Goal: Information Seeking & Learning: Learn about a topic

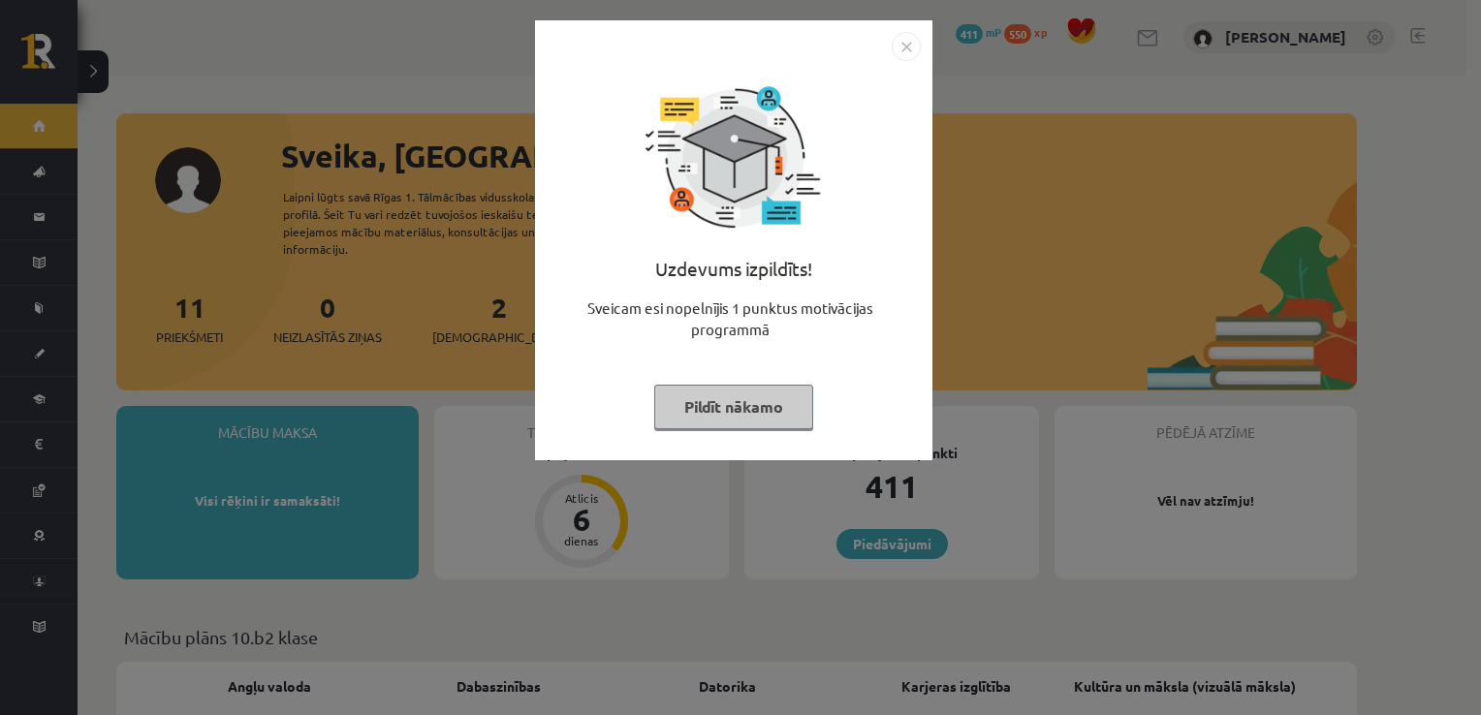
click at [905, 56] on img "Close" at bounding box center [906, 46] width 29 height 29
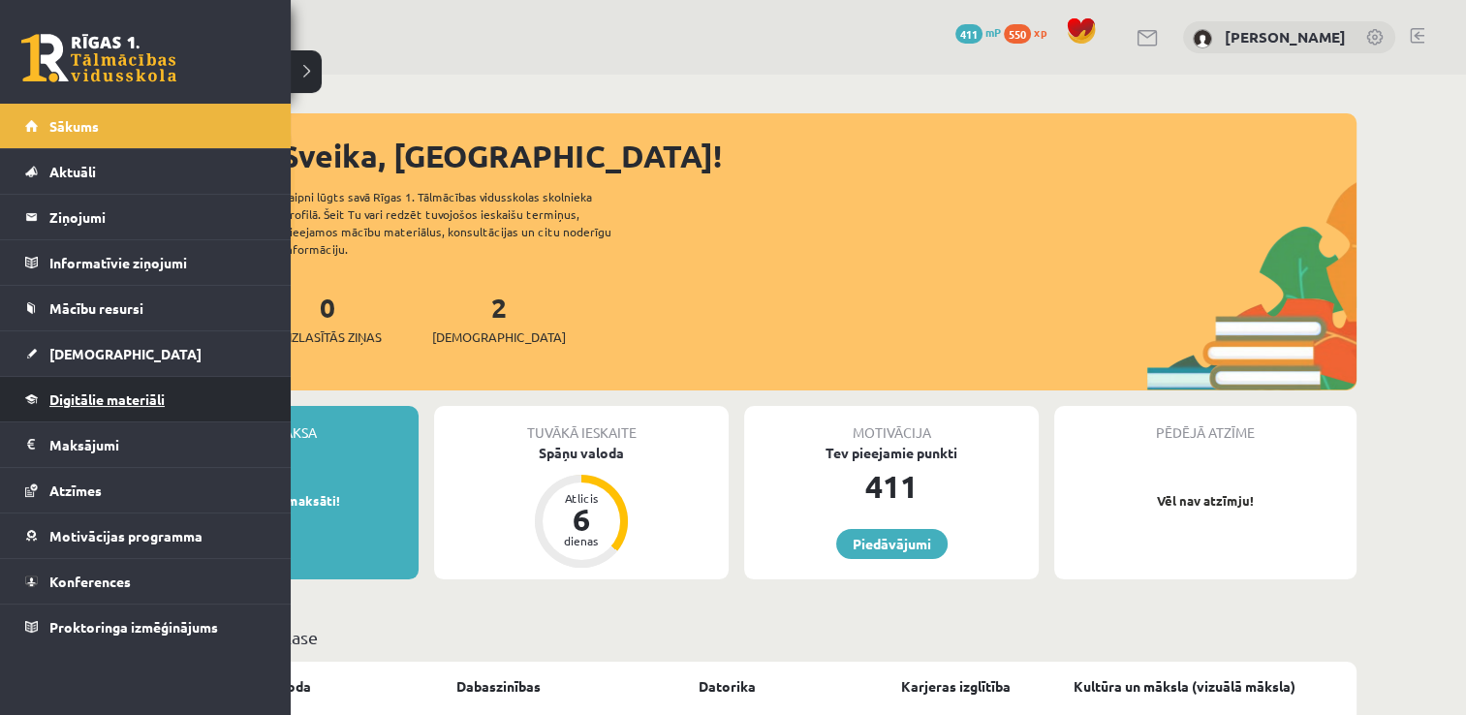
click at [56, 384] on link "Digitālie materiāli" at bounding box center [145, 399] width 241 height 45
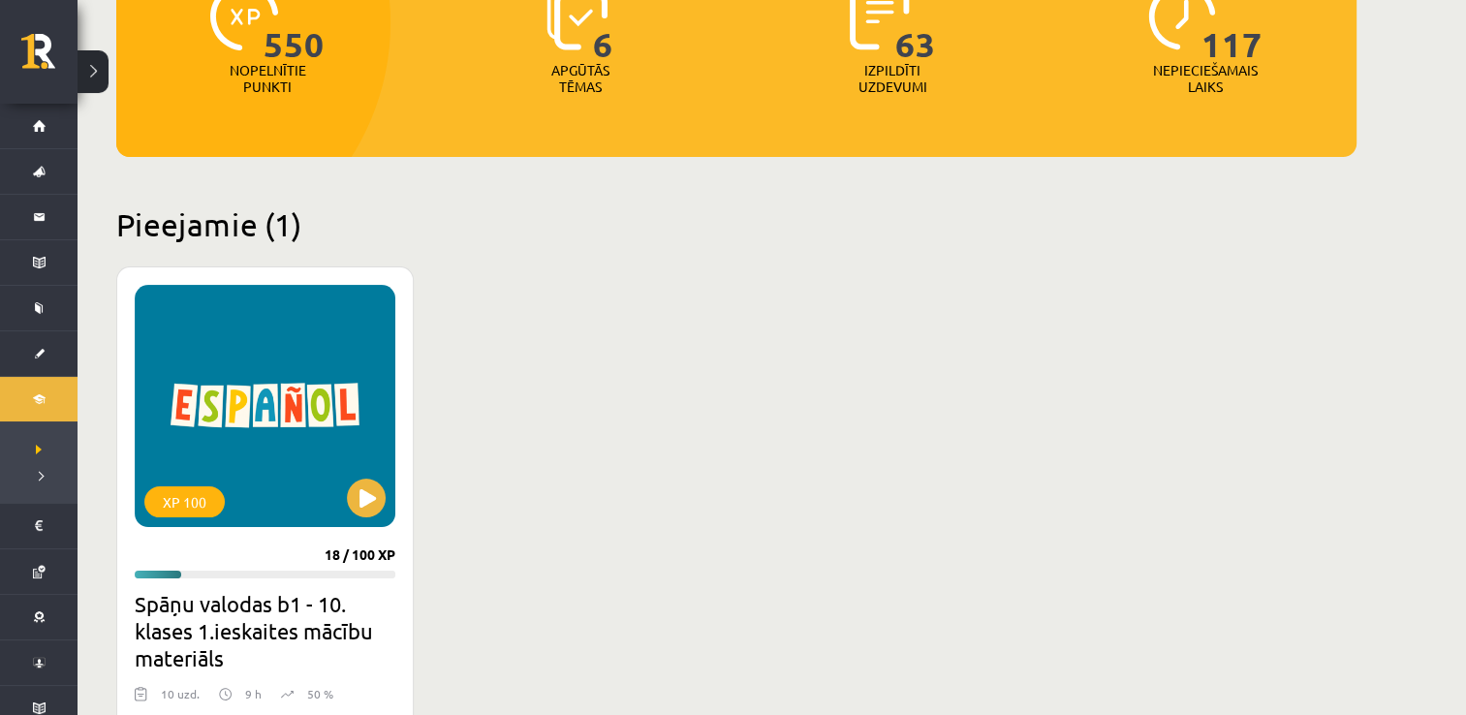
scroll to position [300, 0]
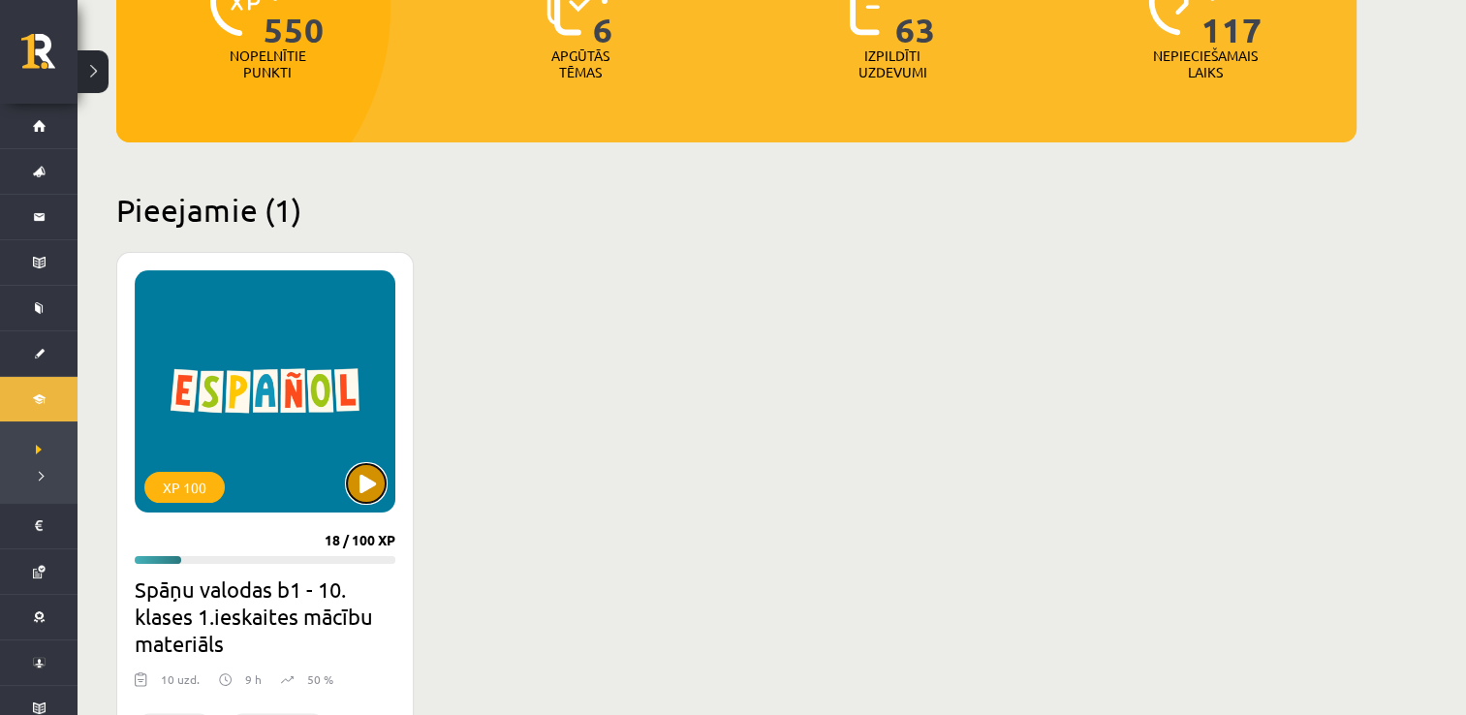
click at [370, 488] on button at bounding box center [366, 483] width 39 height 39
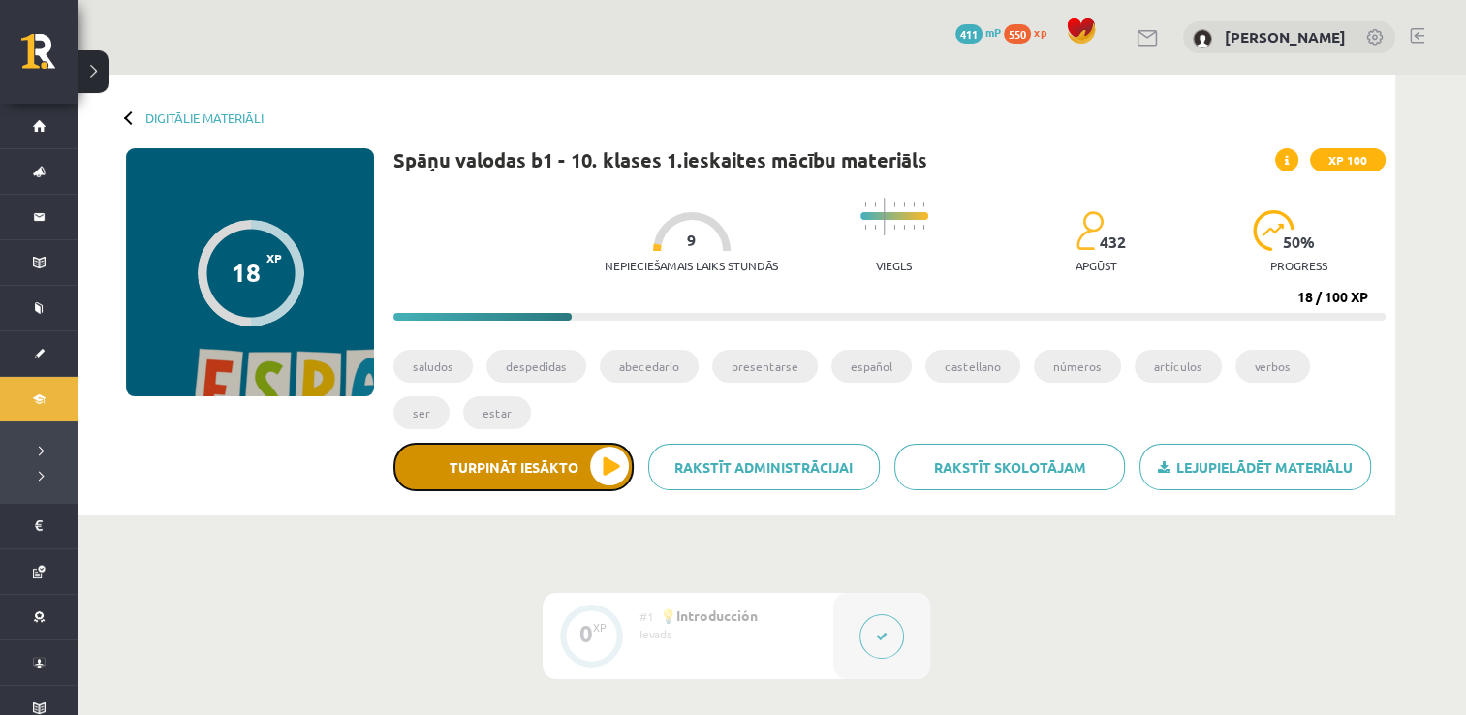
click at [610, 473] on button "Turpināt iesākto" at bounding box center [514, 467] width 240 height 48
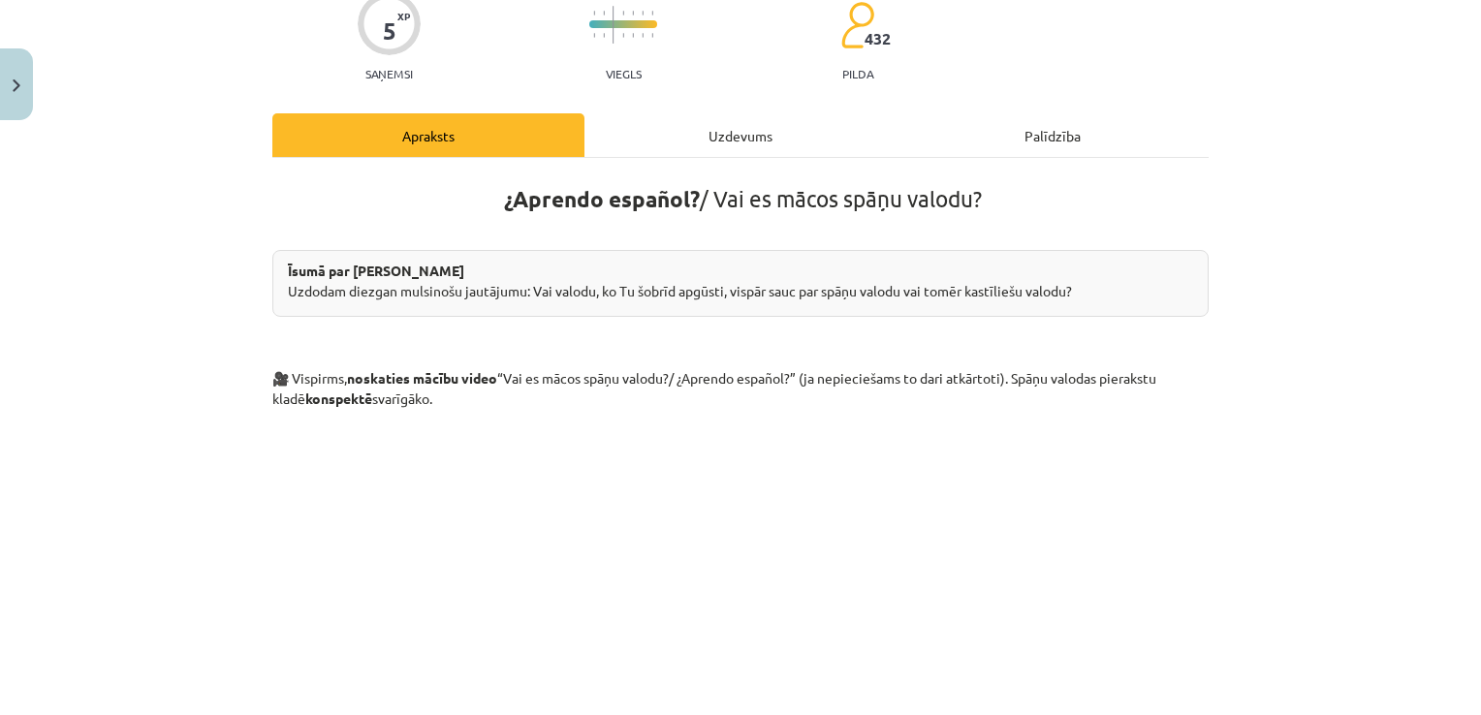
scroll to position [162, 0]
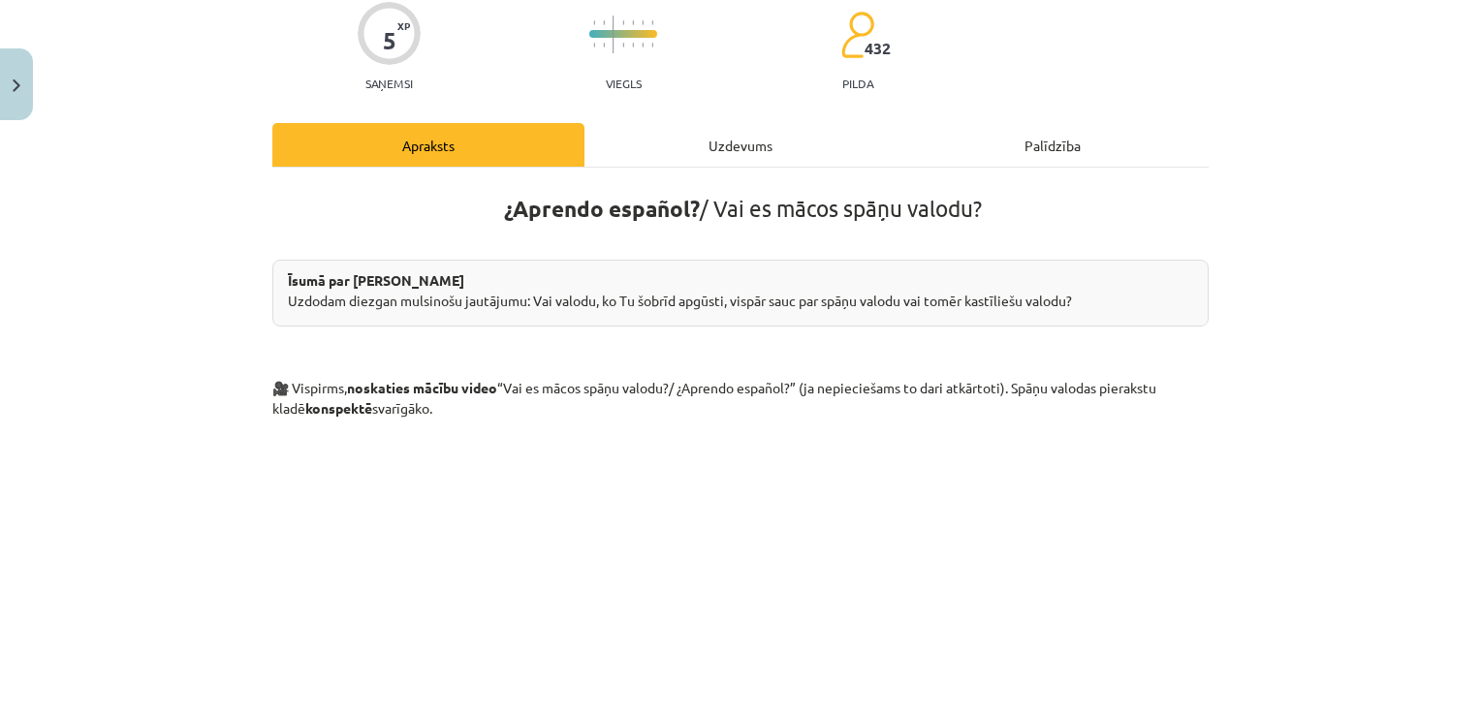
click at [741, 146] on div "Uzdevums" at bounding box center [740, 145] width 312 height 44
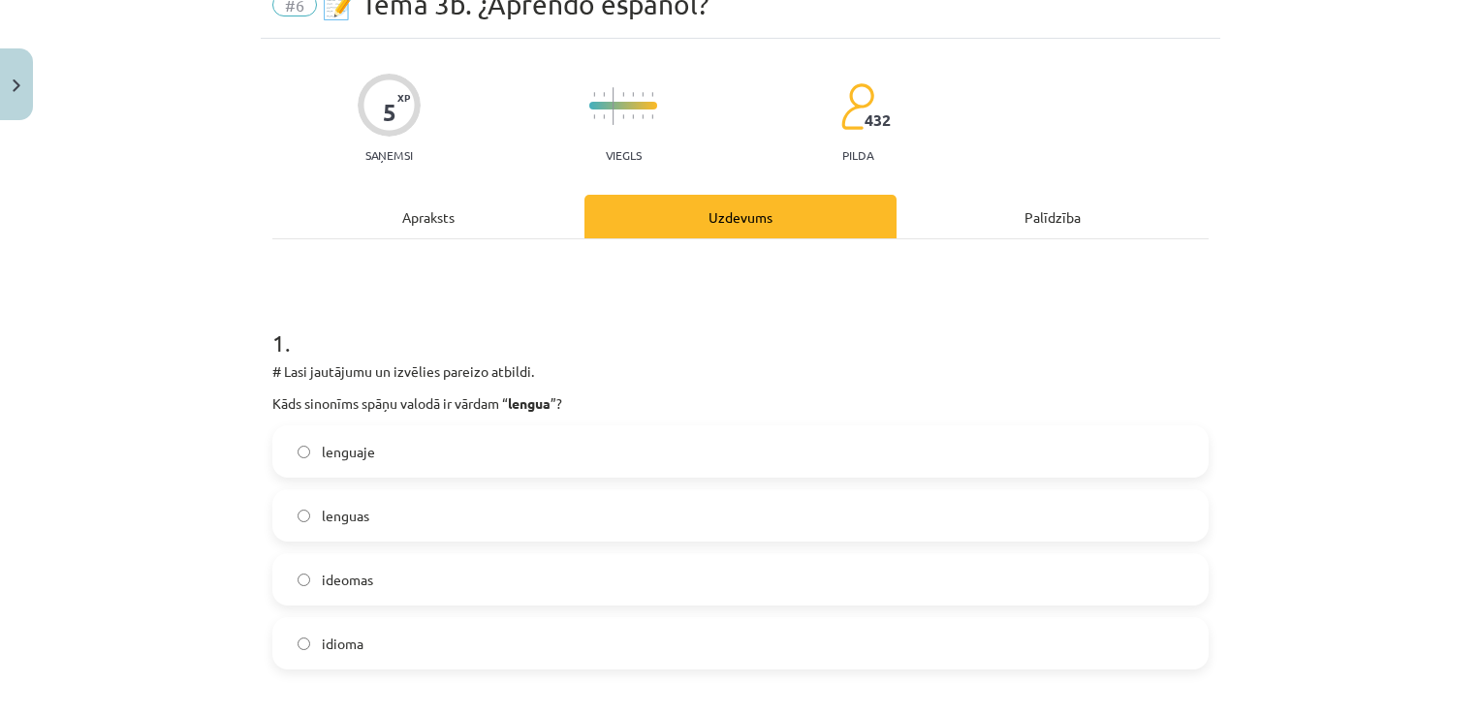
scroll to position [48, 0]
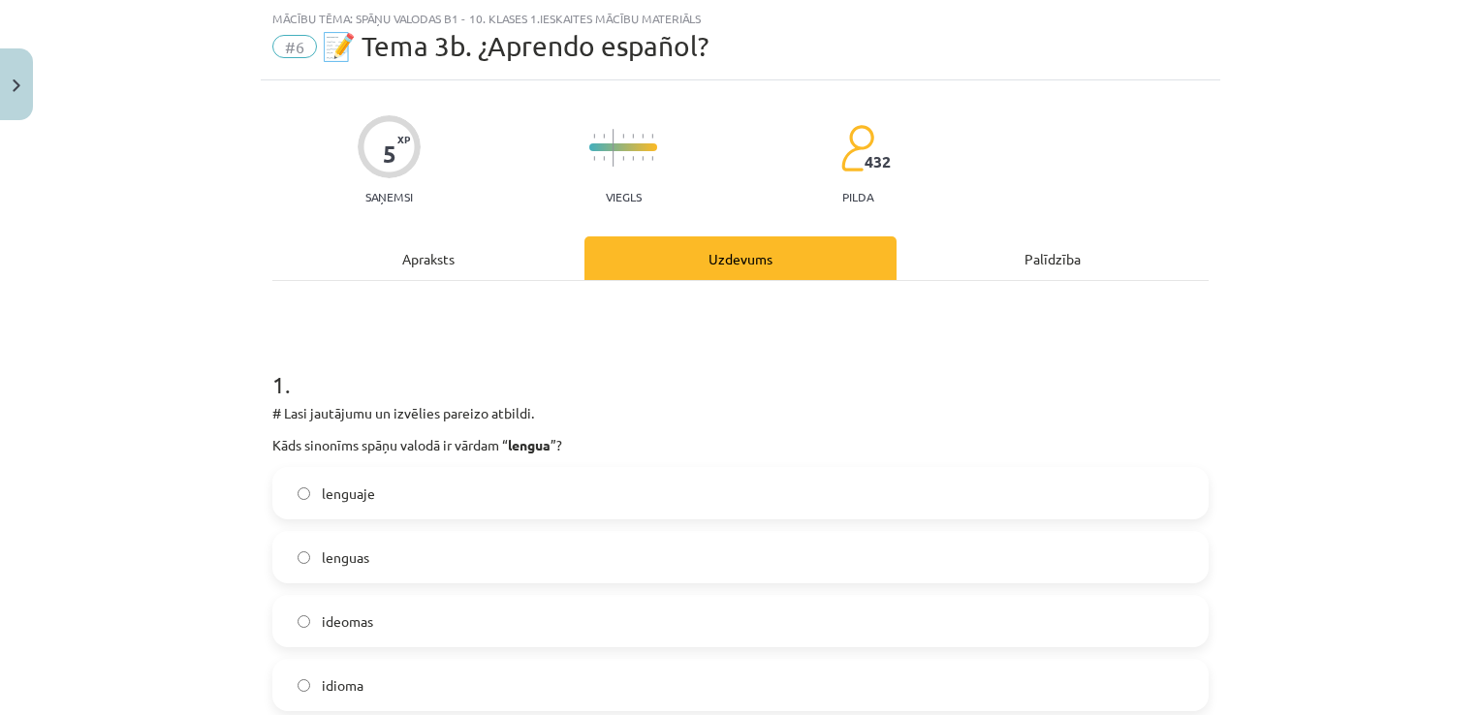
click at [411, 250] on div "Apraksts" at bounding box center [428, 258] width 312 height 44
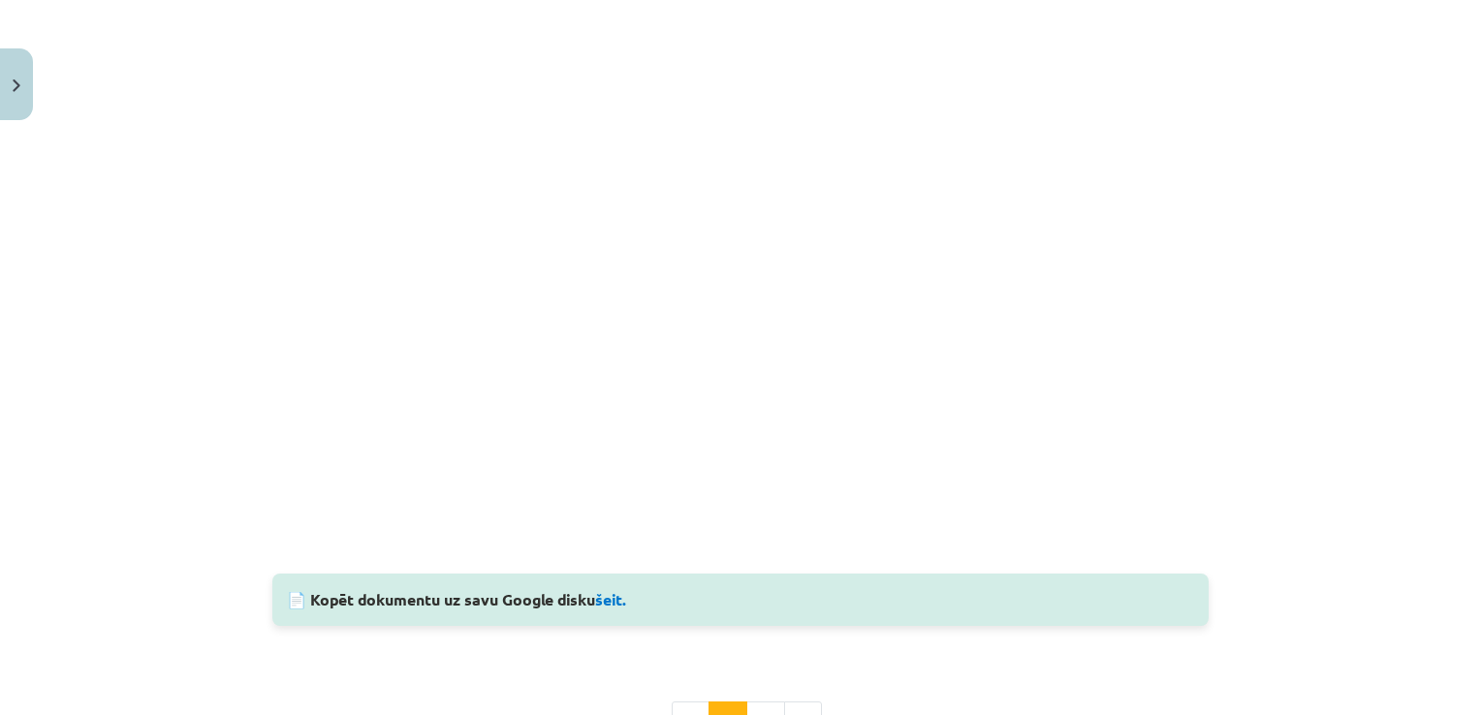
scroll to position [1280, 0]
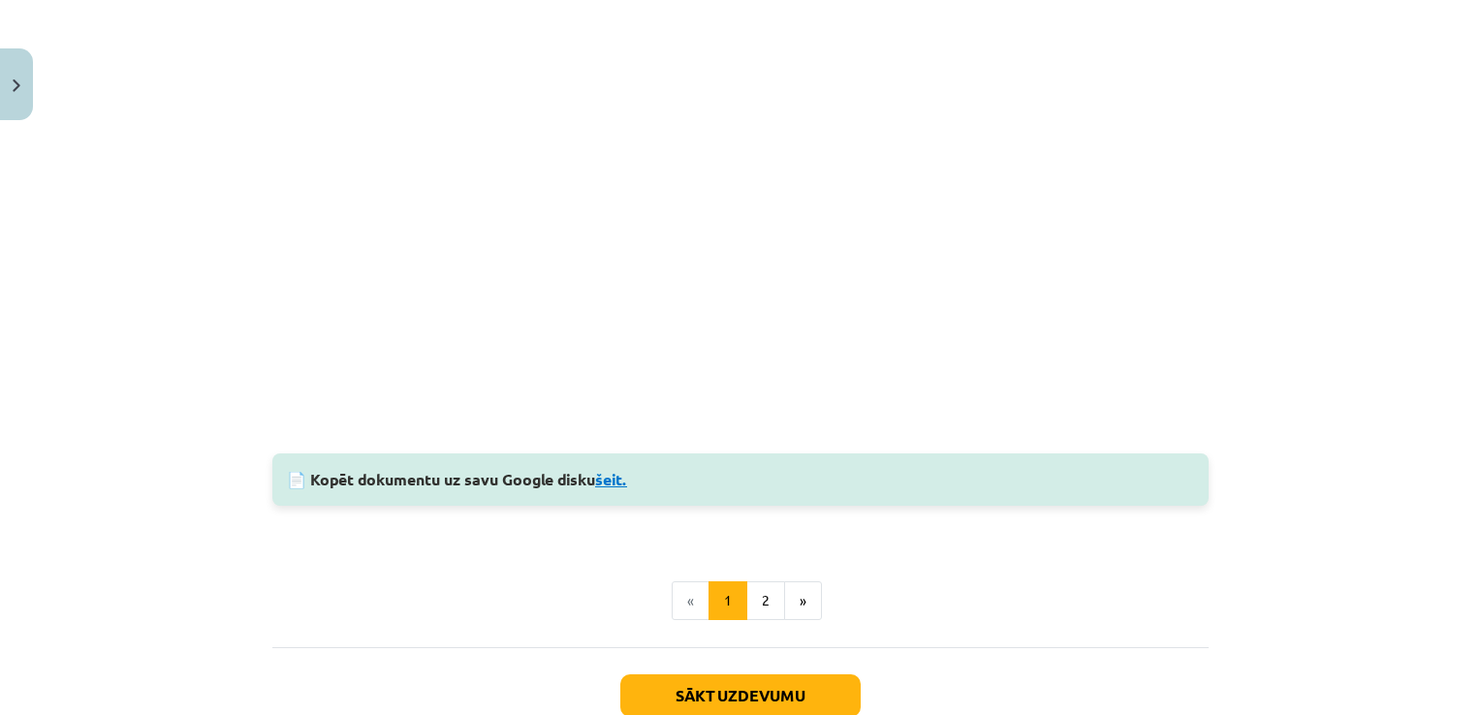
click at [619, 481] on link "šeit." at bounding box center [611, 479] width 32 height 20
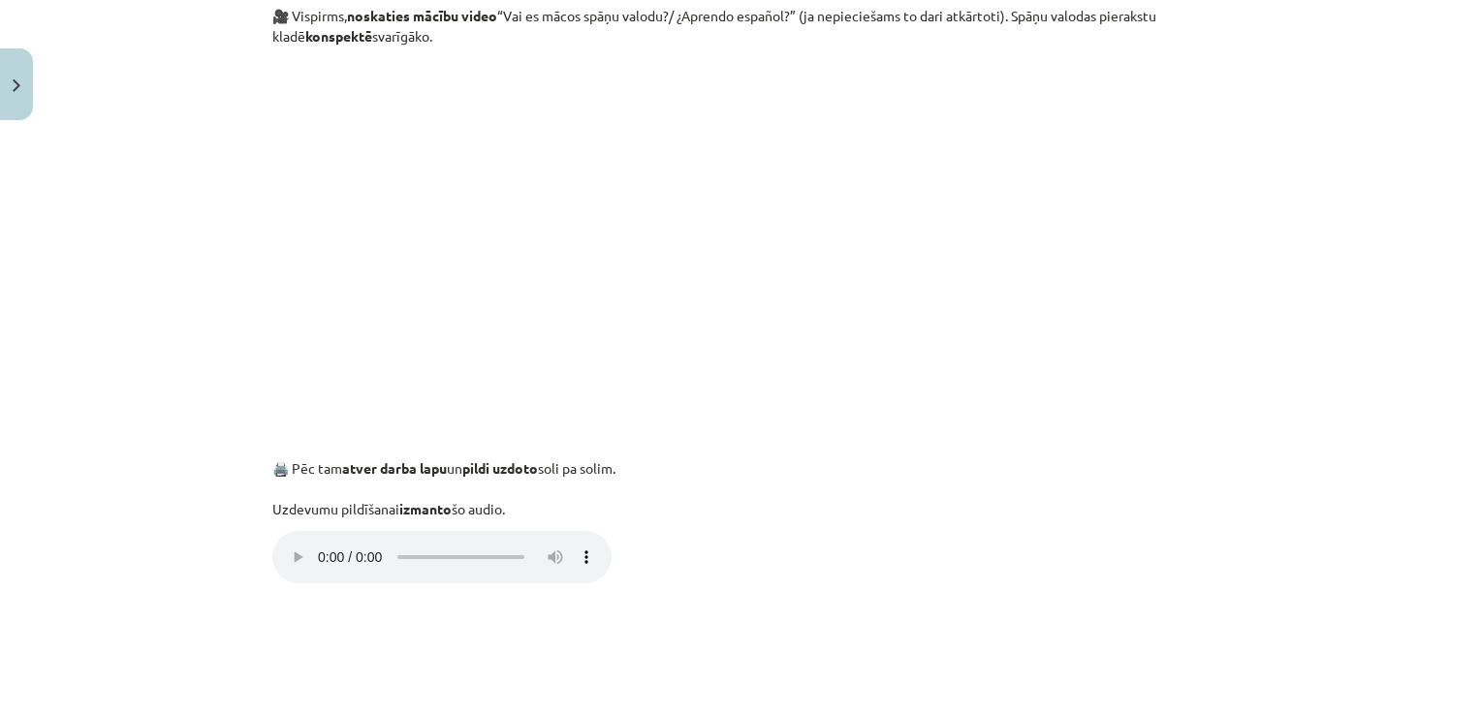
scroll to position [542, 0]
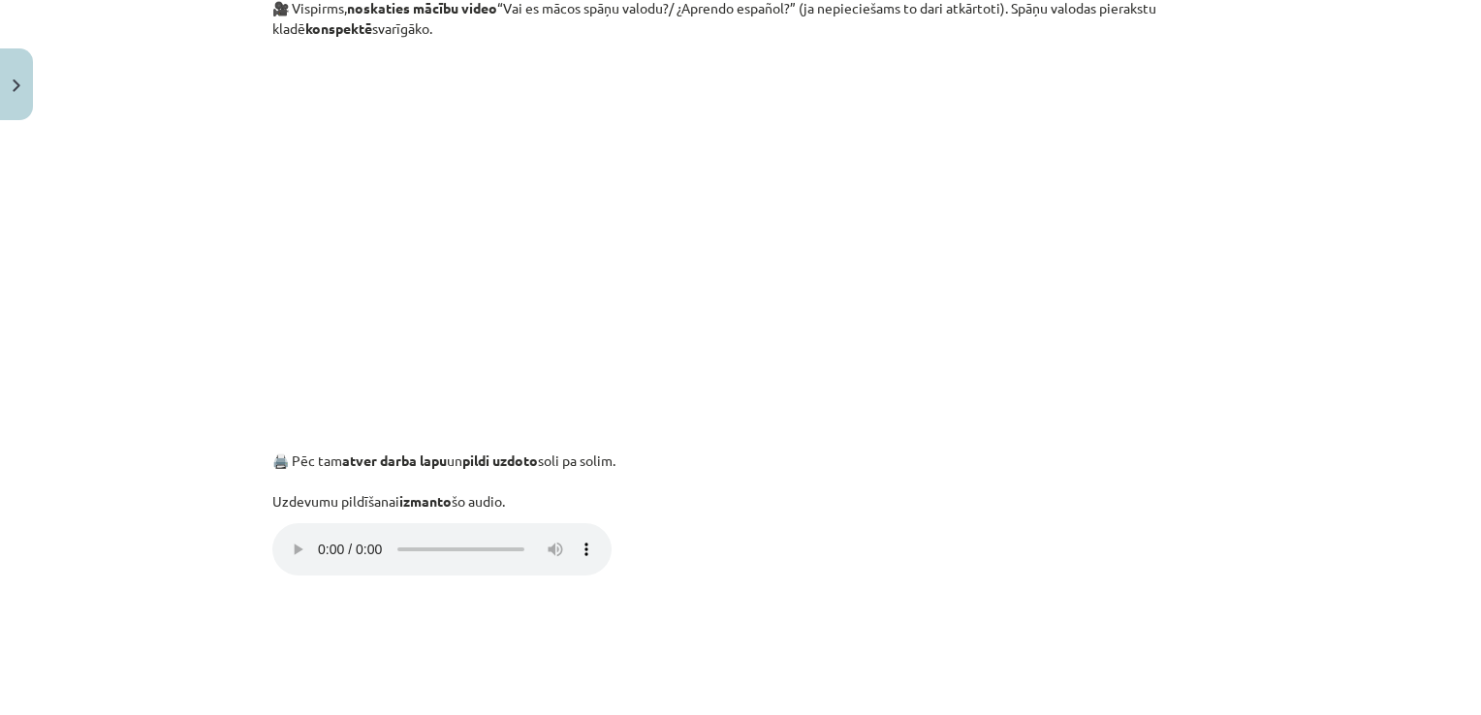
click at [681, 538] on p "Your browser does not support the audio element." at bounding box center [740, 551] width 936 height 57
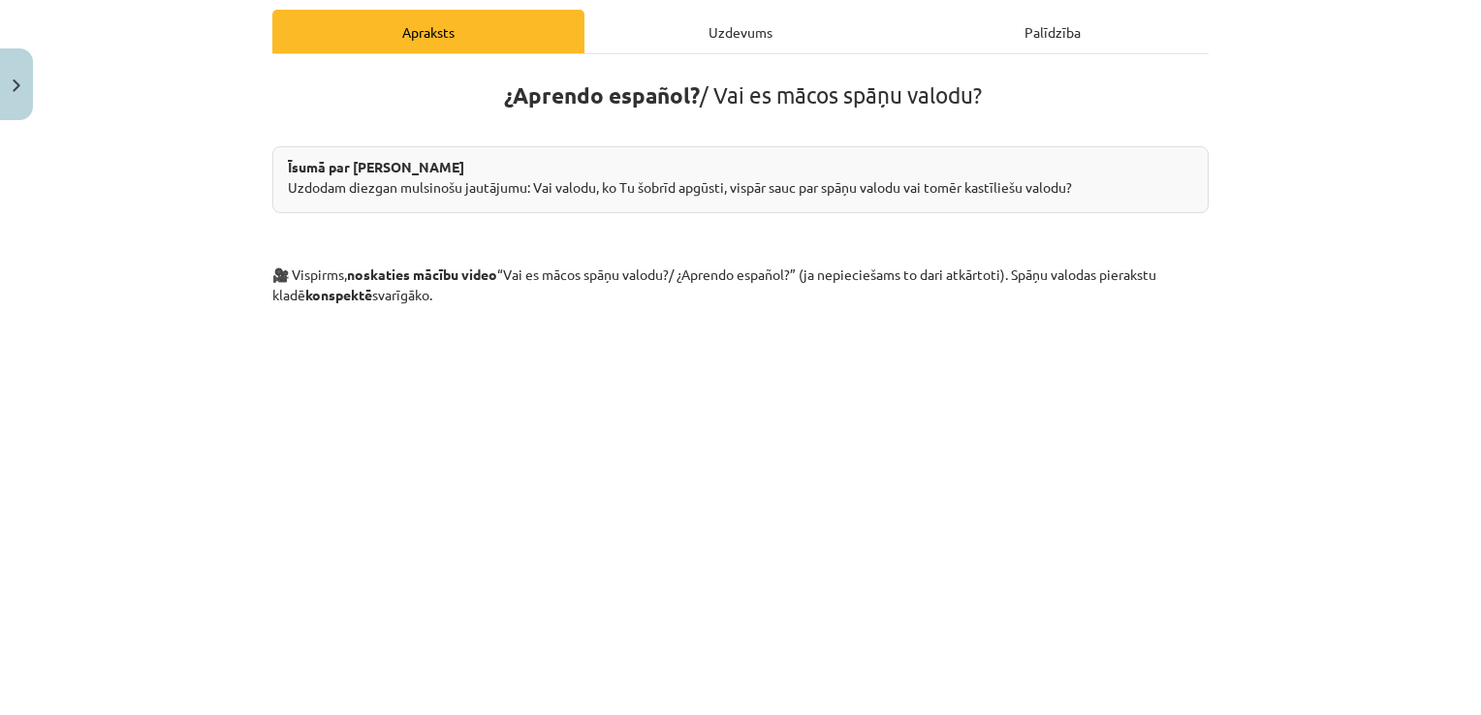
scroll to position [251, 0]
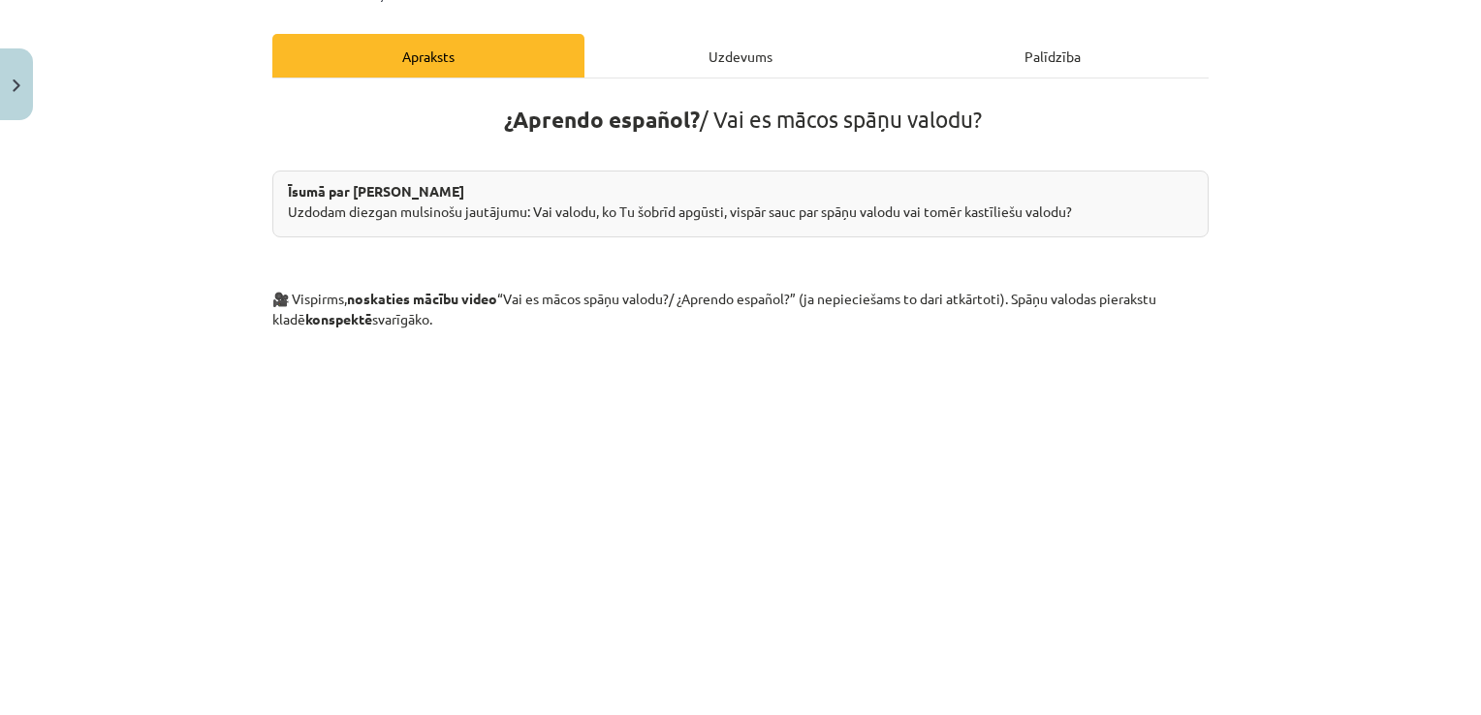
click at [751, 42] on div "Uzdevums" at bounding box center [740, 56] width 312 height 44
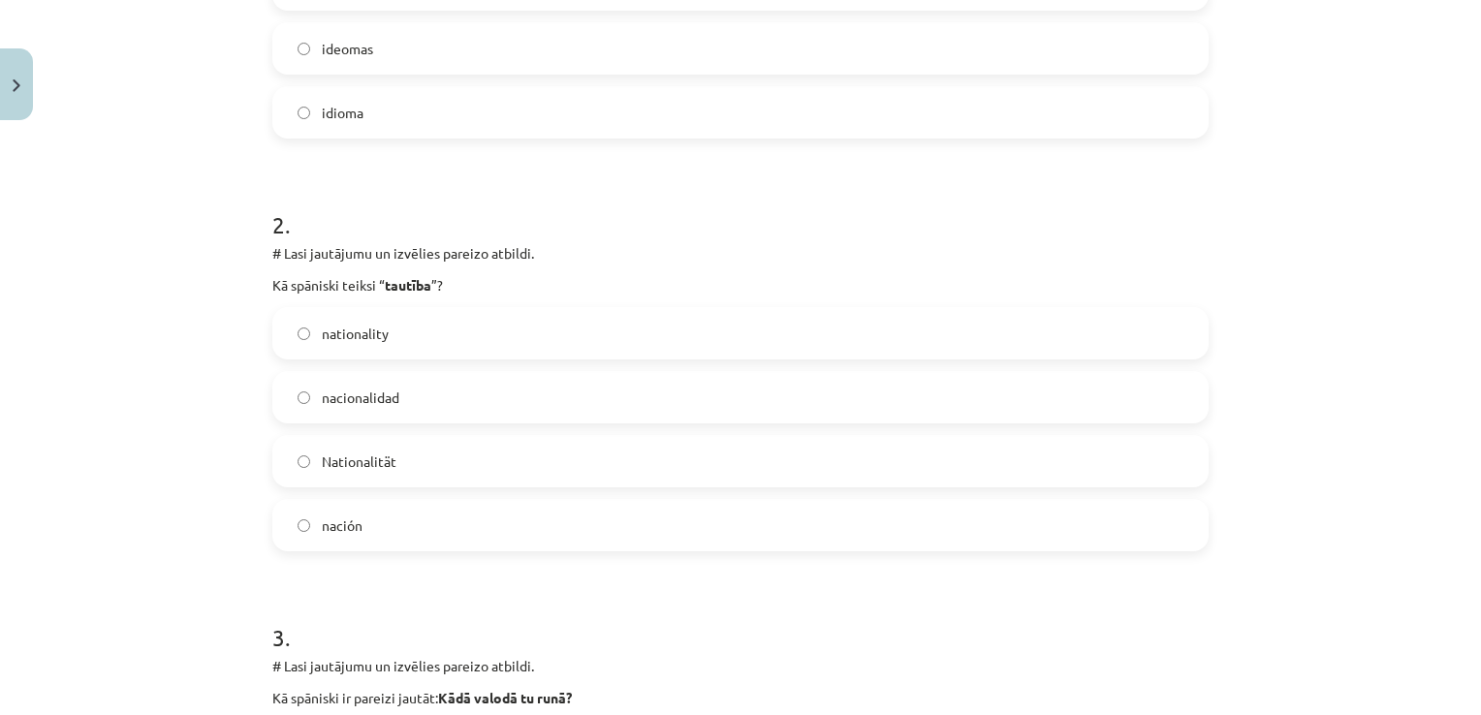
scroll to position [640, 0]
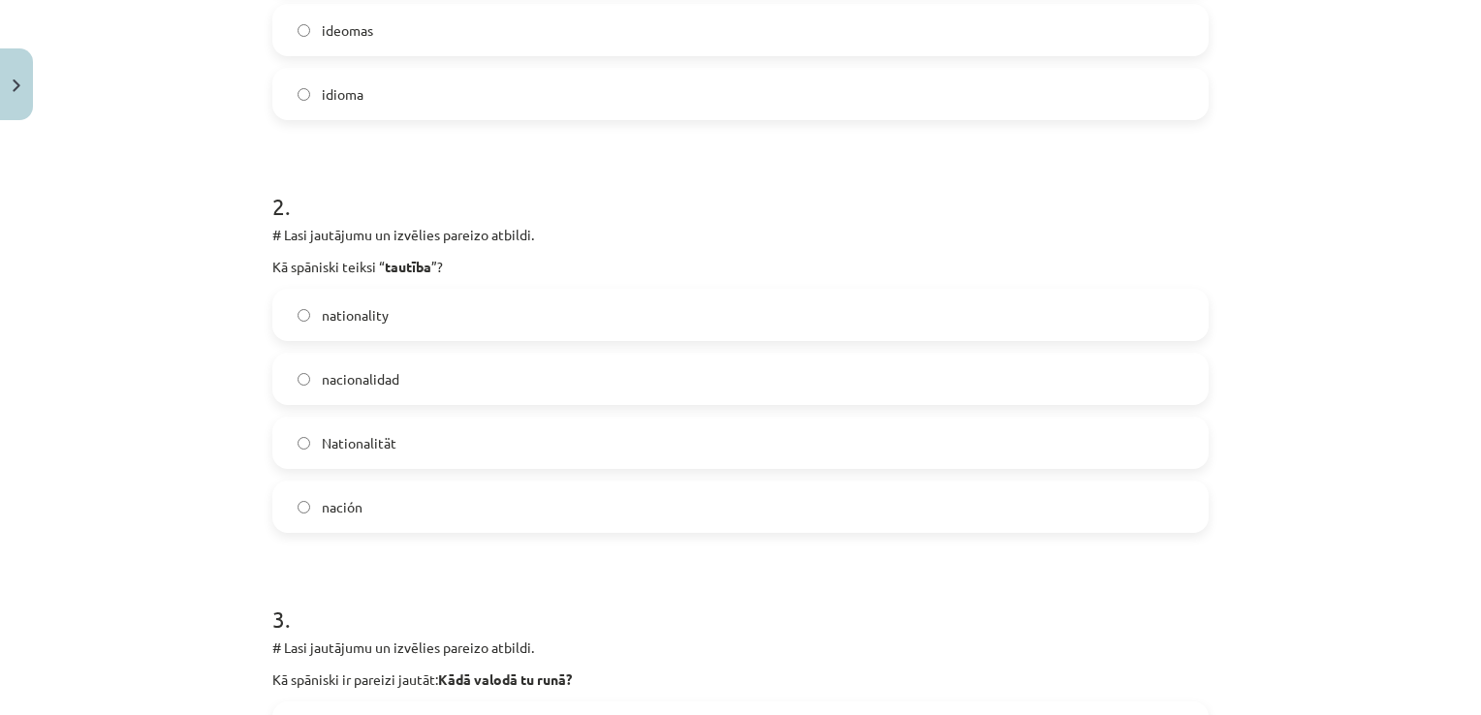
click at [264, 265] on div "5 XP Saņemsi Viegls 432 pilda Apraksts Uzdevums Palīdzība 1 . # Lasi jautājumu …" at bounding box center [741, 718] width 960 height 2459
drag, startPoint x: 268, startPoint y: 265, endPoint x: 434, endPoint y: 262, distance: 166.7
click at [434, 262] on p "Kā spāniski teiksi “ tautība ”?" at bounding box center [740, 267] width 936 height 20
drag, startPoint x: 434, startPoint y: 262, endPoint x: 366, endPoint y: 261, distance: 67.9
copy p "Kā spāniski teiksi “ tautība ”?"
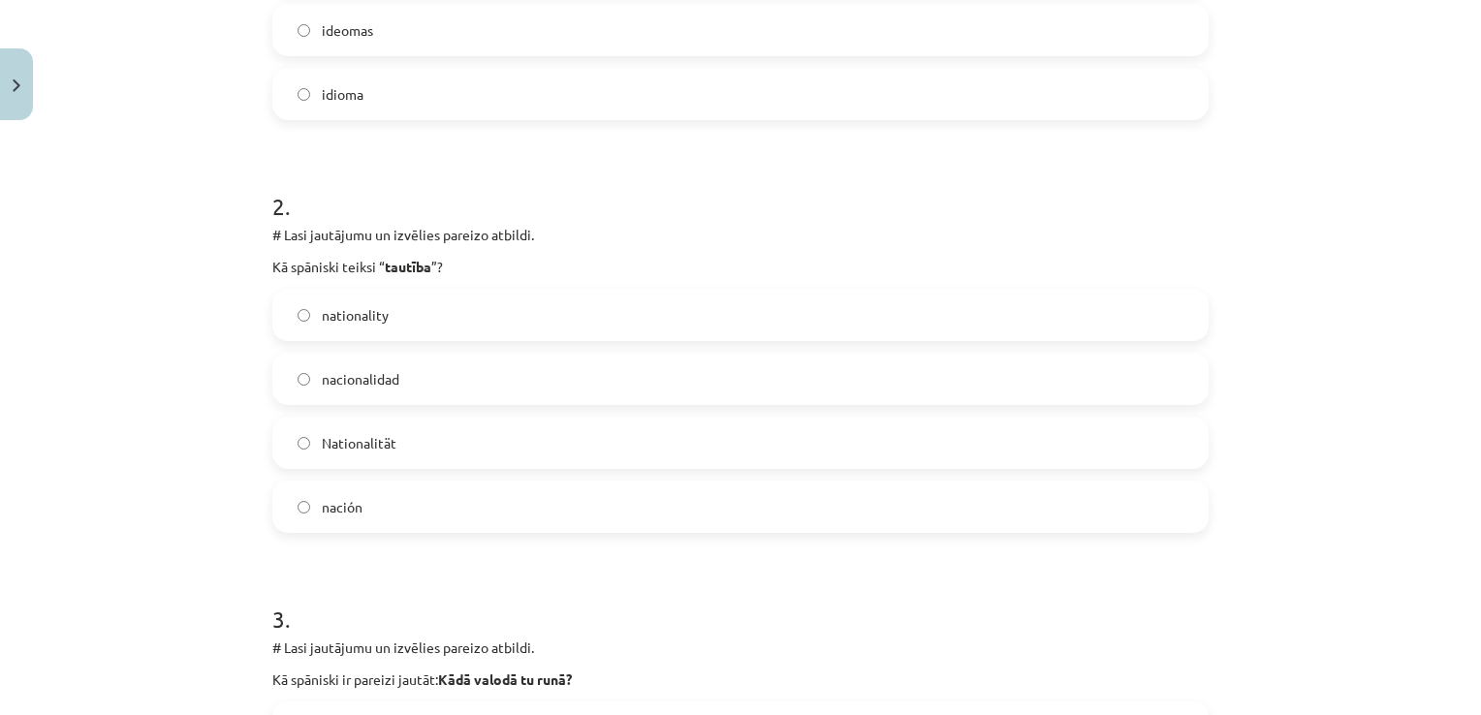
click at [482, 389] on label "nacionalidad" at bounding box center [740, 379] width 932 height 48
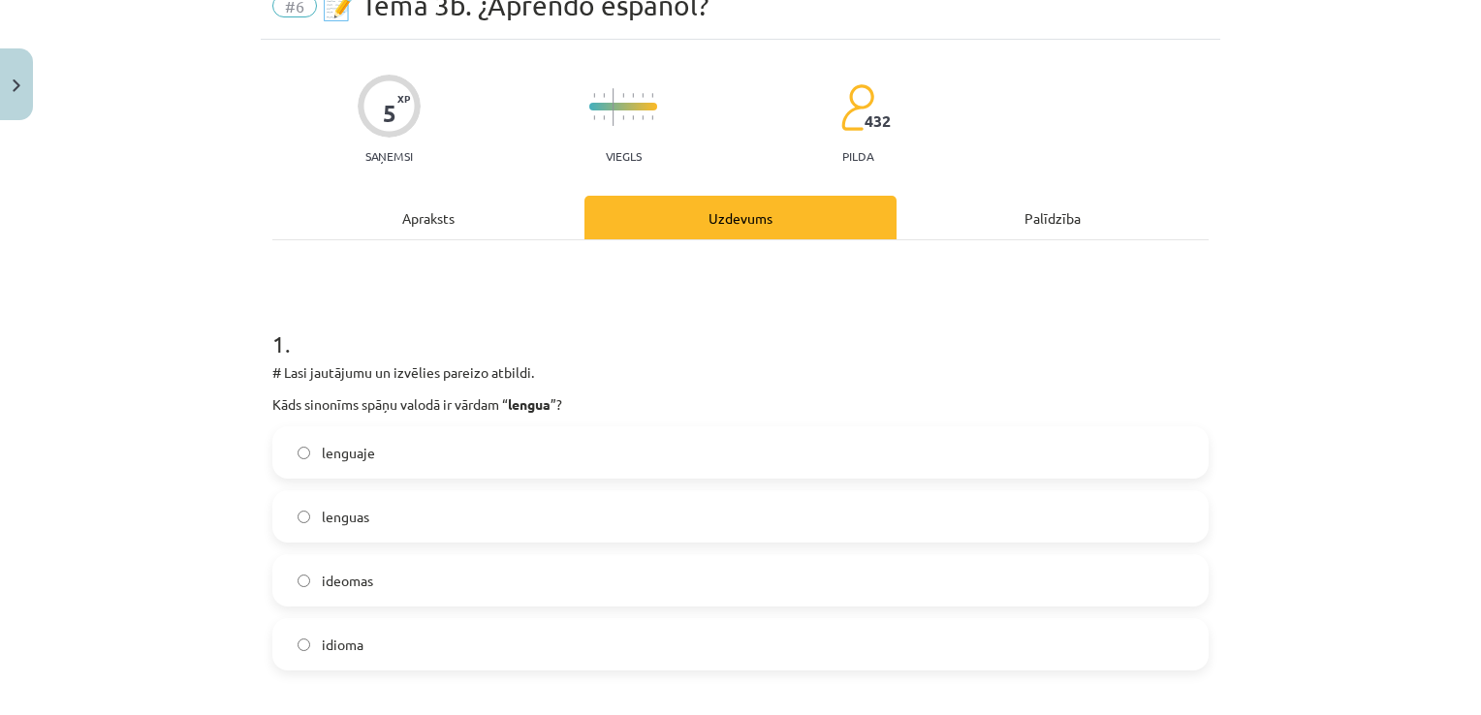
scroll to position [38, 0]
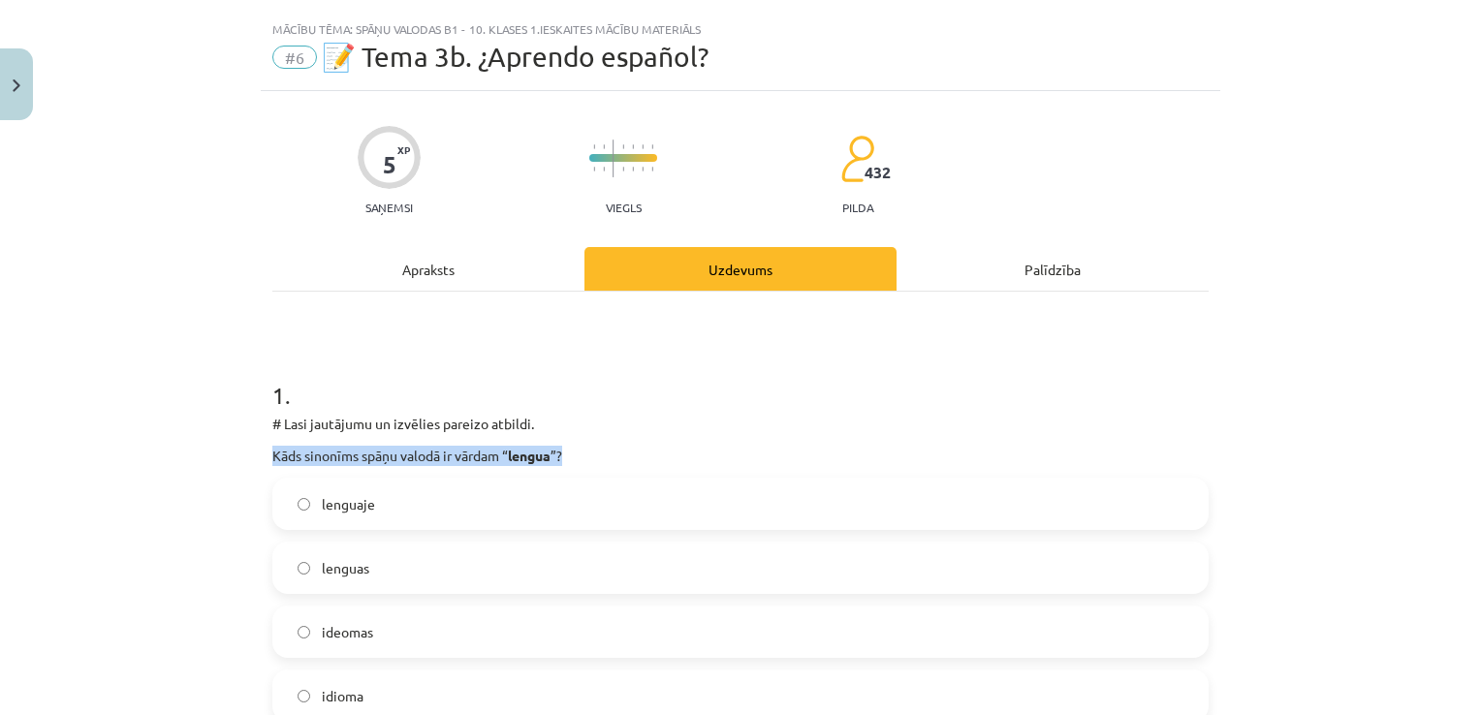
drag, startPoint x: 266, startPoint y: 454, endPoint x: 569, endPoint y: 449, distance: 303.4
click at [569, 449] on p "Kāds sinonīms spāņu valodā ir vārdam “ lengua ”?" at bounding box center [740, 456] width 936 height 20
drag, startPoint x: 569, startPoint y: 449, endPoint x: 520, endPoint y: 449, distance: 48.5
copy p "Kāds sinonīms spāņu valodā ir vārdam “ lengua ”?"
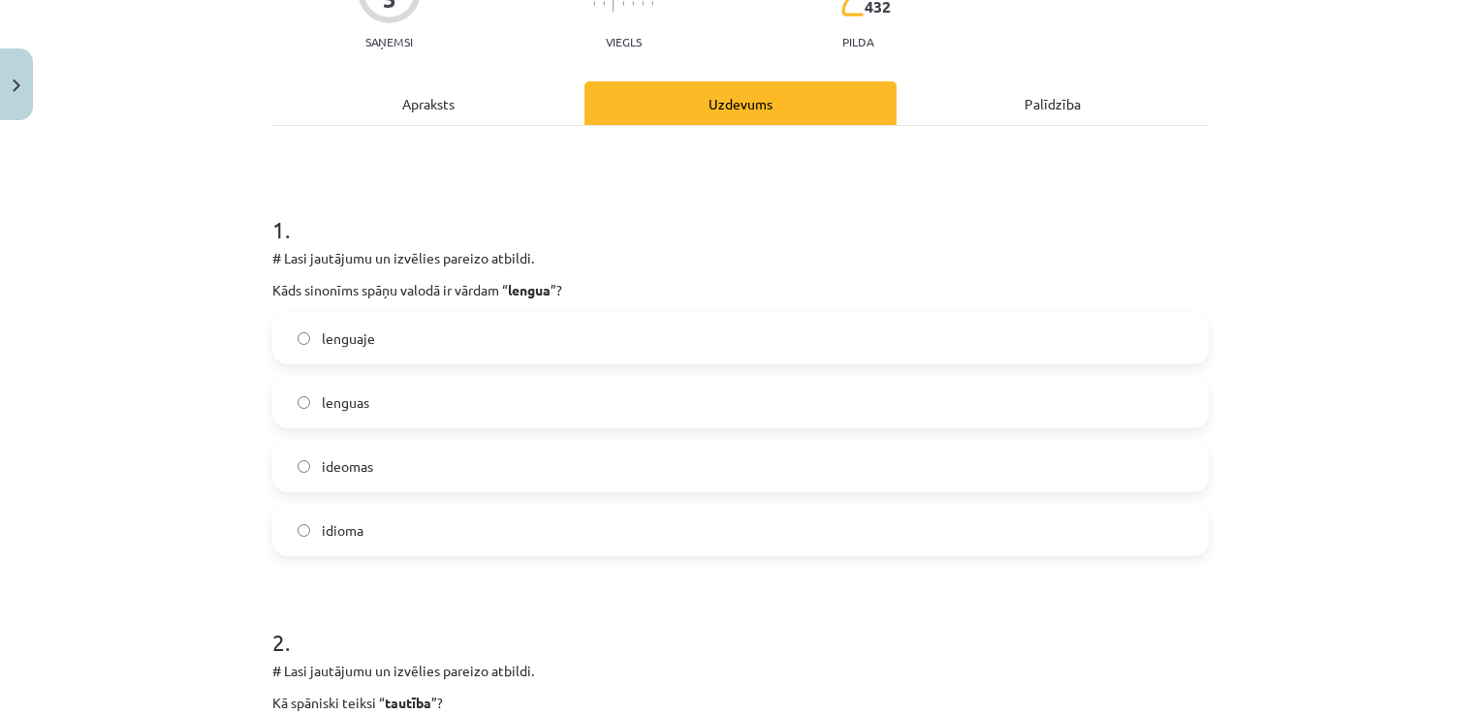
scroll to position [222, 0]
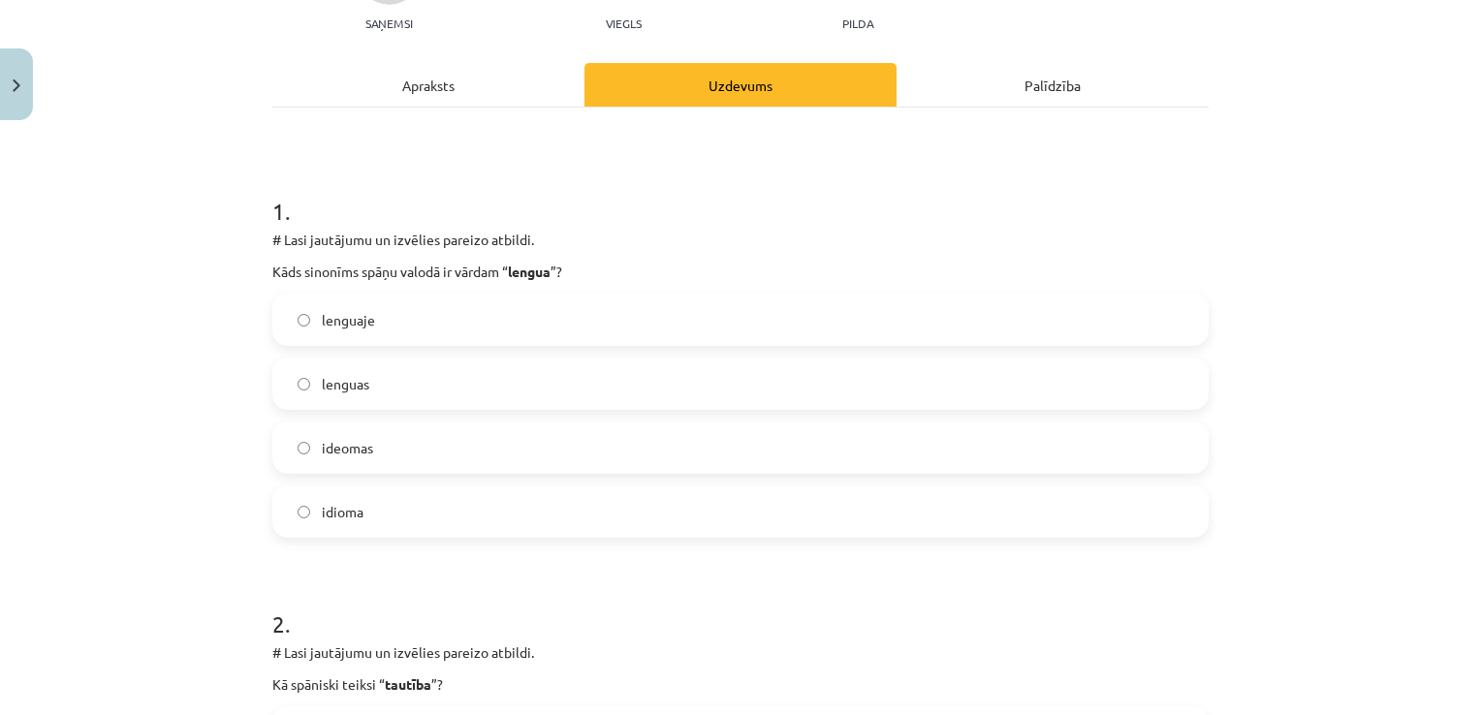
click at [568, 508] on label "idioma" at bounding box center [740, 512] width 932 height 48
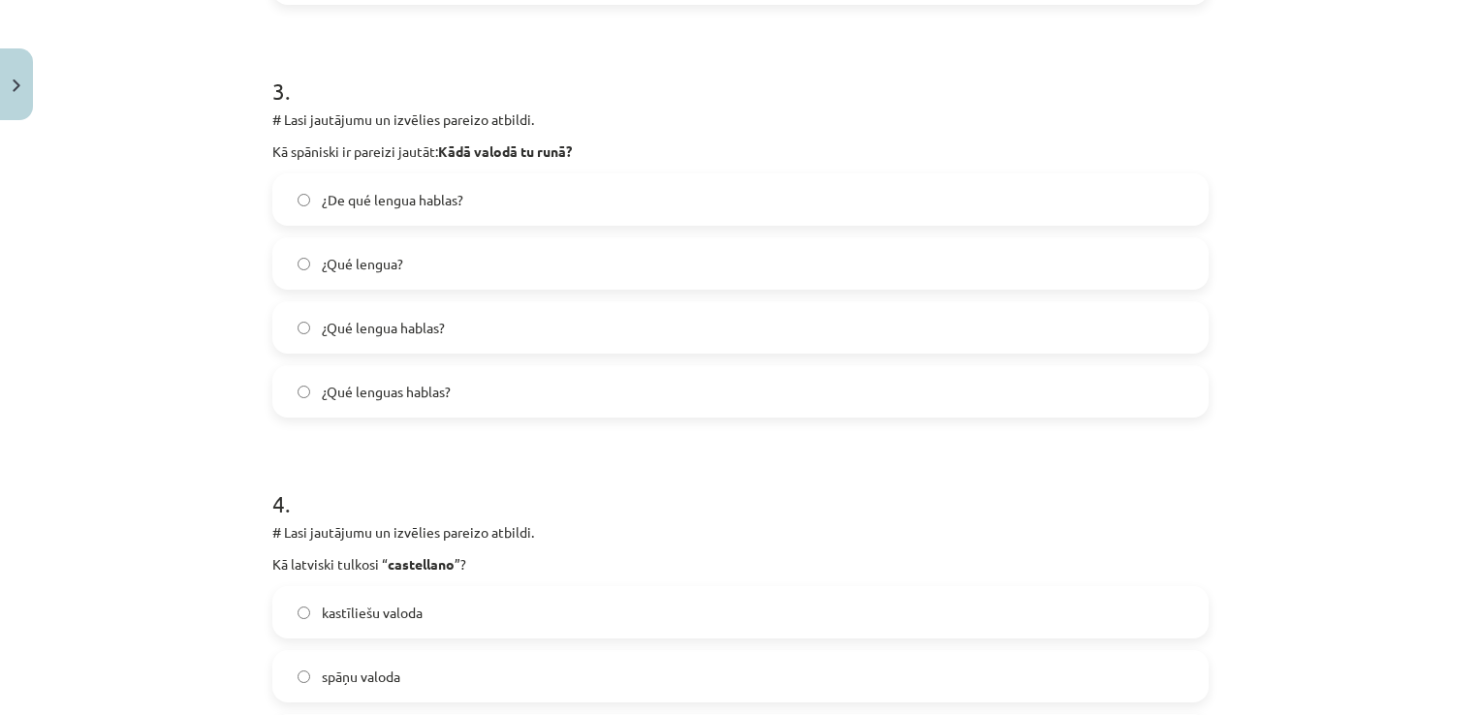
scroll to position [1183, 0]
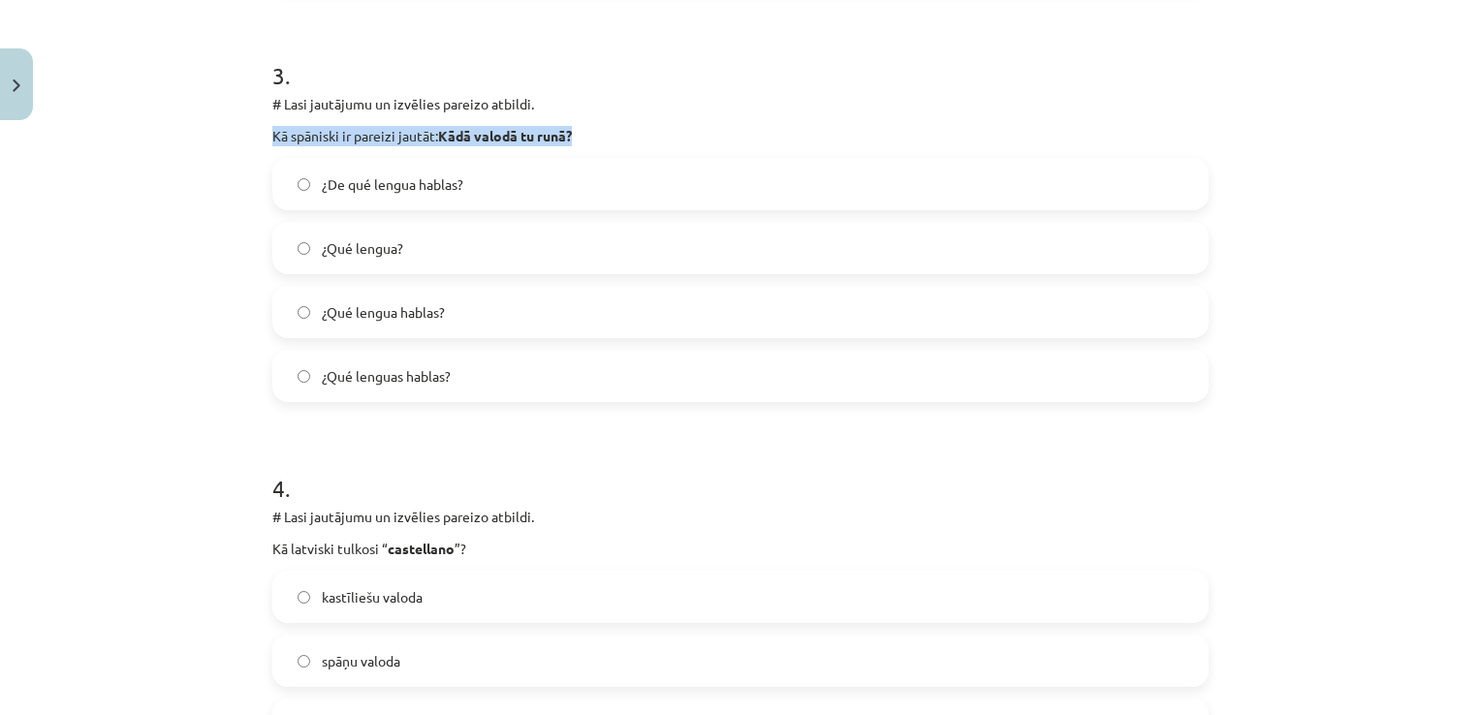
drag, startPoint x: 268, startPoint y: 129, endPoint x: 584, endPoint y: 124, distance: 317.0
click at [584, 126] on p "Kā spāniski ir pareizi jautāt: Kādā valodā tu runā?" at bounding box center [740, 136] width 936 height 20
drag, startPoint x: 584, startPoint y: 124, endPoint x: 514, endPoint y: 139, distance: 72.2
copy p "Kā spāniski ir pareizi jautāt: Kādā valodā tu runā?"
click at [151, 238] on div "Mācību tēma: Spāņu valodas b1 - 10. klases 1.ieskaites mācību materiāls #6 📝 Te…" at bounding box center [740, 357] width 1481 height 715
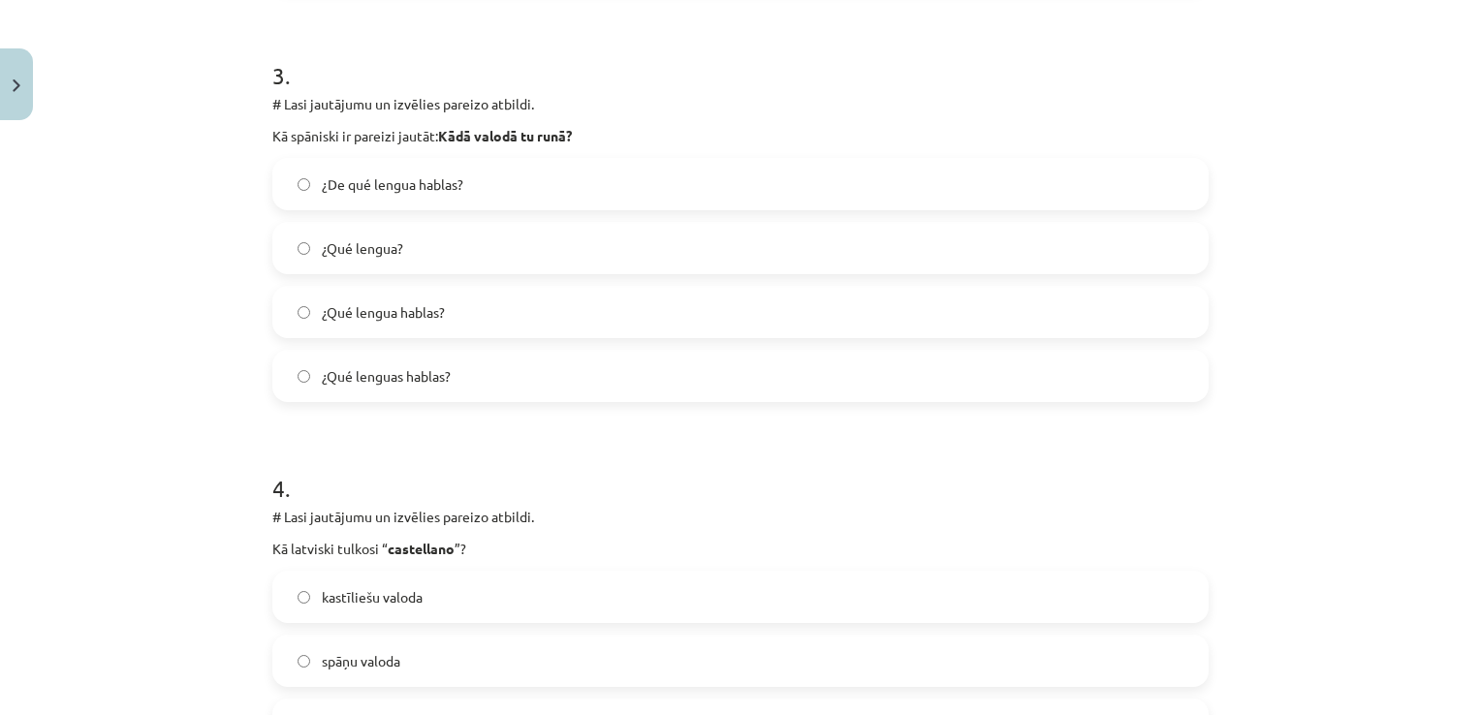
click at [522, 300] on label "¿Qué lengua hablas?" at bounding box center [740, 312] width 932 height 48
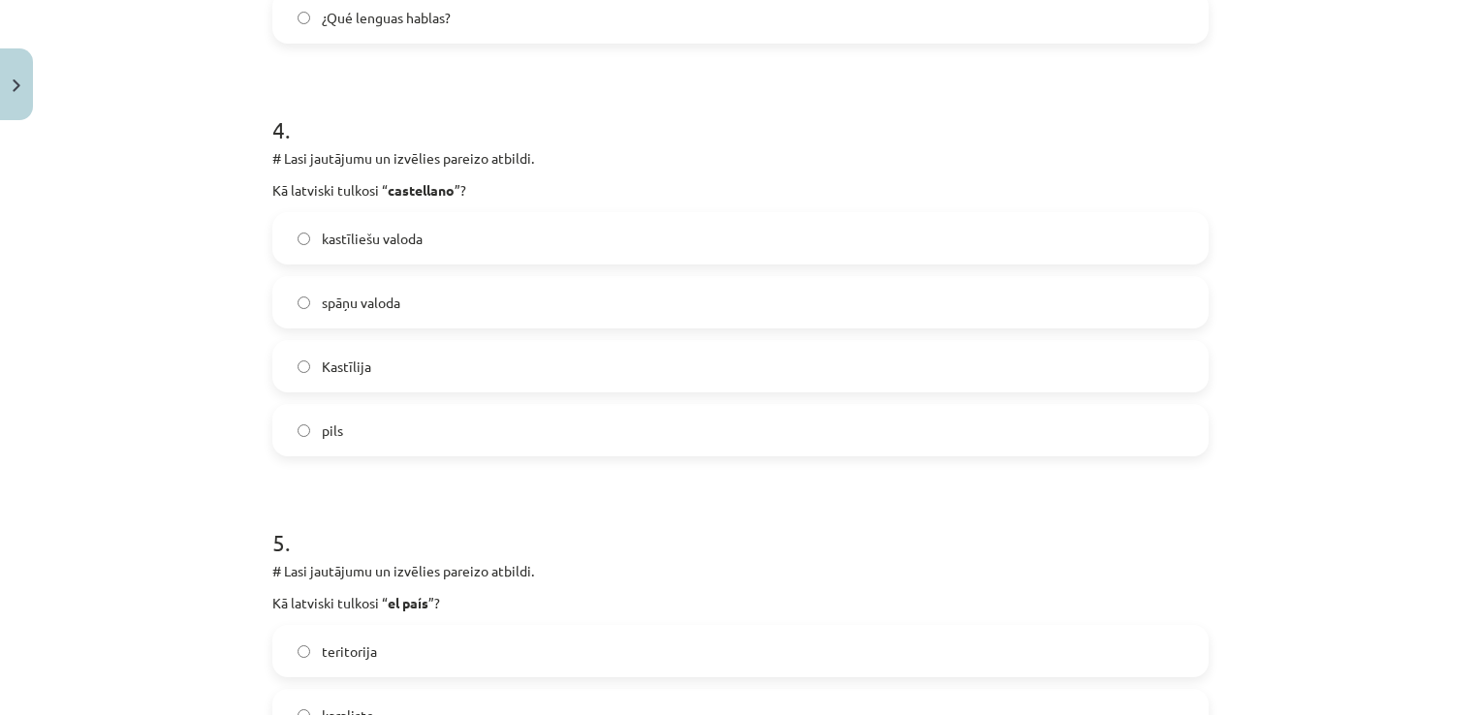
scroll to position [1535, 0]
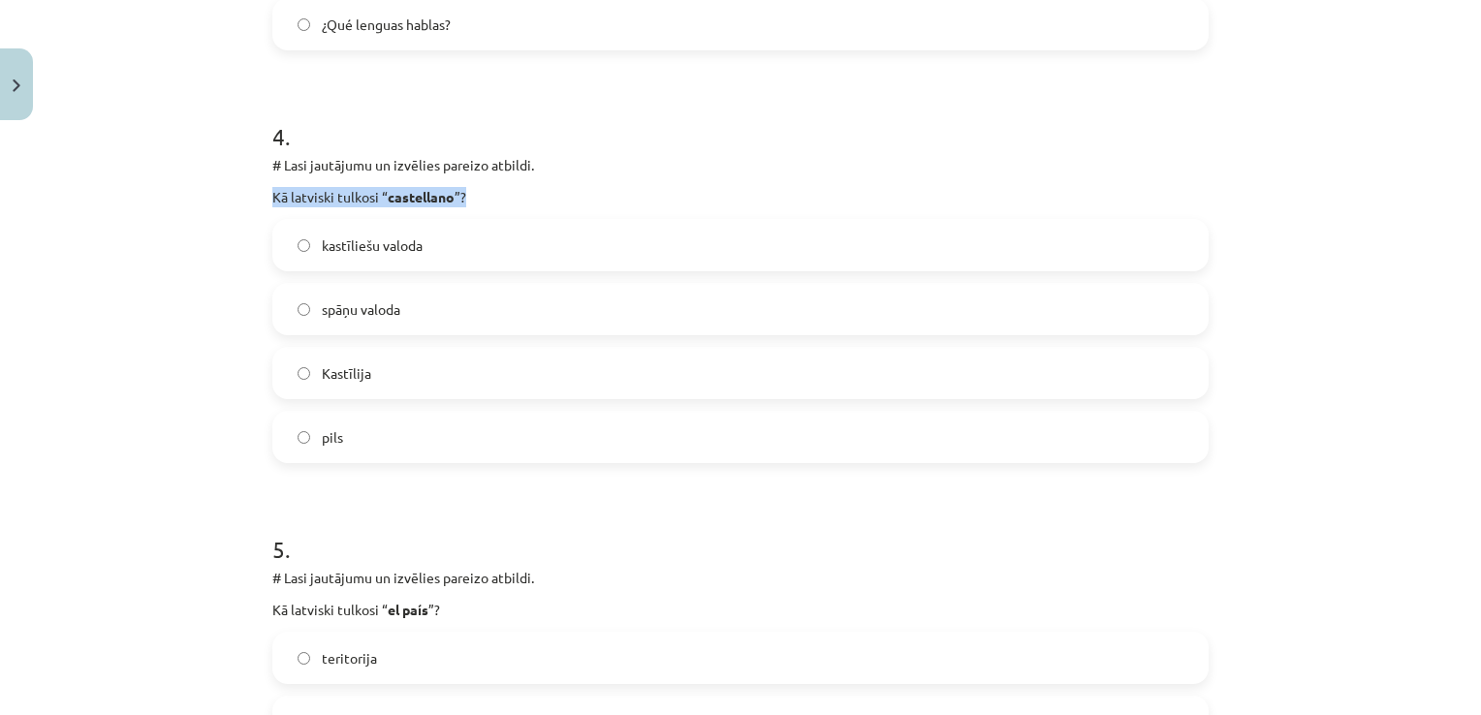
drag, startPoint x: 266, startPoint y: 195, endPoint x: 470, endPoint y: 203, distance: 204.7
click at [470, 203] on p "Kā latviski tulkosi “ castellano ”?" at bounding box center [740, 197] width 936 height 20
drag, startPoint x: 470, startPoint y: 203, endPoint x: 425, endPoint y: 192, distance: 46.8
copy p "Kā latviski tulkosi “ castellano ”?"
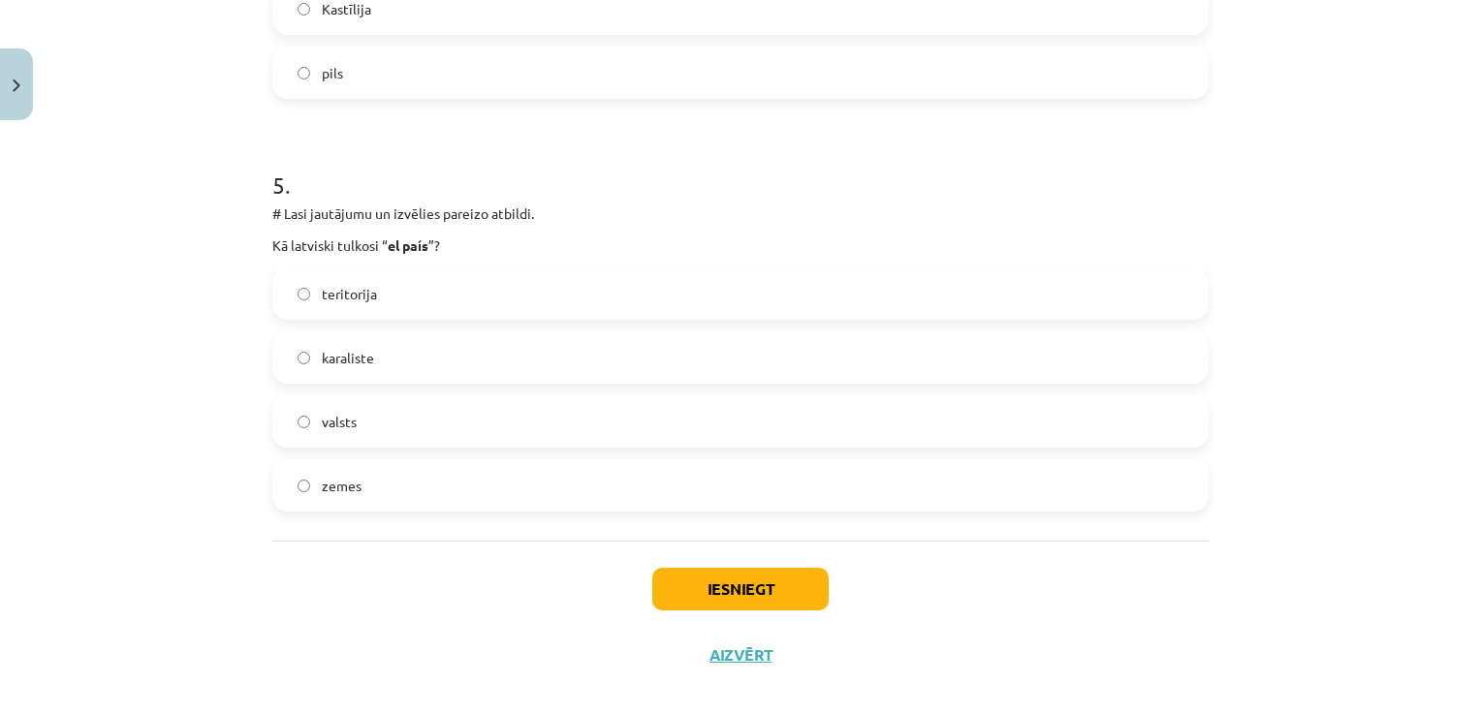
scroll to position [1918, 0]
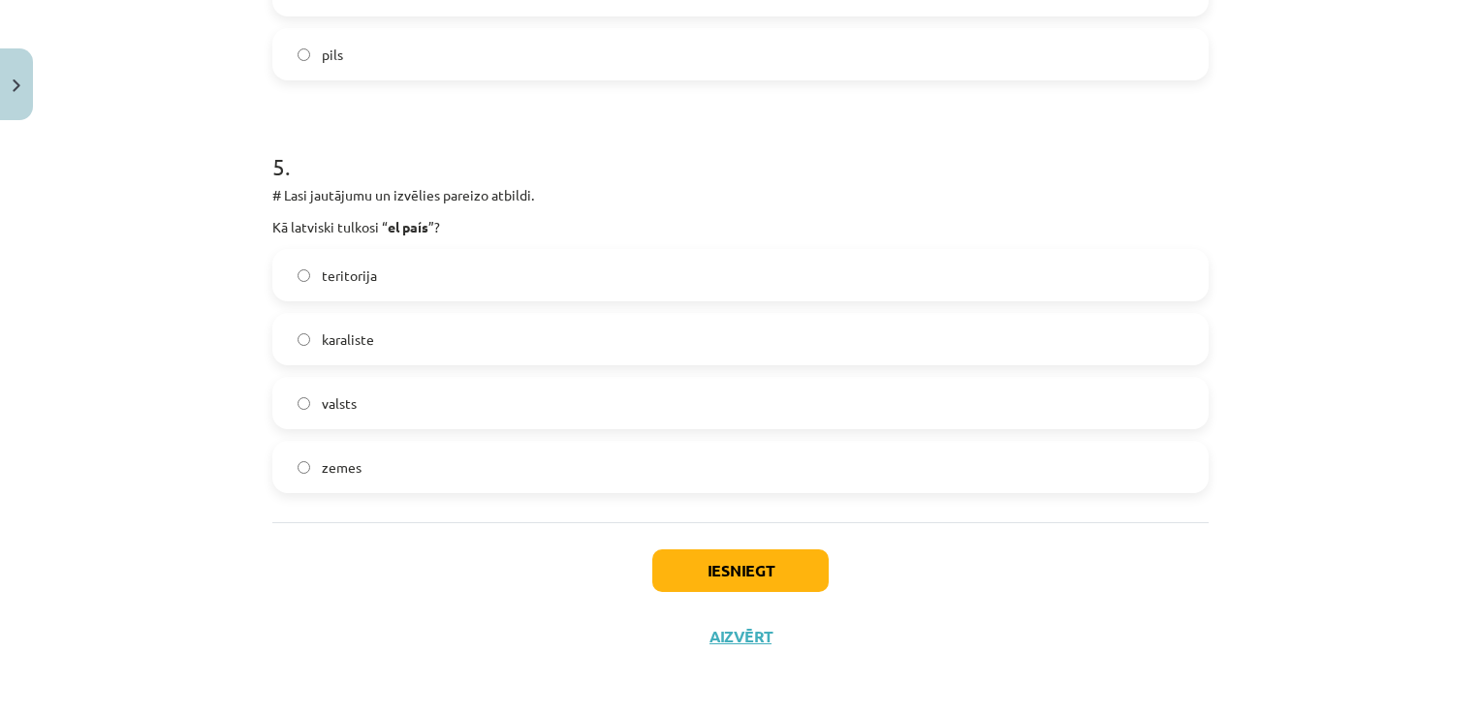
click at [468, 332] on label "karaliste" at bounding box center [740, 339] width 932 height 48
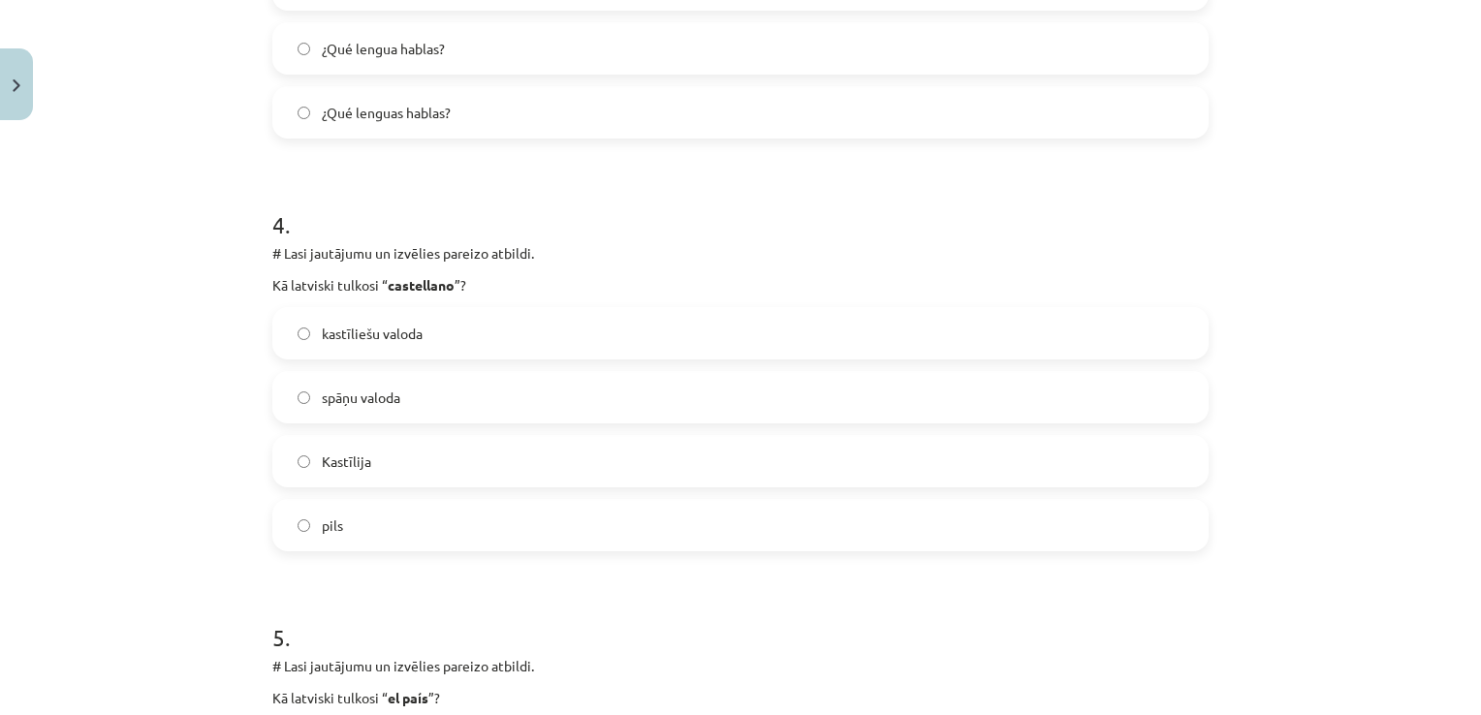
scroll to position [1441, 0]
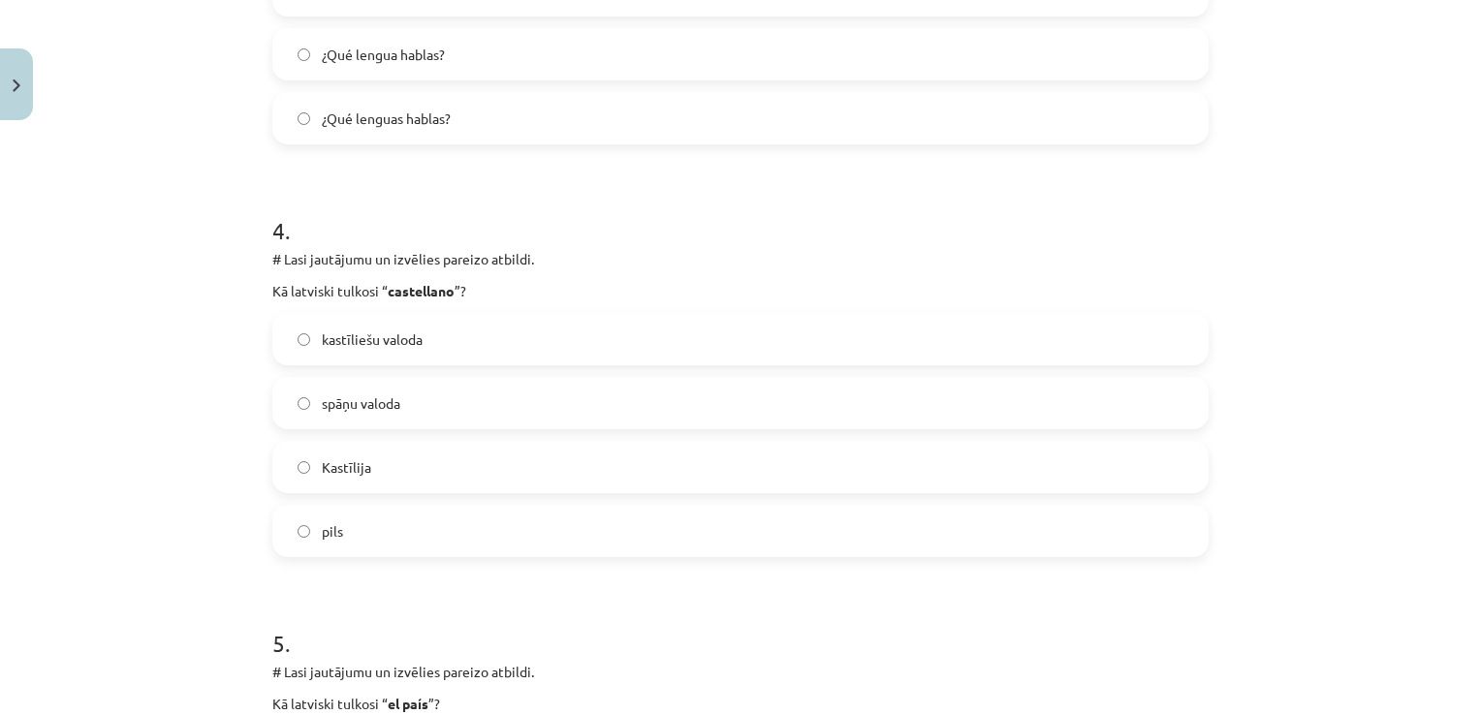
click at [496, 460] on label "Kastīlija" at bounding box center [740, 467] width 932 height 48
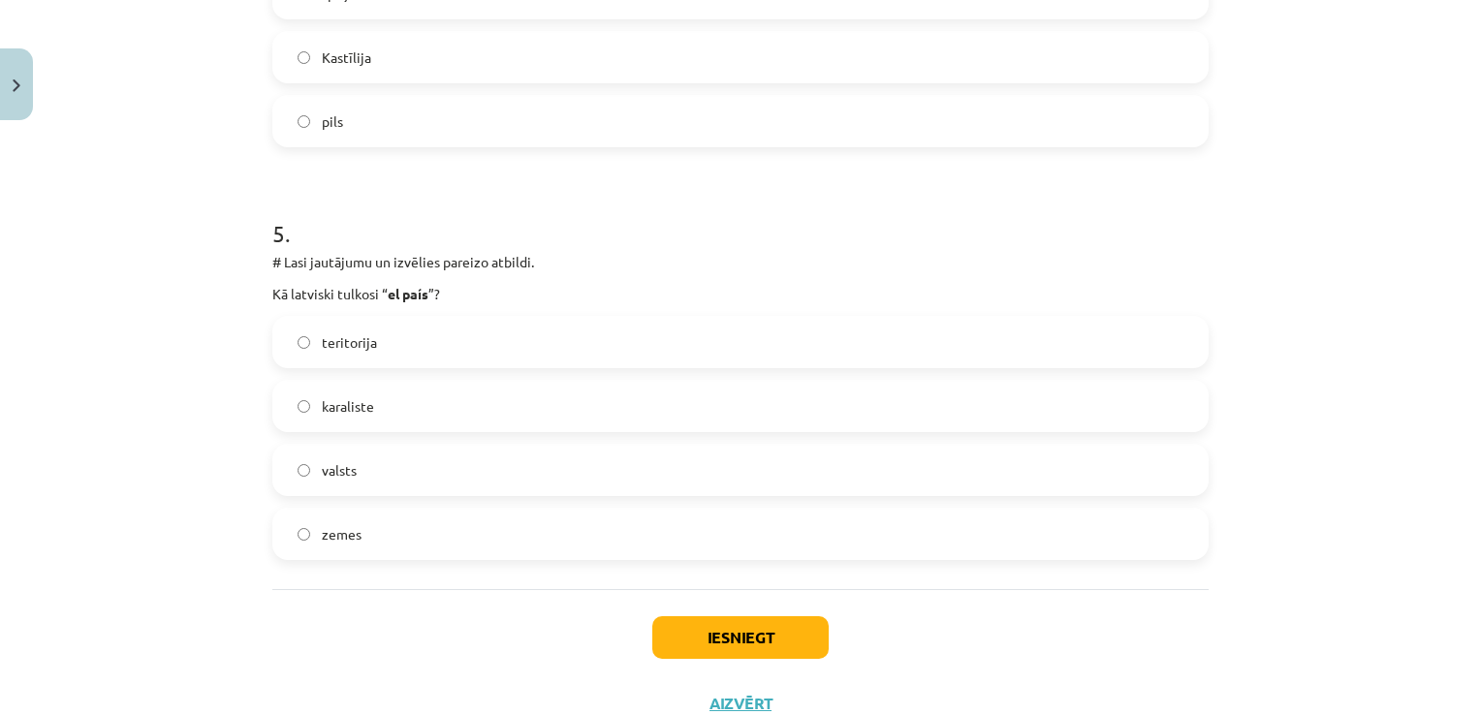
scroll to position [1919, 0]
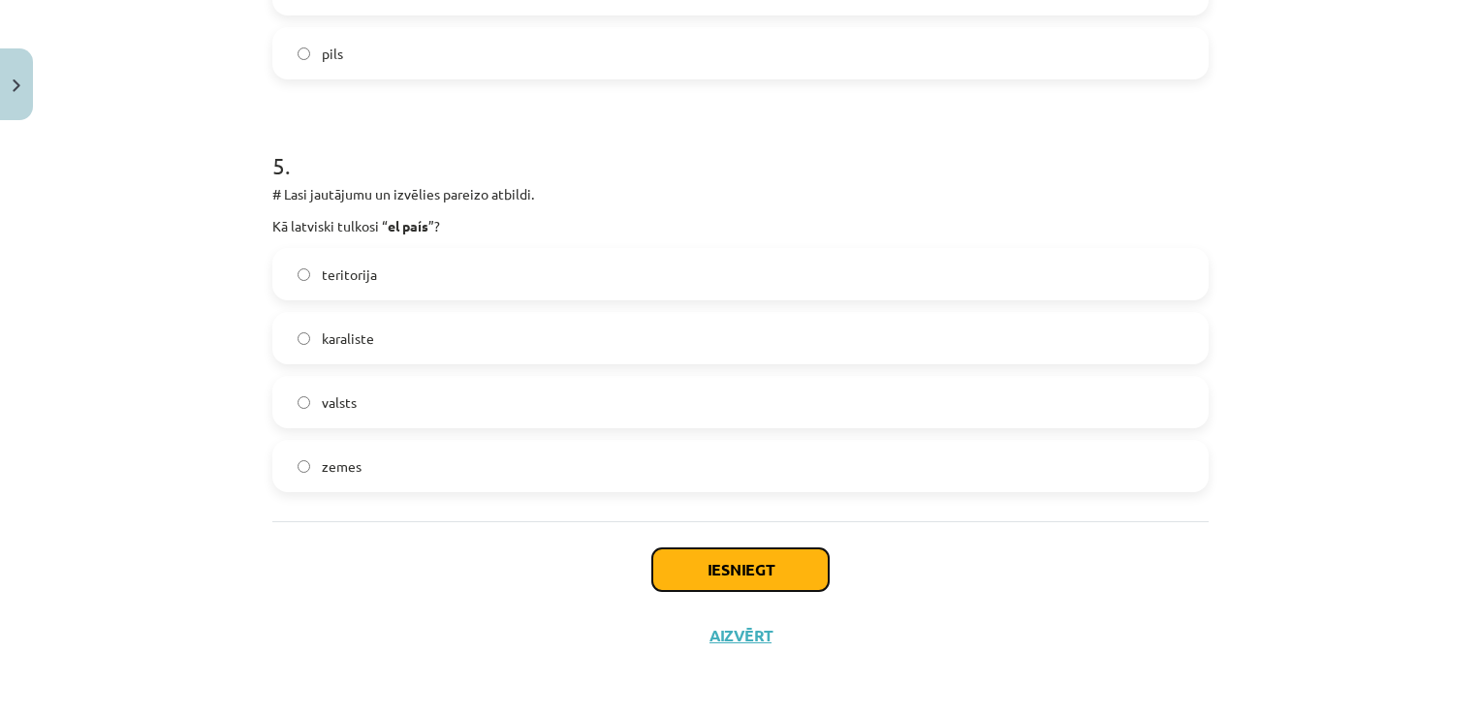
click at [702, 559] on button "Iesniegt" at bounding box center [740, 570] width 176 height 43
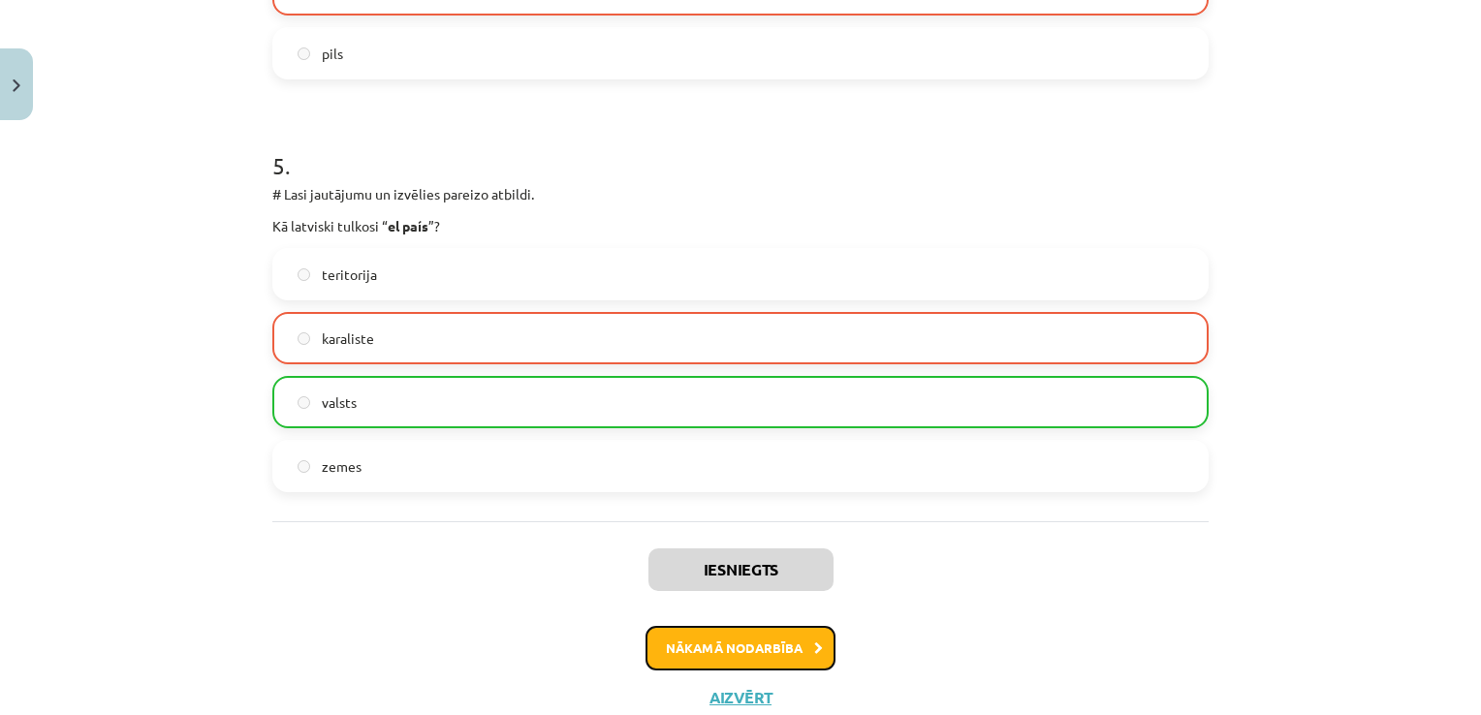
click at [752, 643] on button "Nākamā nodarbība" at bounding box center [741, 648] width 190 height 45
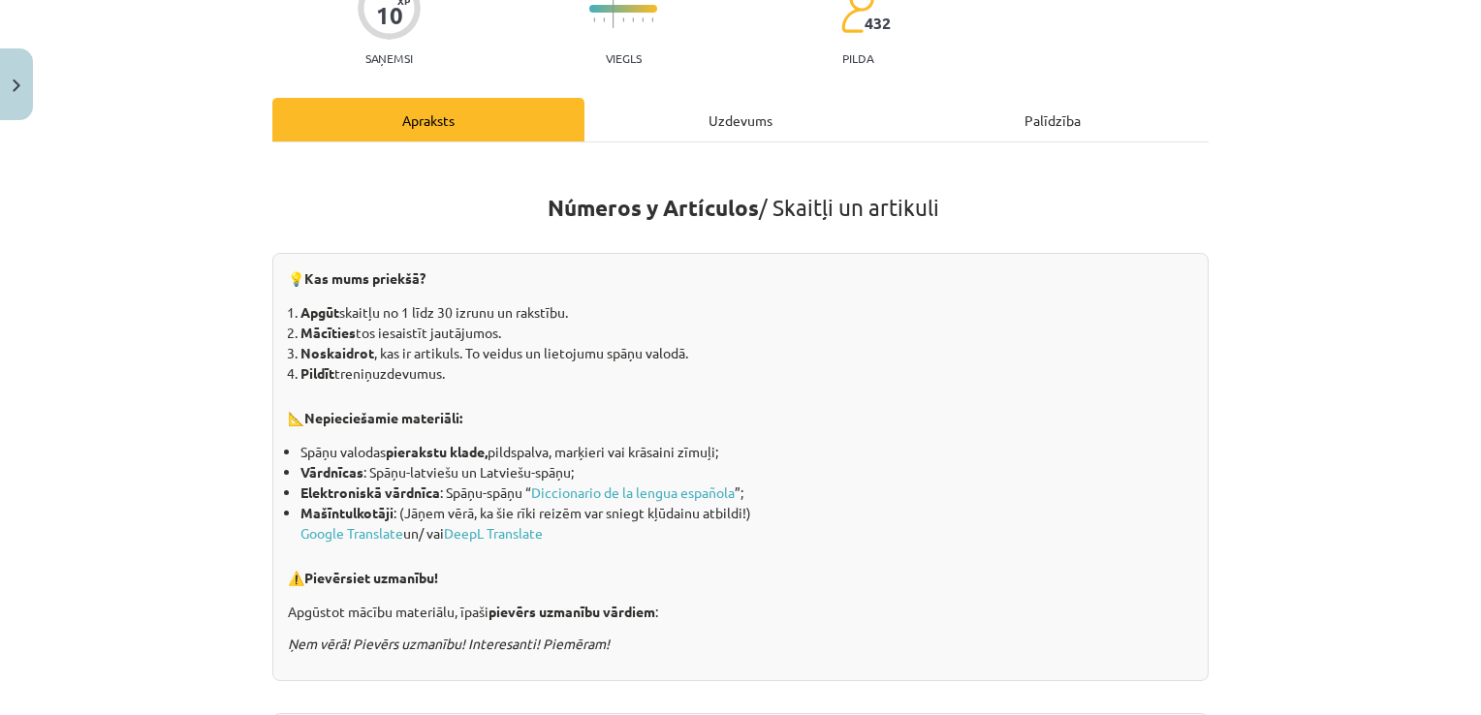
scroll to position [48, 0]
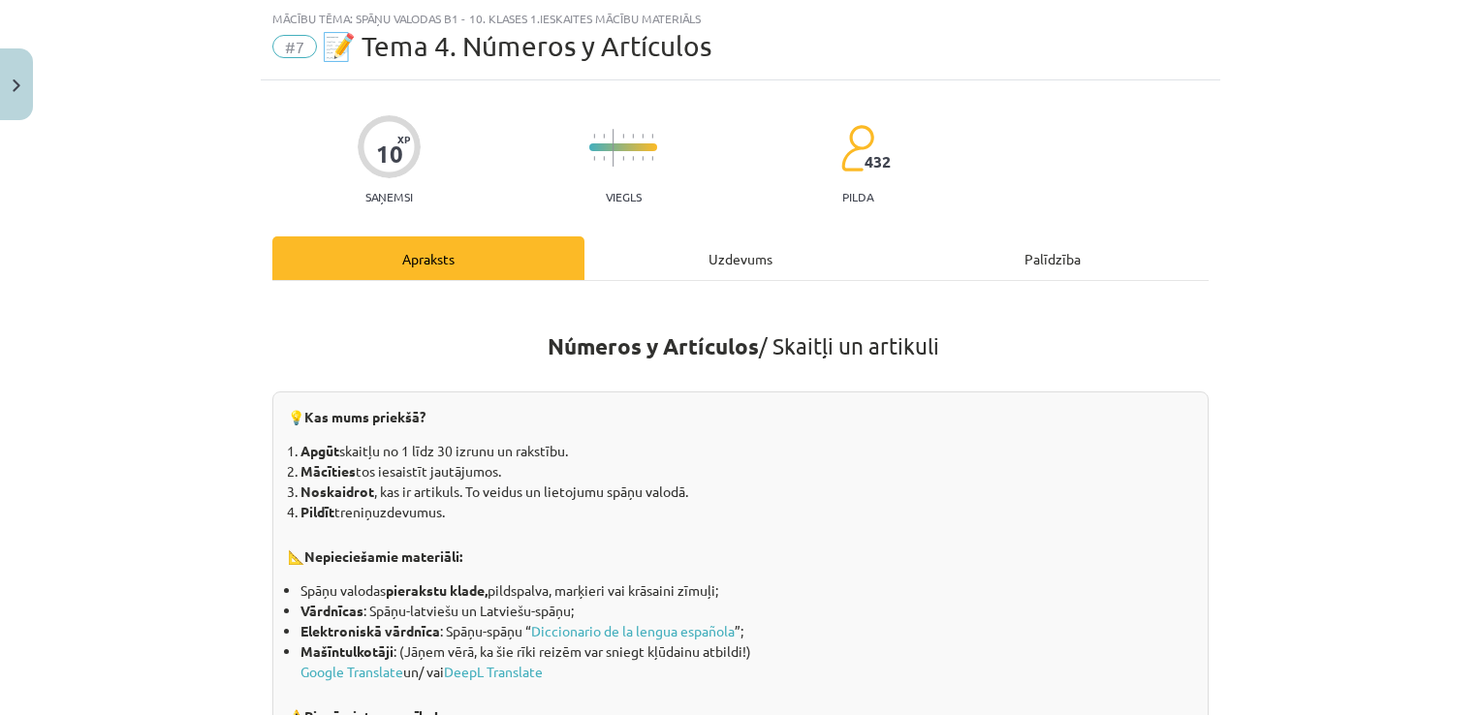
click at [768, 250] on div "Uzdevums" at bounding box center [740, 258] width 312 height 44
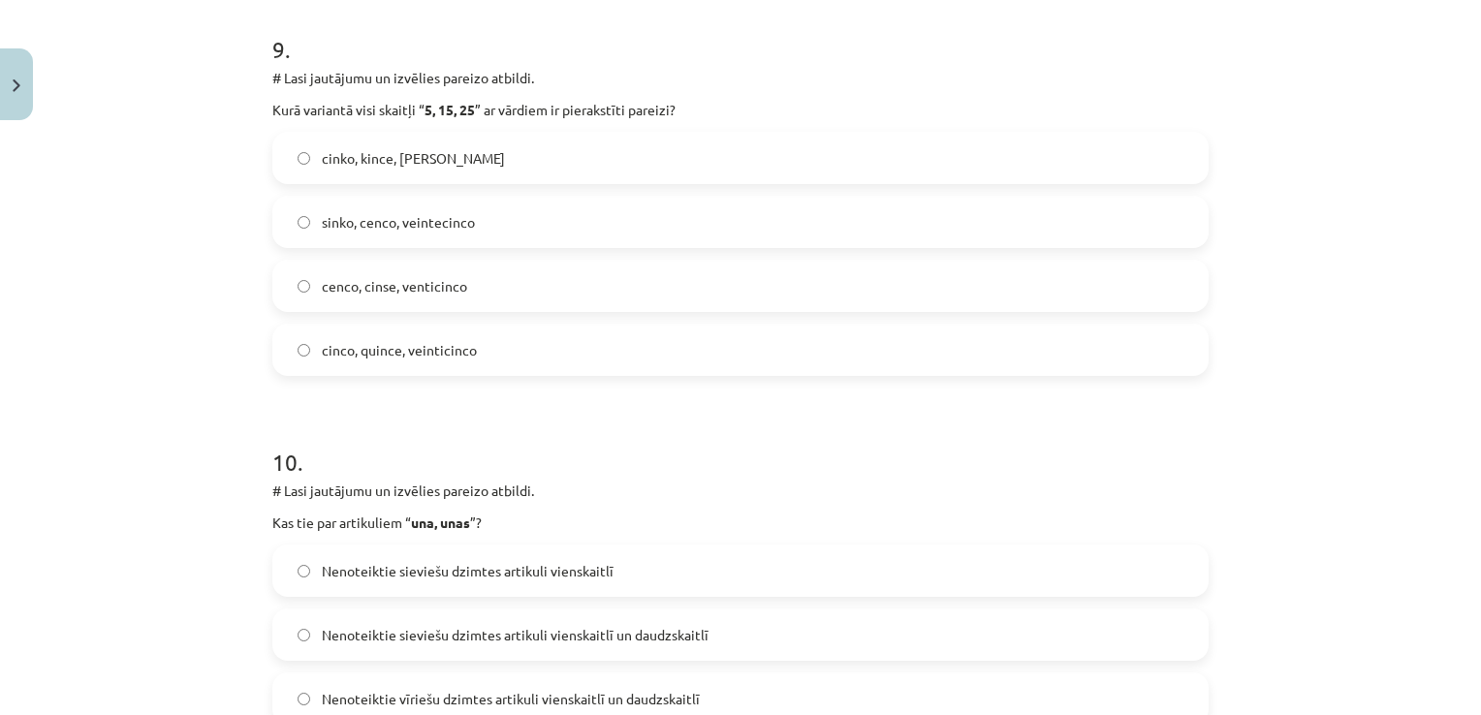
scroll to position [3985, 0]
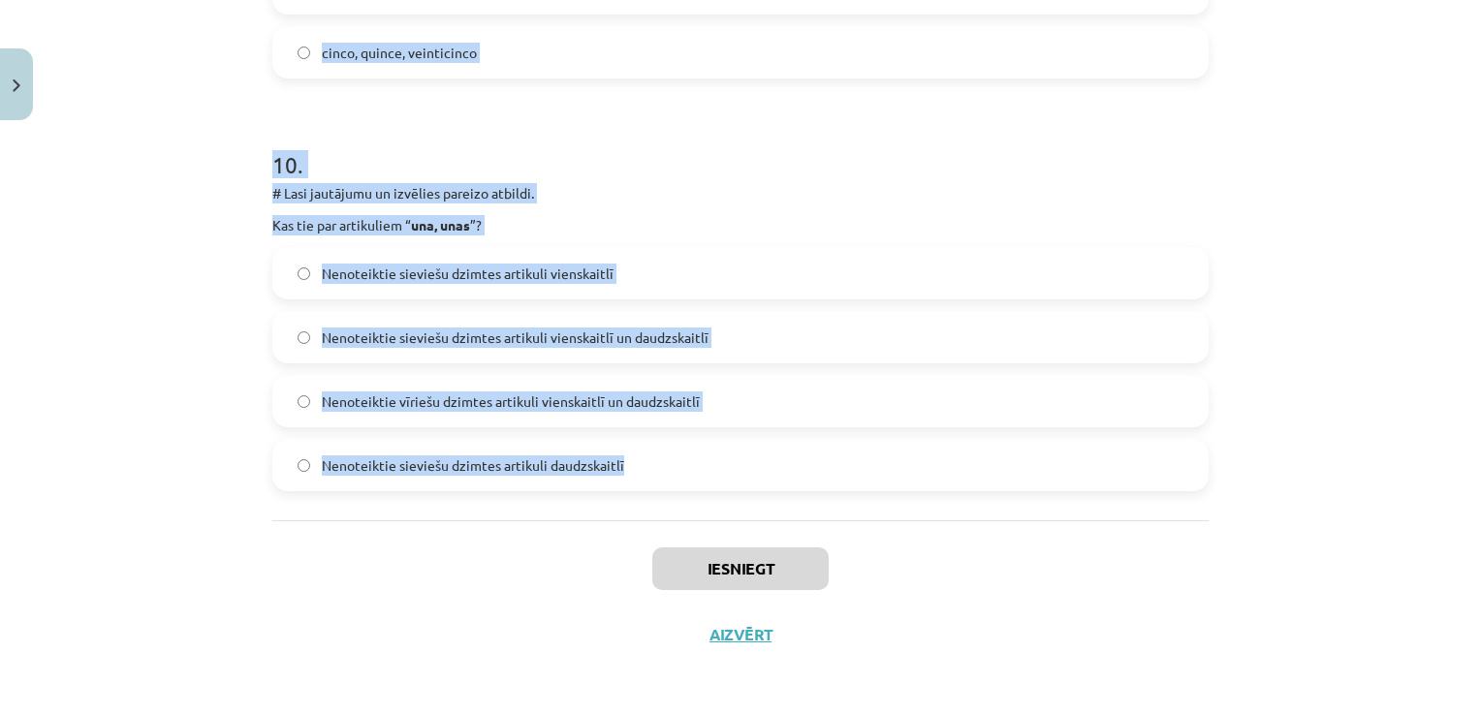
drag, startPoint x: 268, startPoint y: 443, endPoint x: 631, endPoint y: 496, distance: 367.3
drag, startPoint x: 631, startPoint y: 496, endPoint x: 528, endPoint y: 471, distance: 105.8
copy form "Lore ipsumdol sita consect “ 4, 28, 31 ” ad elitsed do eiusmodtemp incidid? utl…"
click at [1240, 266] on div "Mācību tēma: Spāņu valodas b1 - 10. klases 1.ieskaites mācību materiāls #7 📝 Te…" at bounding box center [740, 357] width 1481 height 715
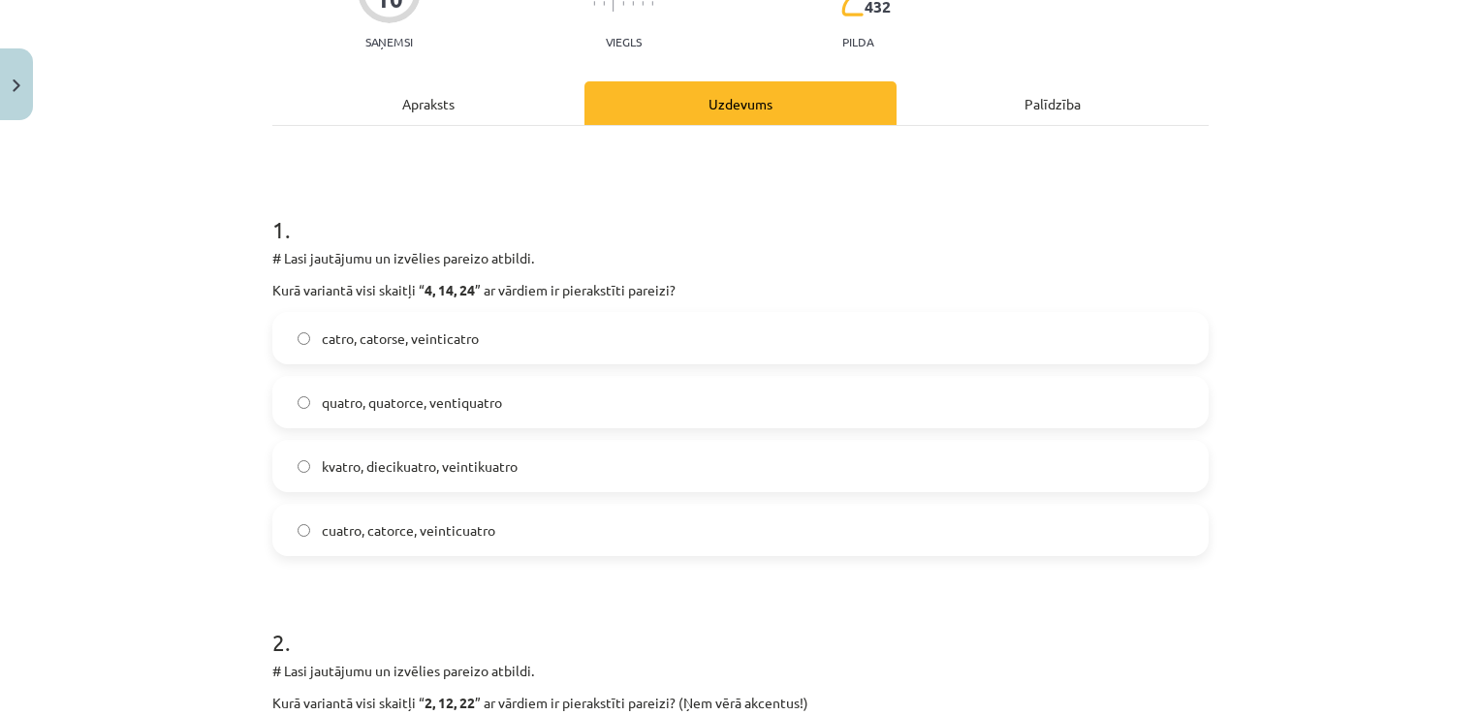
scroll to position [0, 0]
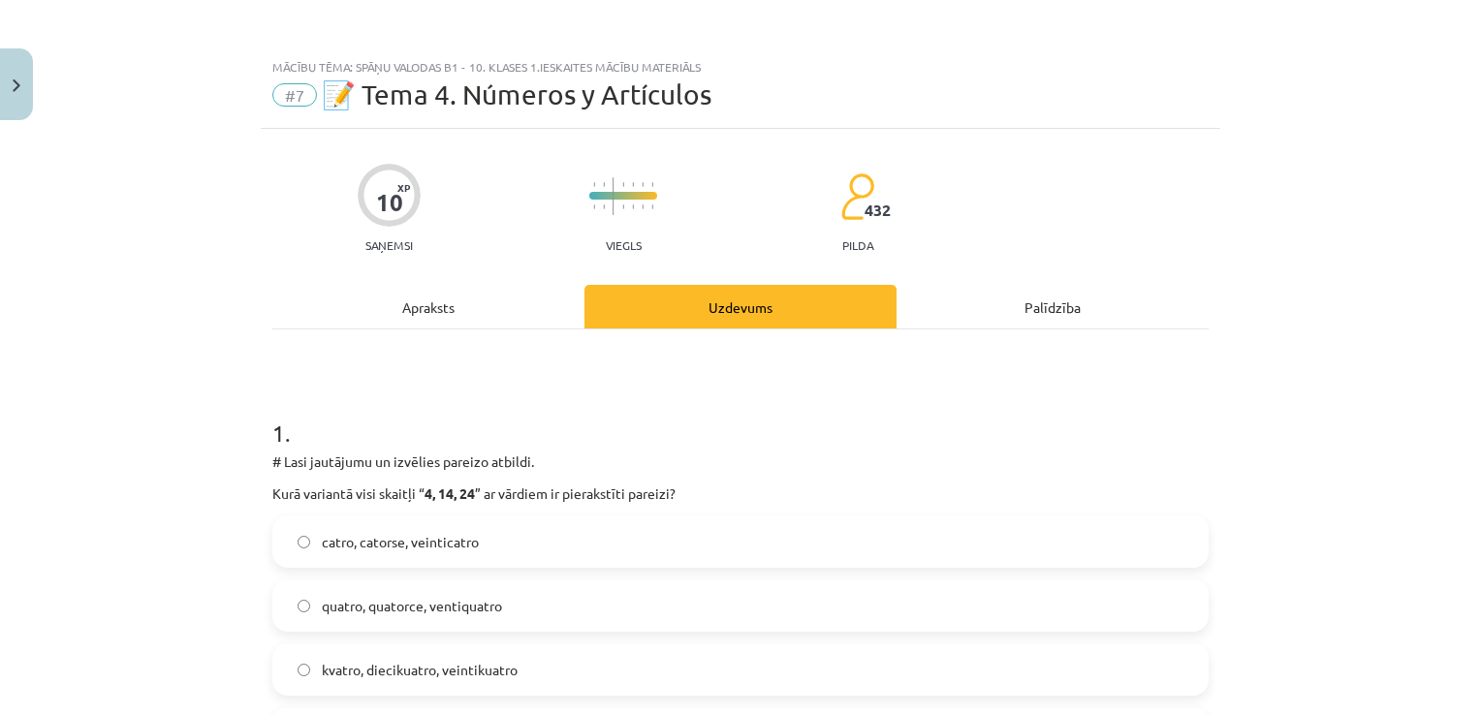
click at [430, 299] on div "Apraksts" at bounding box center [428, 307] width 312 height 44
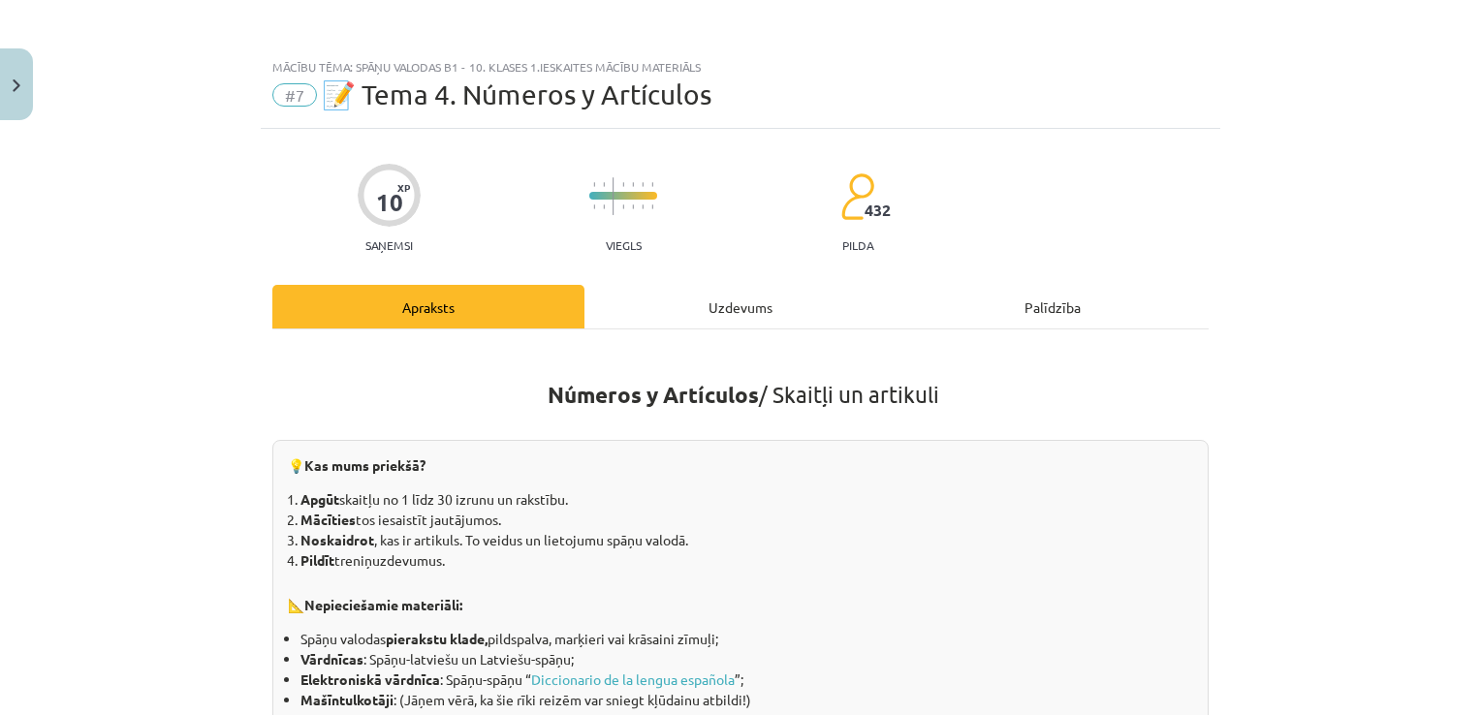
click at [752, 318] on div "Uzdevums" at bounding box center [740, 307] width 312 height 44
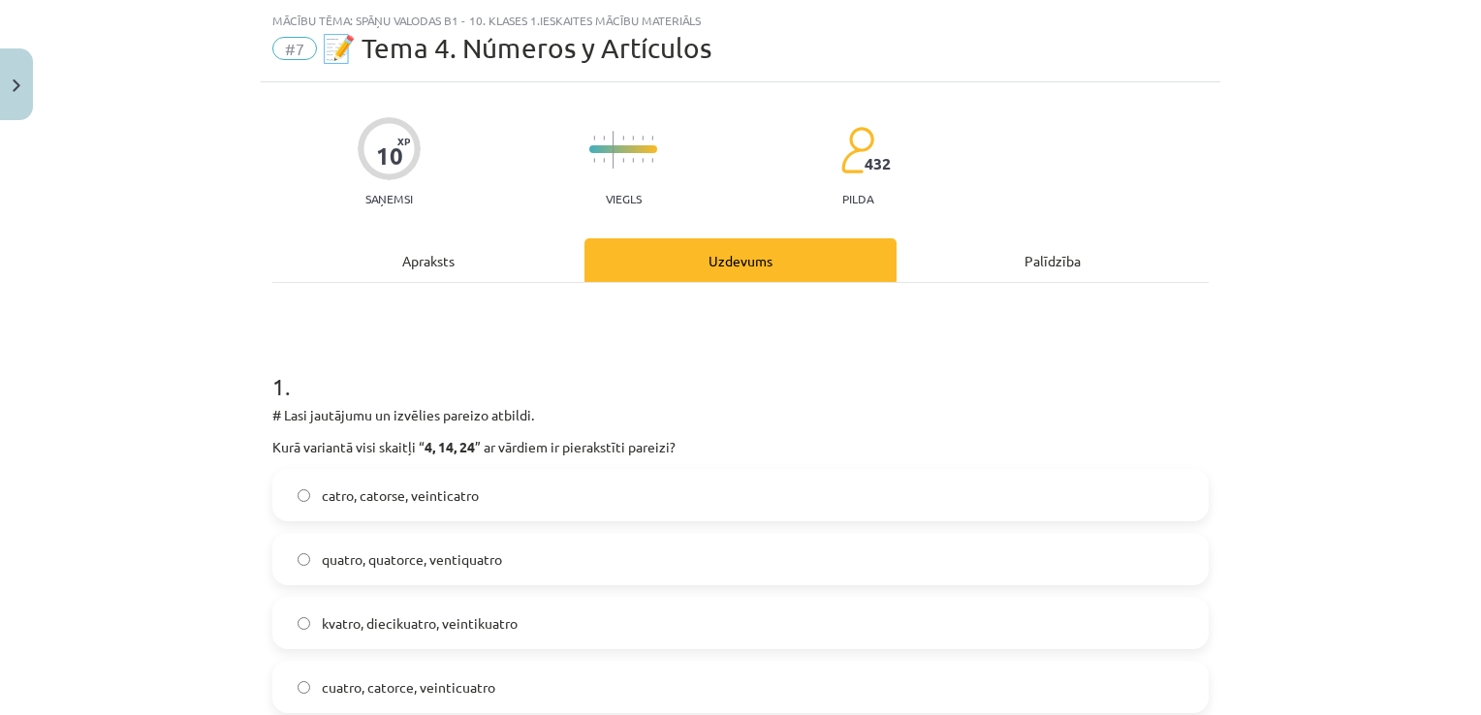
scroll to position [48, 0]
click at [818, 495] on label "catro, catorse, veinticatro" at bounding box center [740, 493] width 932 height 48
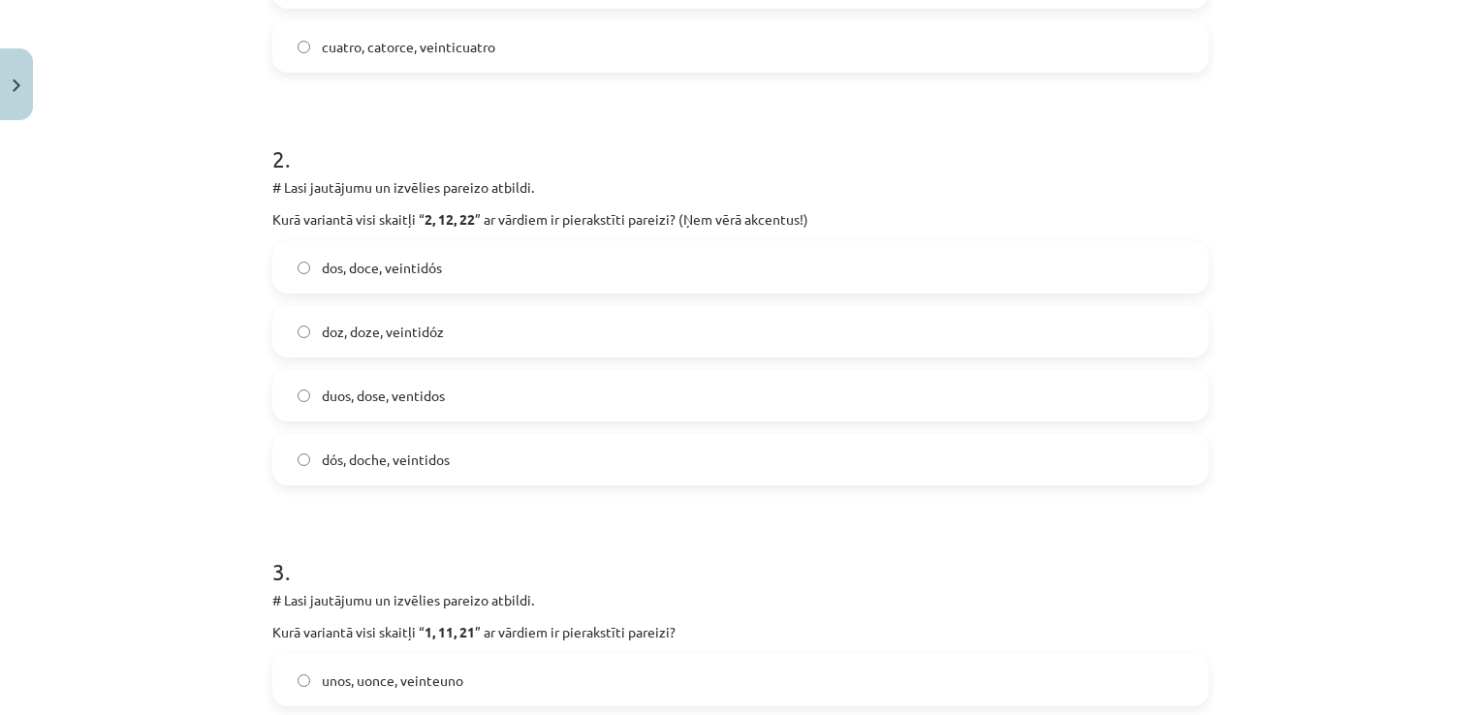
scroll to position [693, 0]
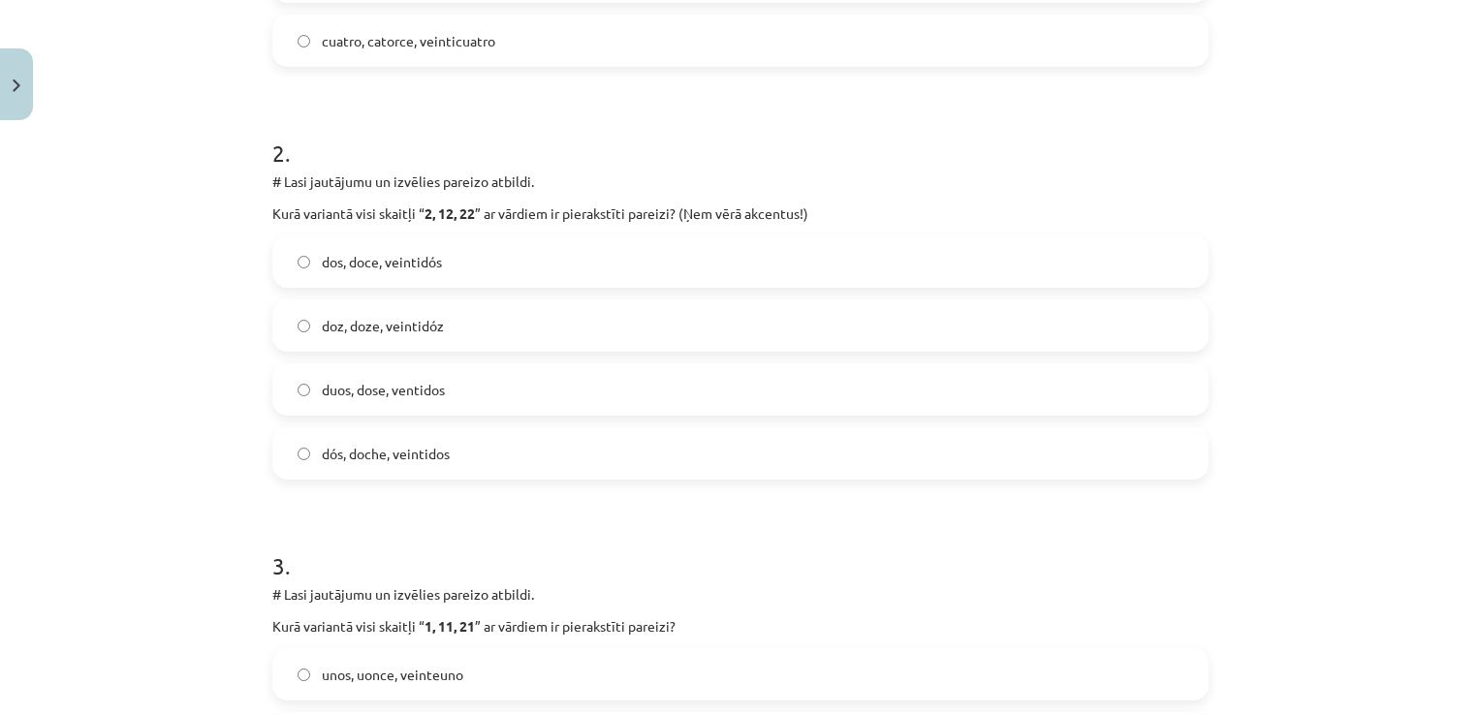
click at [636, 272] on label "dos, doce, veintidós" at bounding box center [740, 261] width 932 height 48
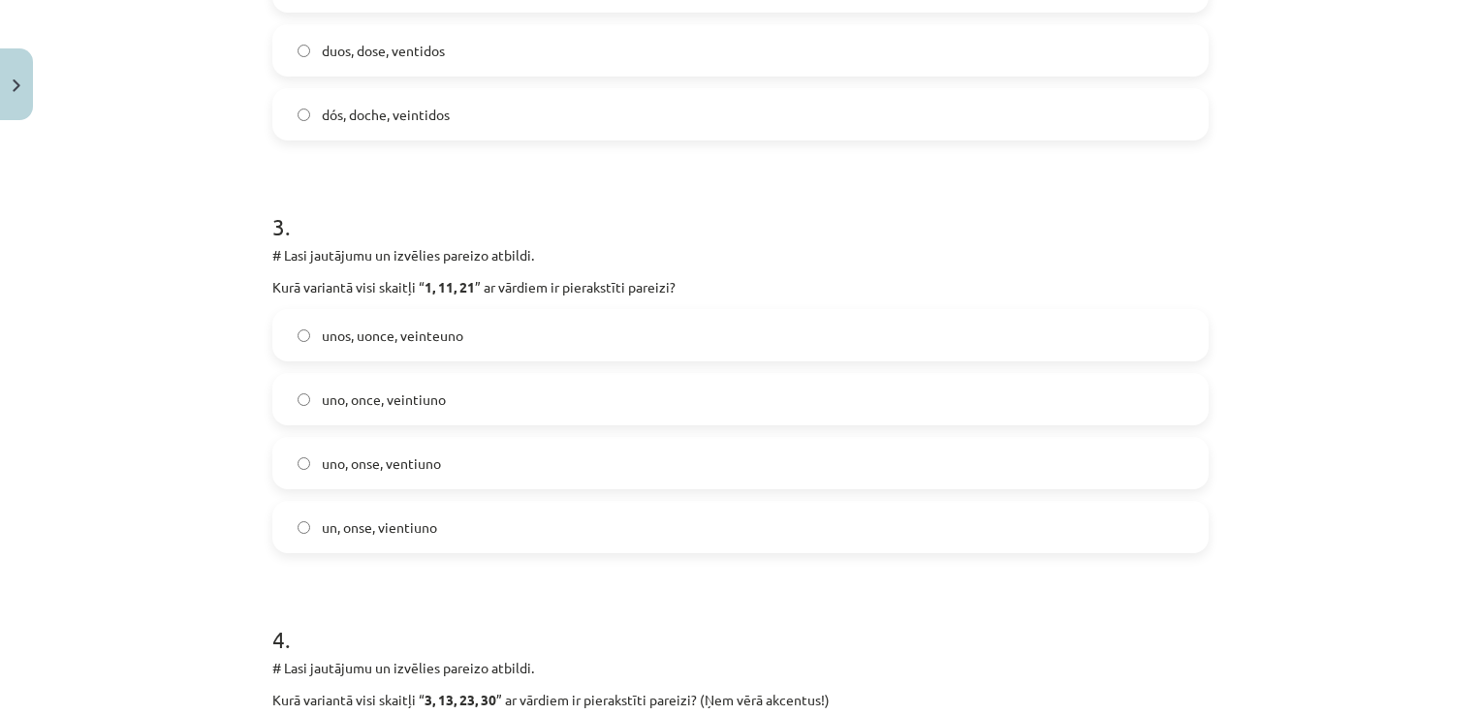
scroll to position [1059, 0]
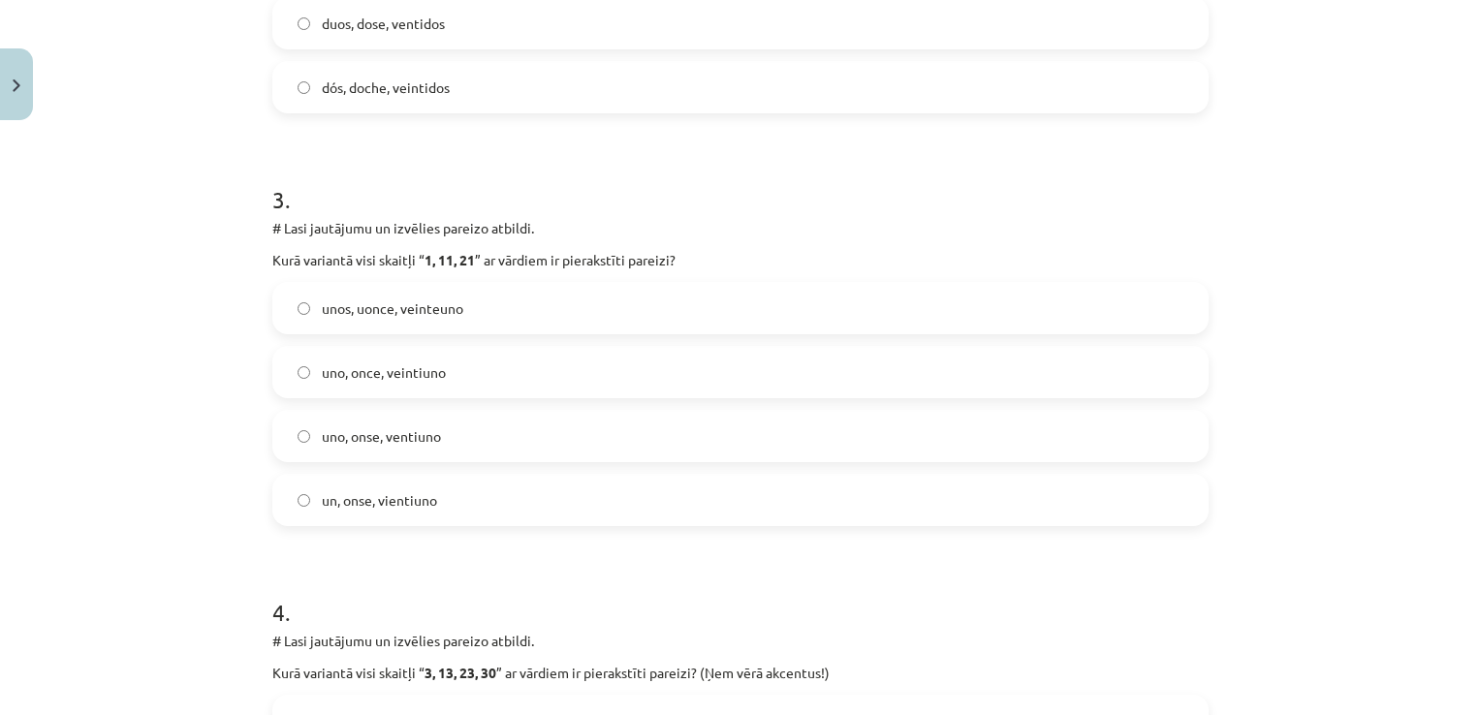
click at [872, 343] on div "unos, uonce, veinteuno uno, once, veintiuno uno, onse, ventiuno un, onse, vient…" at bounding box center [740, 404] width 936 height 244
click at [1082, 352] on label "uno, once, veintiuno" at bounding box center [740, 372] width 932 height 48
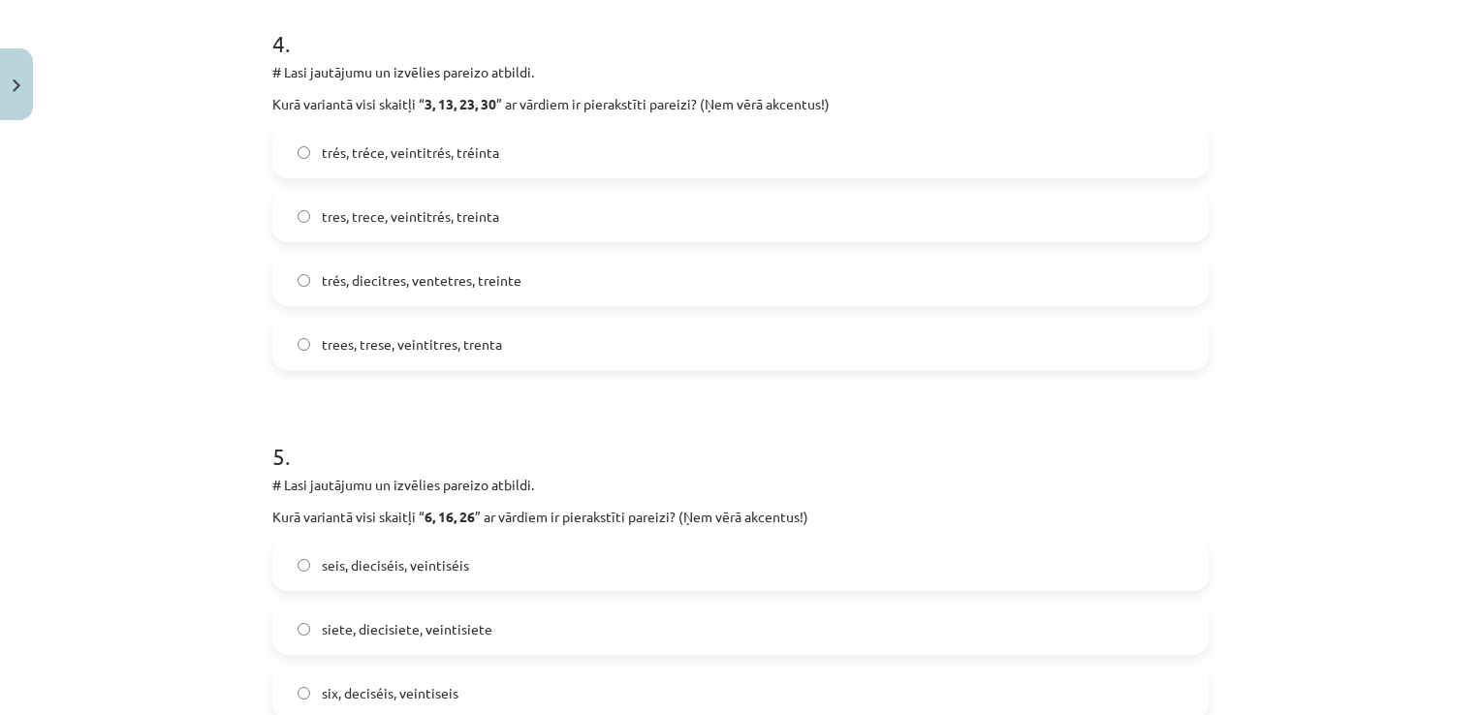
scroll to position [1693, 0]
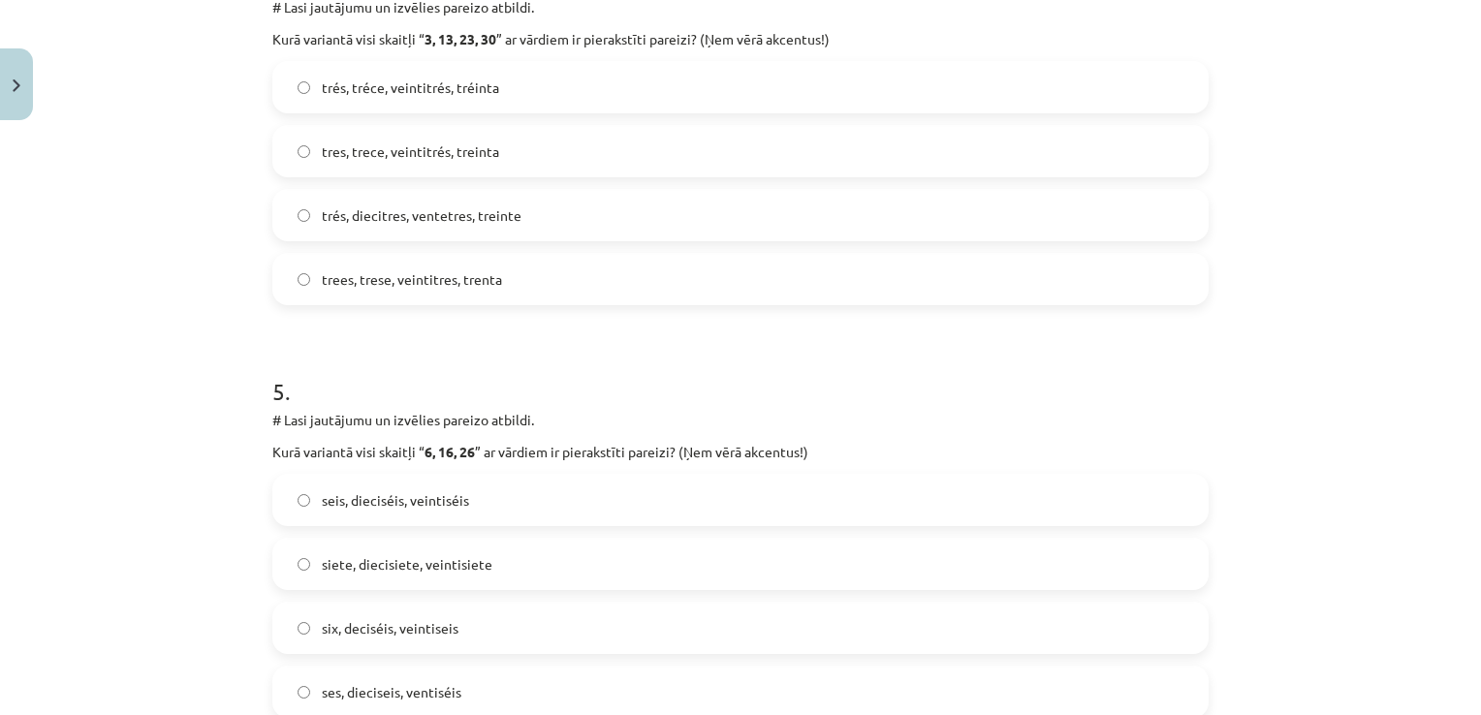
click at [508, 121] on div "trés, tréce, veintitrés, tréinta tres, trece, veintitrés, treinta trés, diecitr…" at bounding box center [740, 183] width 936 height 244
click at [522, 137] on label "tres, trece, veintitrés, treinta" at bounding box center [740, 151] width 932 height 48
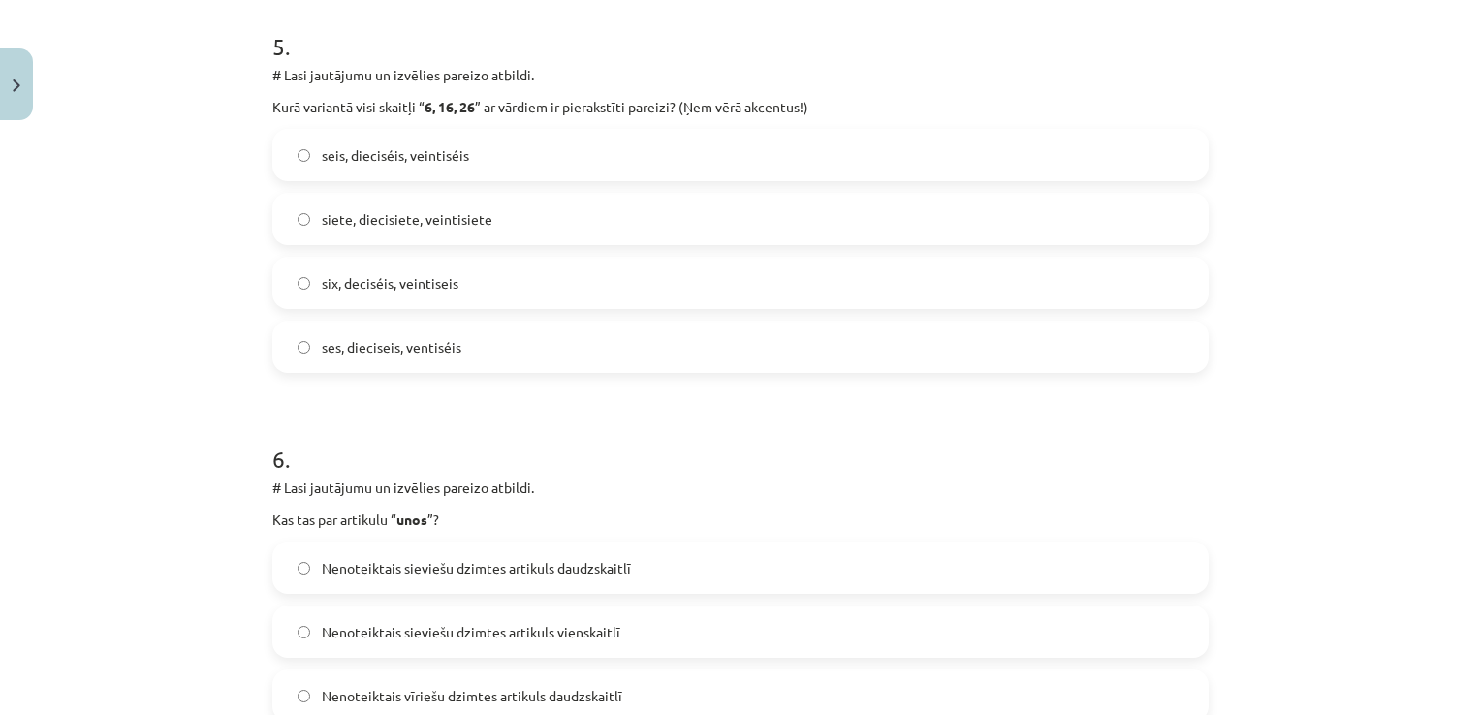
scroll to position [2032, 0]
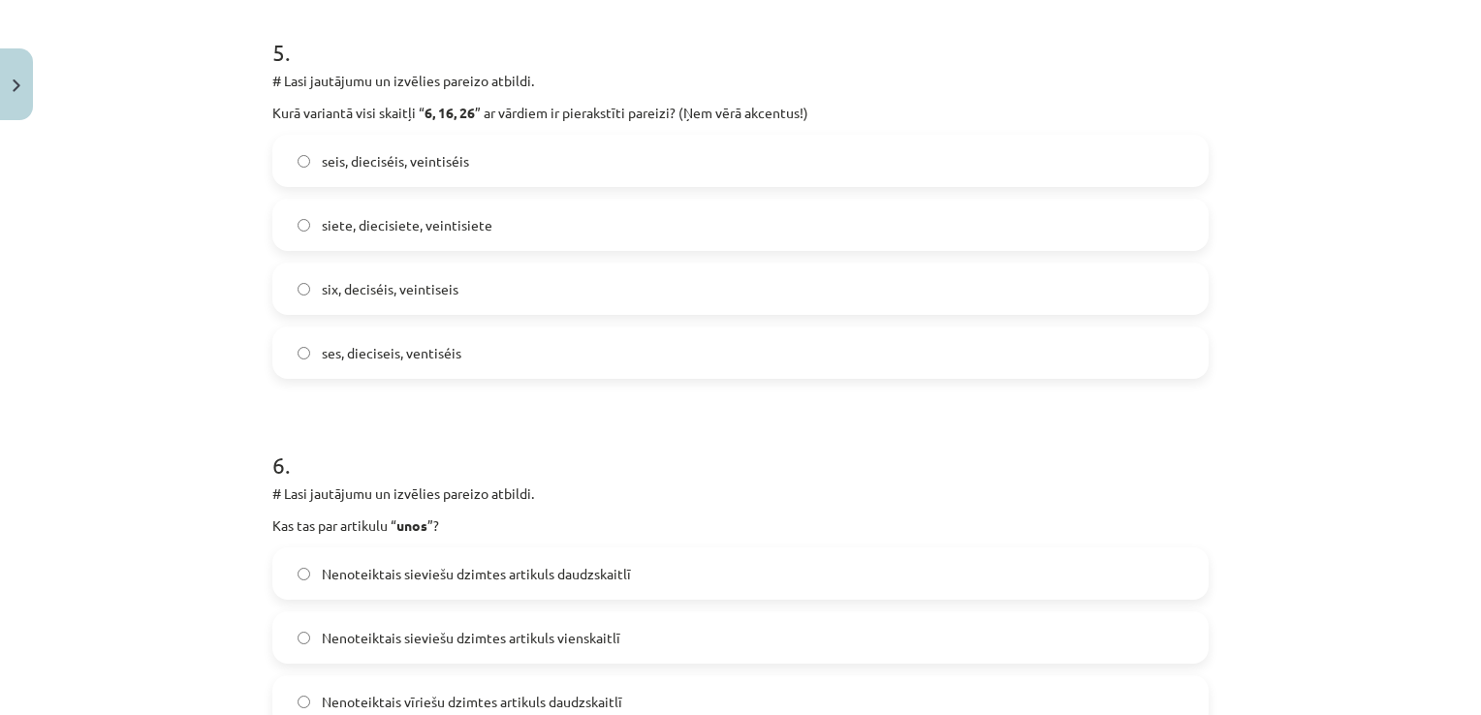
click at [500, 143] on label "seis, dieciséis, veintiséis" at bounding box center [740, 161] width 932 height 48
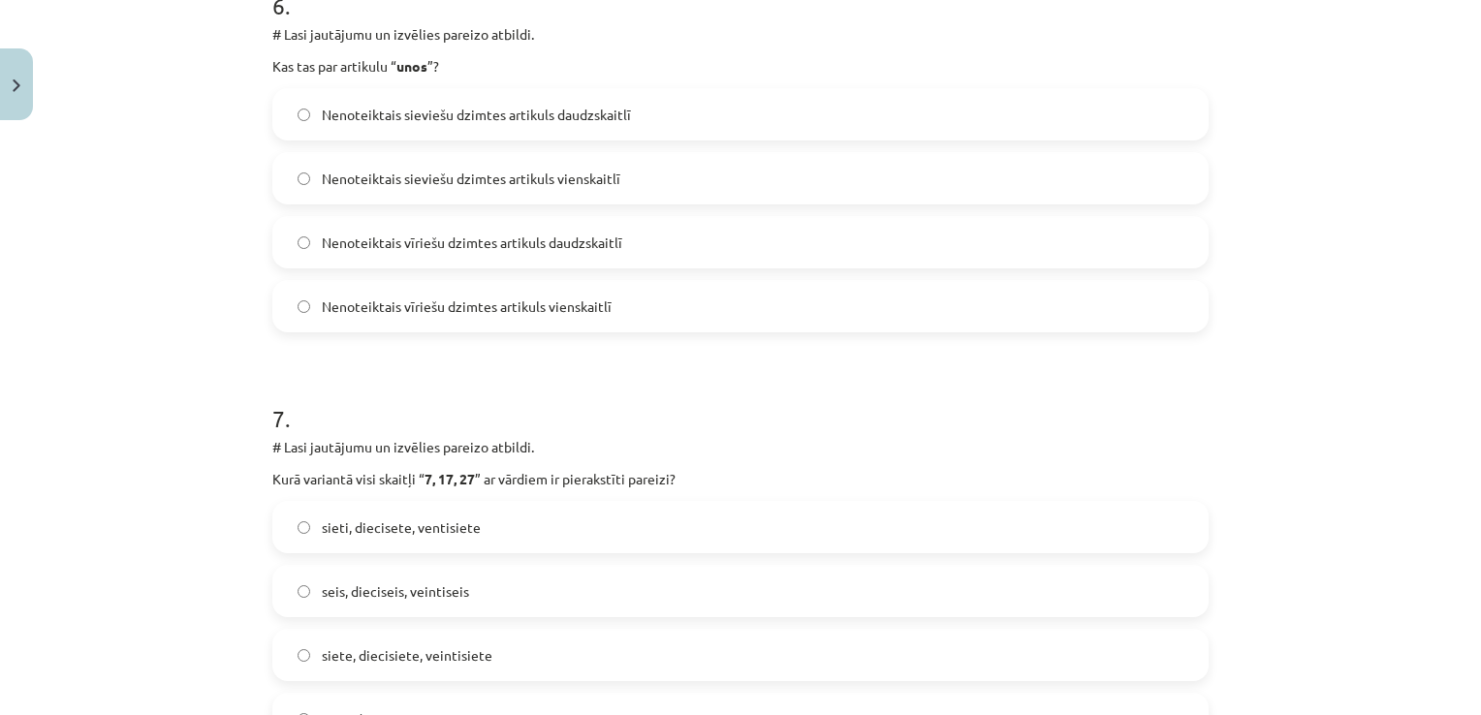
scroll to position [2503, 0]
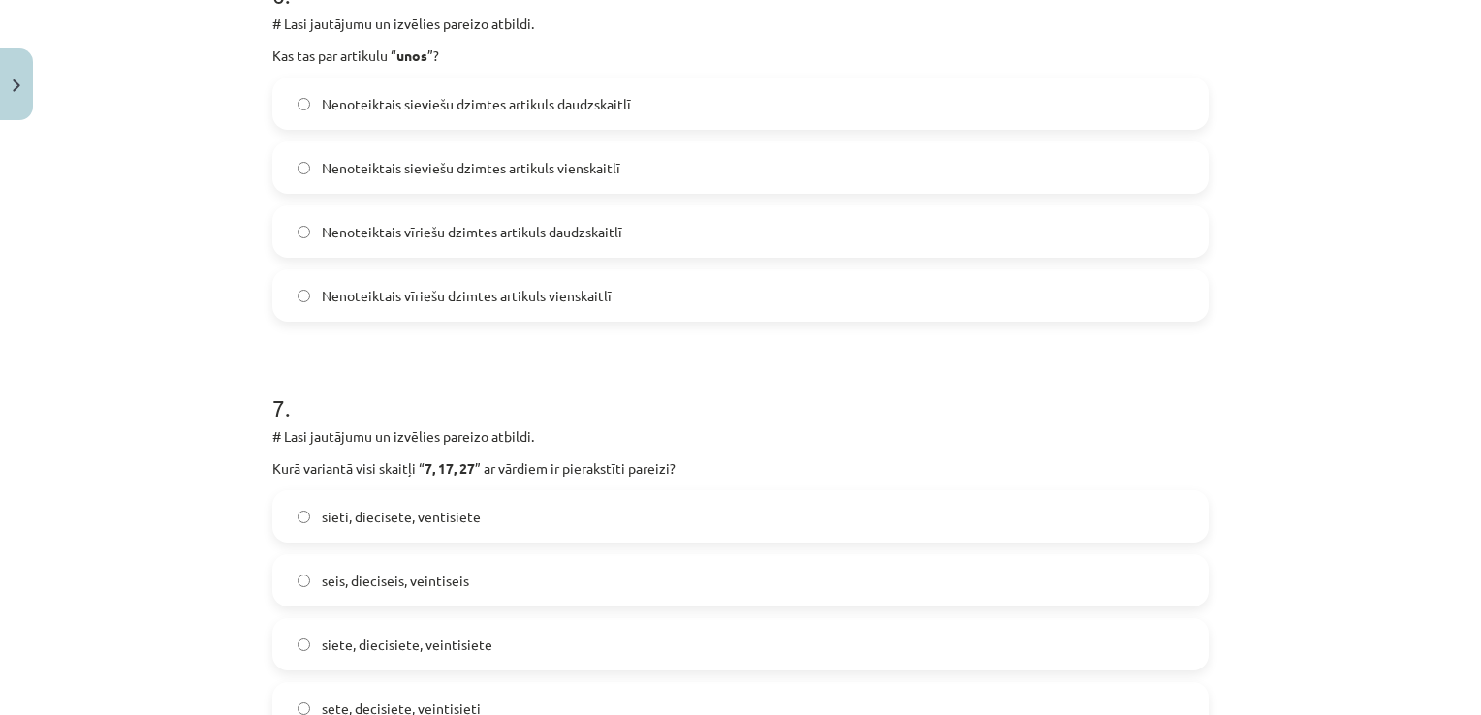
click at [592, 226] on span "Nenoteiktais vīriešu dzimtes artikuls daudzskaitlī" at bounding box center [472, 232] width 300 height 20
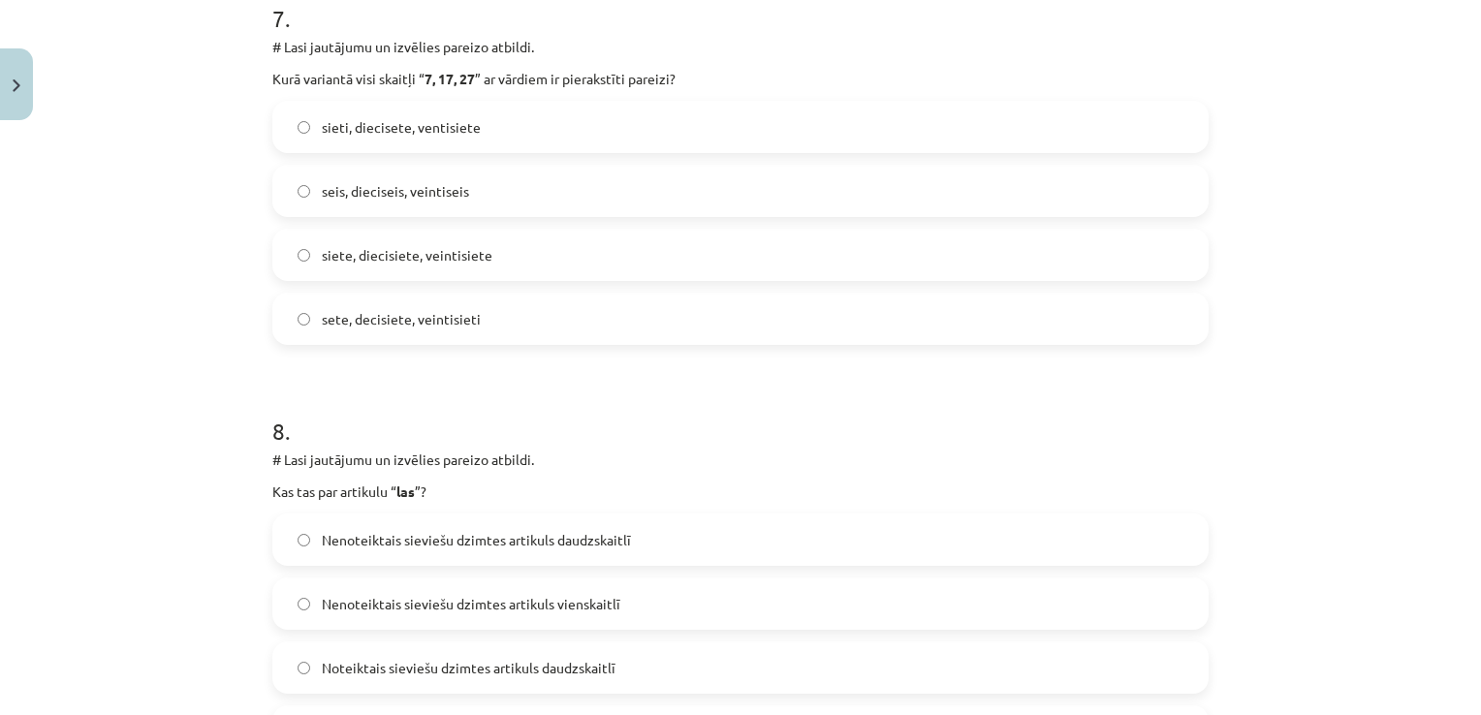
scroll to position [2914, 0]
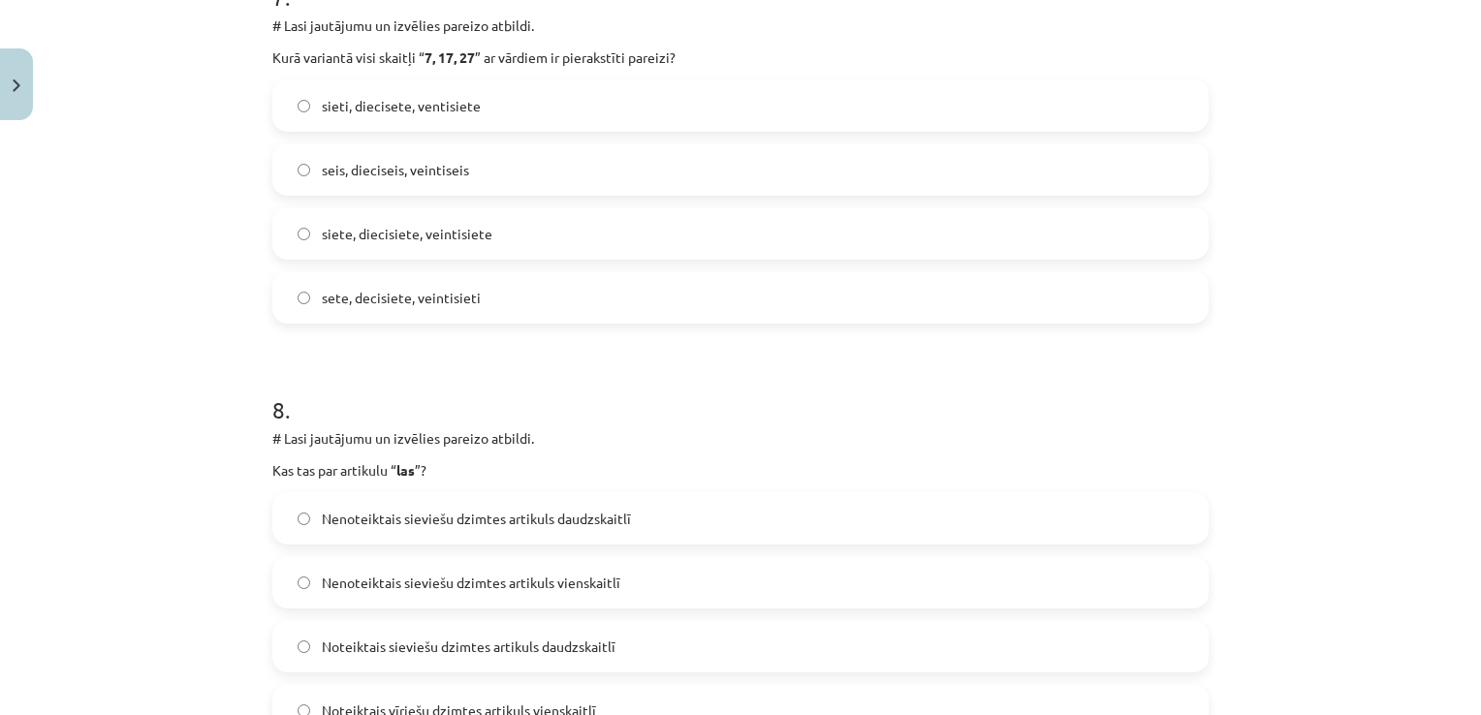
click at [423, 243] on label "siete, diecisiete, veintisiete" at bounding box center [740, 233] width 932 height 48
click at [595, 657] on label "Noteiktais sieviešu dzimtes artikuls daudzskaitlī" at bounding box center [740, 646] width 932 height 48
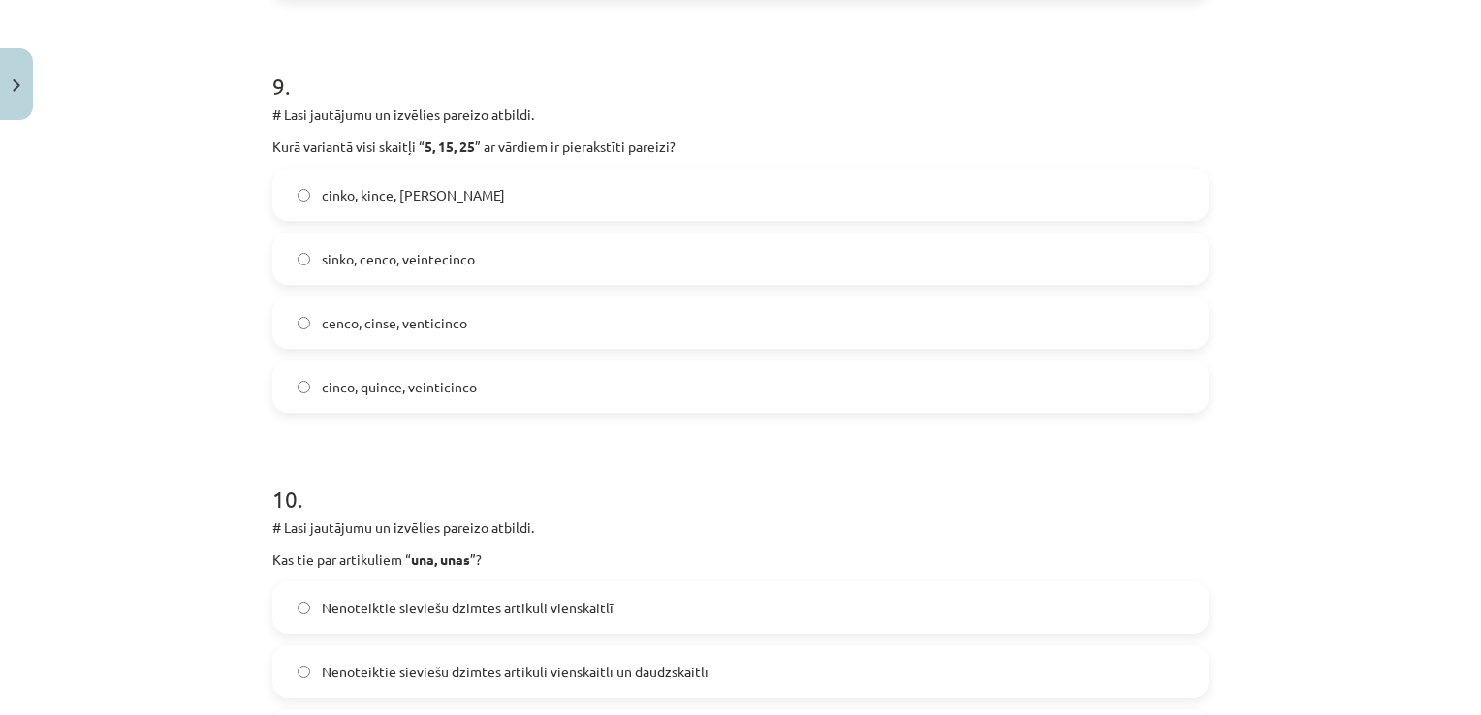
scroll to position [3737, 0]
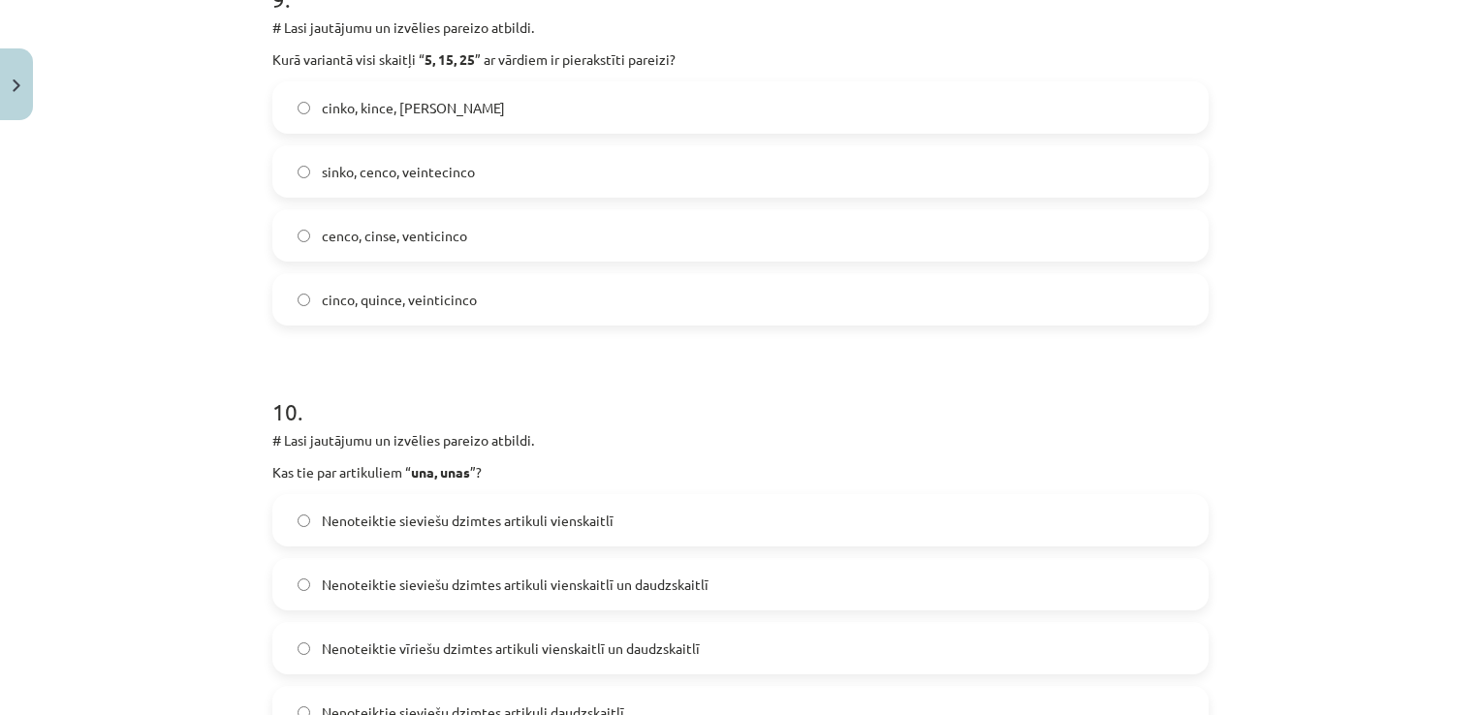
click at [442, 297] on span "cinco, quince, veinticinco" at bounding box center [399, 300] width 155 height 20
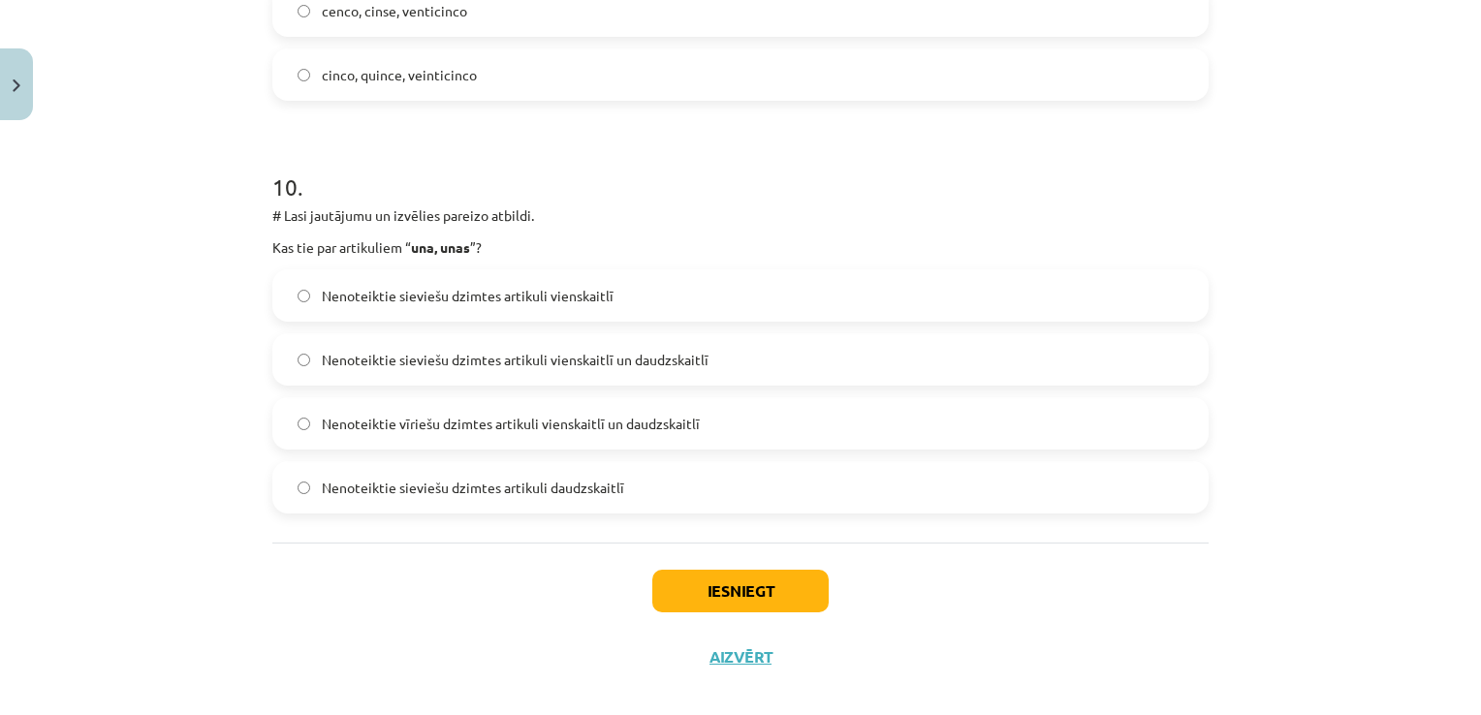
scroll to position [3985, 0]
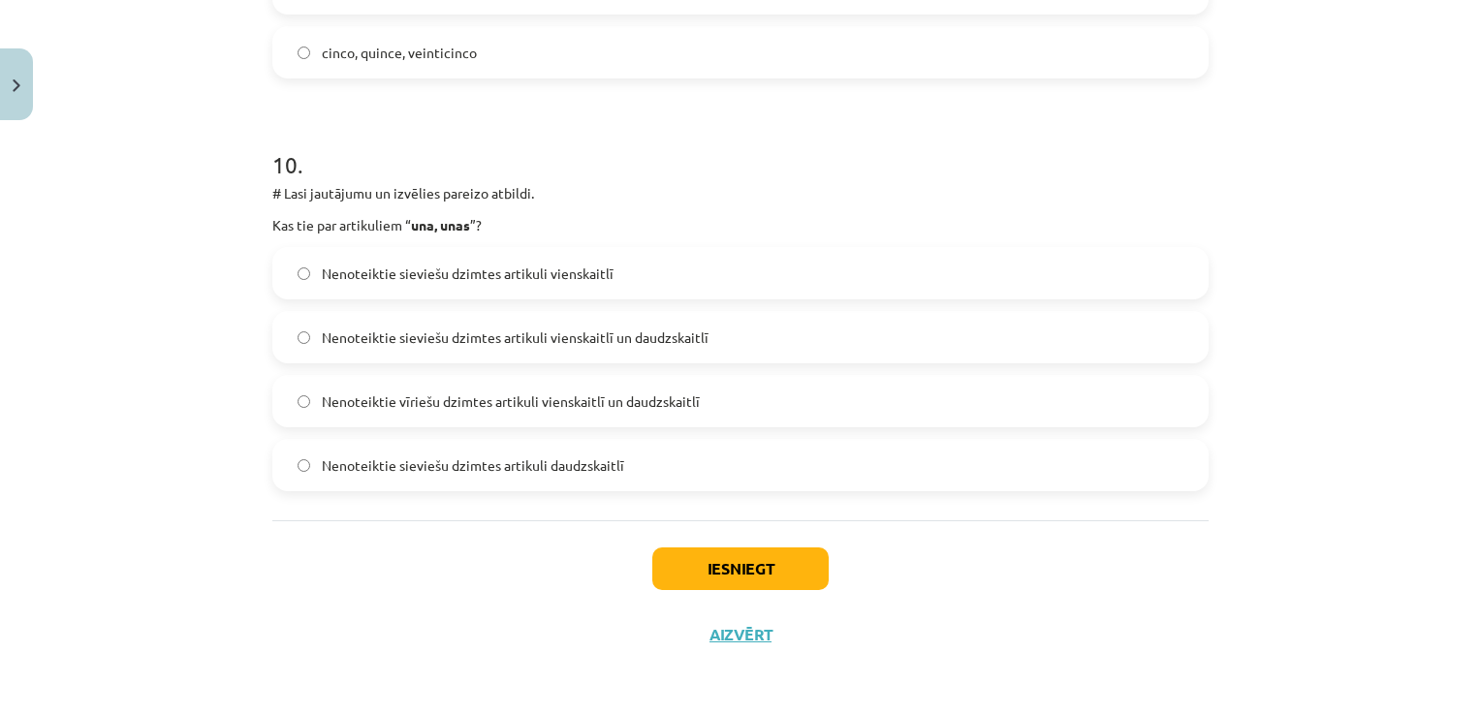
click at [631, 411] on label "Nenoteiktie vīriešu dzimtes artikuli vienskaitlī un daudzskaitlī" at bounding box center [740, 401] width 932 height 48
click at [689, 332] on span "Nenoteiktie sieviešu dzimtes artikuli vienskaitlī un daudzskaitlī" at bounding box center [515, 338] width 387 height 20
click at [731, 564] on button "Iesniegt" at bounding box center [740, 569] width 176 height 43
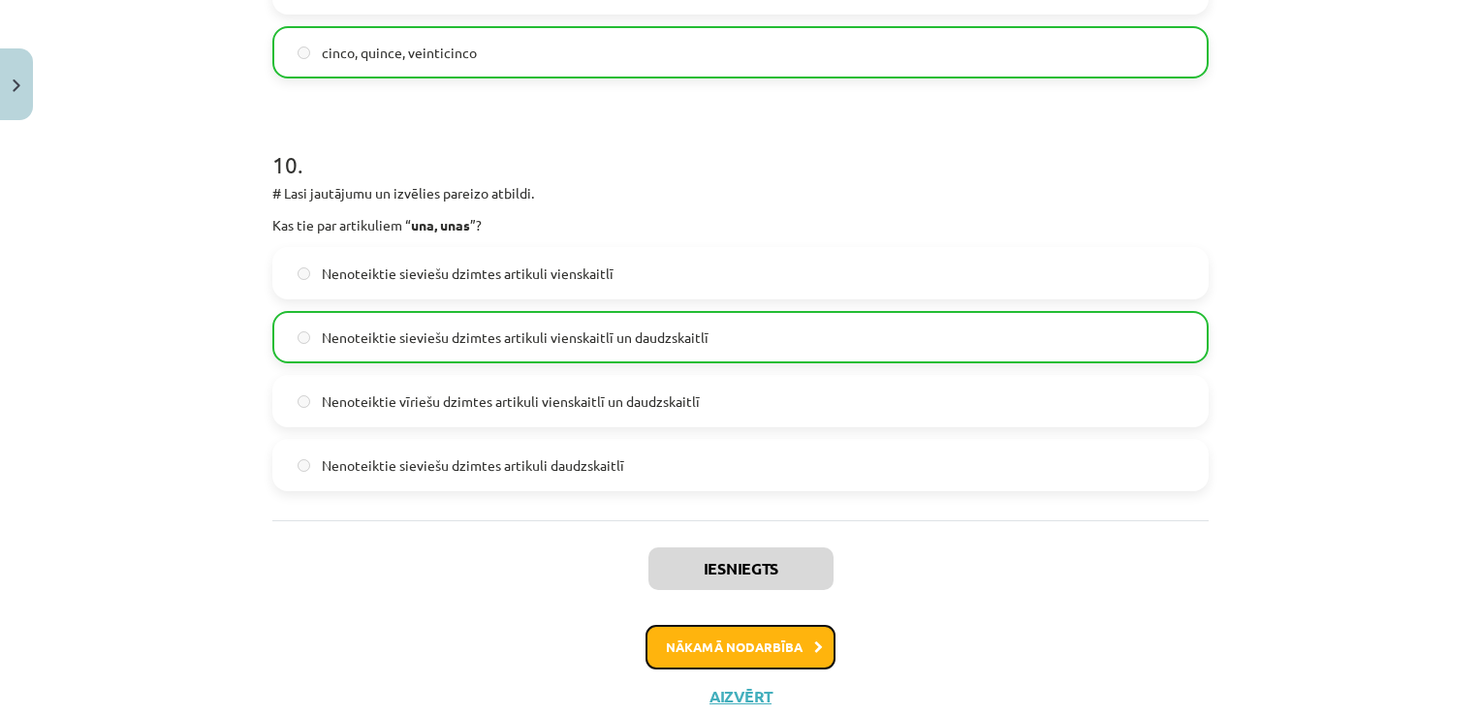
click at [739, 646] on button "Nākamā nodarbība" at bounding box center [741, 647] width 190 height 45
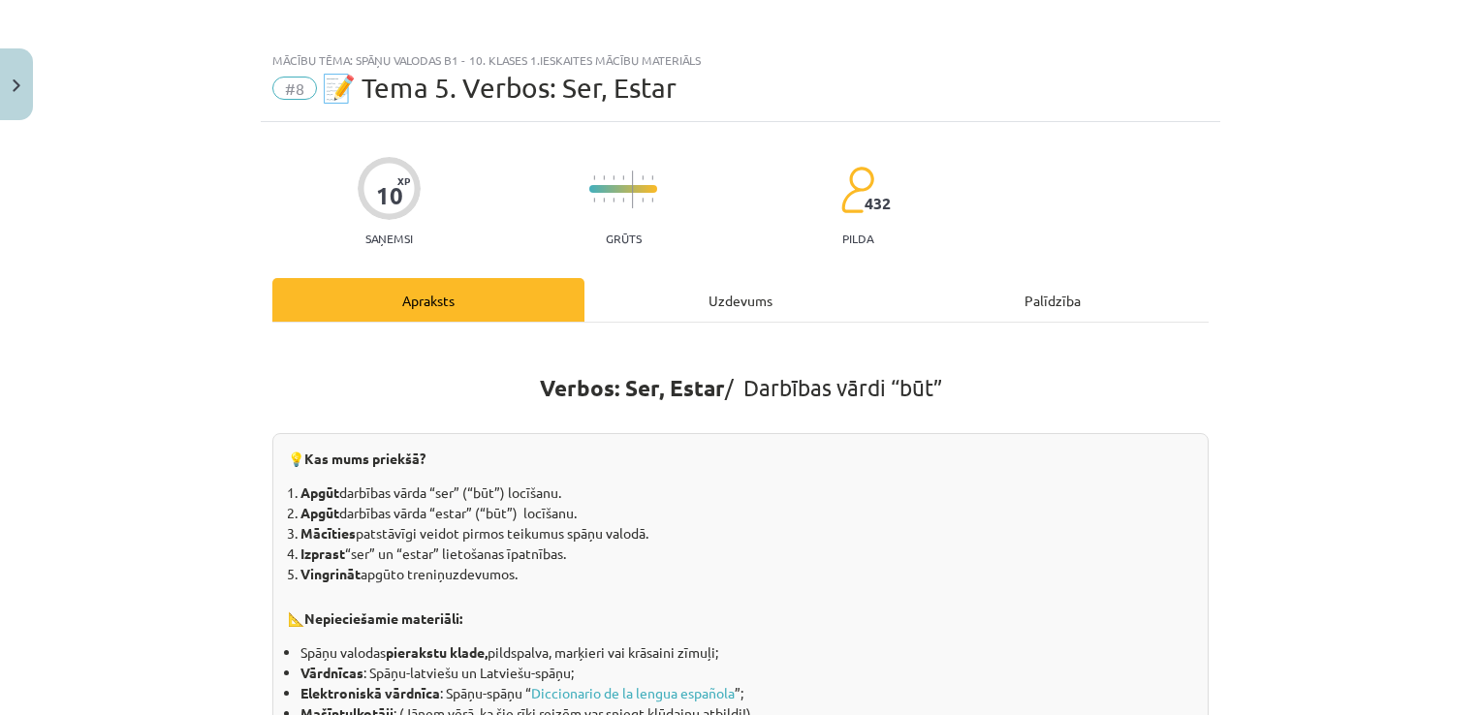
scroll to position [0, 0]
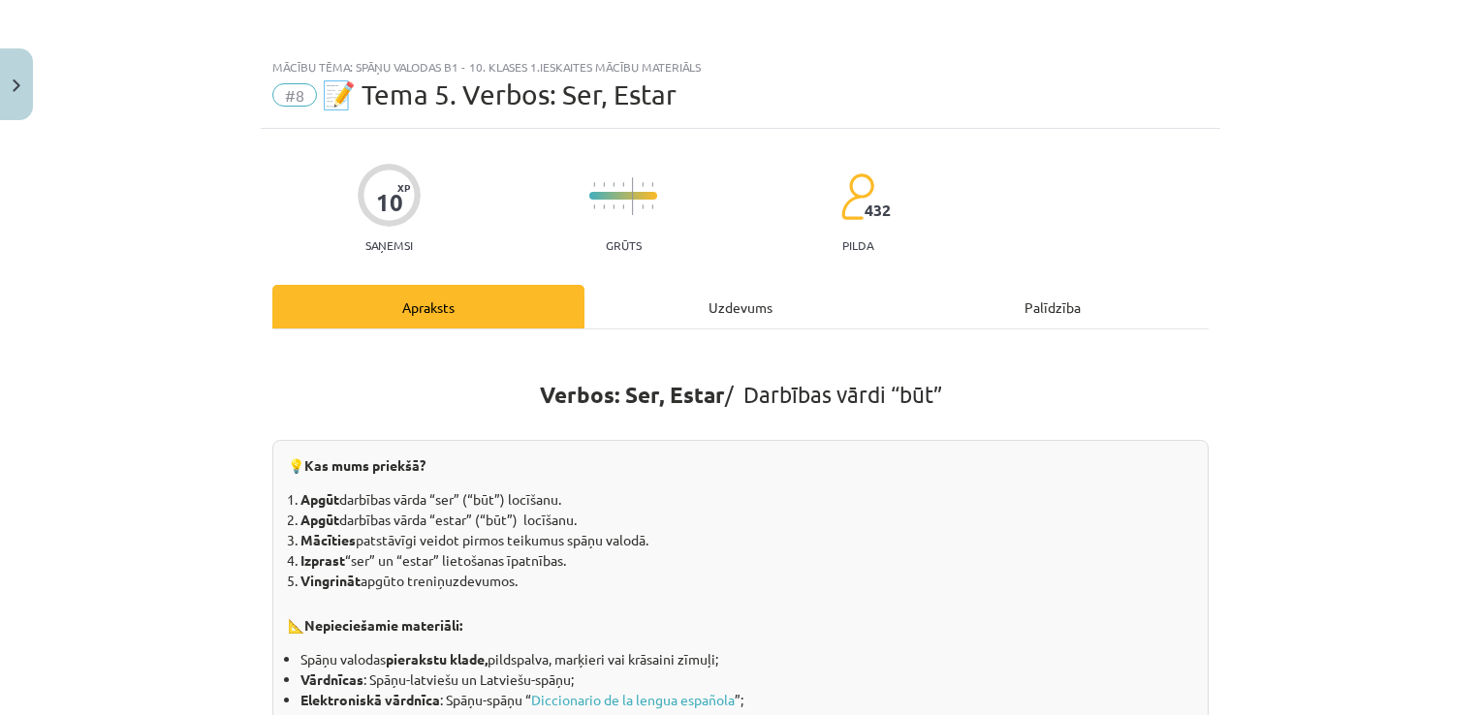
click at [752, 300] on div "Uzdevums" at bounding box center [740, 307] width 312 height 44
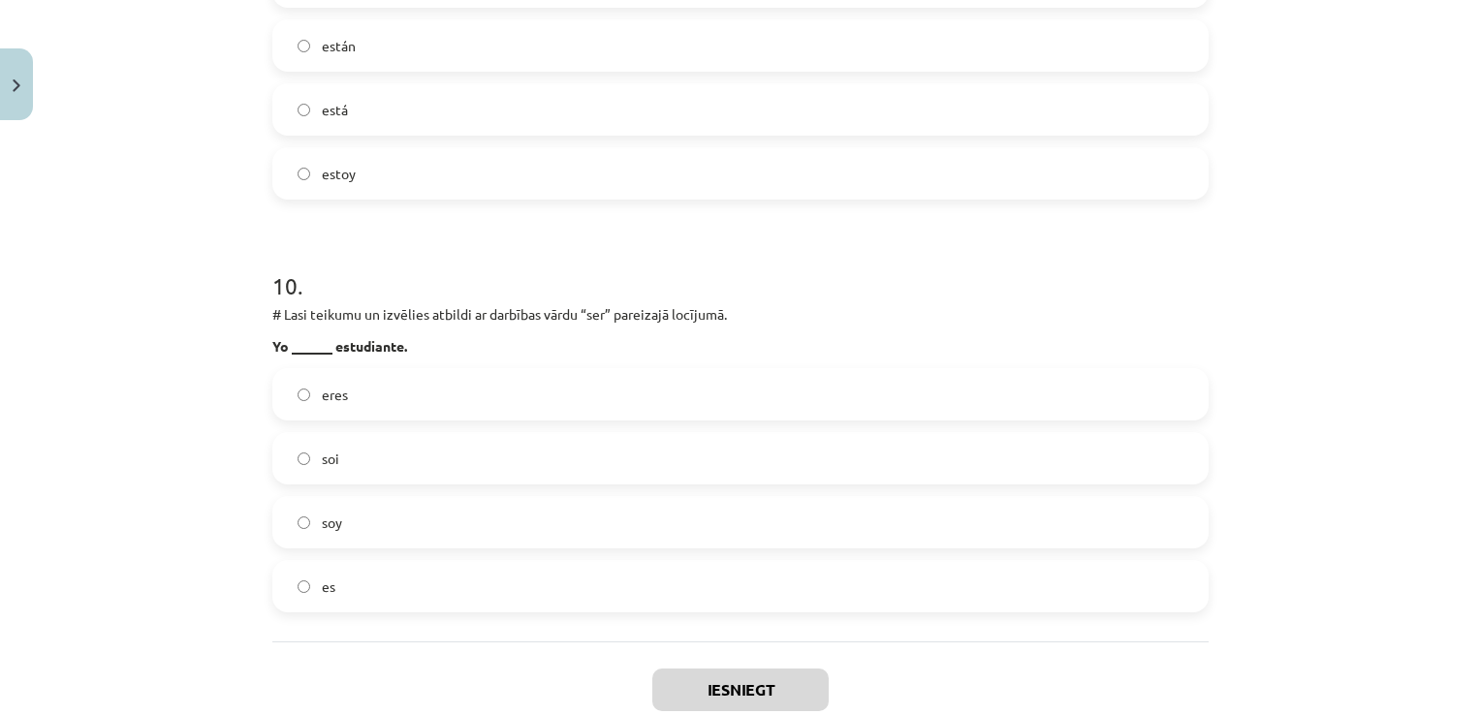
scroll to position [3985, 0]
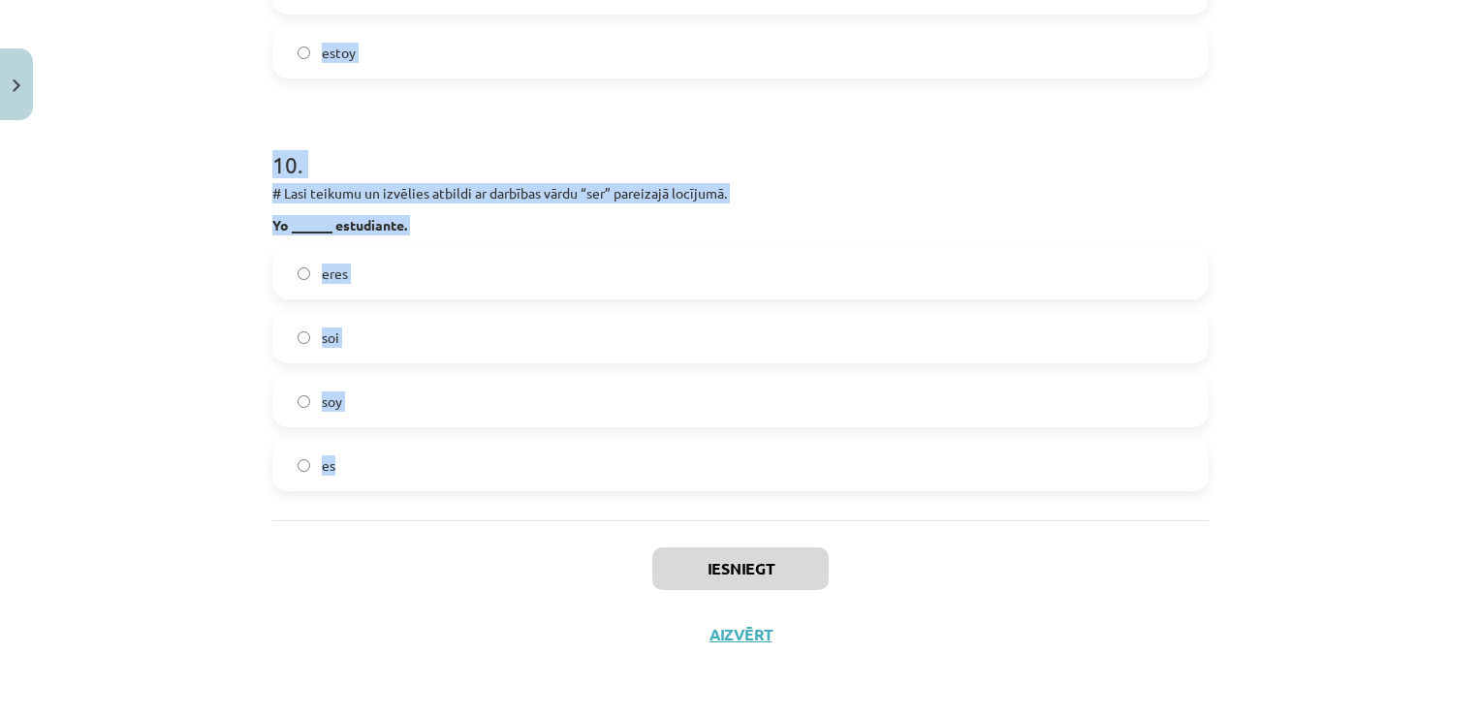
drag, startPoint x: 268, startPoint y: 407, endPoint x: 514, endPoint y: 475, distance: 254.4
drag, startPoint x: 514, startPoint y: 475, endPoint x: 578, endPoint y: 197, distance: 285.4
copy form "# Lore ipsumdo si ametcons adipisc el seddoeiu tempo “inc” utl “etdol” magnaali…"
click at [1287, 120] on div "Mācību tēma: Spāņu valodas b1 - 10. klases 1.ieskaites mācību materiāls #8 📝 Te…" at bounding box center [740, 357] width 1481 height 715
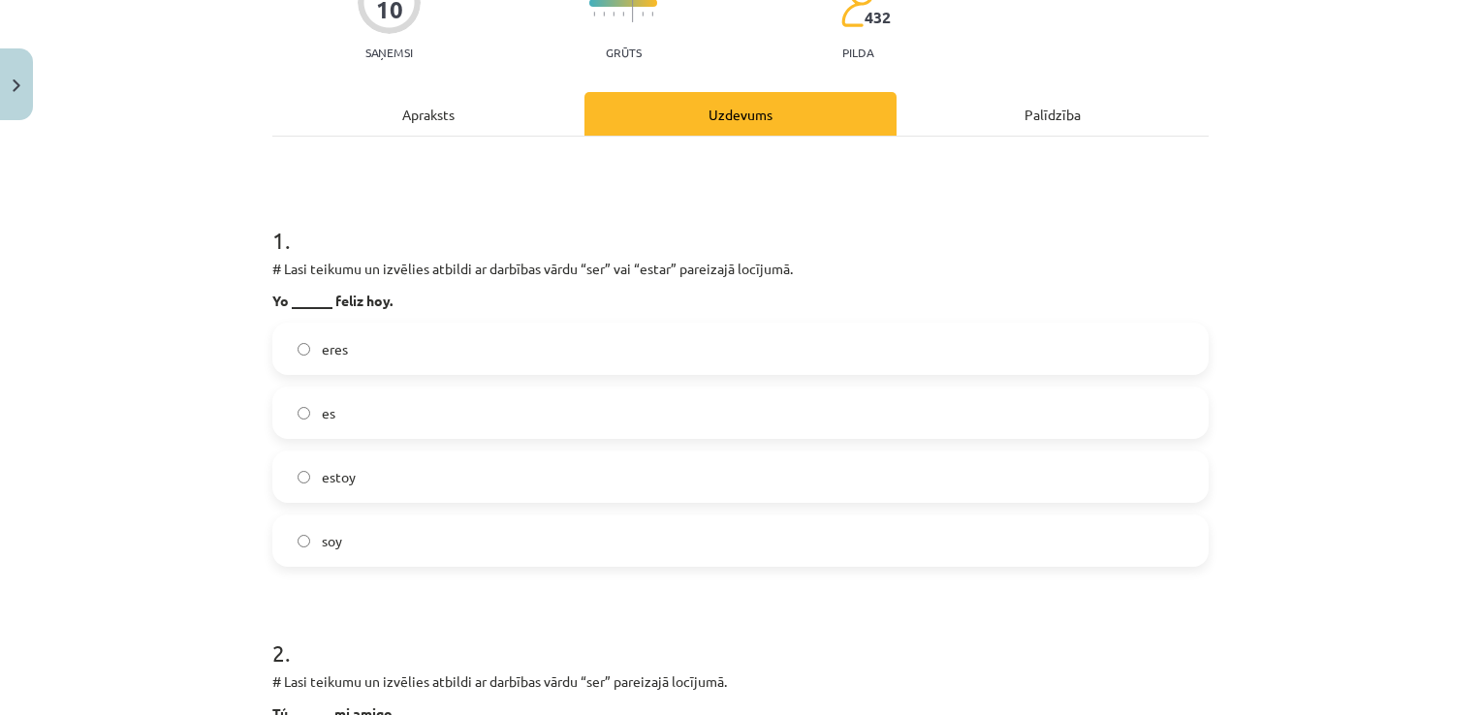
scroll to position [258, 0]
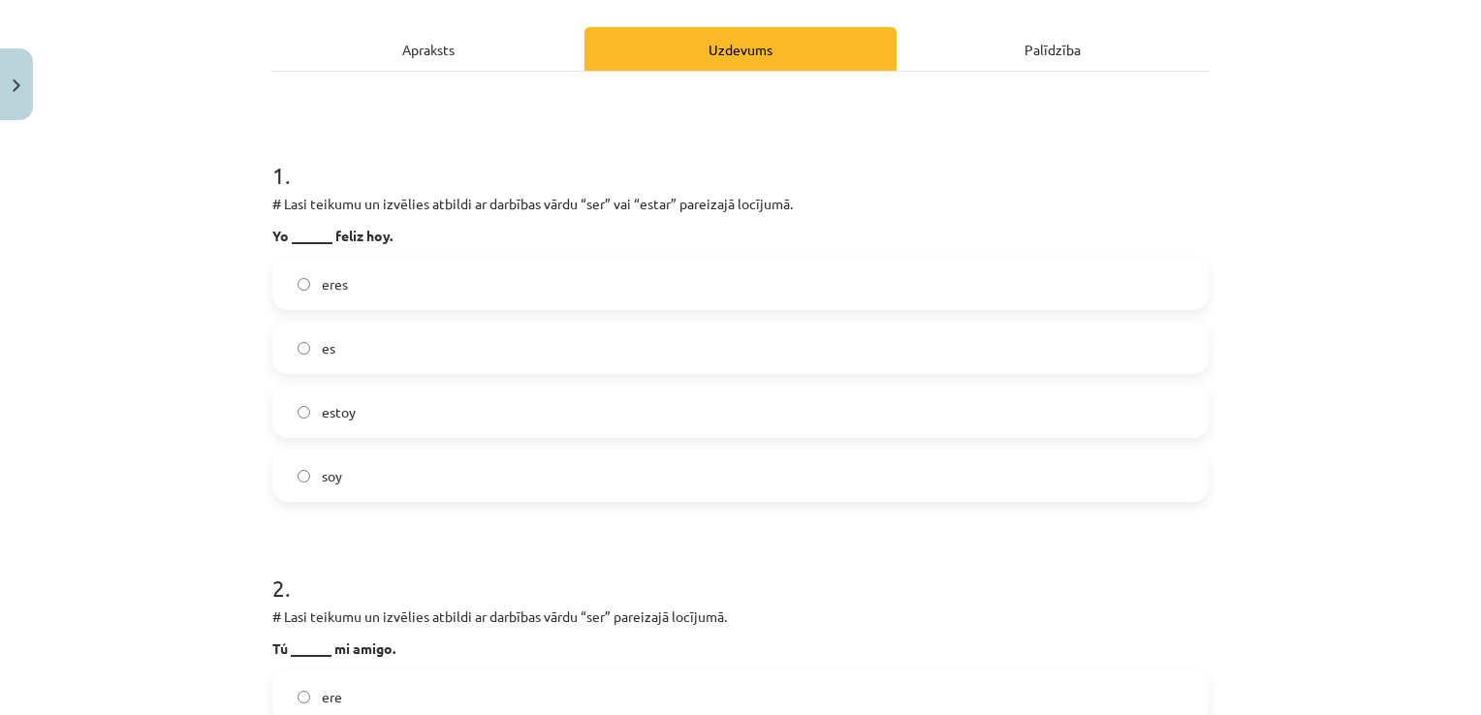
click at [1145, 423] on label "estoy" at bounding box center [740, 412] width 932 height 48
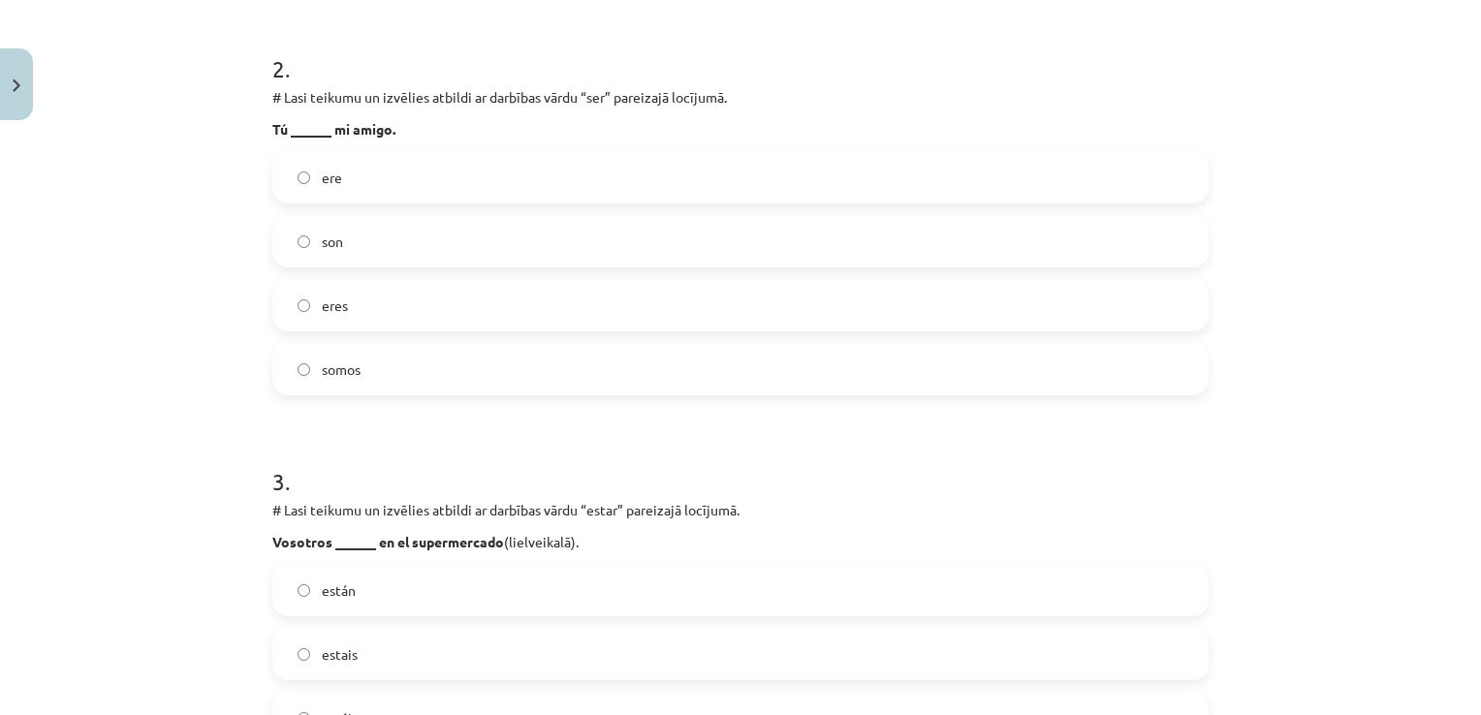
scroll to position [788, 0]
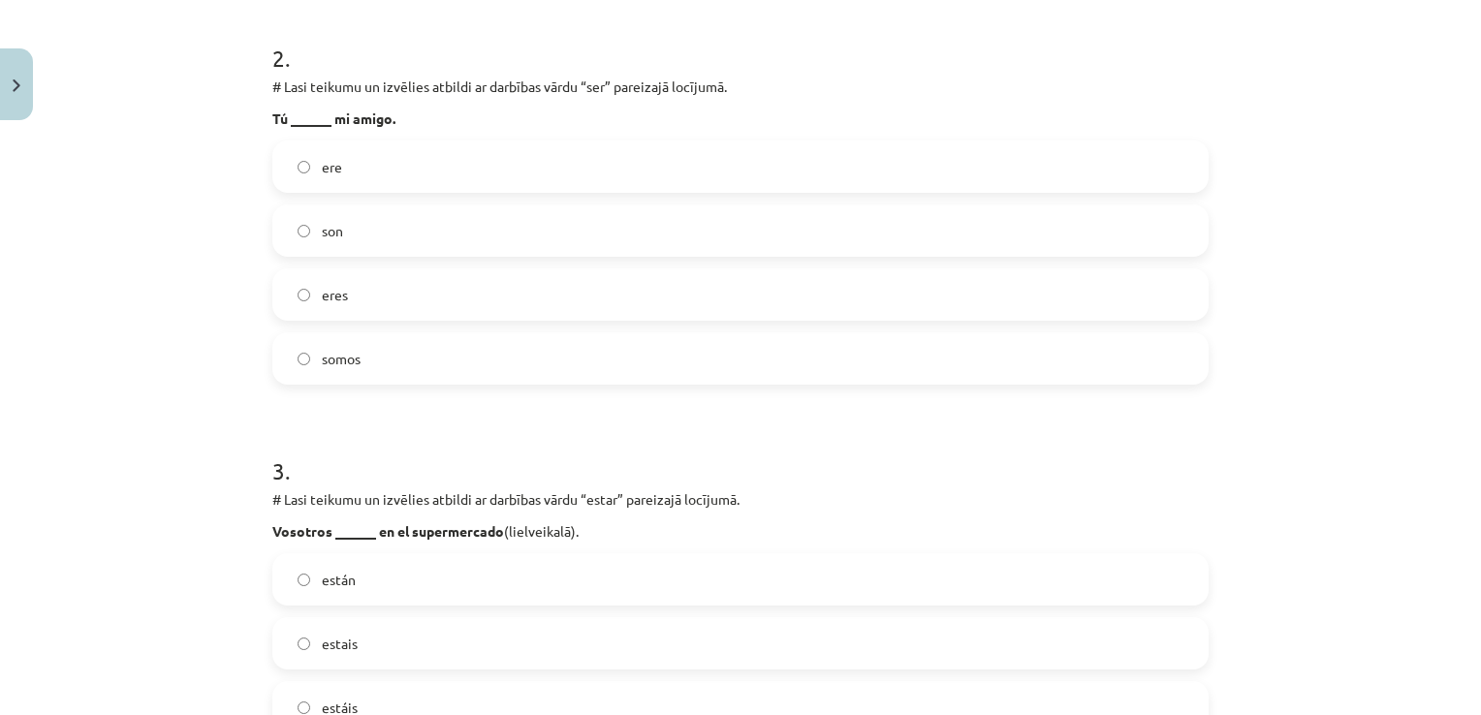
click at [403, 293] on label "eres" at bounding box center [740, 294] width 932 height 48
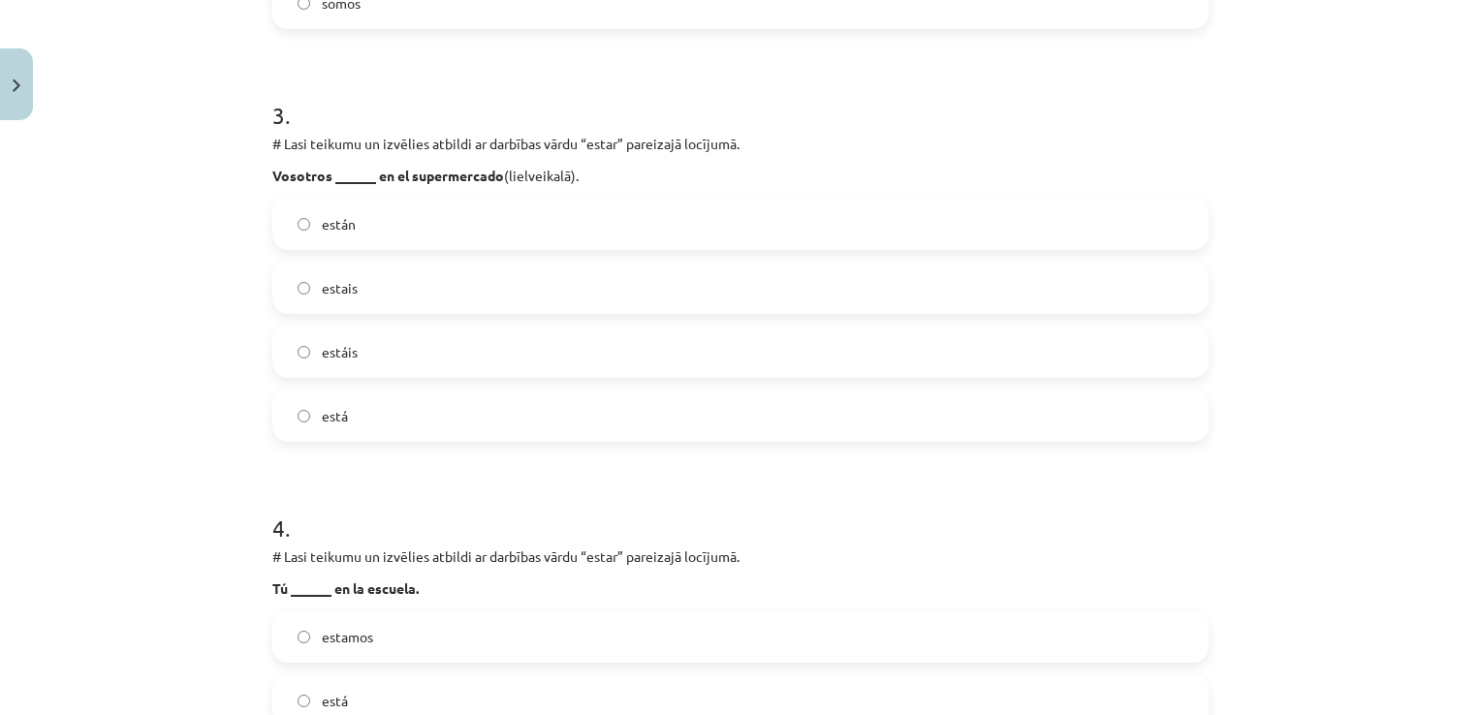
scroll to position [1182, 0]
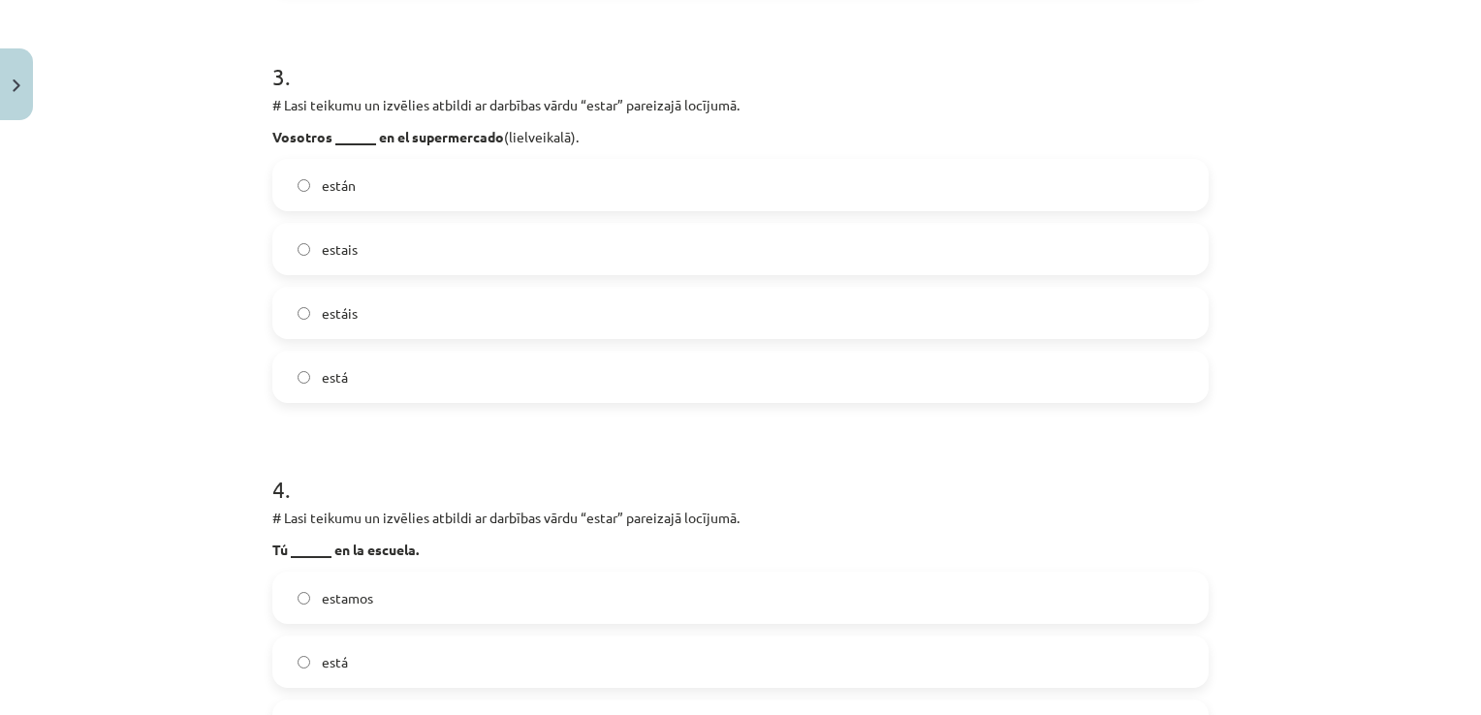
click at [377, 322] on label "estáis" at bounding box center [740, 313] width 932 height 48
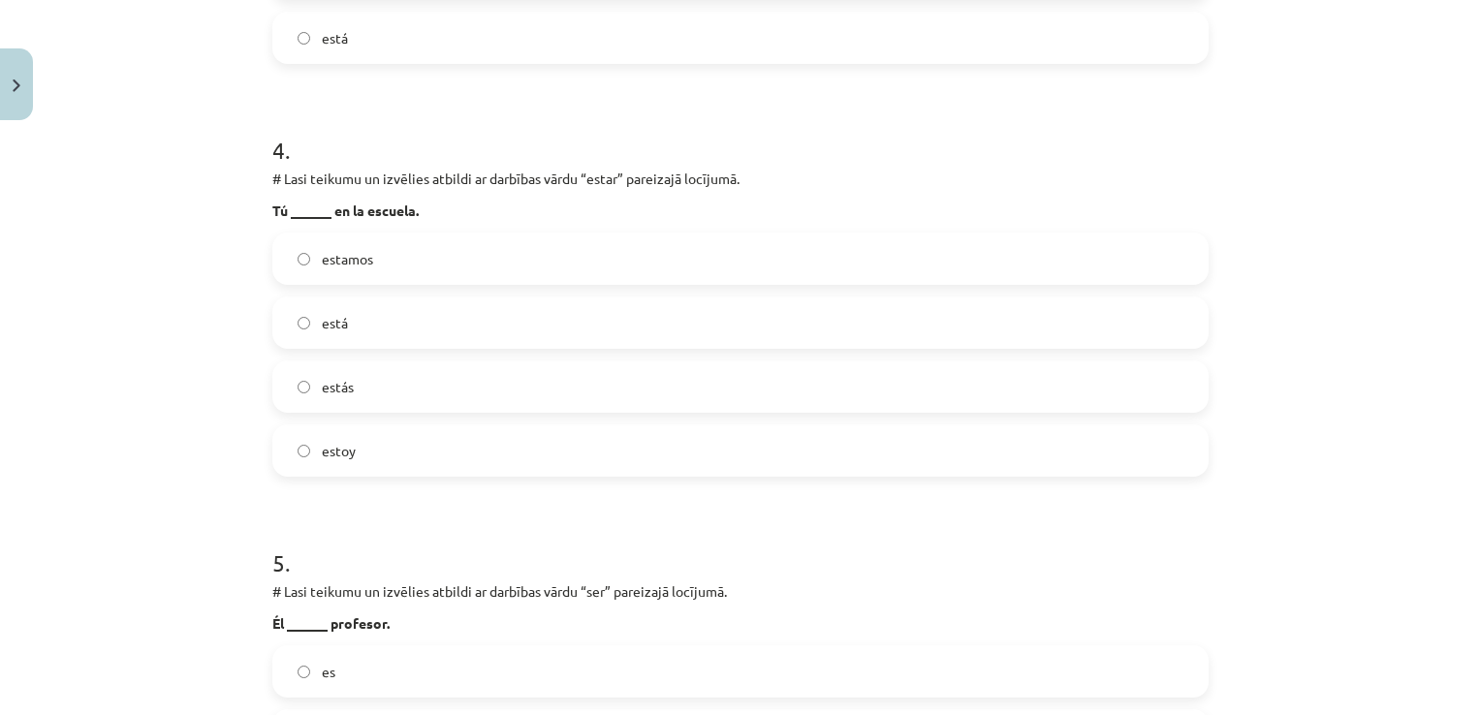
scroll to position [1528, 0]
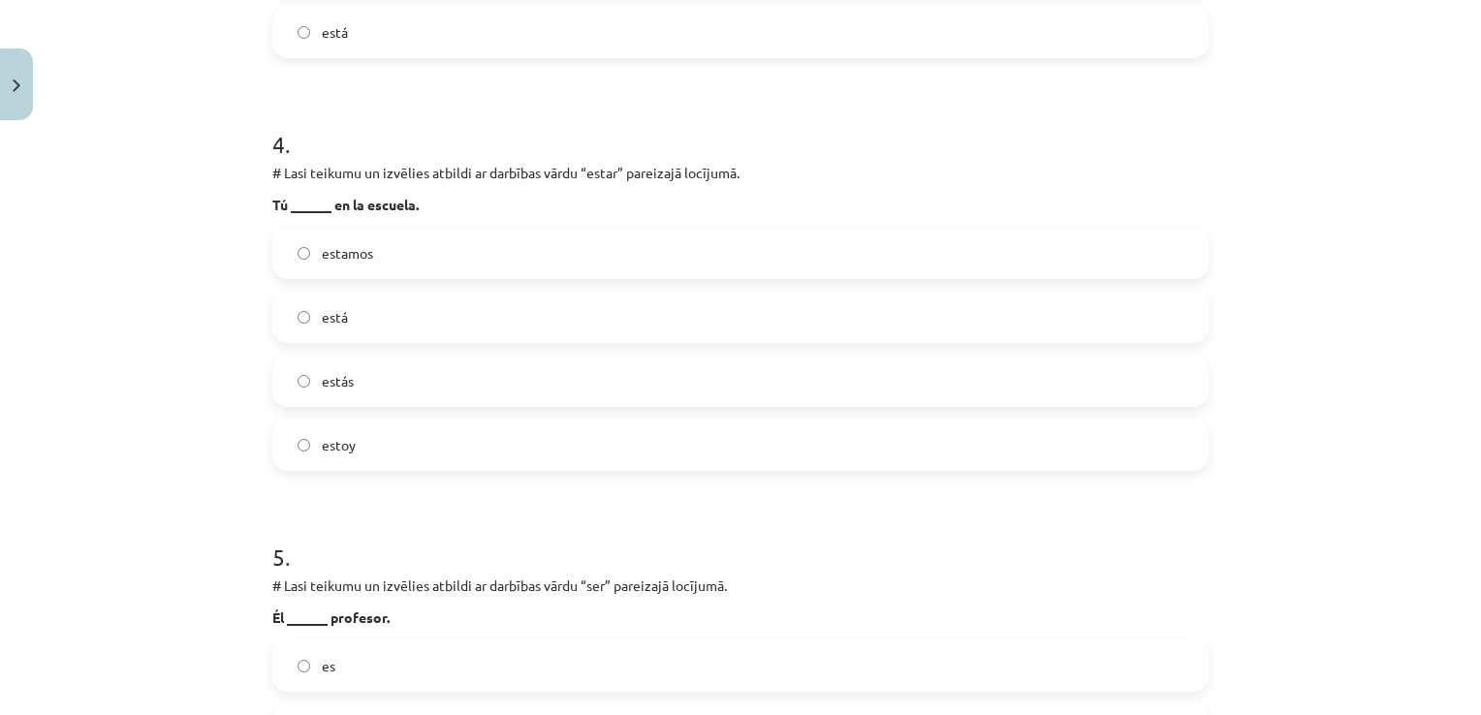
click at [461, 366] on label "estás" at bounding box center [740, 381] width 932 height 48
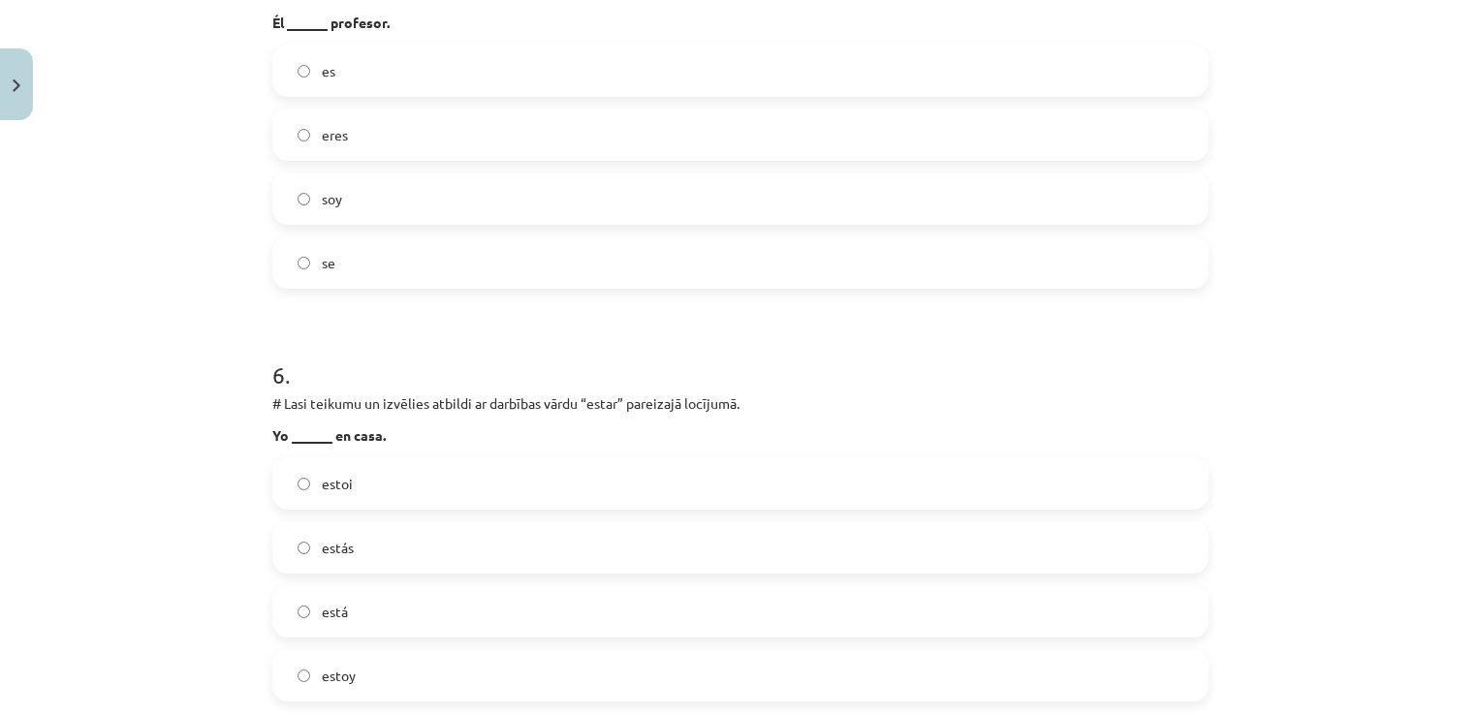
scroll to position [2128, 0]
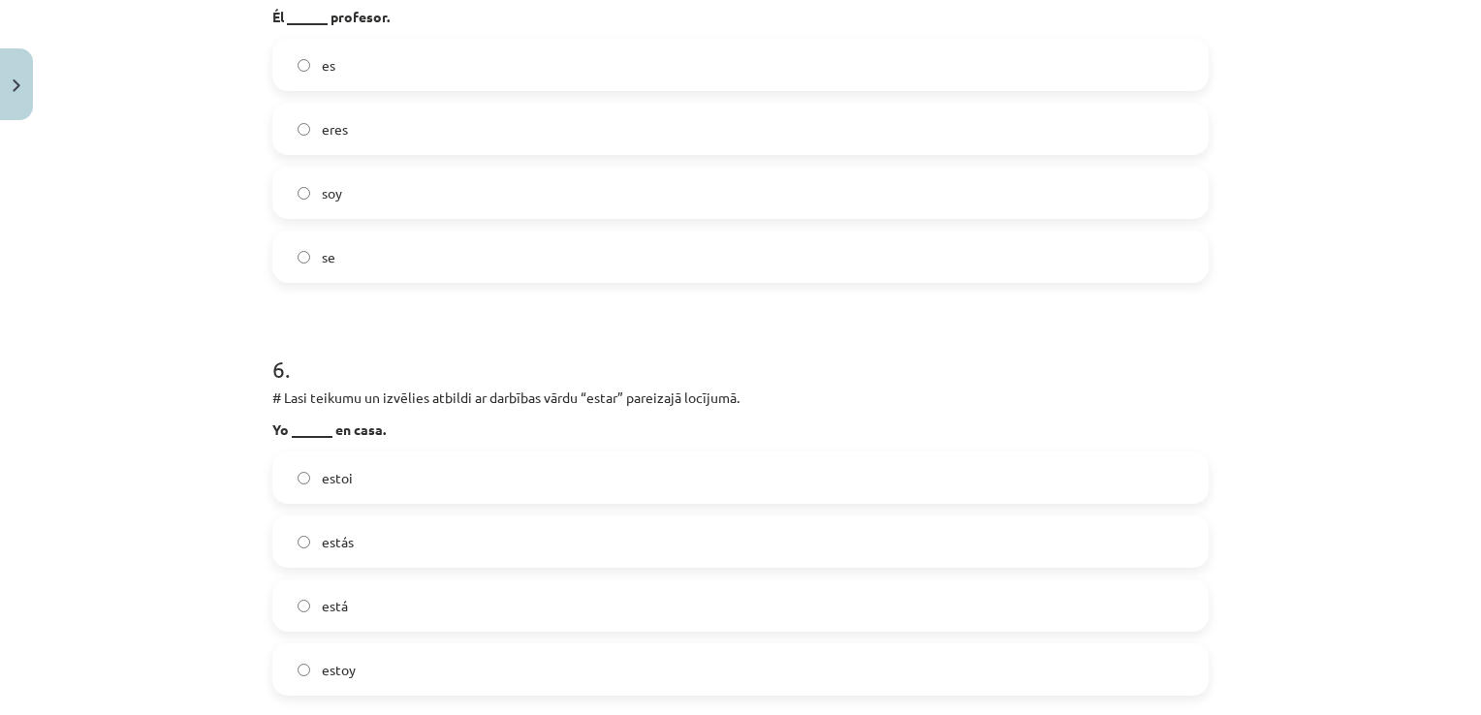
click at [1182, 63] on label "es" at bounding box center [740, 65] width 932 height 48
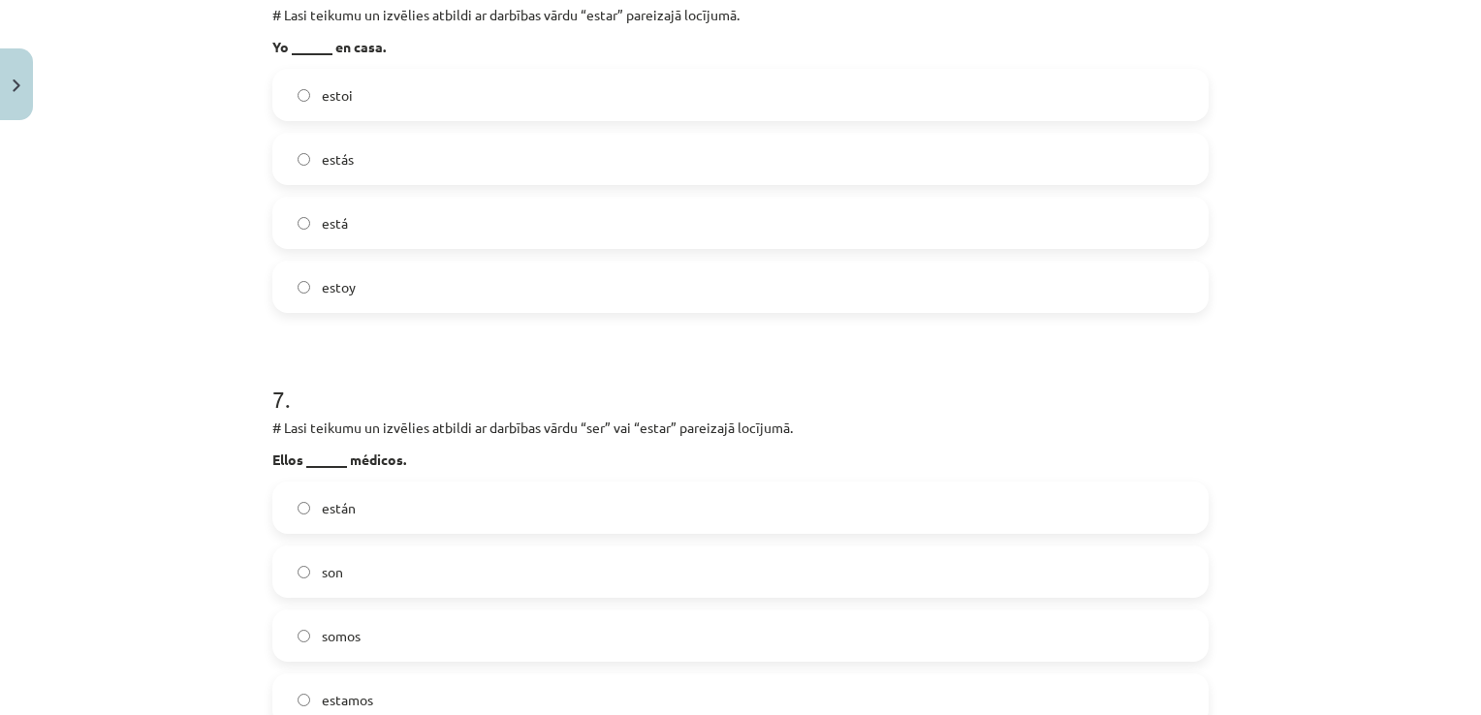
scroll to position [2522, 0]
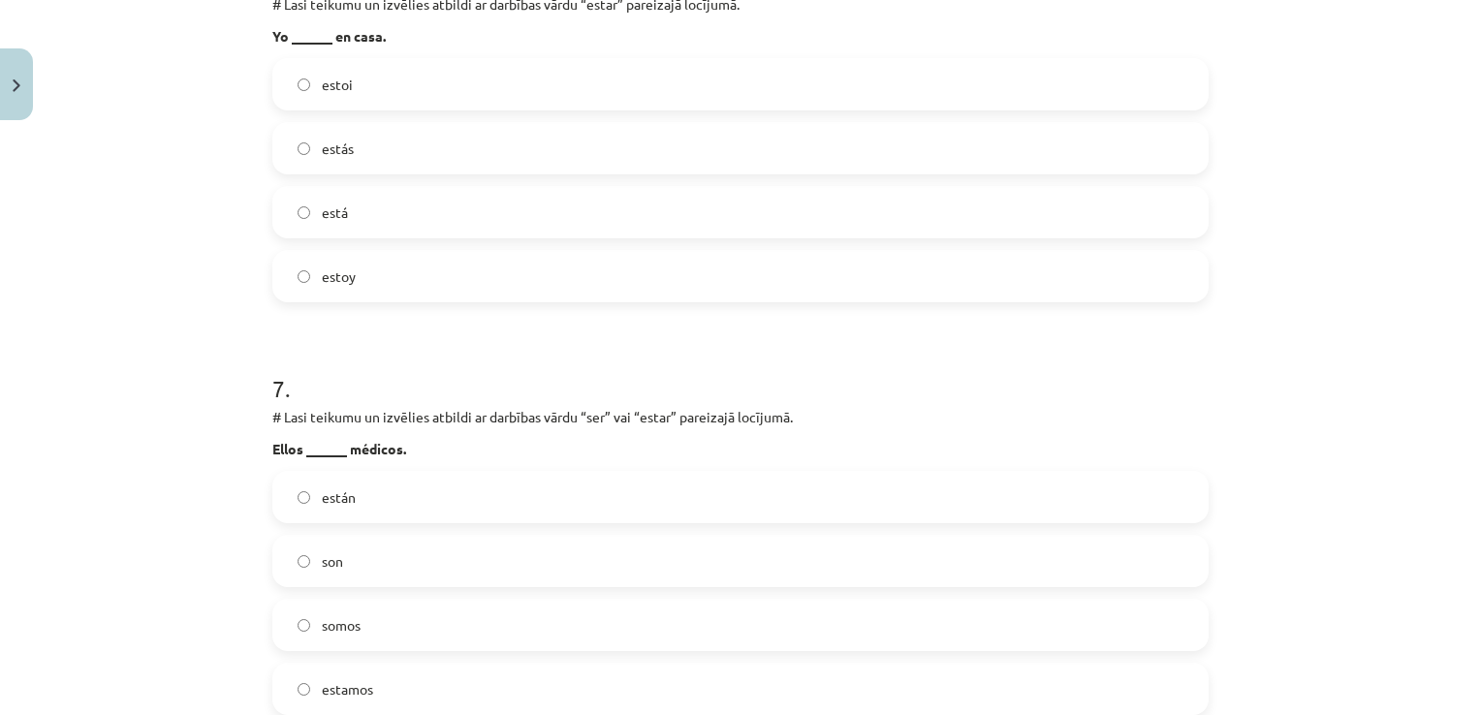
click at [385, 75] on label "estoi" at bounding box center [740, 84] width 932 height 48
click at [397, 75] on label "estoi" at bounding box center [740, 84] width 932 height 48
click at [405, 562] on label "son" at bounding box center [740, 561] width 932 height 48
click at [516, 265] on label "estoy" at bounding box center [740, 276] width 932 height 48
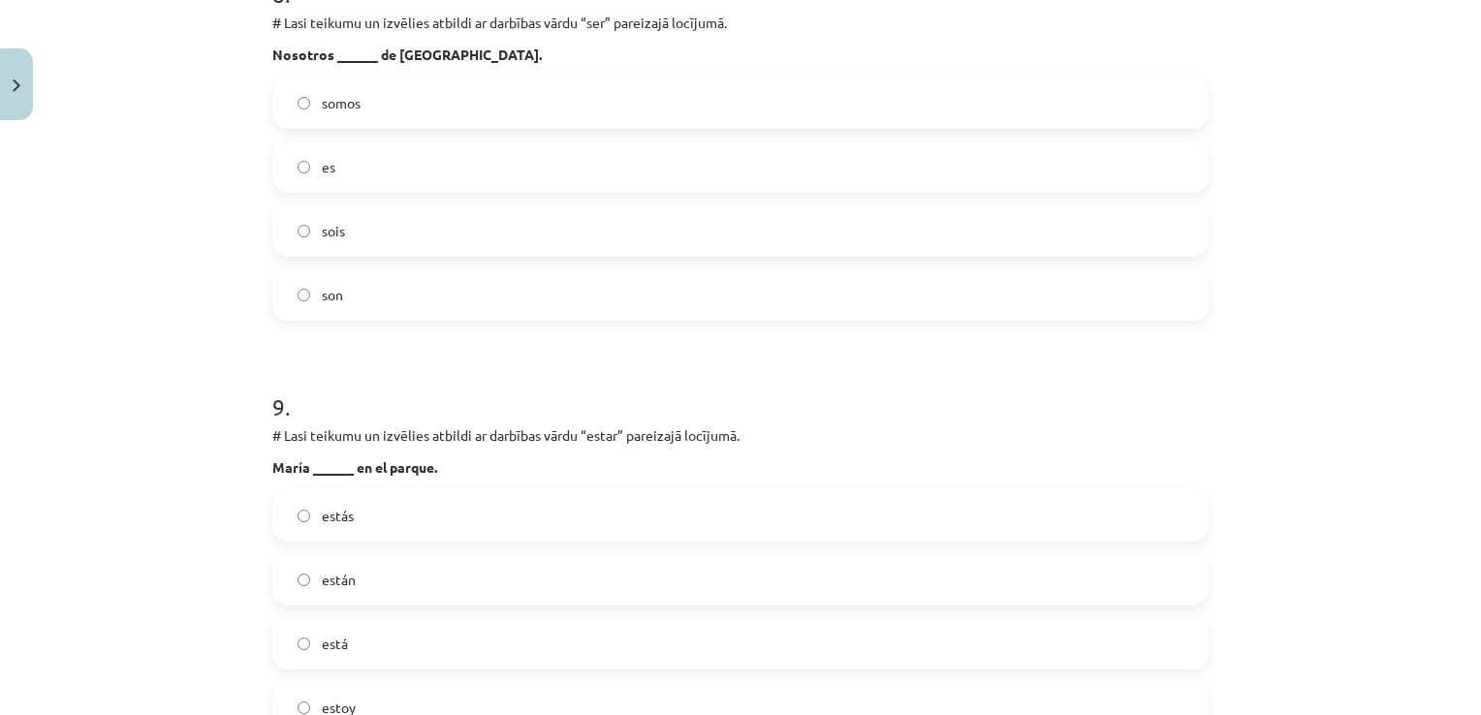
scroll to position [3346, 0]
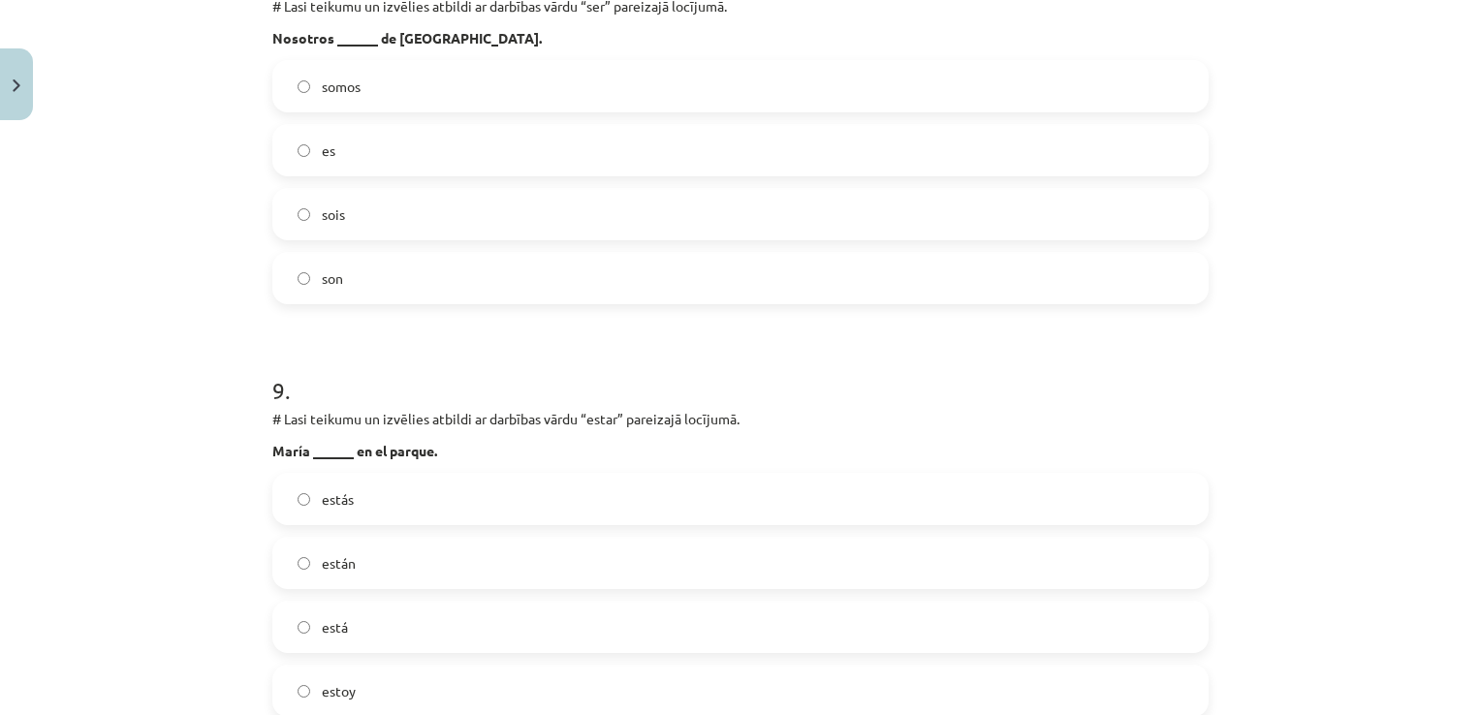
click at [475, 97] on label "somos" at bounding box center [740, 86] width 932 height 48
click at [397, 648] on label "está" at bounding box center [740, 627] width 932 height 48
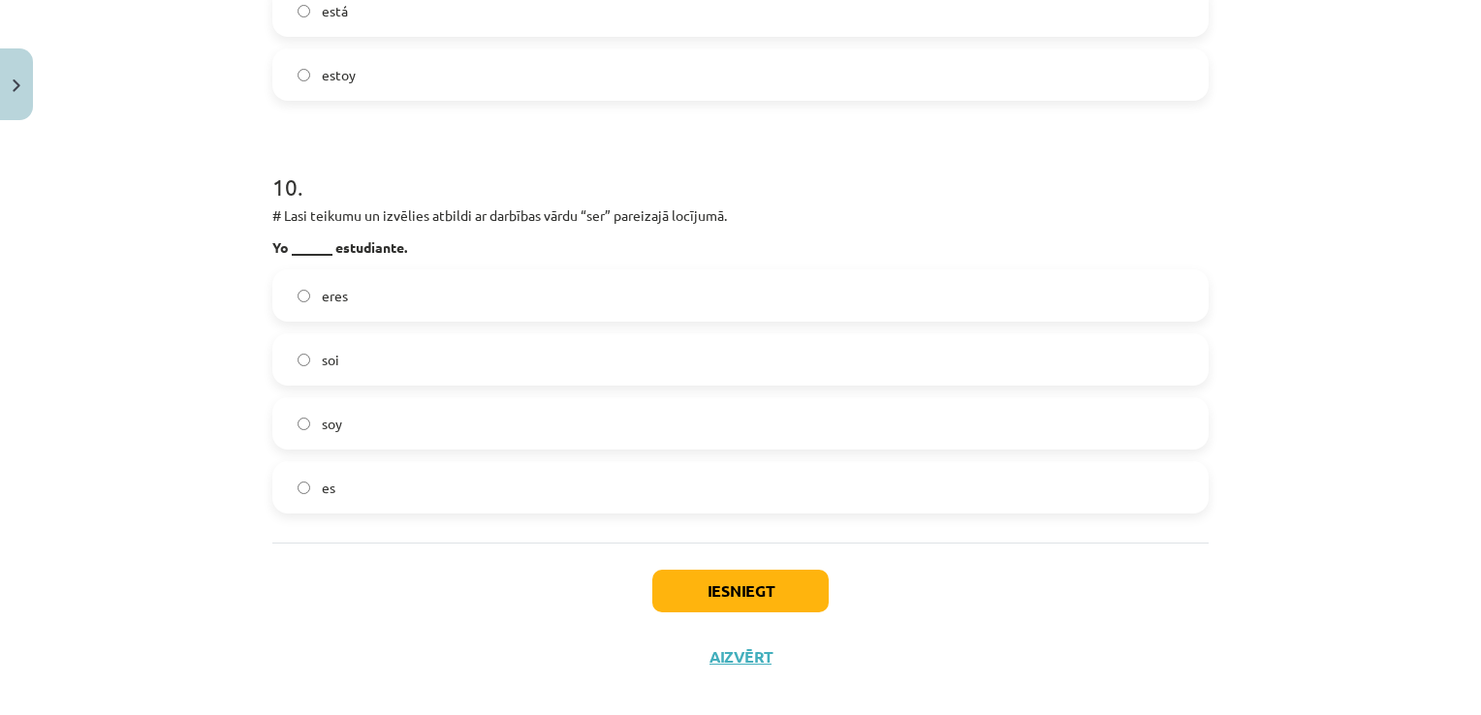
scroll to position [3985, 0]
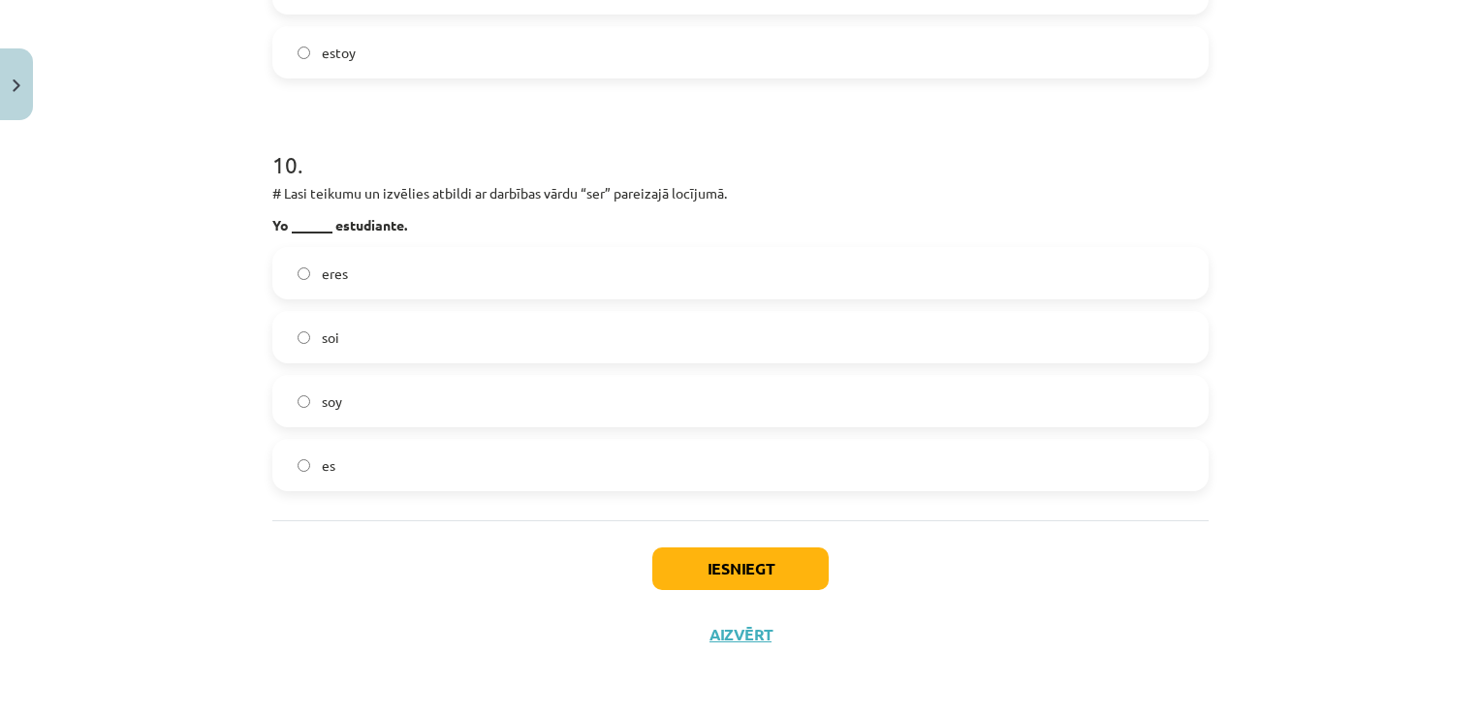
click at [691, 391] on label "soy" at bounding box center [740, 401] width 932 height 48
click at [767, 555] on button "Iesniegt" at bounding box center [740, 569] width 176 height 43
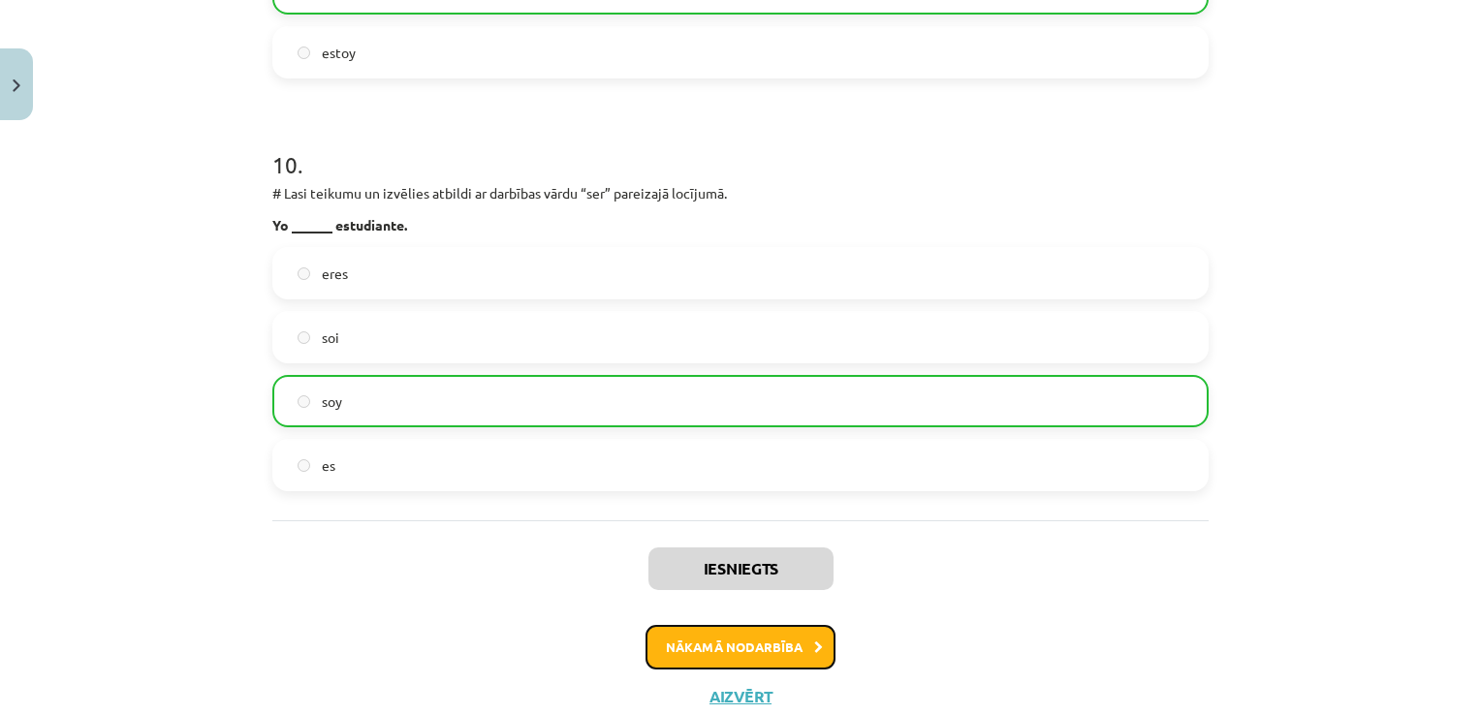
click at [771, 639] on button "Nākamā nodarbība" at bounding box center [741, 647] width 190 height 45
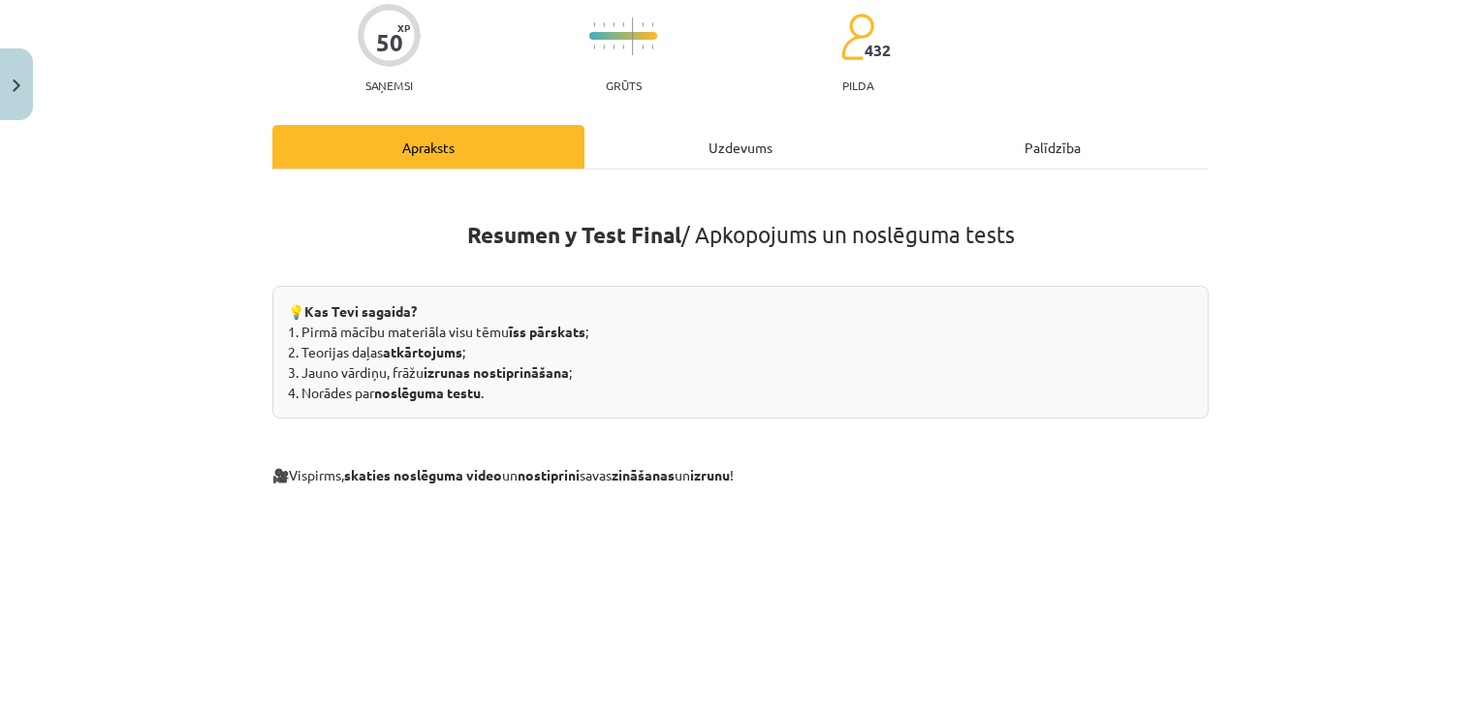
scroll to position [48, 0]
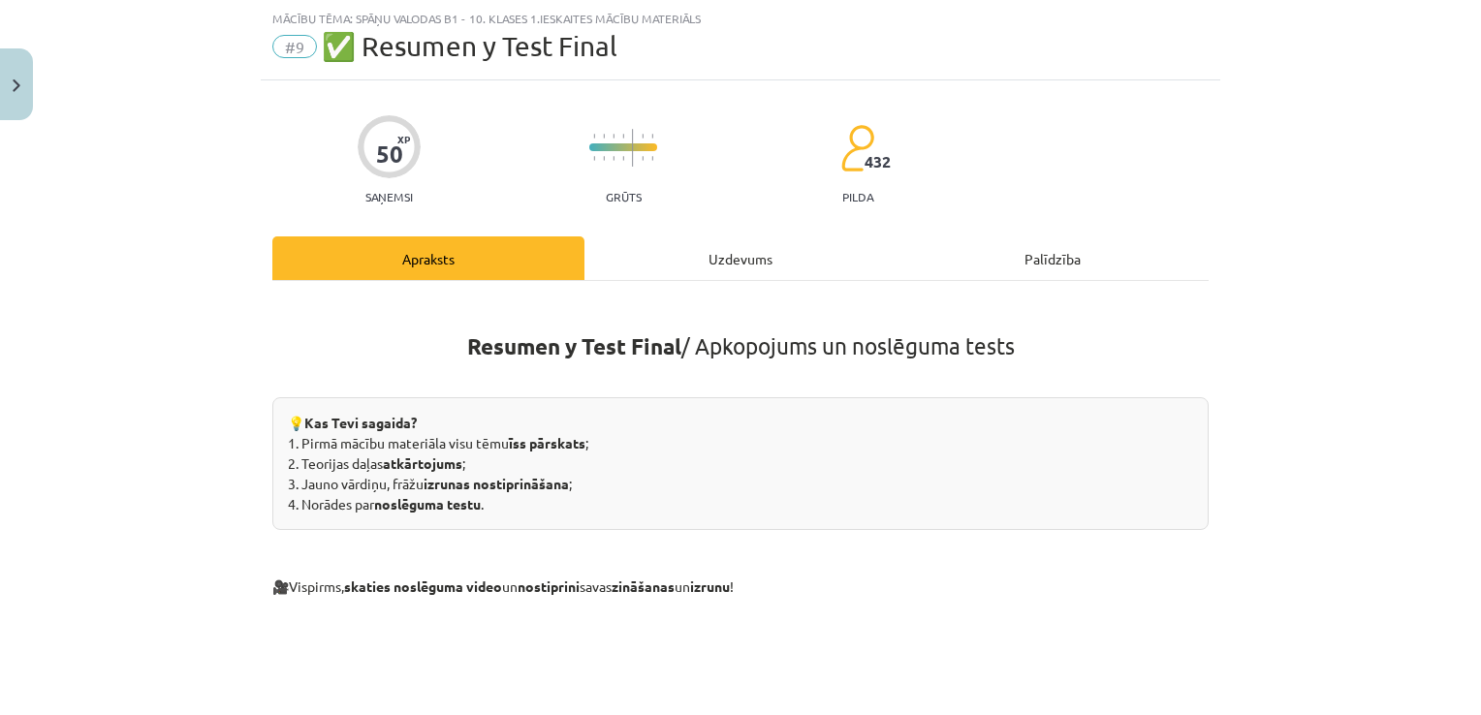
click at [756, 250] on div "Uzdevums" at bounding box center [740, 258] width 312 height 44
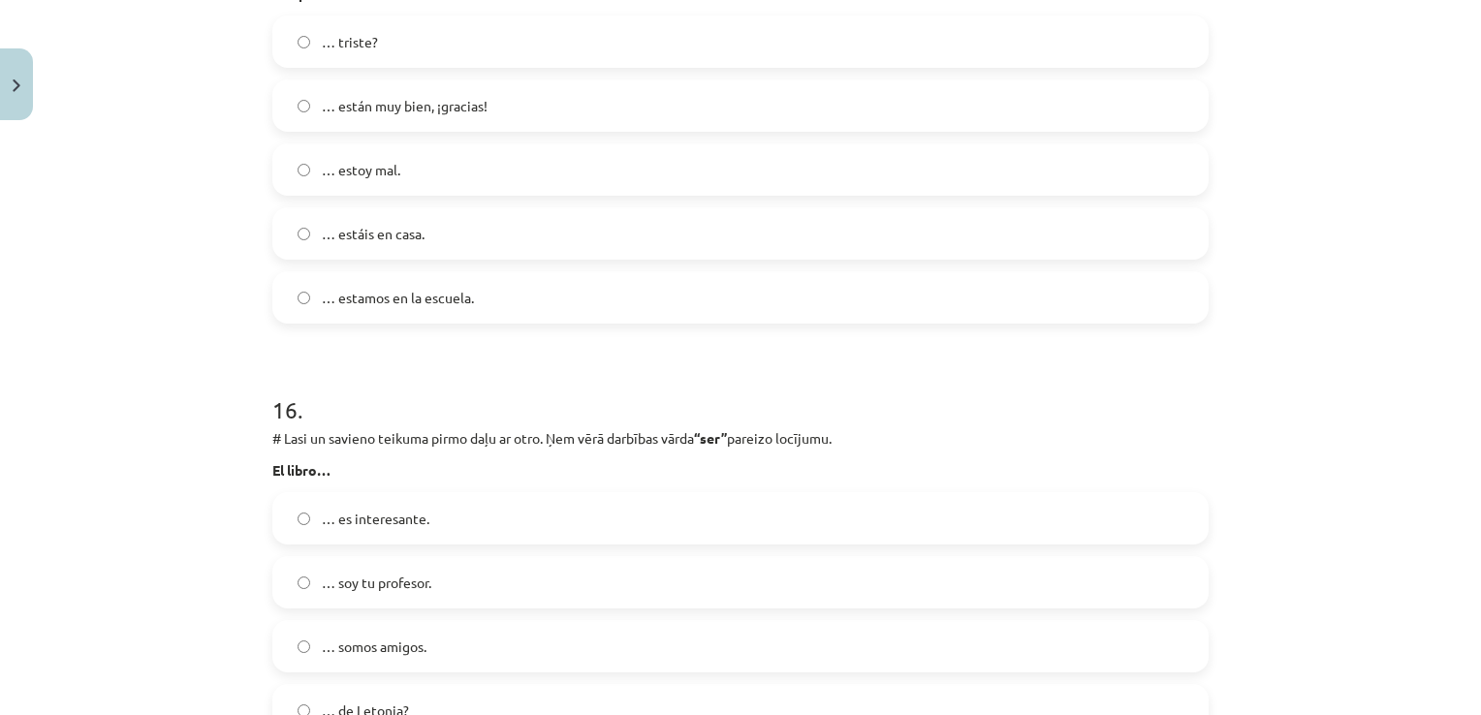
scroll to position [7634, 0]
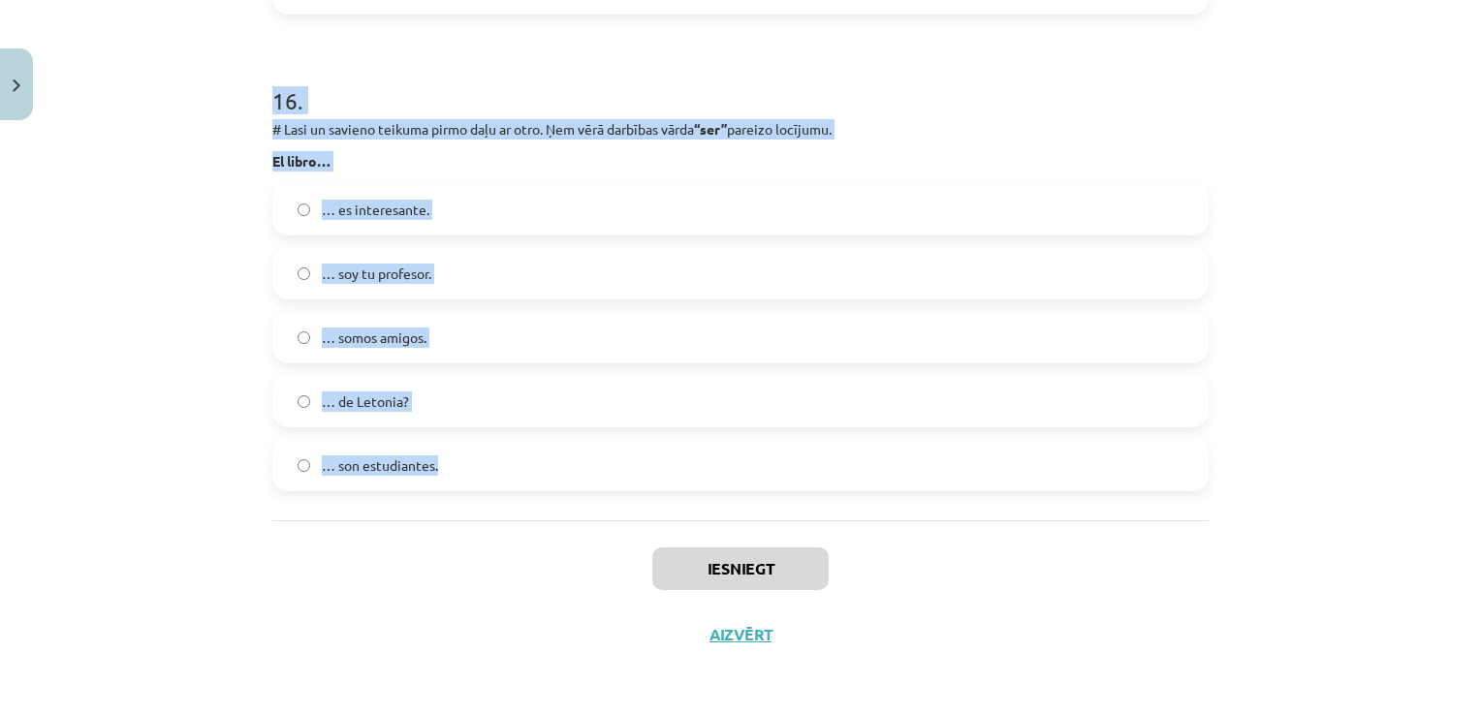
drag, startPoint x: 272, startPoint y: 410, endPoint x: 576, endPoint y: 436, distance: 304.5
copy form "Lore ipsumdolo si ametcons adipisc elitsed. Doei tempori utlab et doloremagn al…"
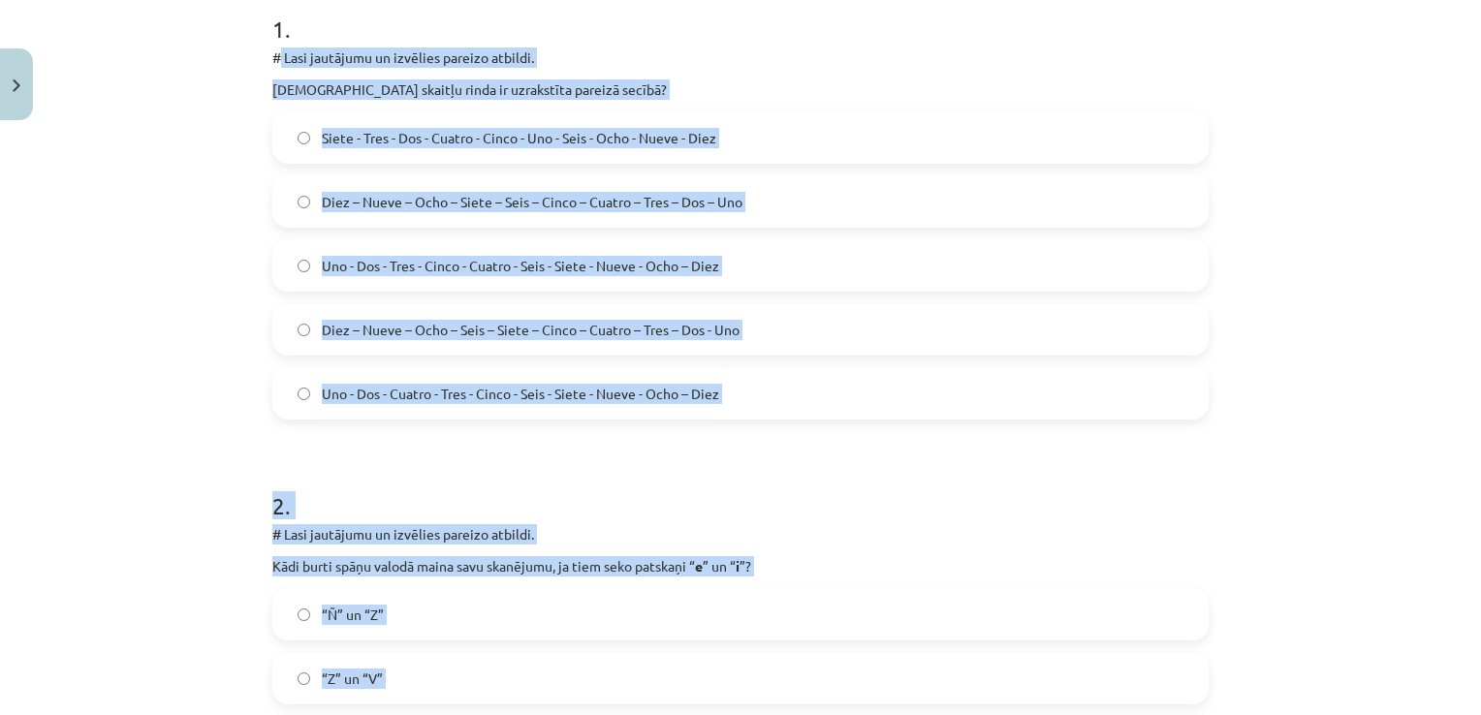
scroll to position [236, 0]
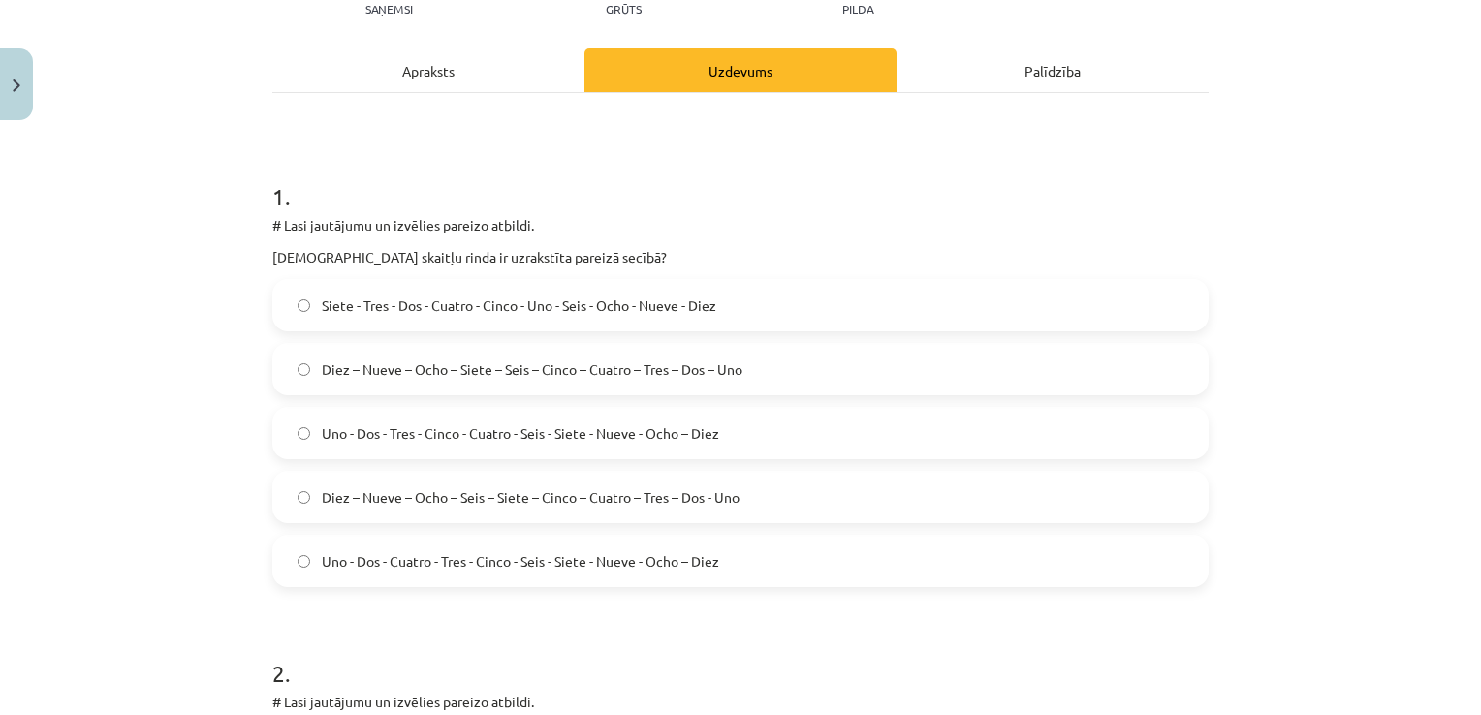
click at [861, 310] on label "Siete - Tres - Dos - Cuatro - Cinco - Uno - Seis - Ocho - Nueve - Diez" at bounding box center [740, 305] width 932 height 48
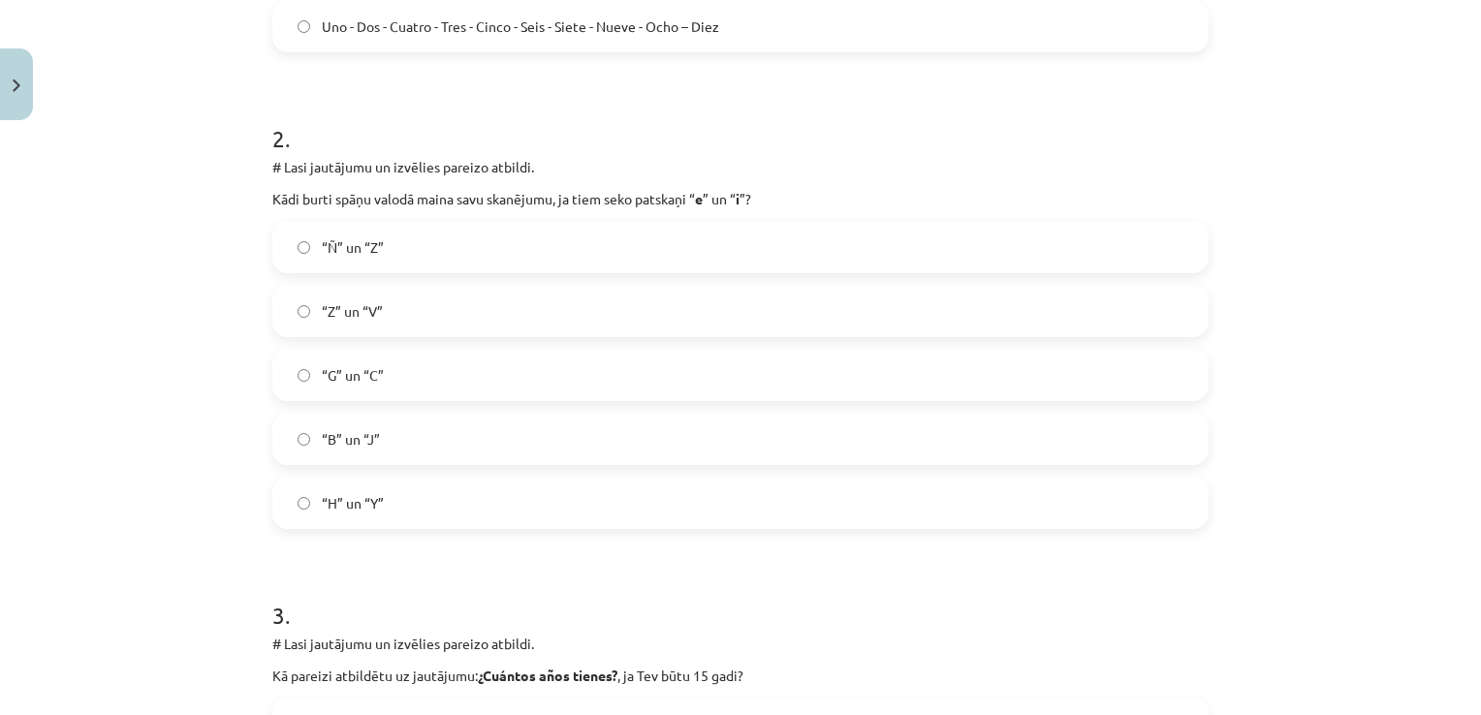
scroll to position [839, 0]
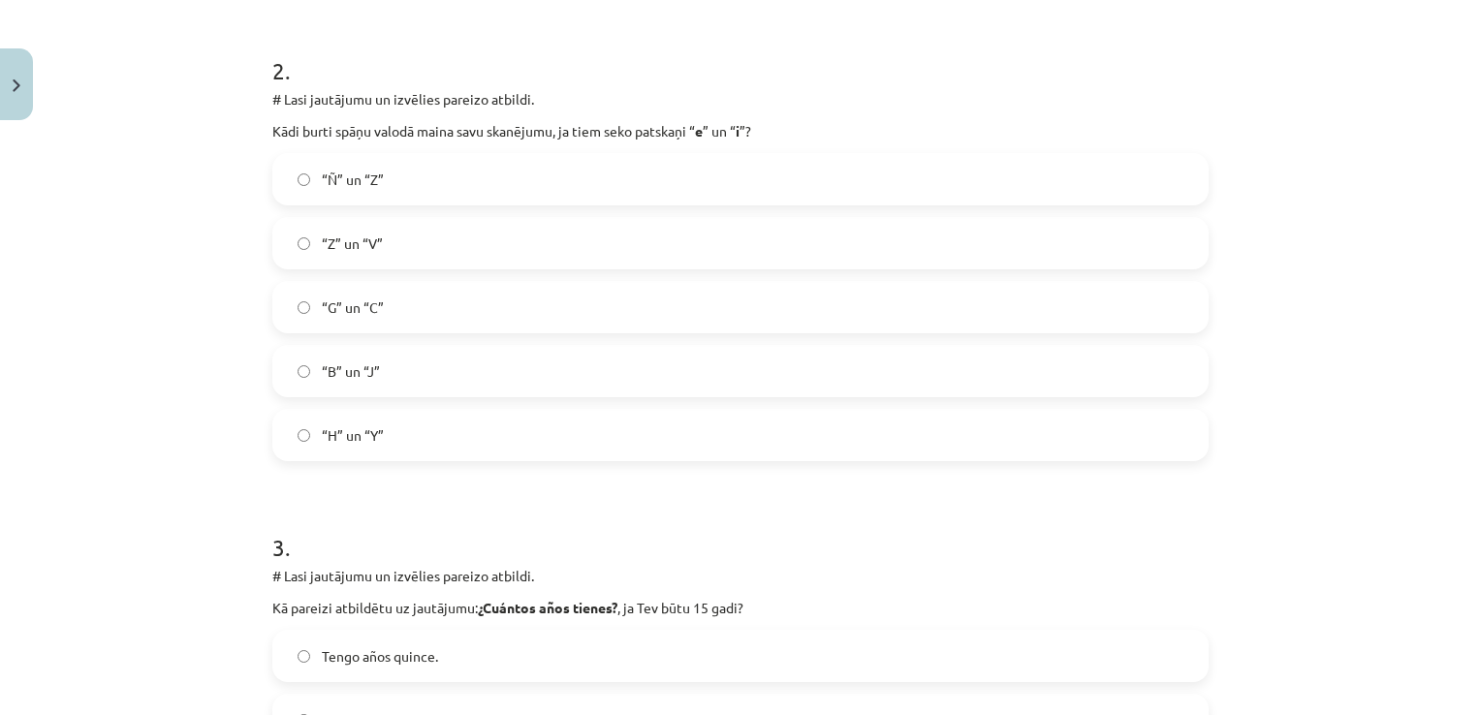
click at [391, 293] on label "“G” un “C”" at bounding box center [740, 307] width 932 height 48
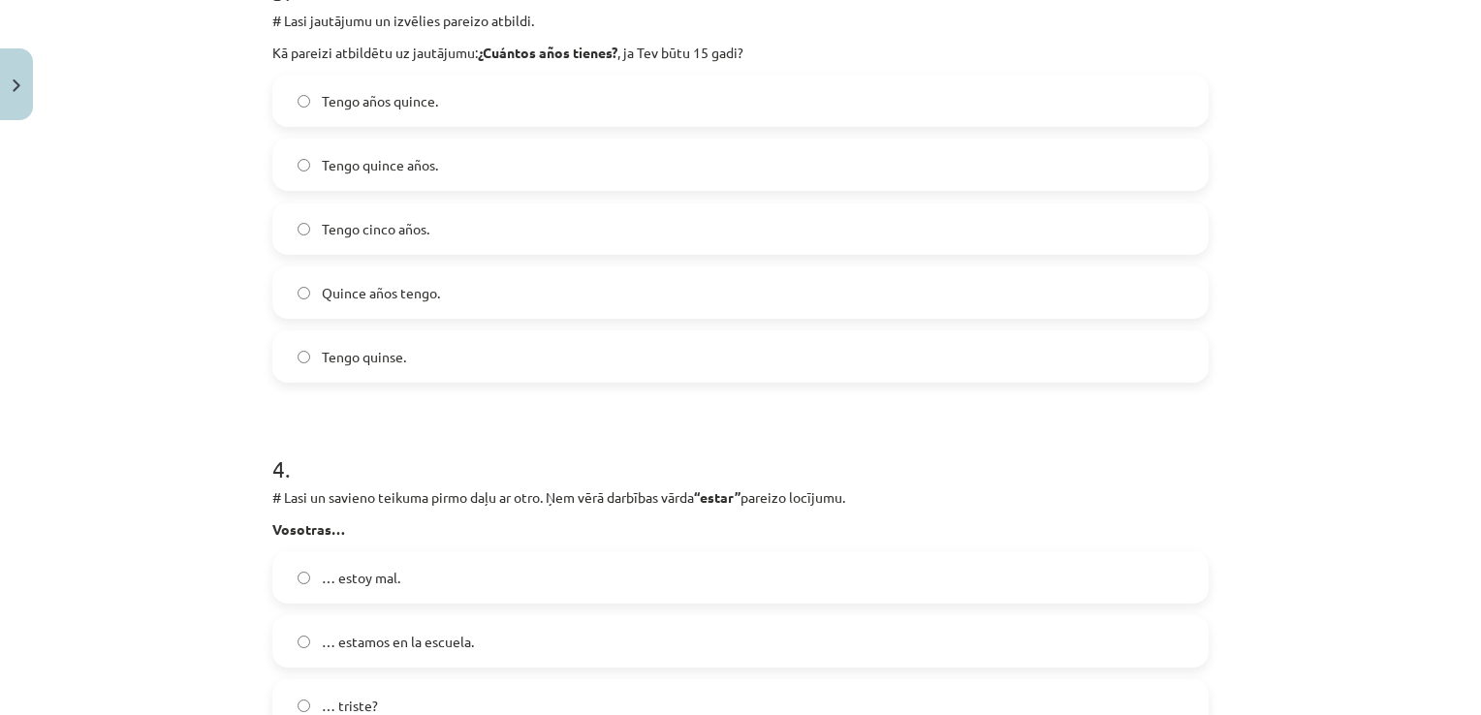
scroll to position [1345, 0]
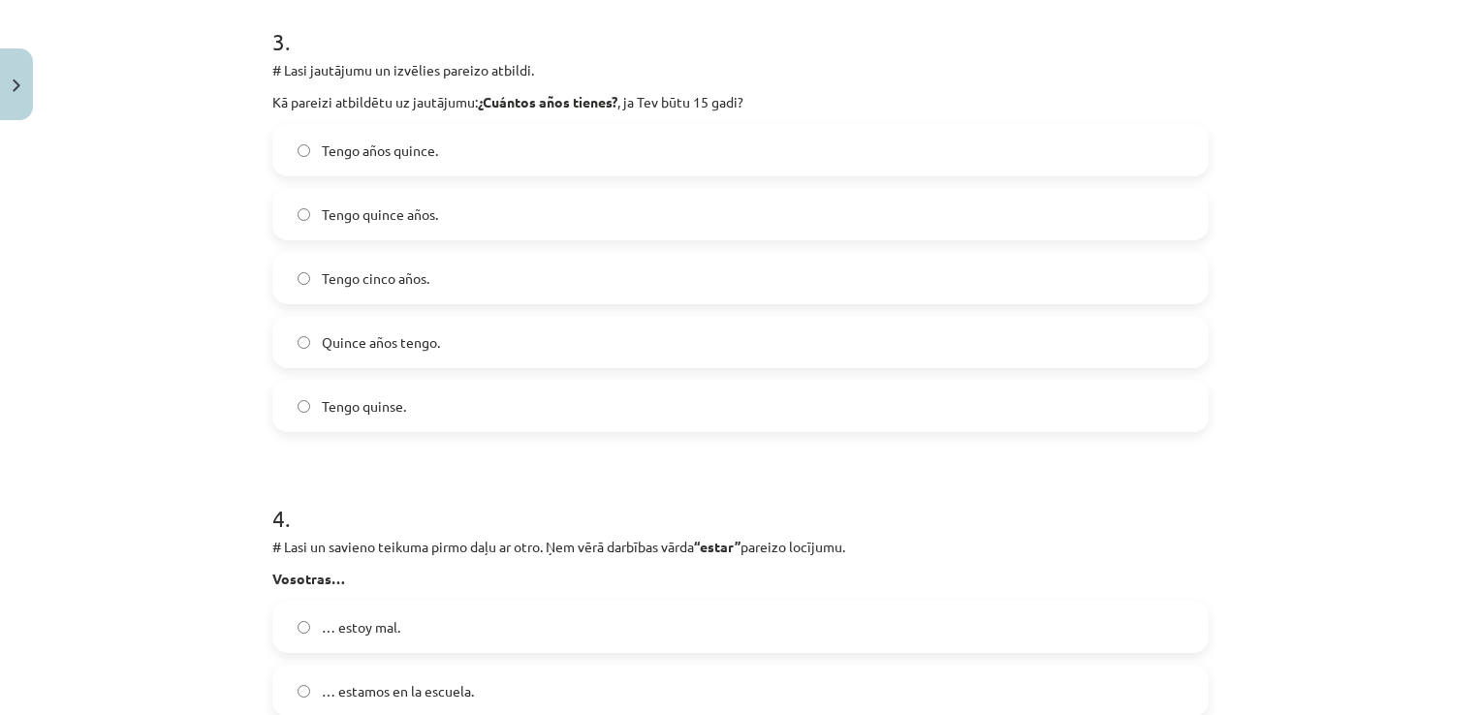
click at [658, 204] on label "Tengo quince años." at bounding box center [740, 214] width 932 height 48
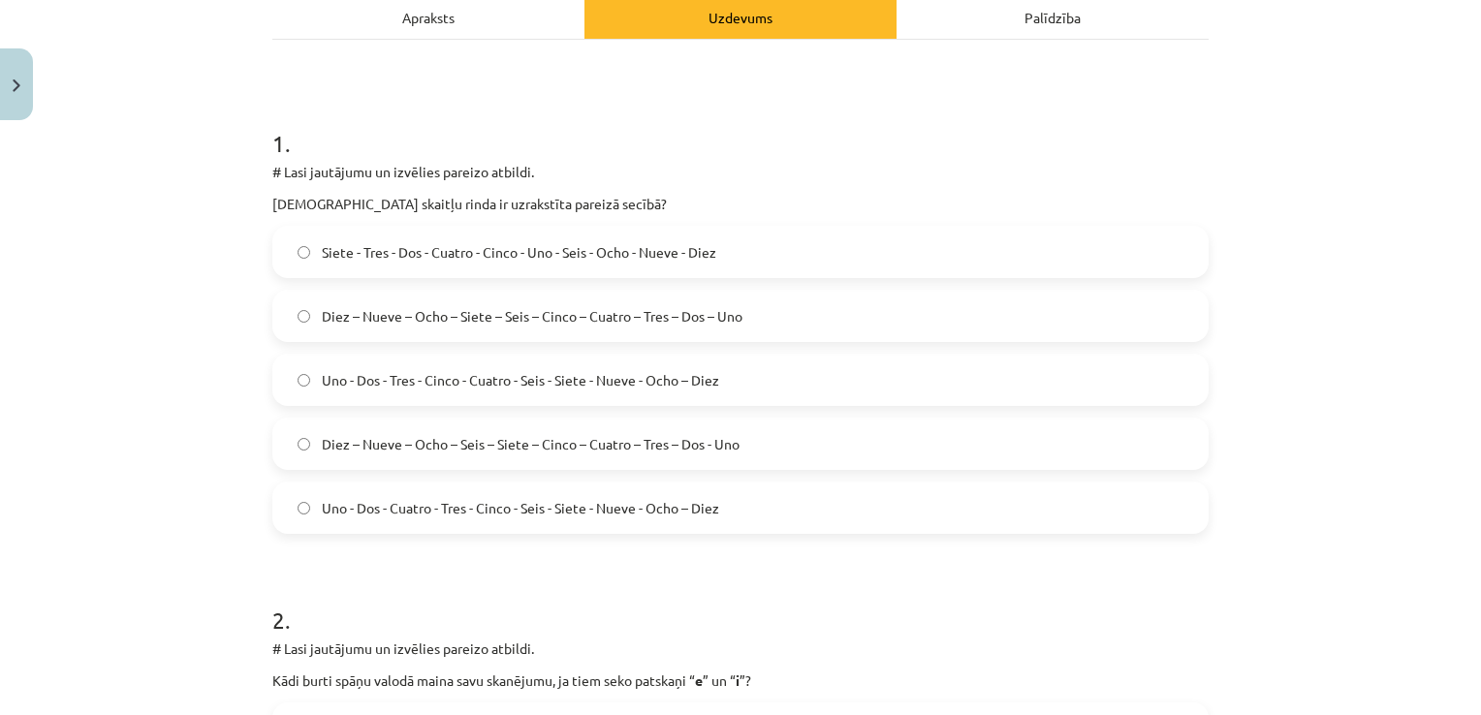
scroll to position [425, 0]
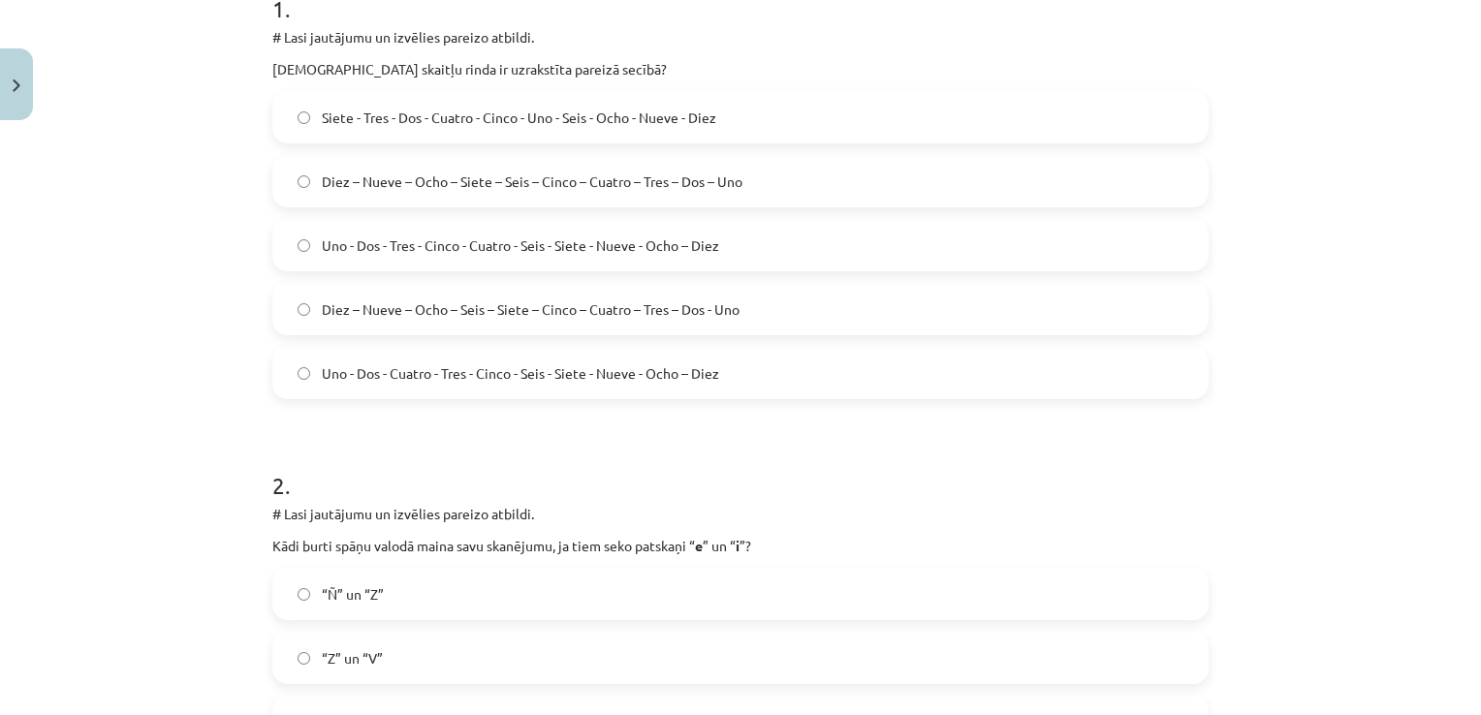
click at [568, 168] on label "Diez – Nueve – Ocho – Siete – Seis – Cinco – Cuatro – Tres – Dos – Uno" at bounding box center [740, 181] width 932 height 48
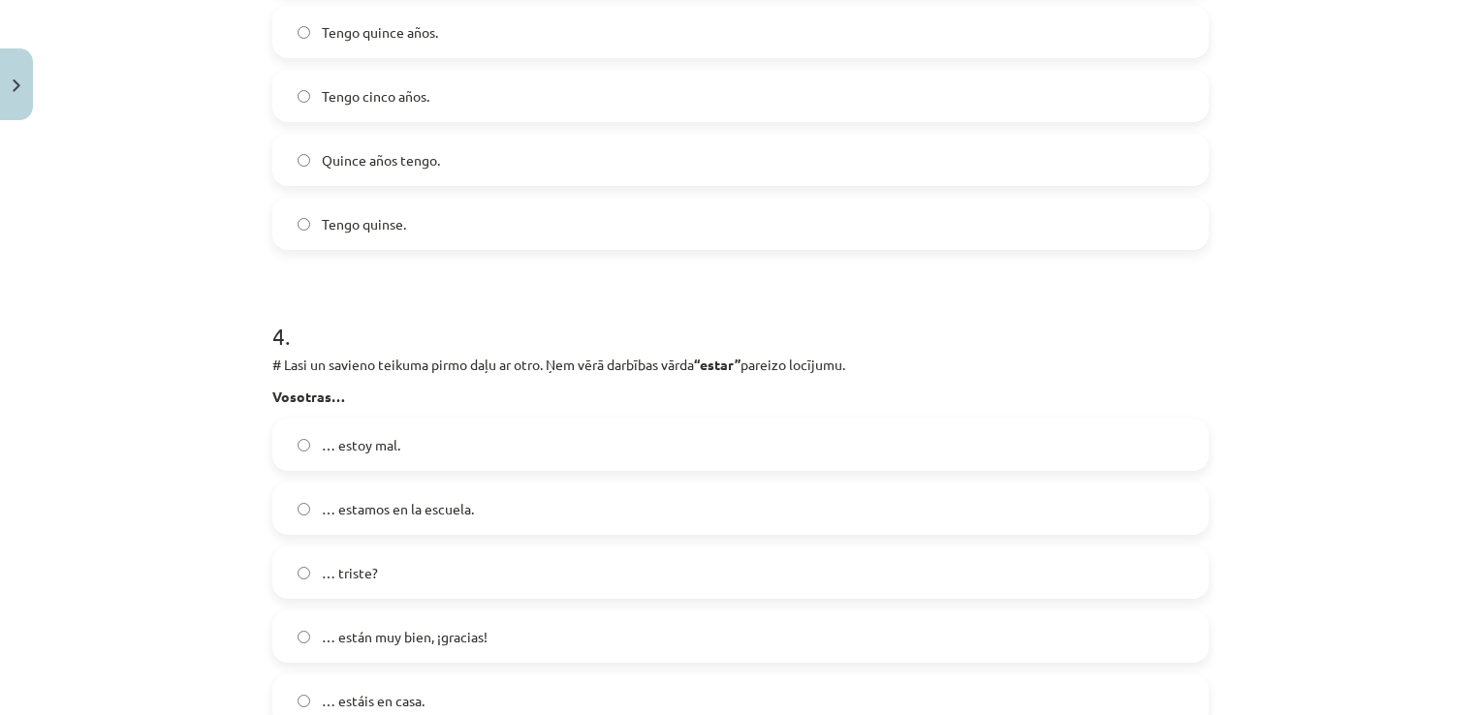
scroll to position [1643, 0]
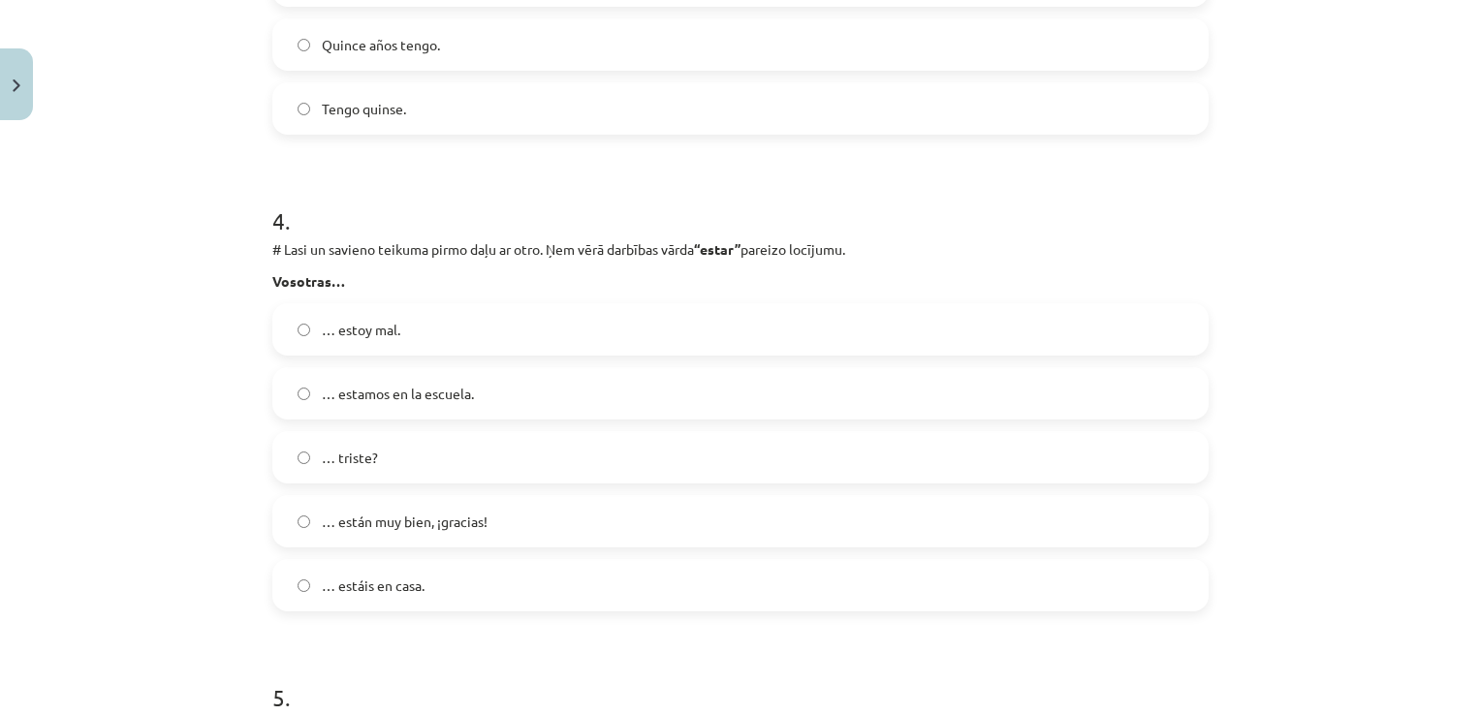
click at [512, 589] on label "… estáis en casa." at bounding box center [740, 585] width 932 height 48
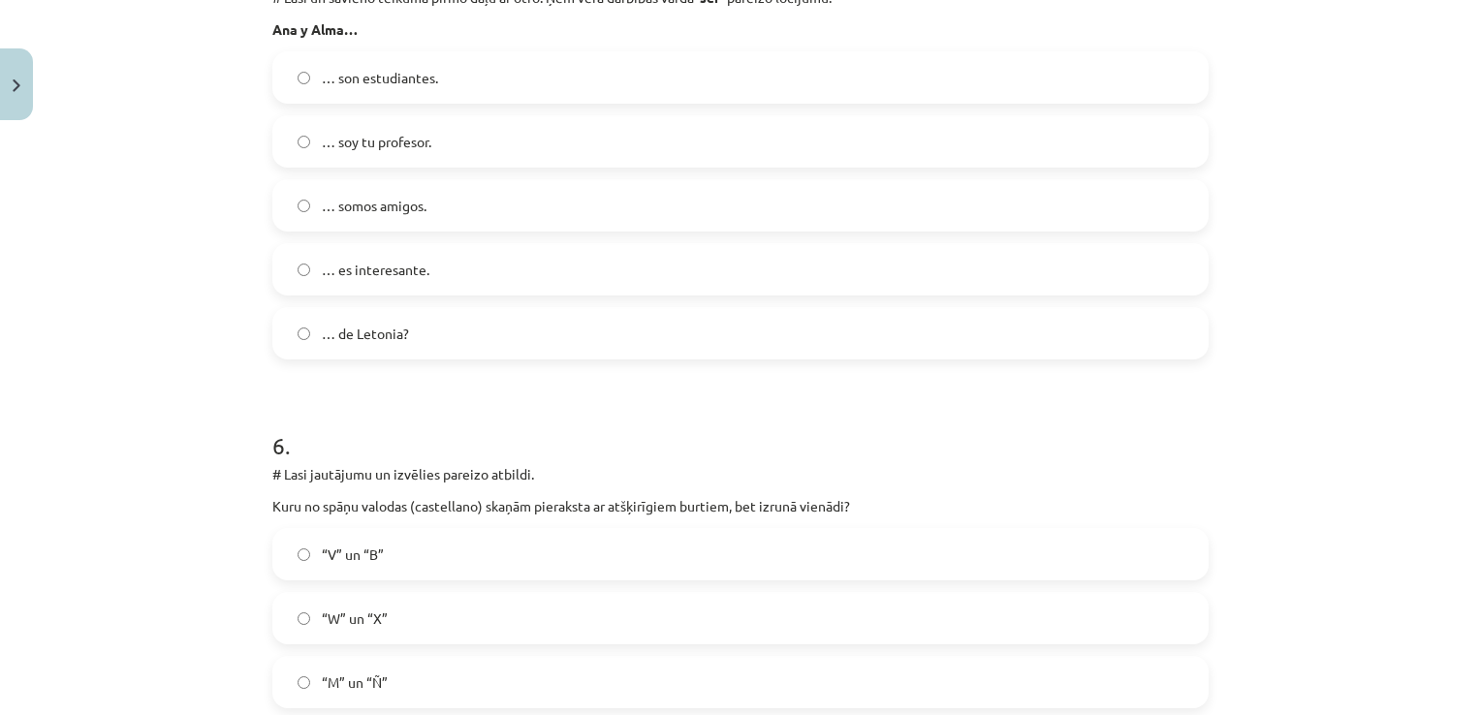
scroll to position [2342, 0]
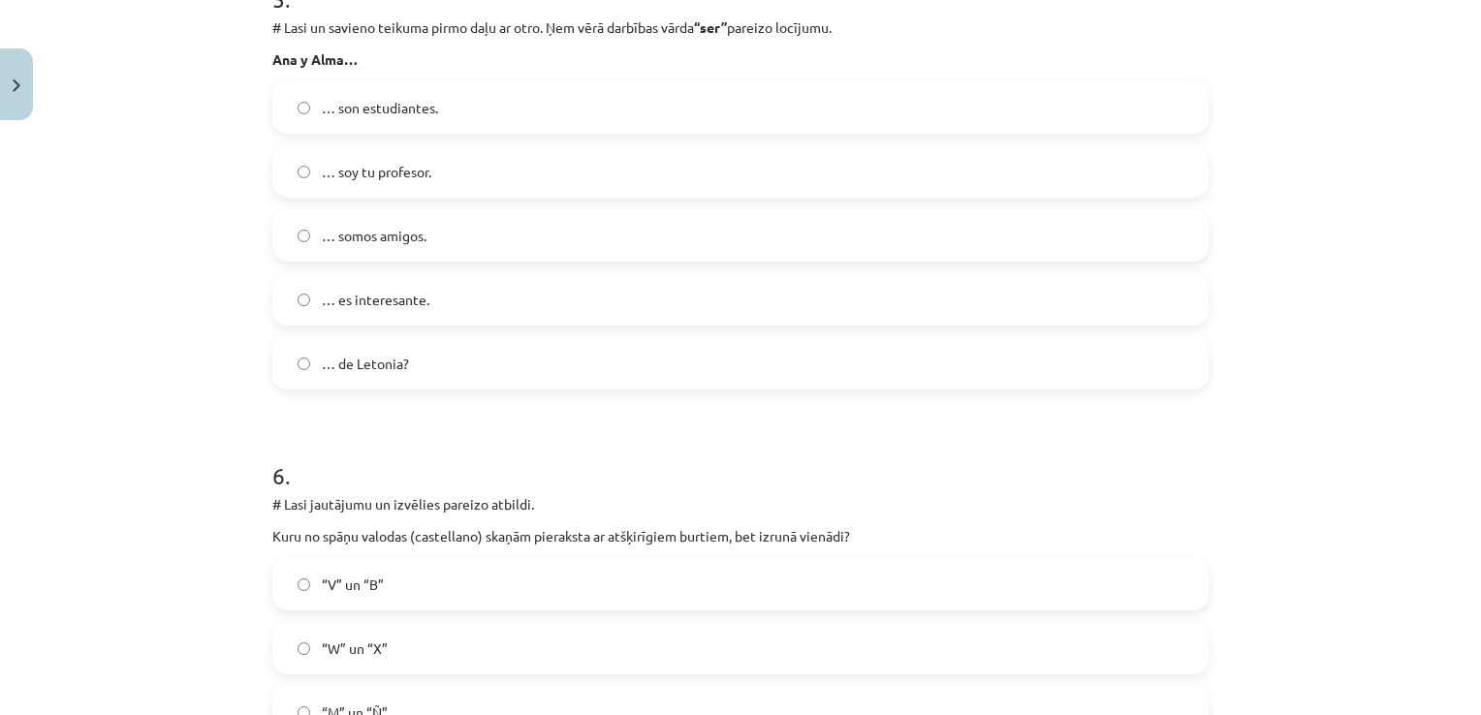
click at [514, 96] on label "… son estudiantes." at bounding box center [740, 107] width 932 height 48
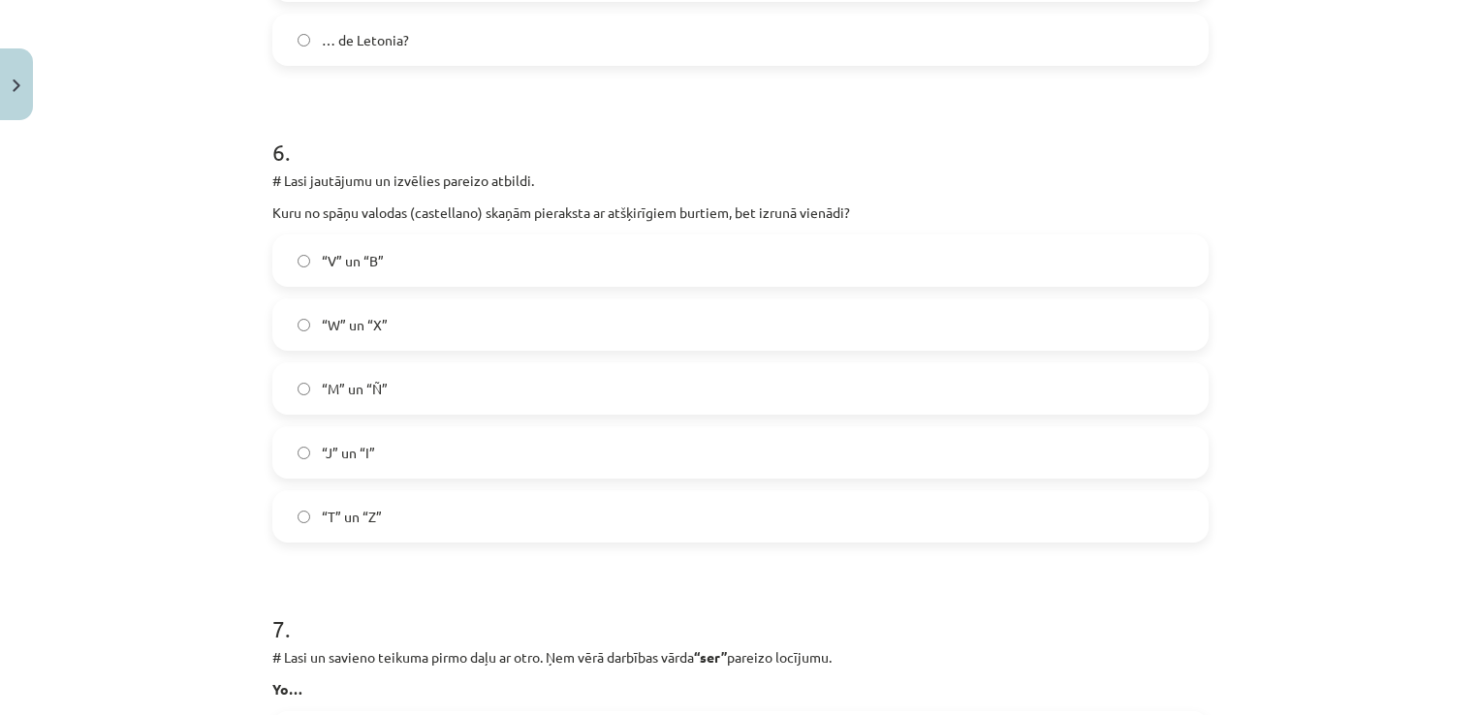
scroll to position [2694, 0]
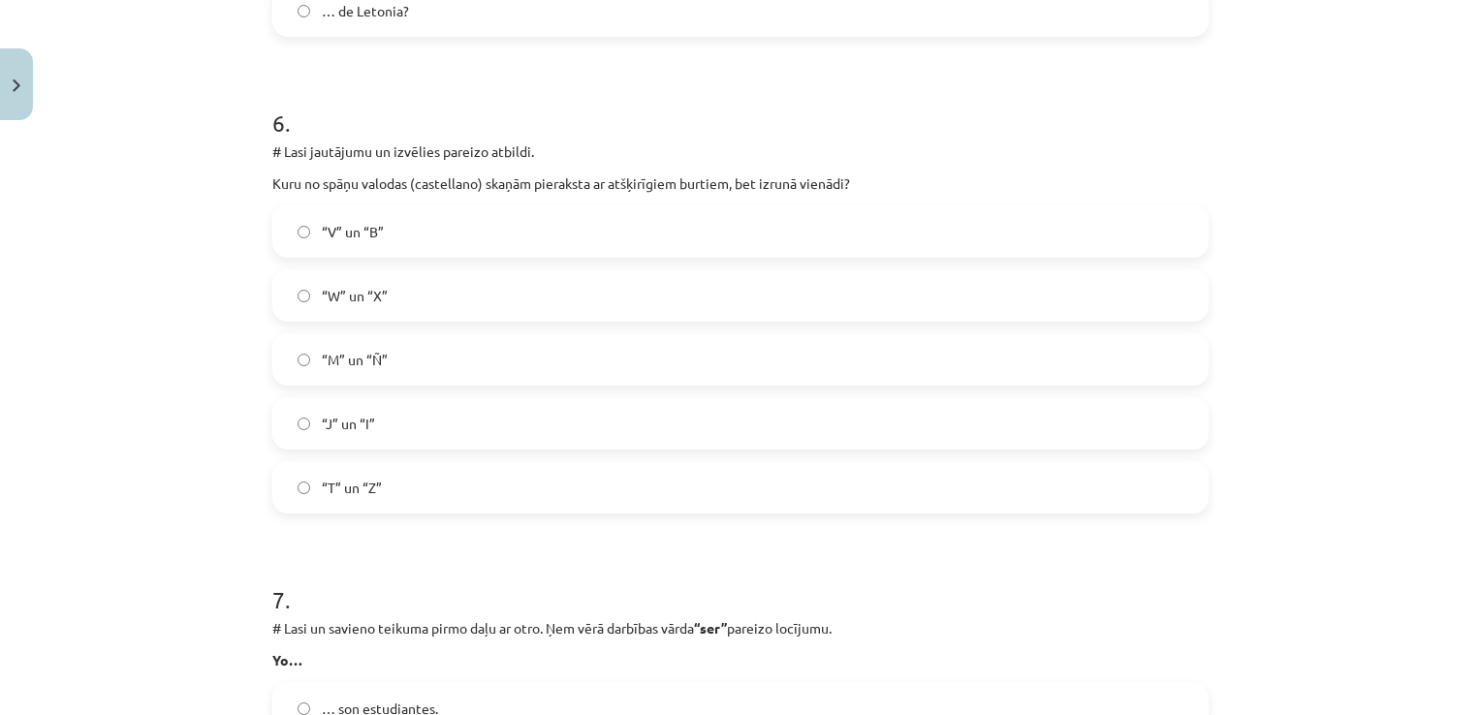
click at [496, 239] on label "“V” un “B”" at bounding box center [740, 231] width 932 height 48
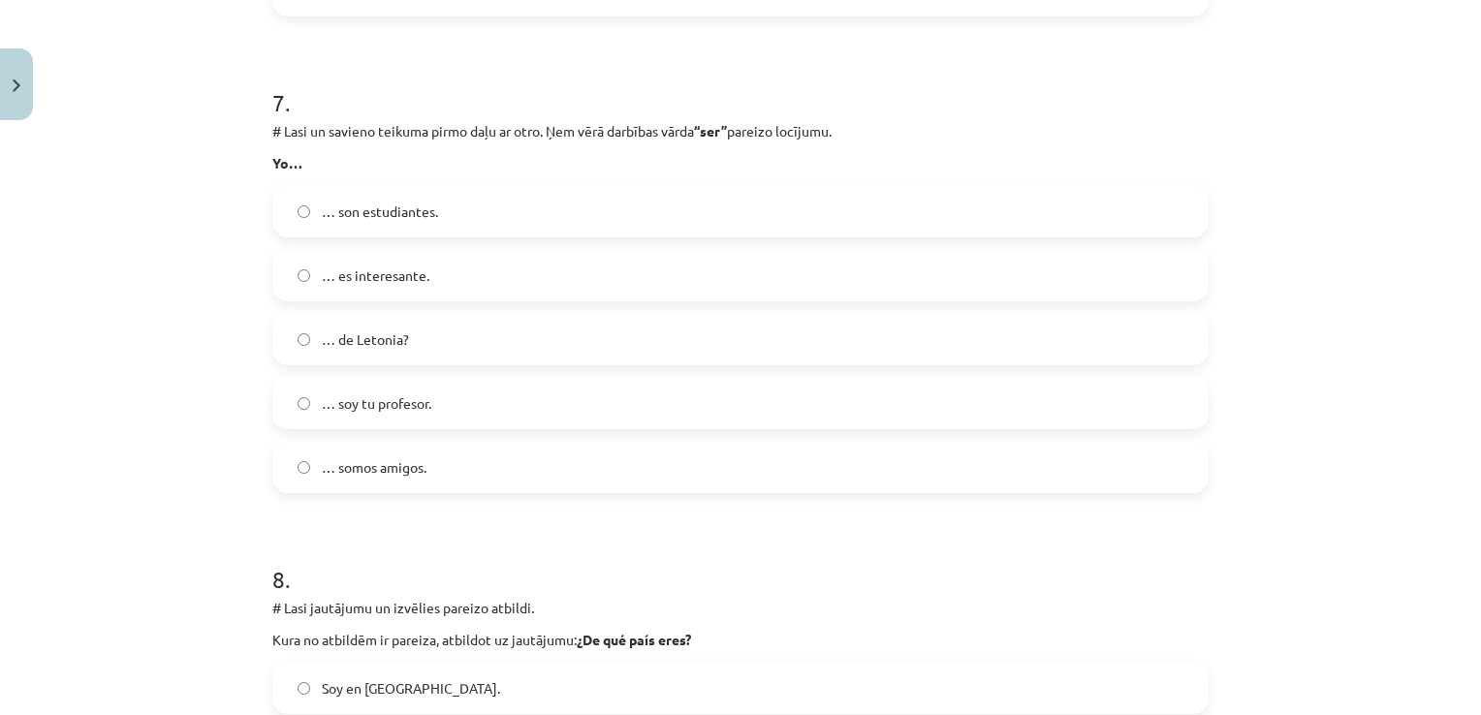
scroll to position [3211, 0]
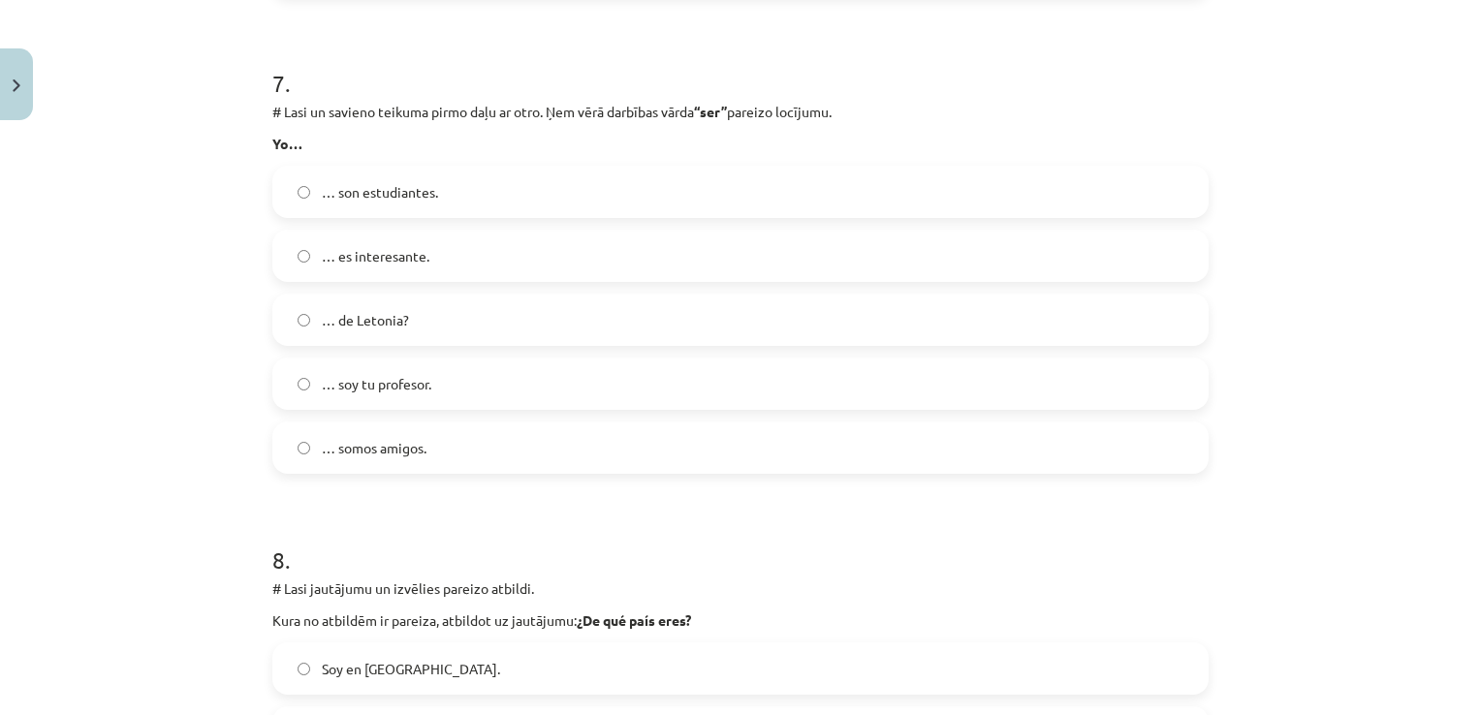
click at [448, 386] on label "… soy tu profesor." at bounding box center [740, 384] width 932 height 48
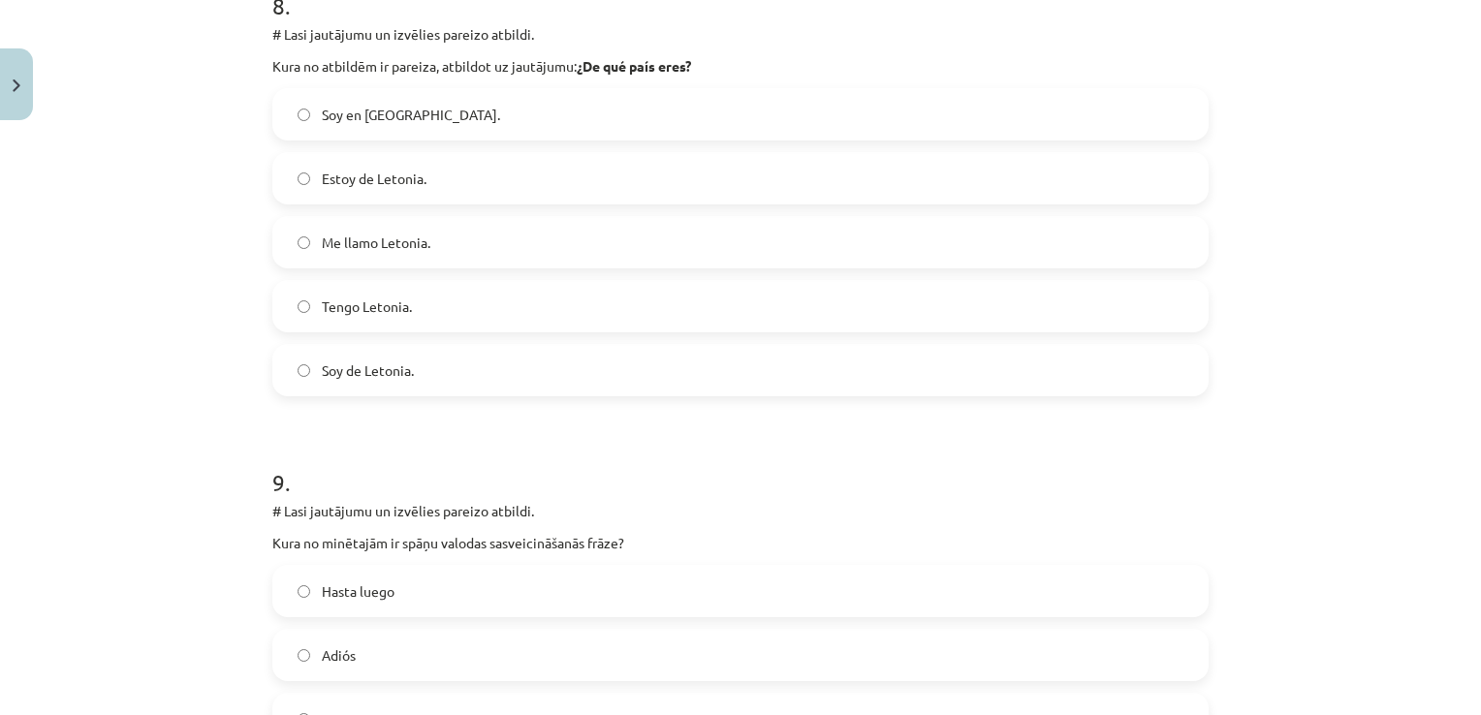
scroll to position [3757, 0]
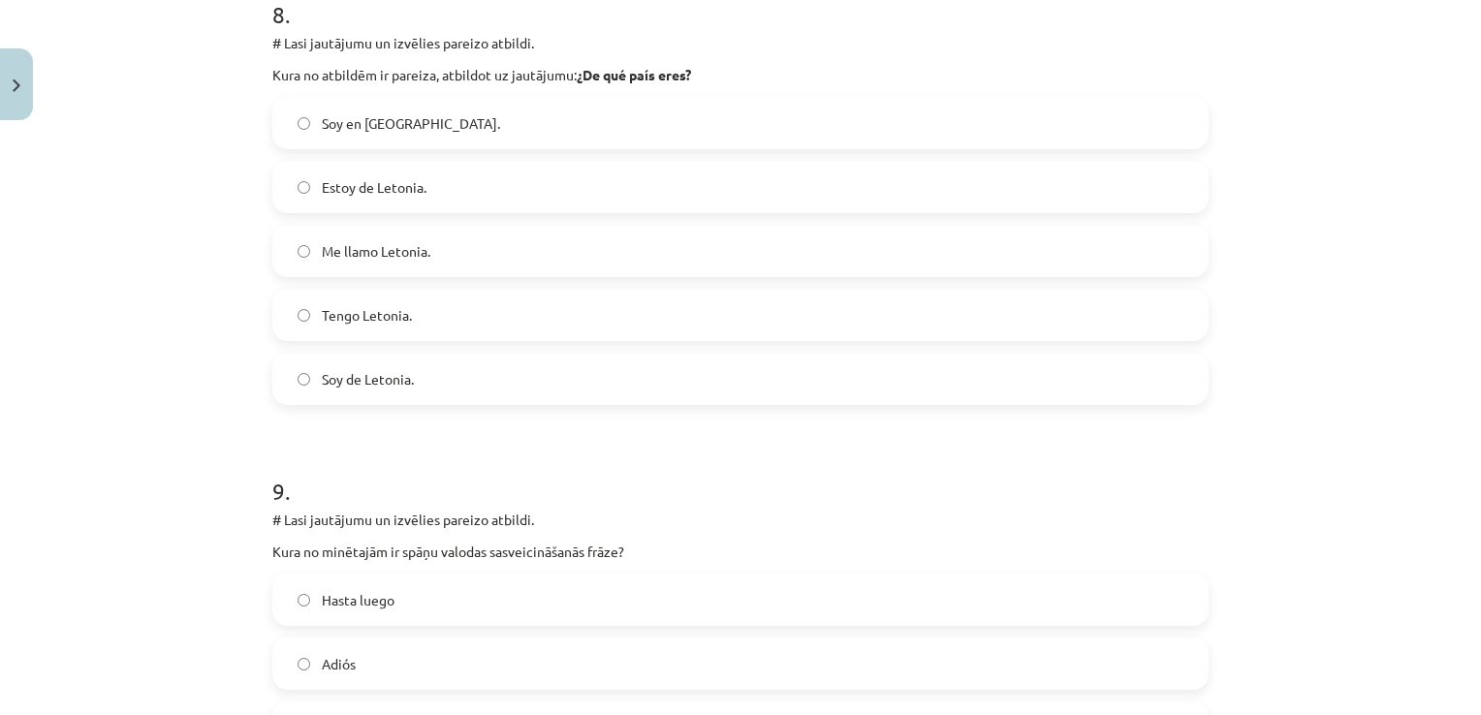
click at [459, 126] on label "Soy en [GEOGRAPHIC_DATA]." at bounding box center [740, 123] width 932 height 48
click at [479, 369] on label "Soy de Letonia." at bounding box center [740, 379] width 932 height 48
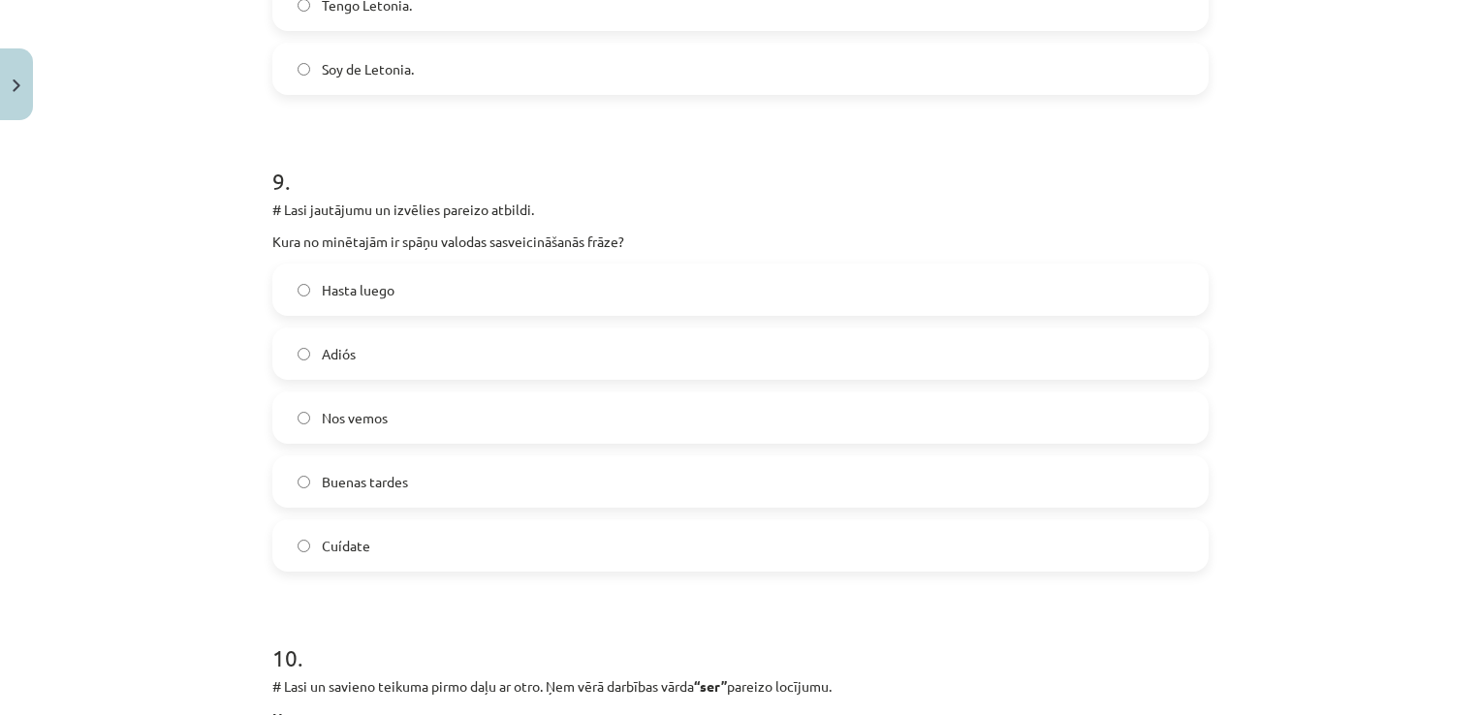
scroll to position [4135, 0]
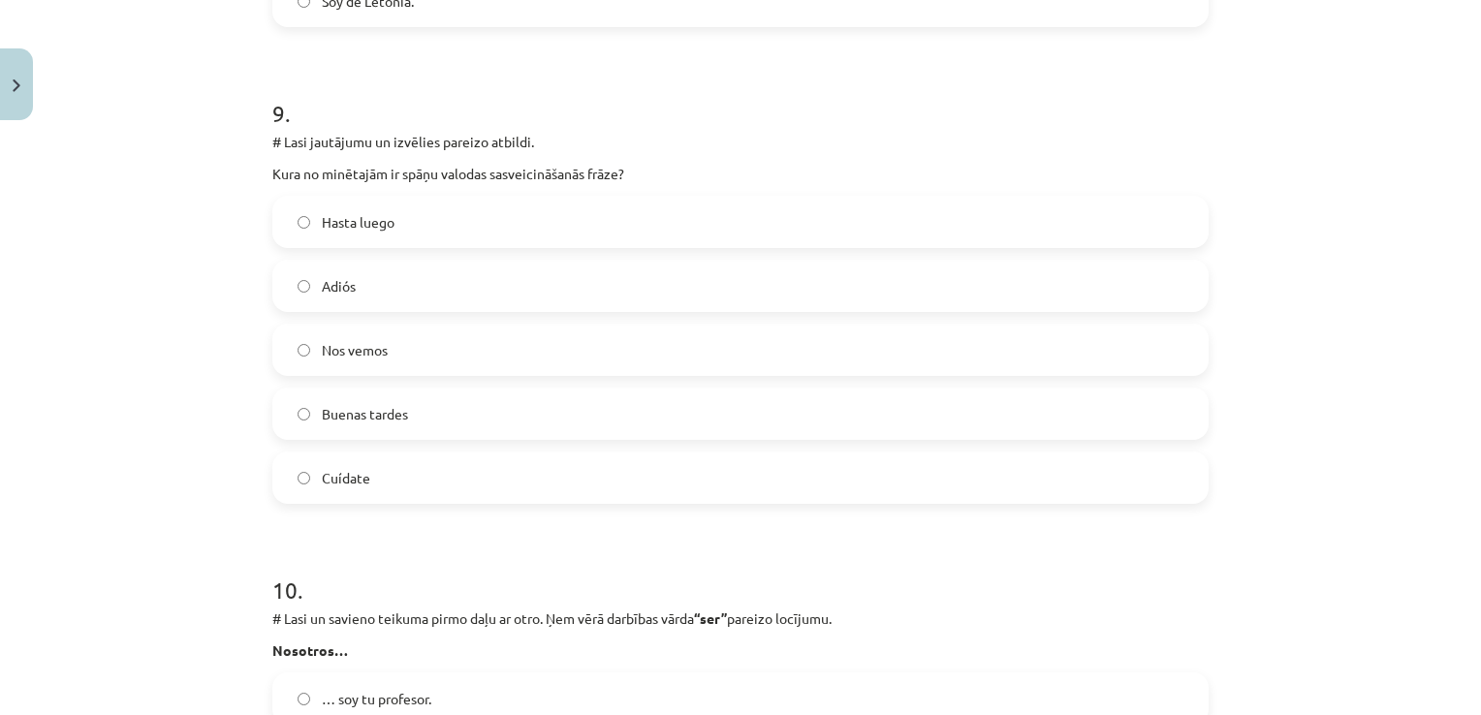
click at [1115, 414] on label "Buenas tardes" at bounding box center [740, 414] width 932 height 48
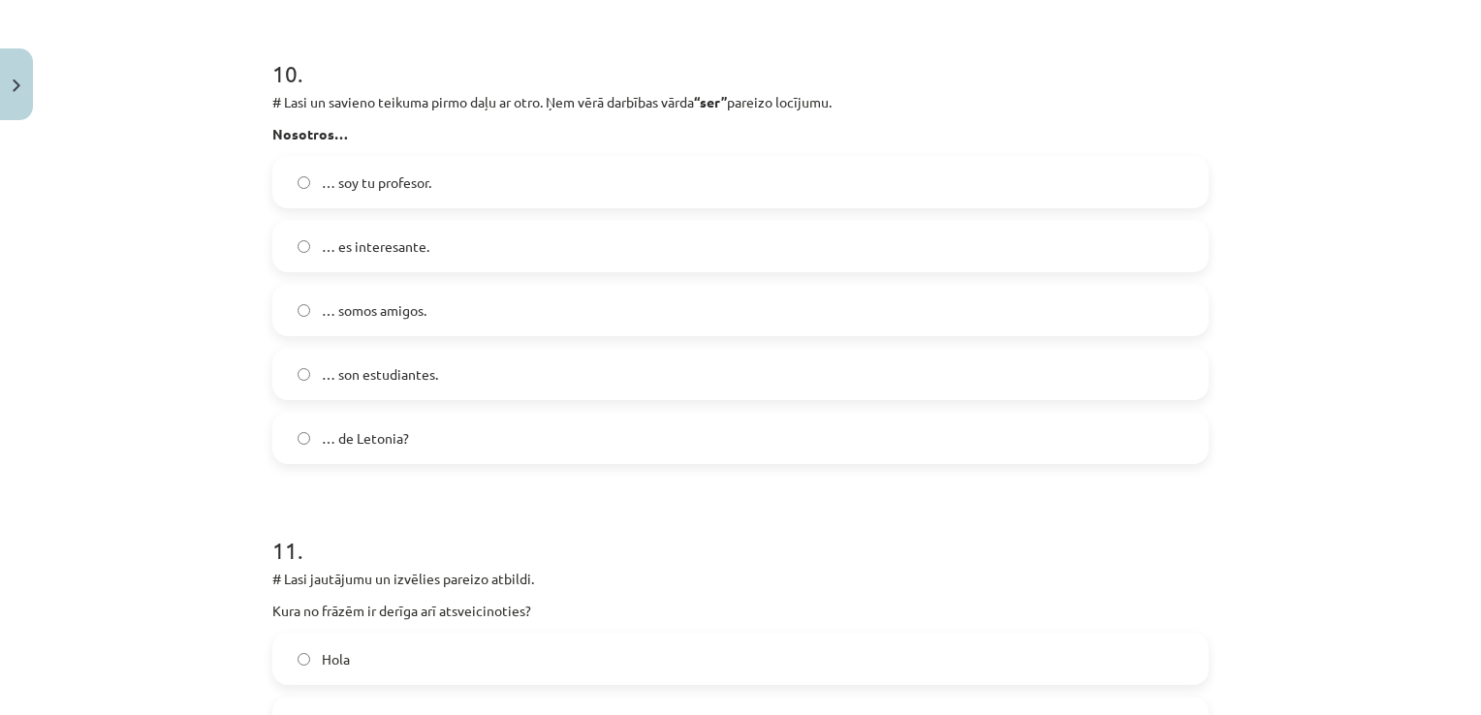
scroll to position [4613, 0]
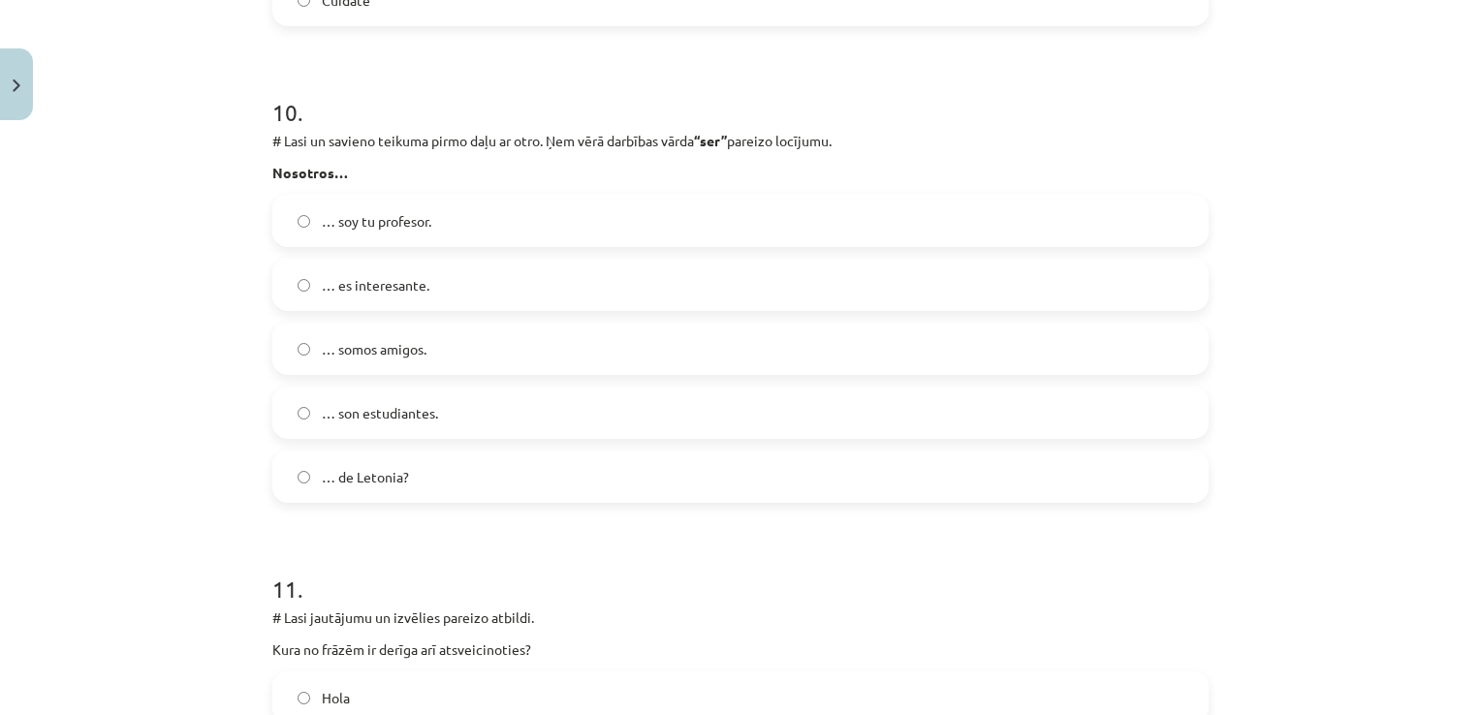
click at [514, 338] on label "… somos amigos." at bounding box center [740, 349] width 932 height 48
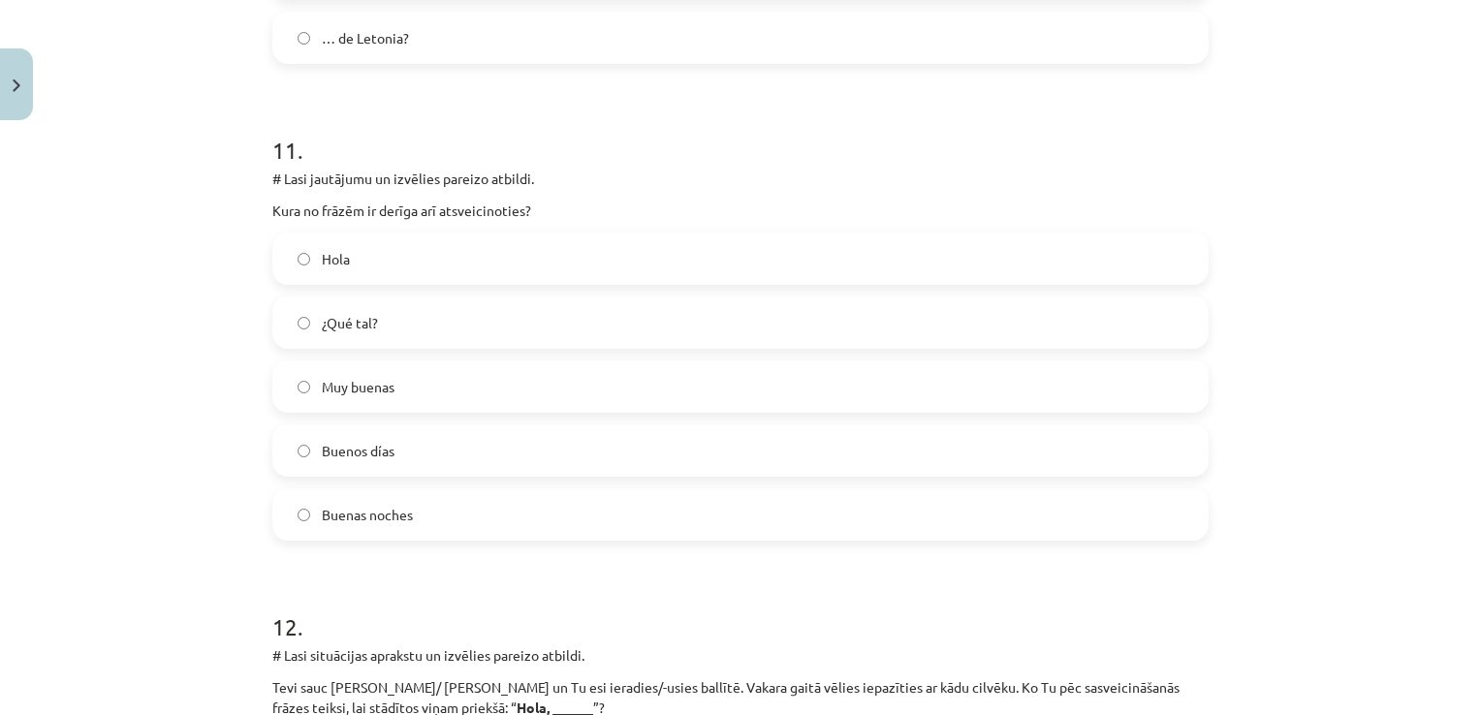
scroll to position [5215, 0]
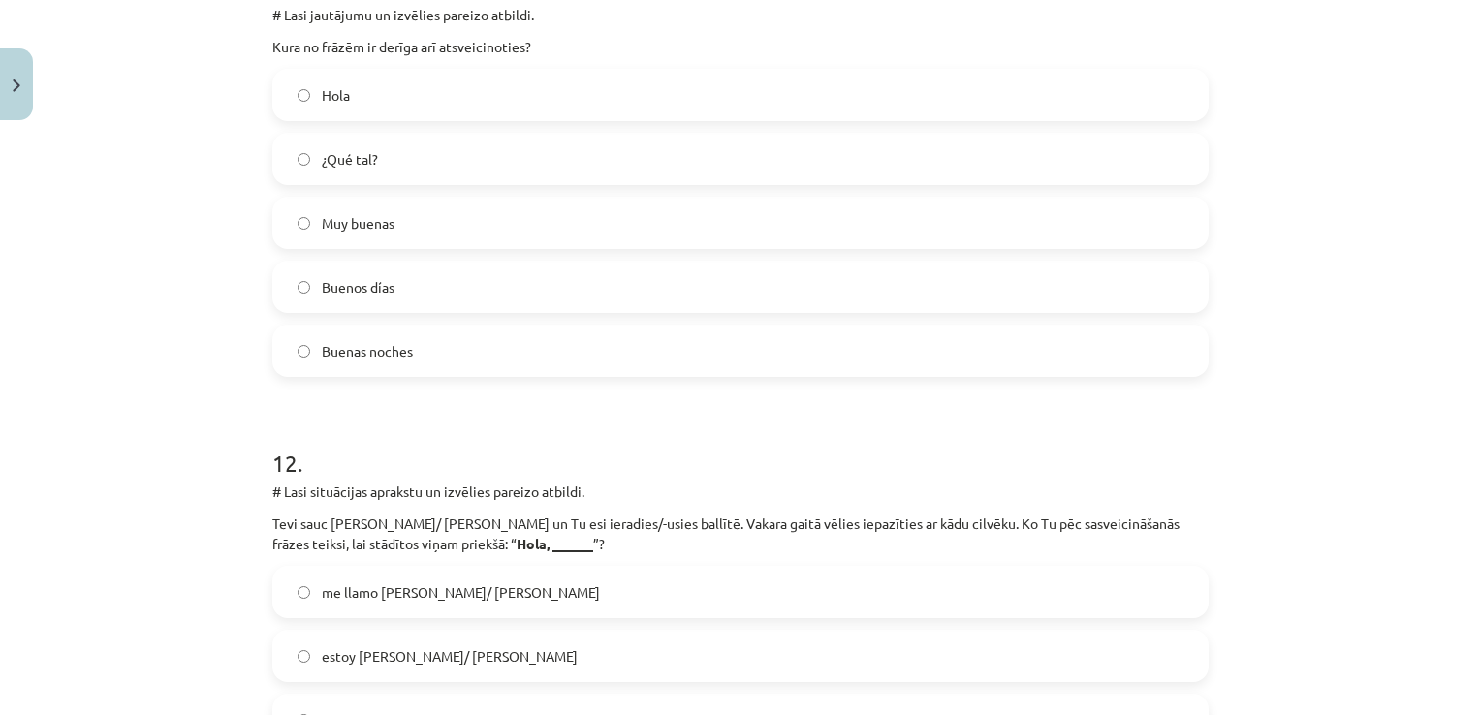
click at [578, 335] on label "Buenas noches" at bounding box center [740, 351] width 932 height 48
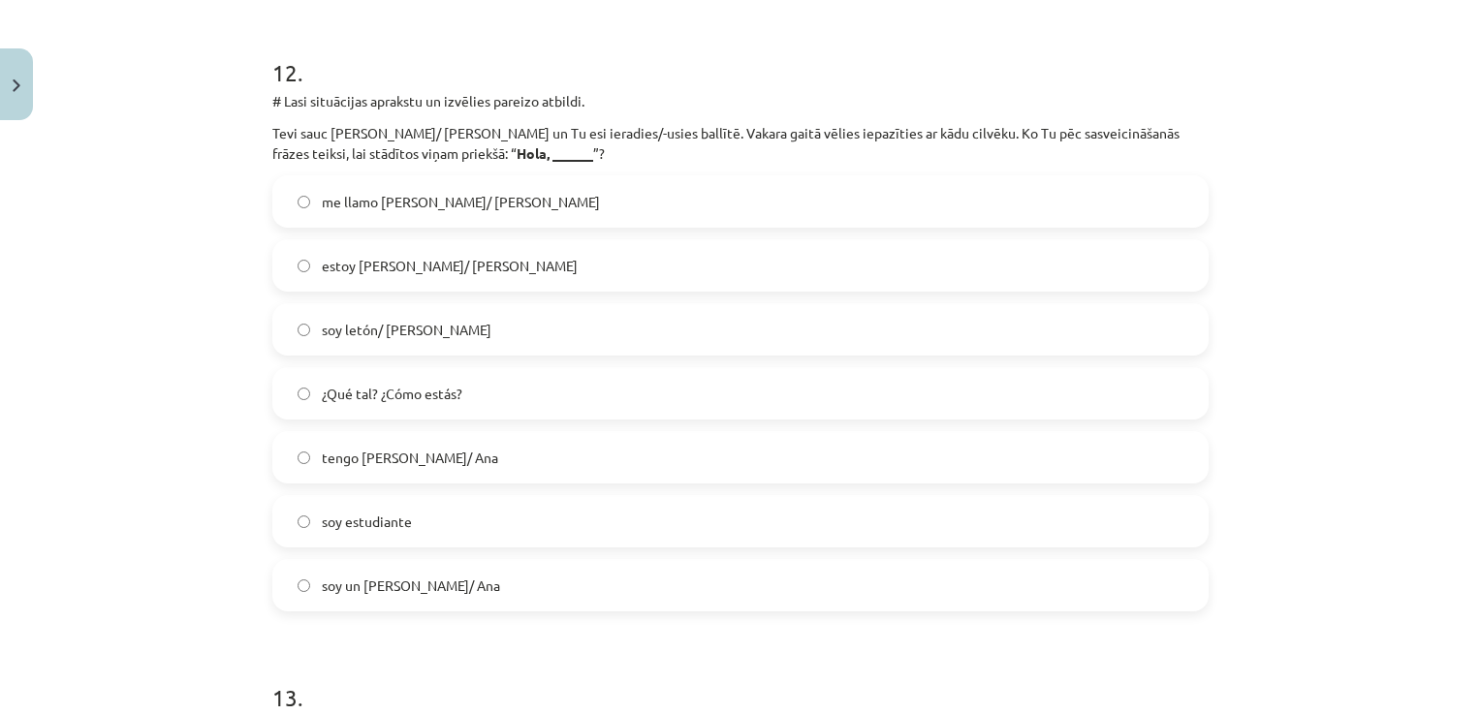
scroll to position [5645, 0]
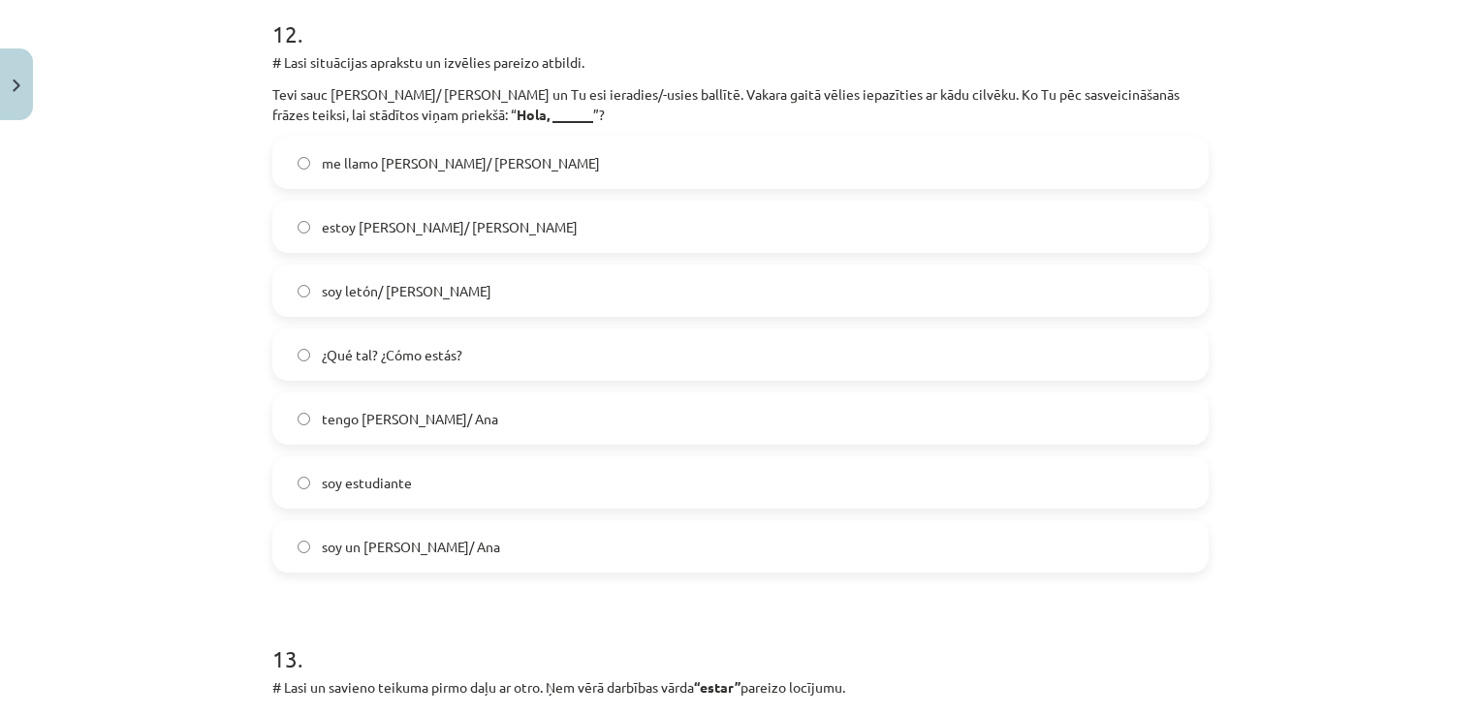
click at [435, 153] on span "me llamo [PERSON_NAME]/ [PERSON_NAME]" at bounding box center [461, 163] width 278 height 20
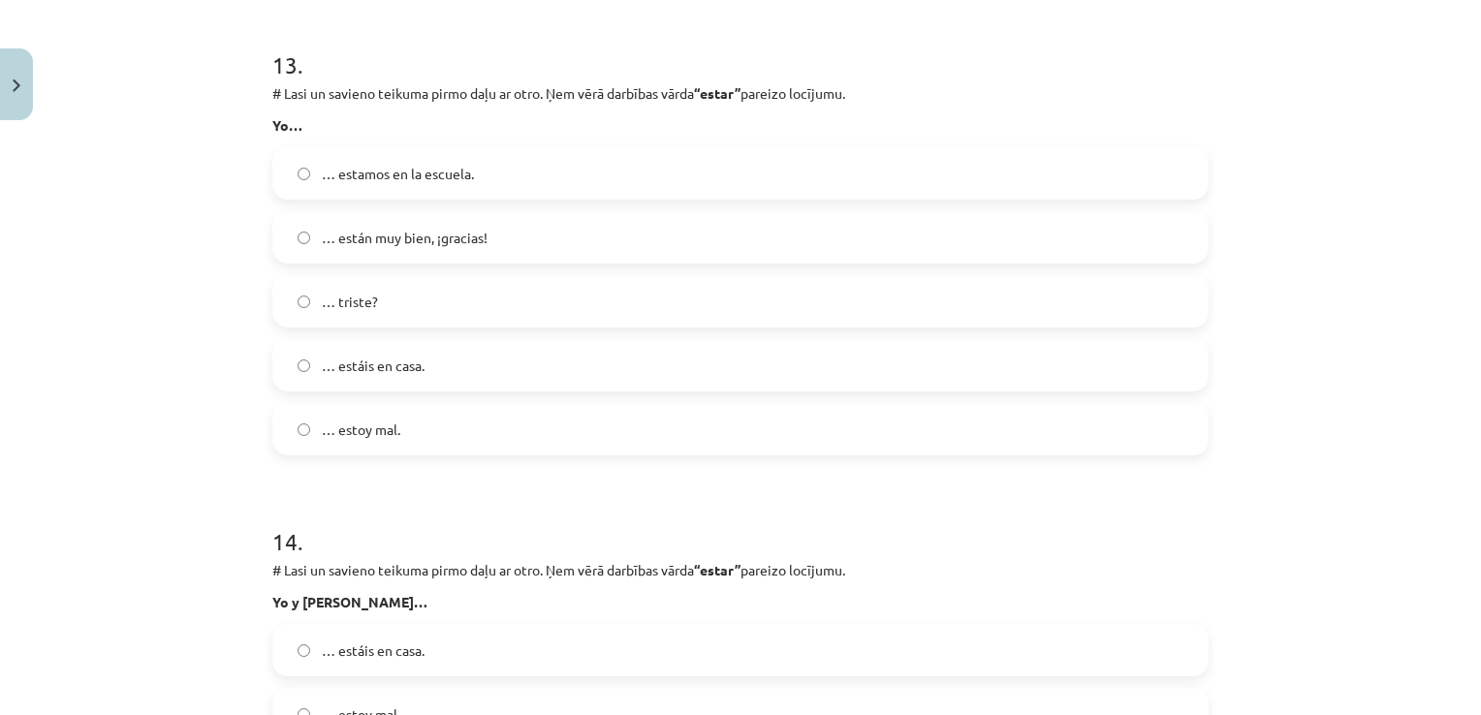
scroll to position [6190, 0]
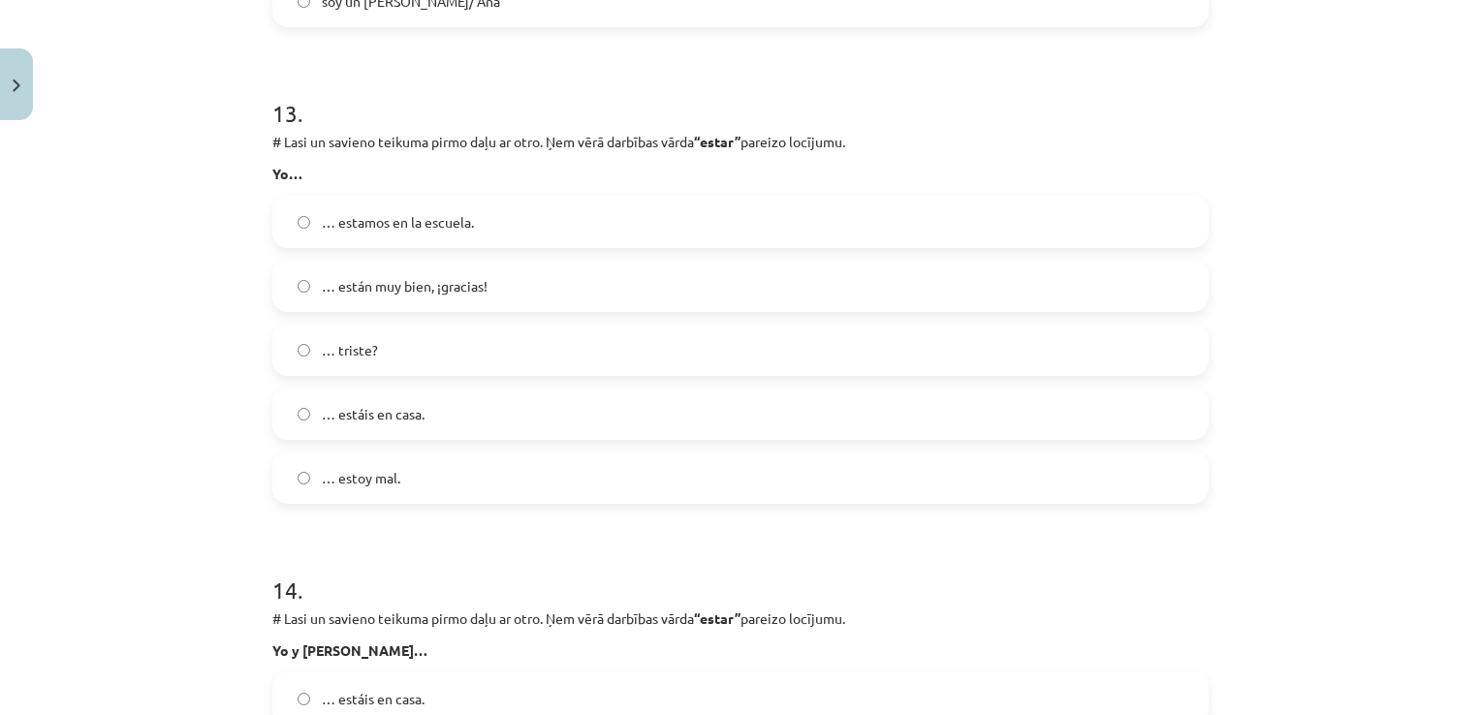
click at [415, 478] on label "… estoy mal." at bounding box center [740, 478] width 932 height 48
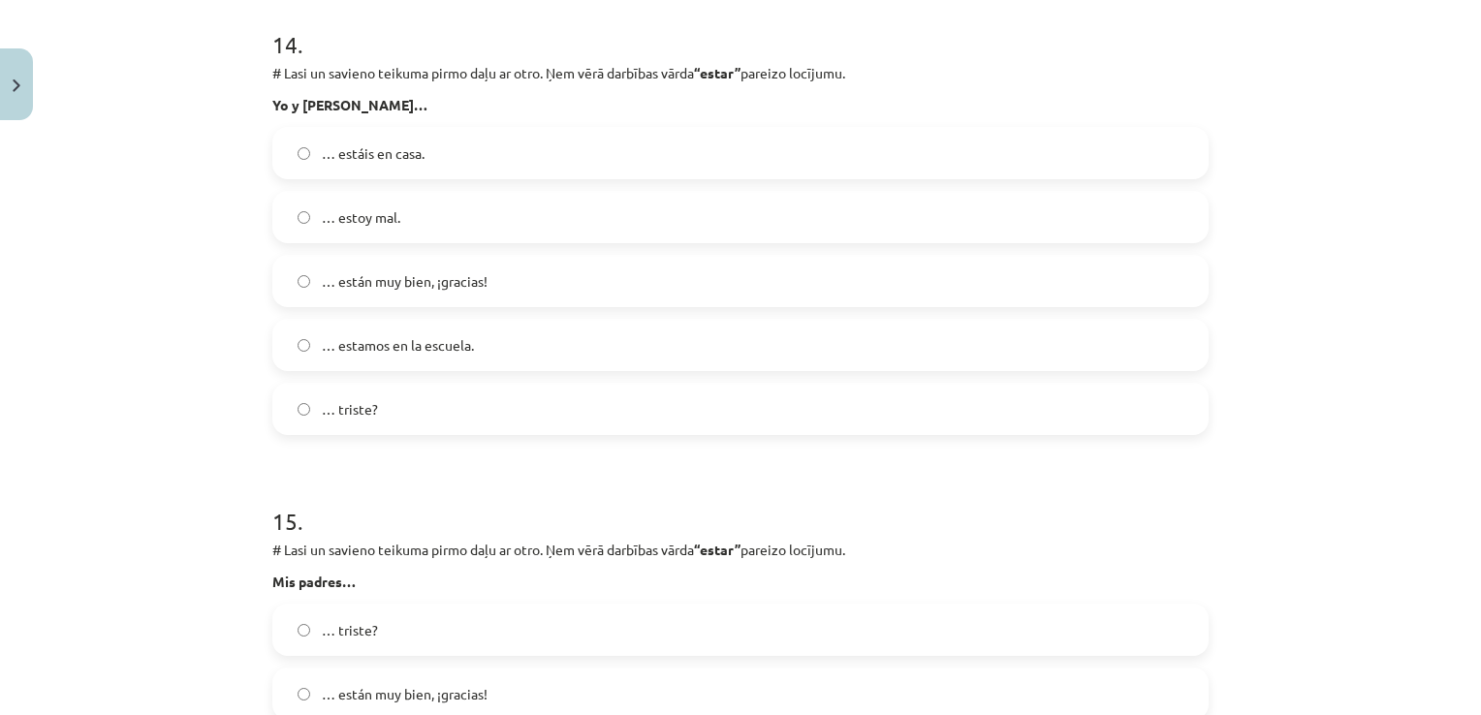
scroll to position [6793, 0]
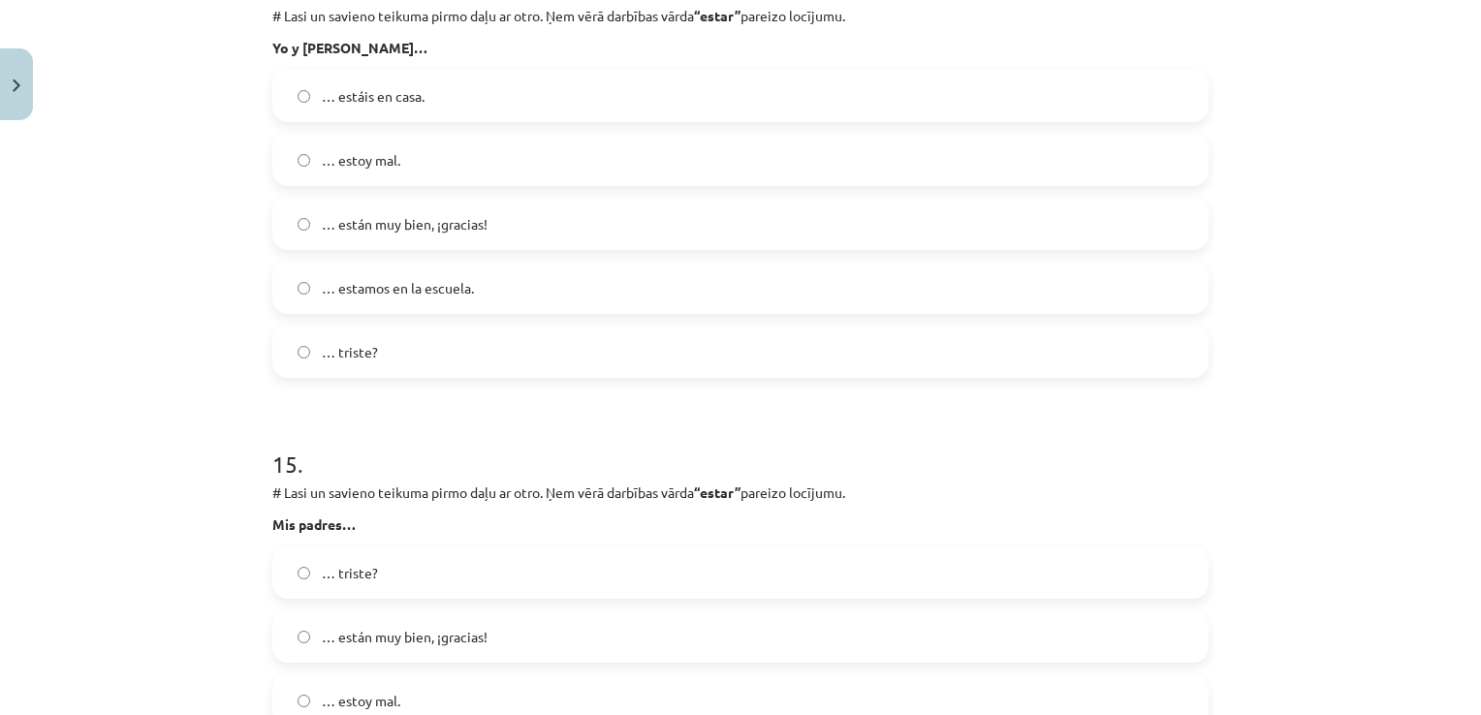
click at [484, 293] on label "… estamos en la escuela." at bounding box center [740, 288] width 932 height 48
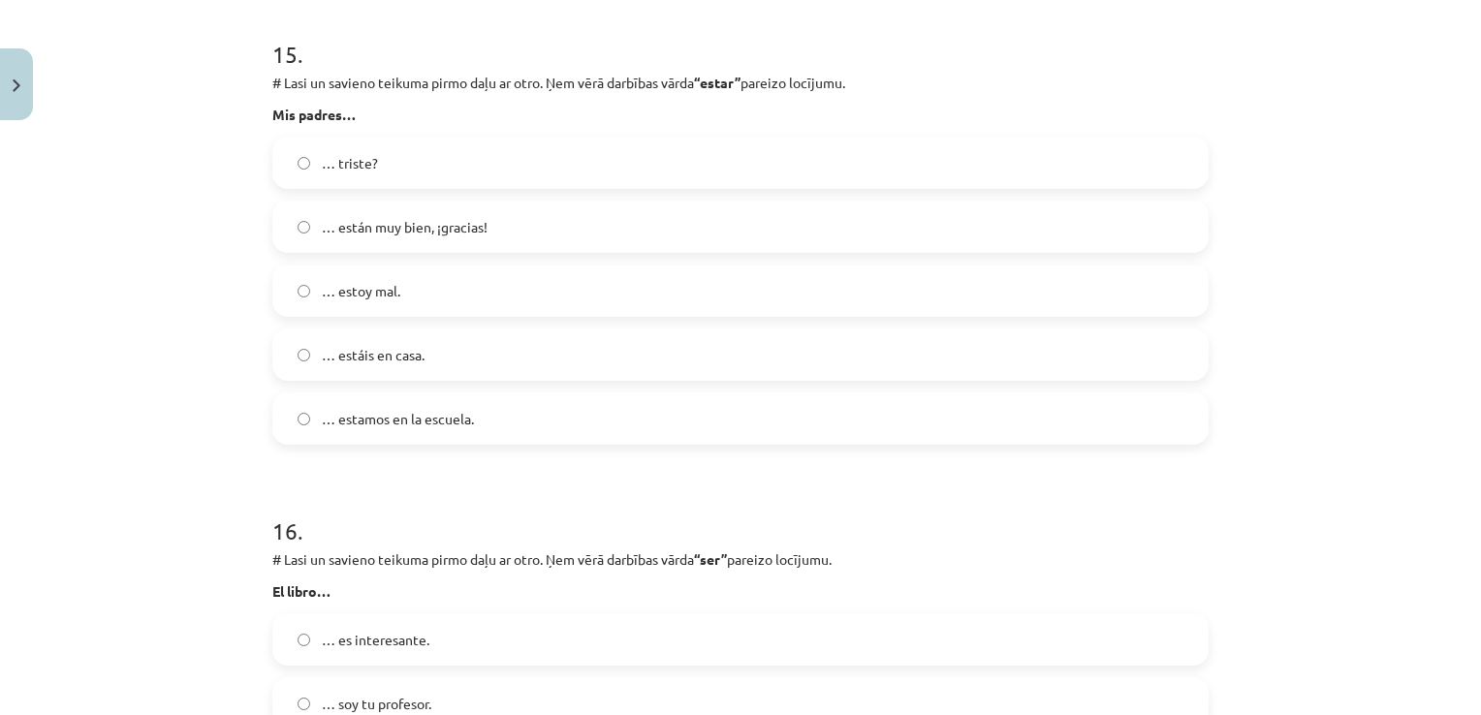
scroll to position [7166, 0]
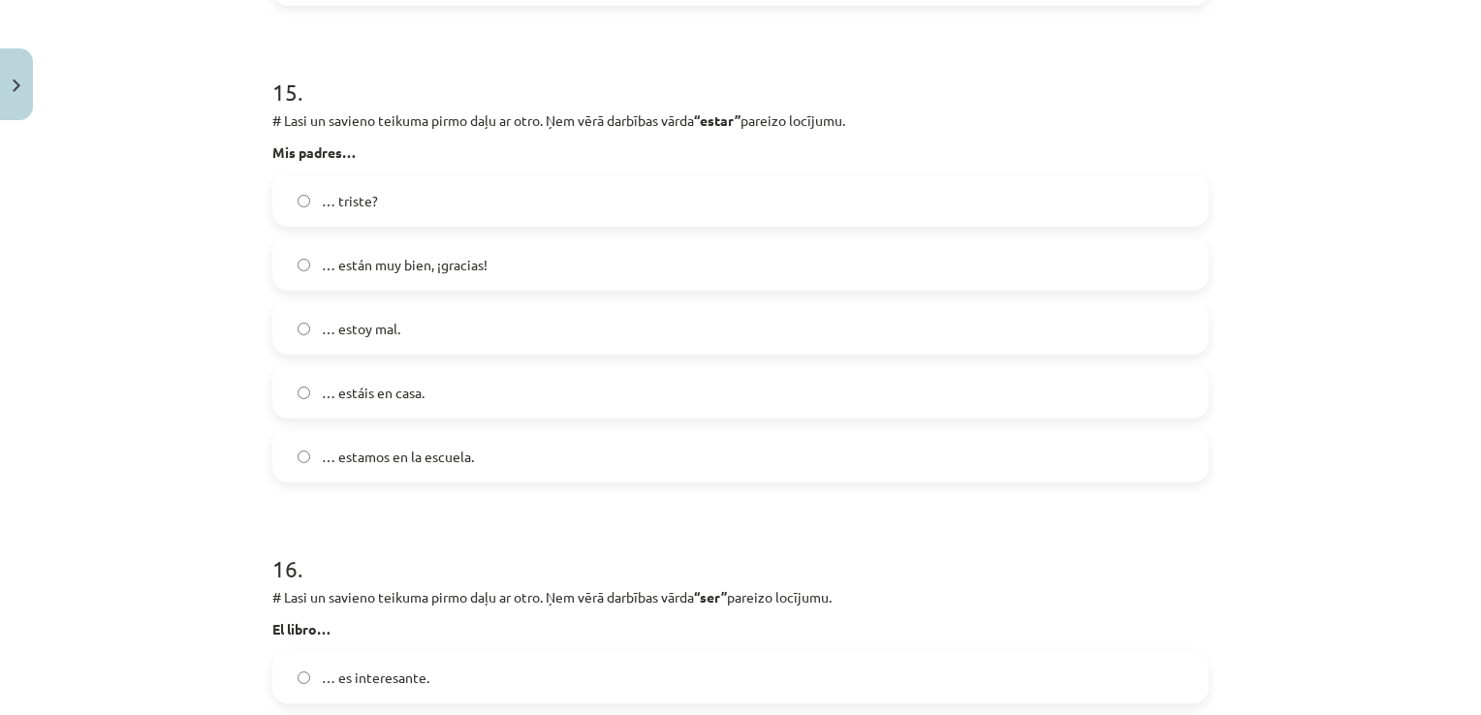
click at [605, 250] on label "… están muy bien, ¡gracias!" at bounding box center [740, 264] width 932 height 48
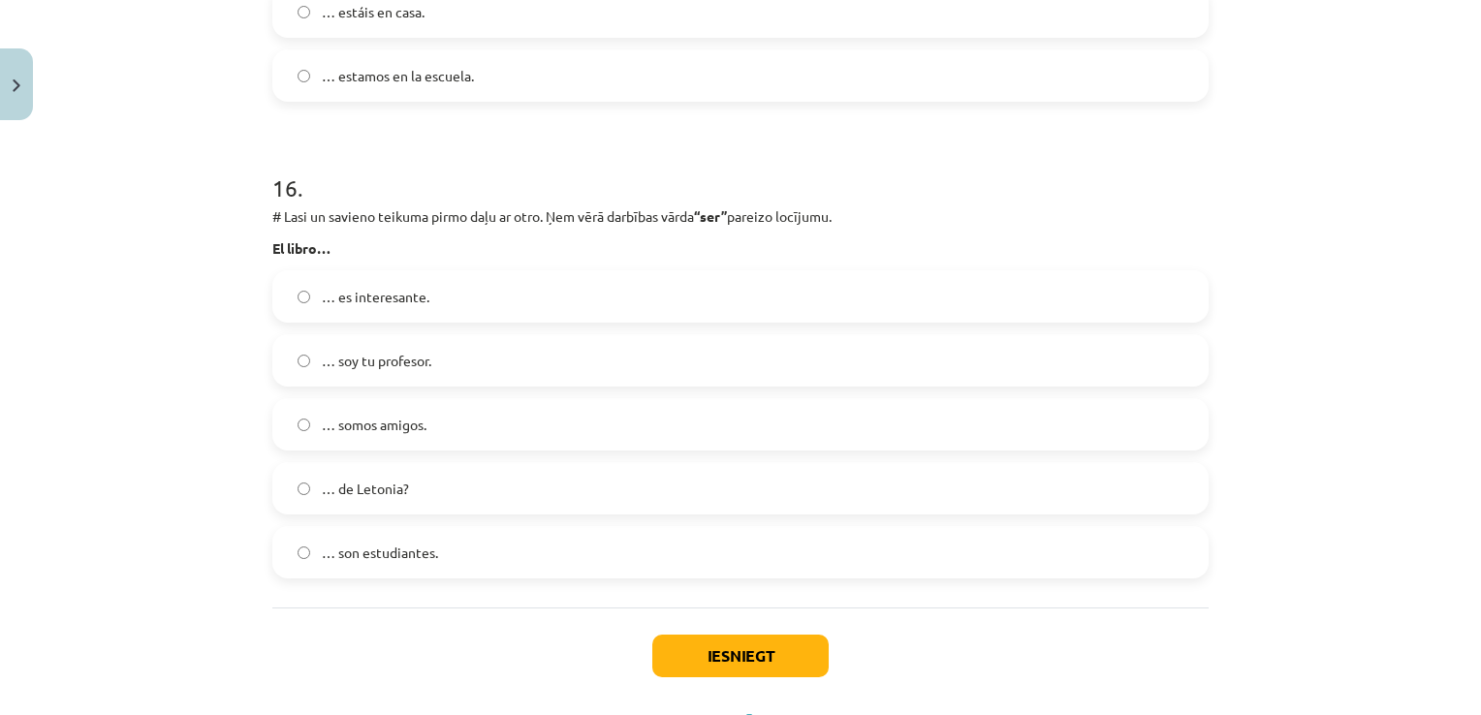
scroll to position [7634, 0]
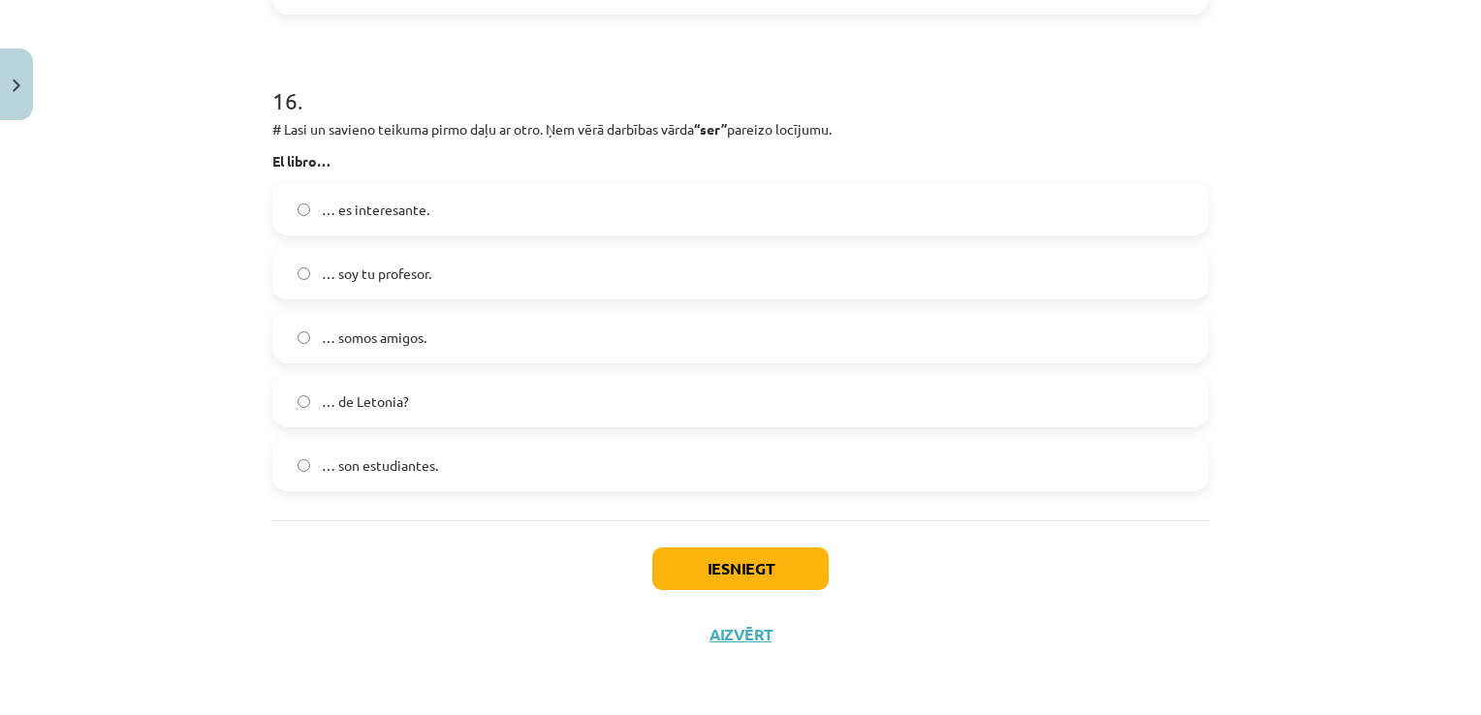
click at [523, 211] on label "… es interesante." at bounding box center [740, 209] width 932 height 48
click at [682, 572] on button "Iesniegt" at bounding box center [740, 569] width 176 height 43
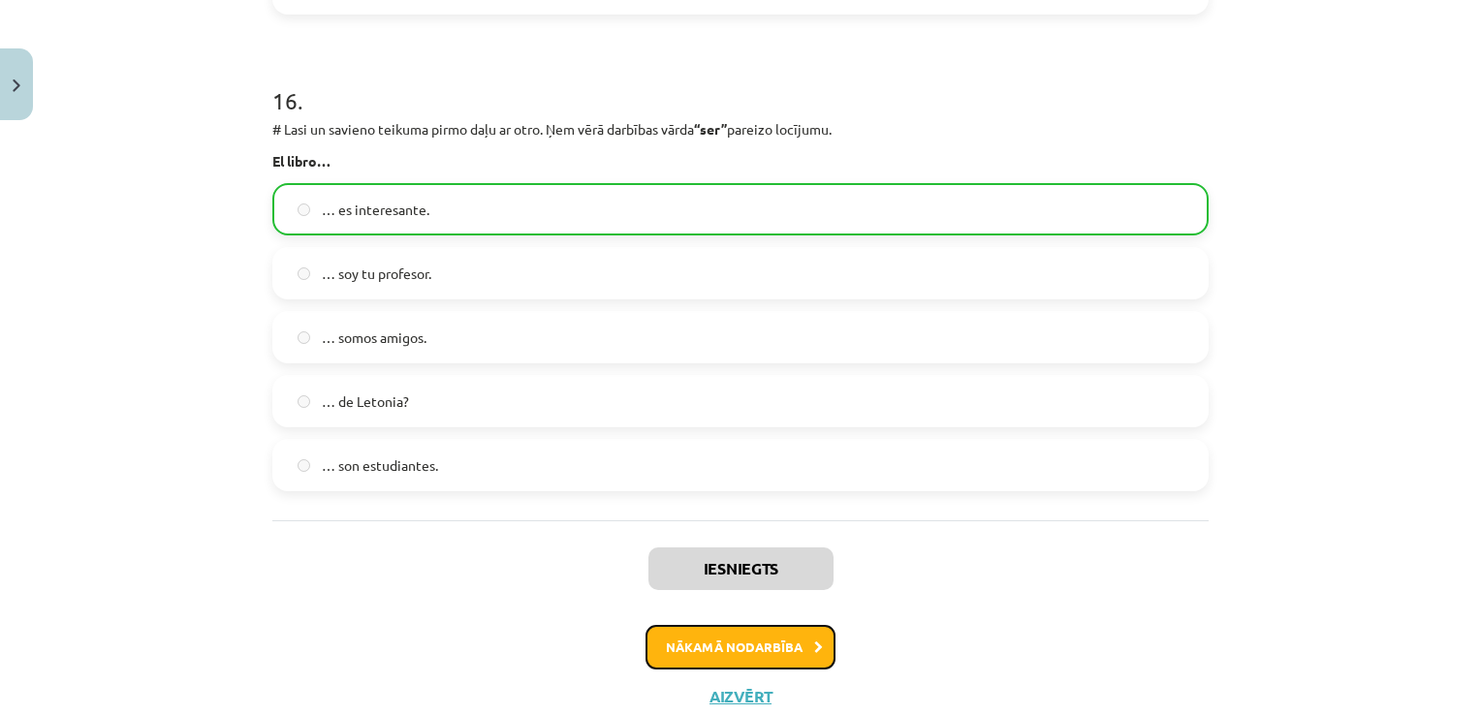
click at [742, 656] on button "Nākamā nodarbība" at bounding box center [741, 647] width 190 height 45
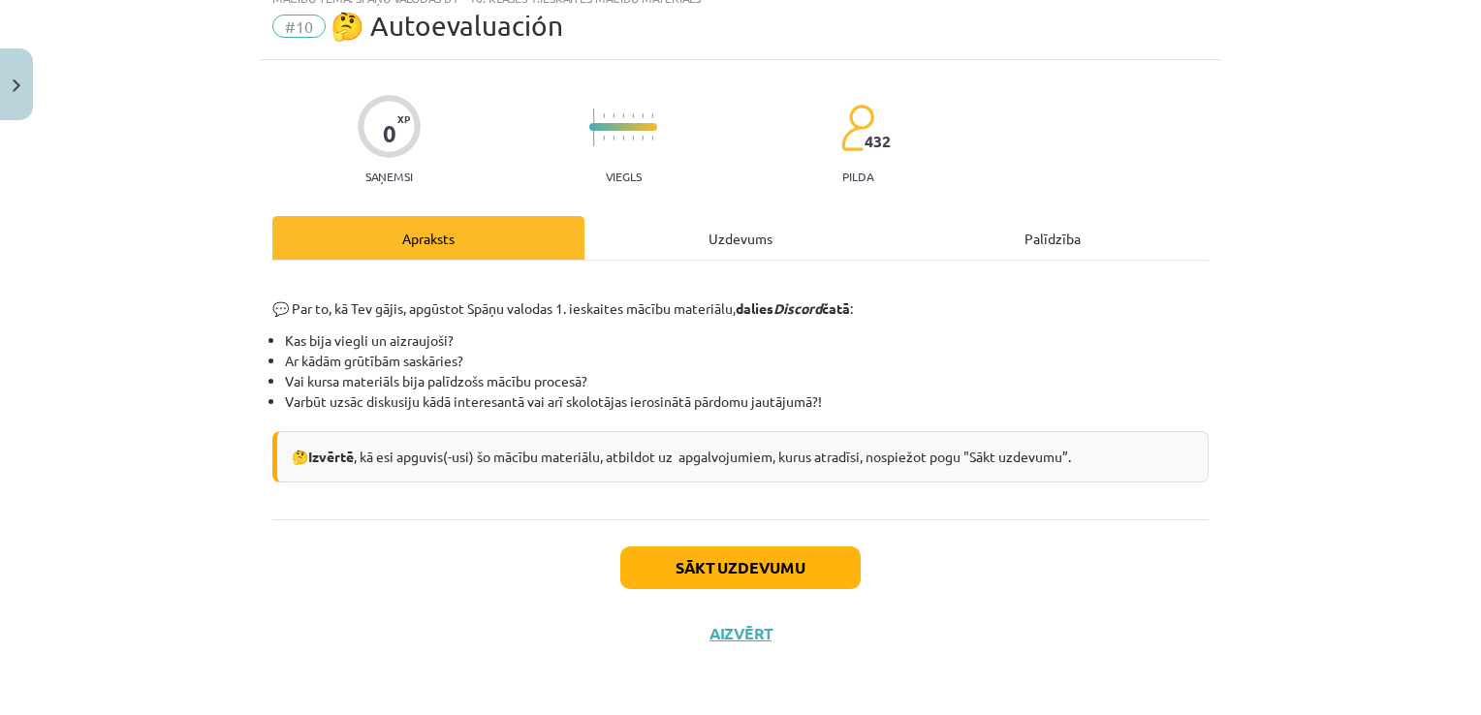
scroll to position [48, 0]
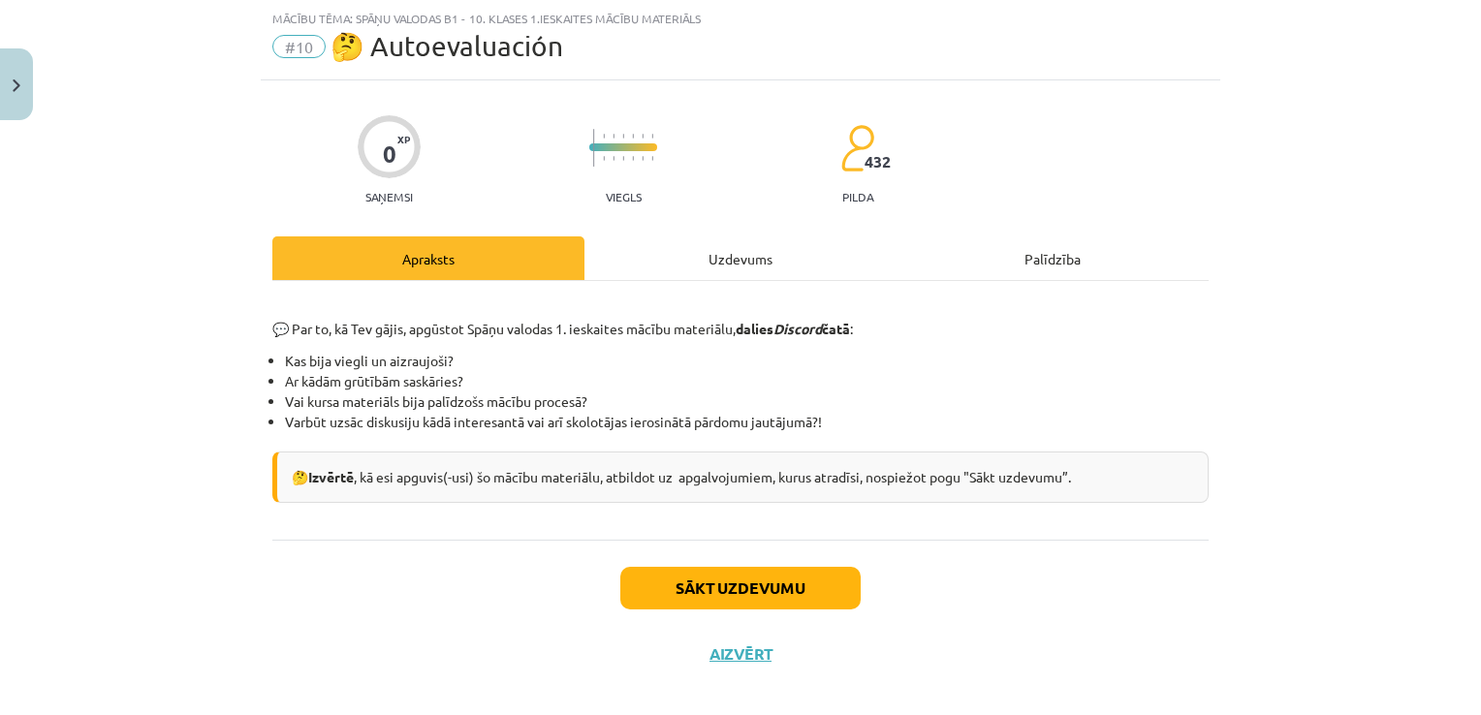
click at [738, 246] on div "Uzdevums" at bounding box center [740, 258] width 312 height 44
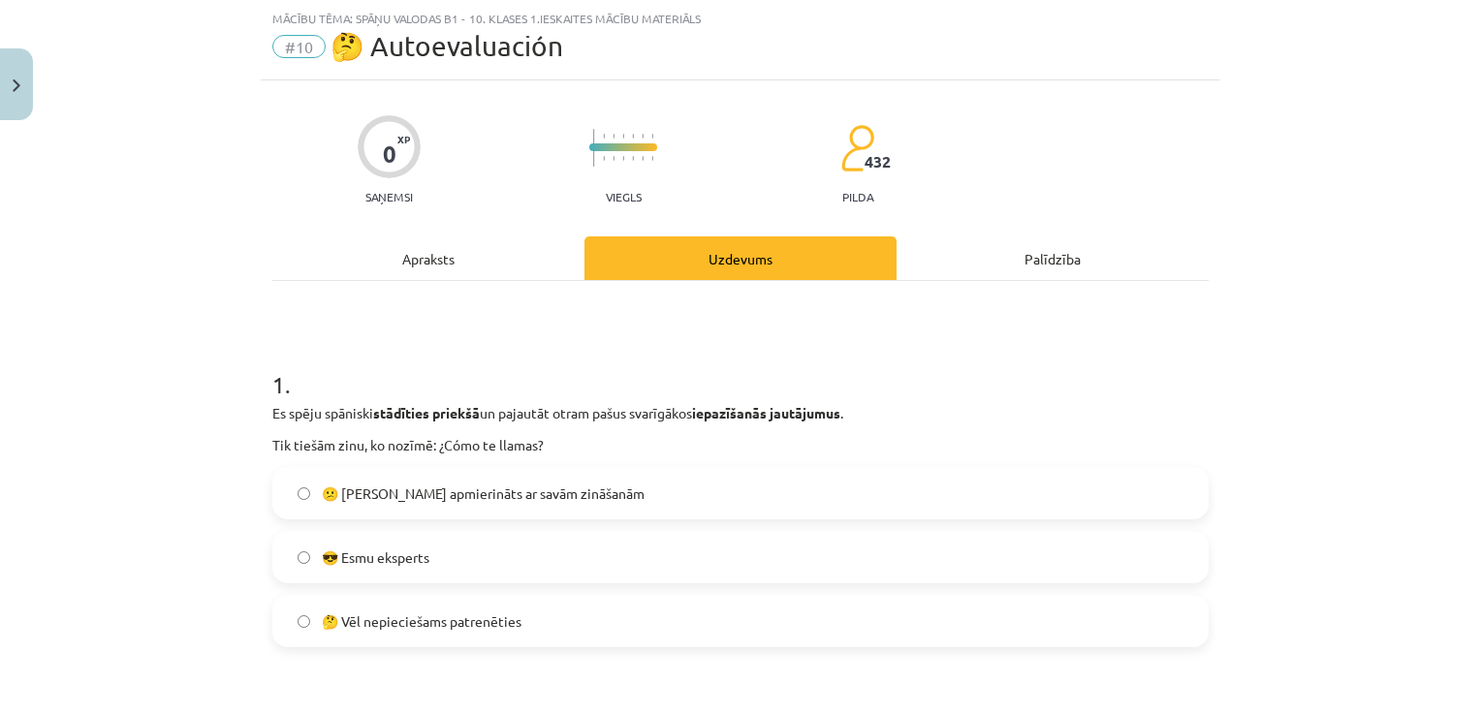
click at [639, 537] on label "😎 Esmu eksperts" at bounding box center [740, 557] width 932 height 48
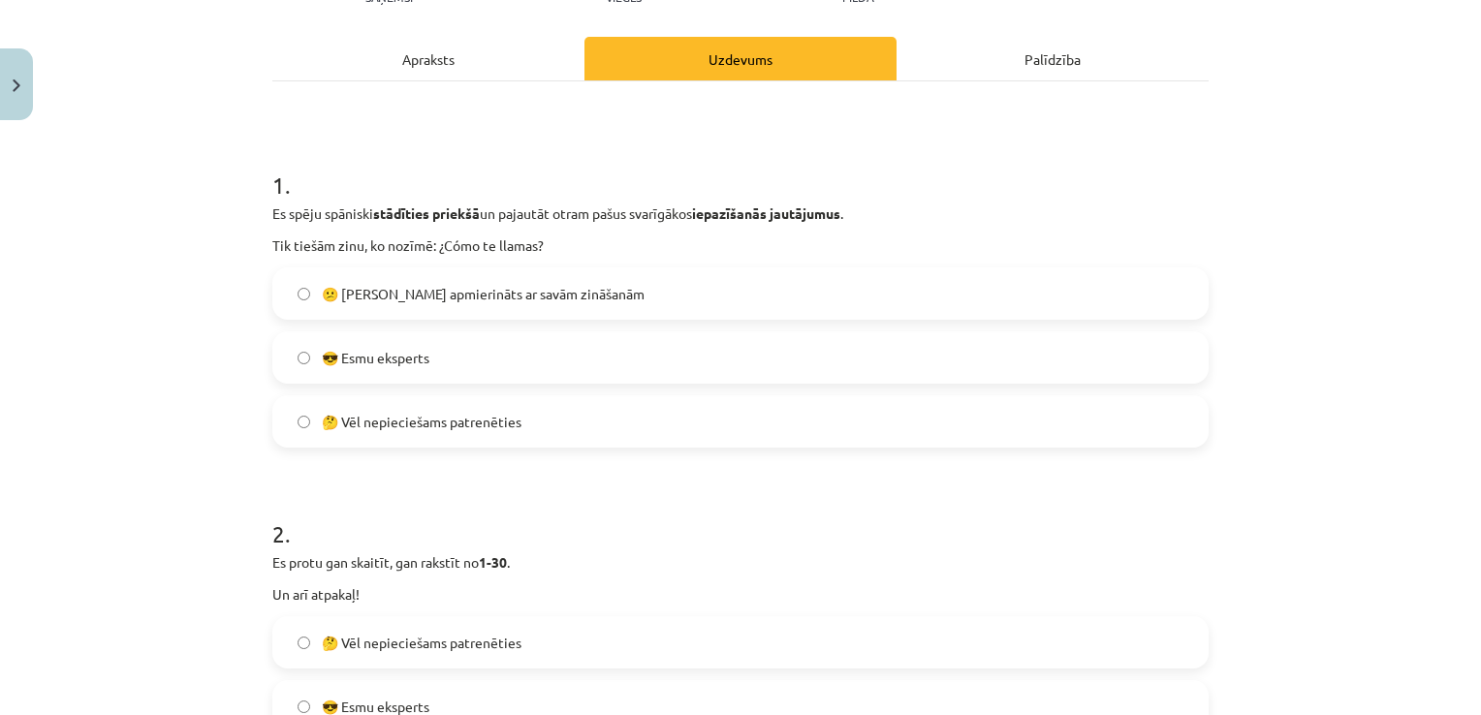
scroll to position [252, 0]
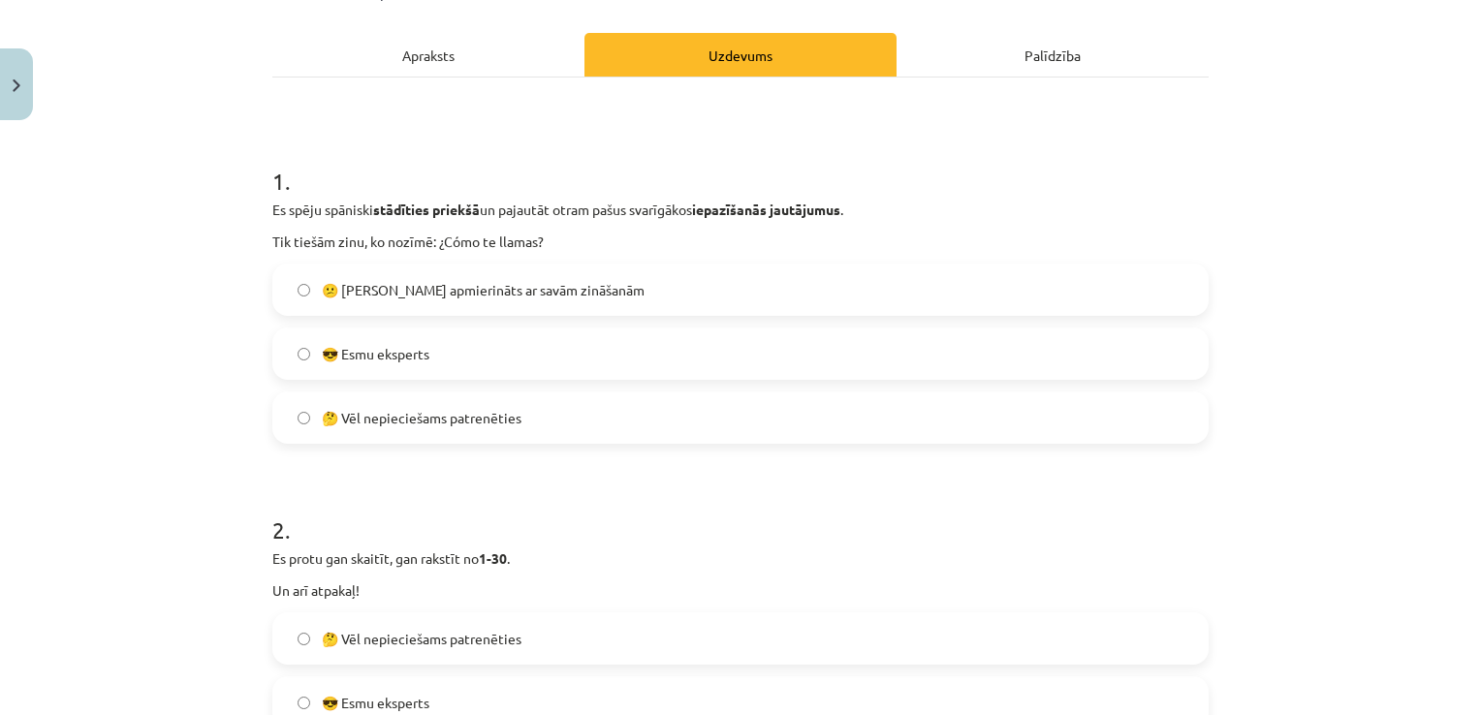
click at [765, 428] on label "🤔 Vēl nepieciešams patrenēties" at bounding box center [740, 418] width 932 height 48
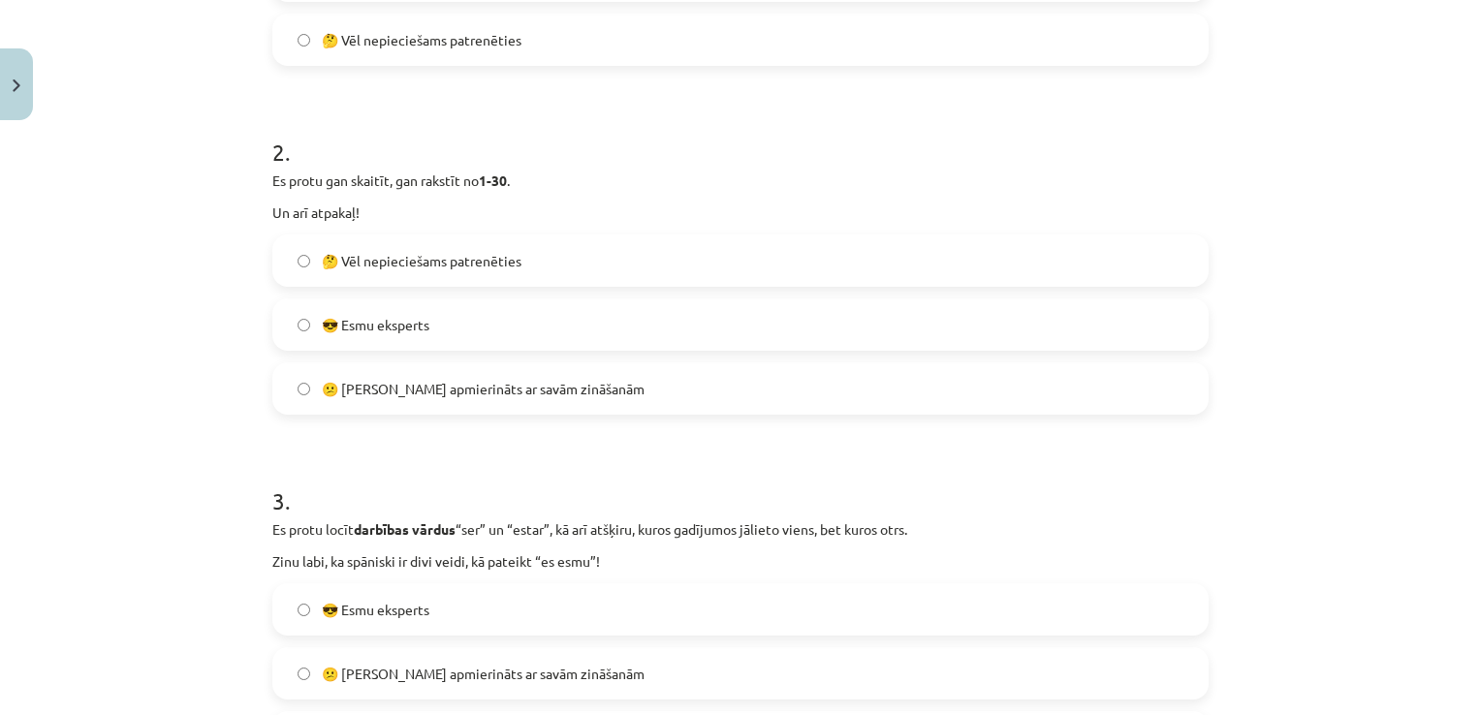
scroll to position [640, 0]
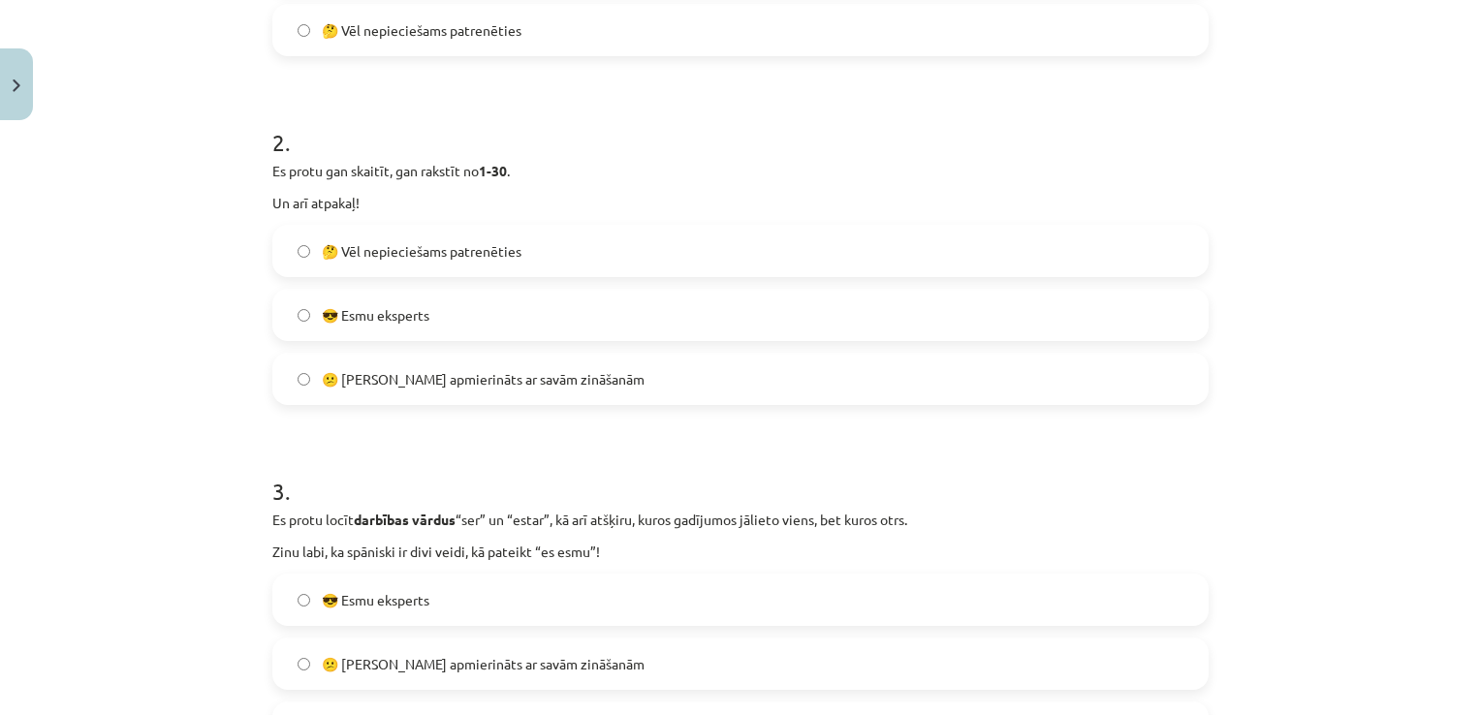
click at [767, 250] on label "🤔 Vēl nepieciešams patrenēties" at bounding box center [740, 251] width 932 height 48
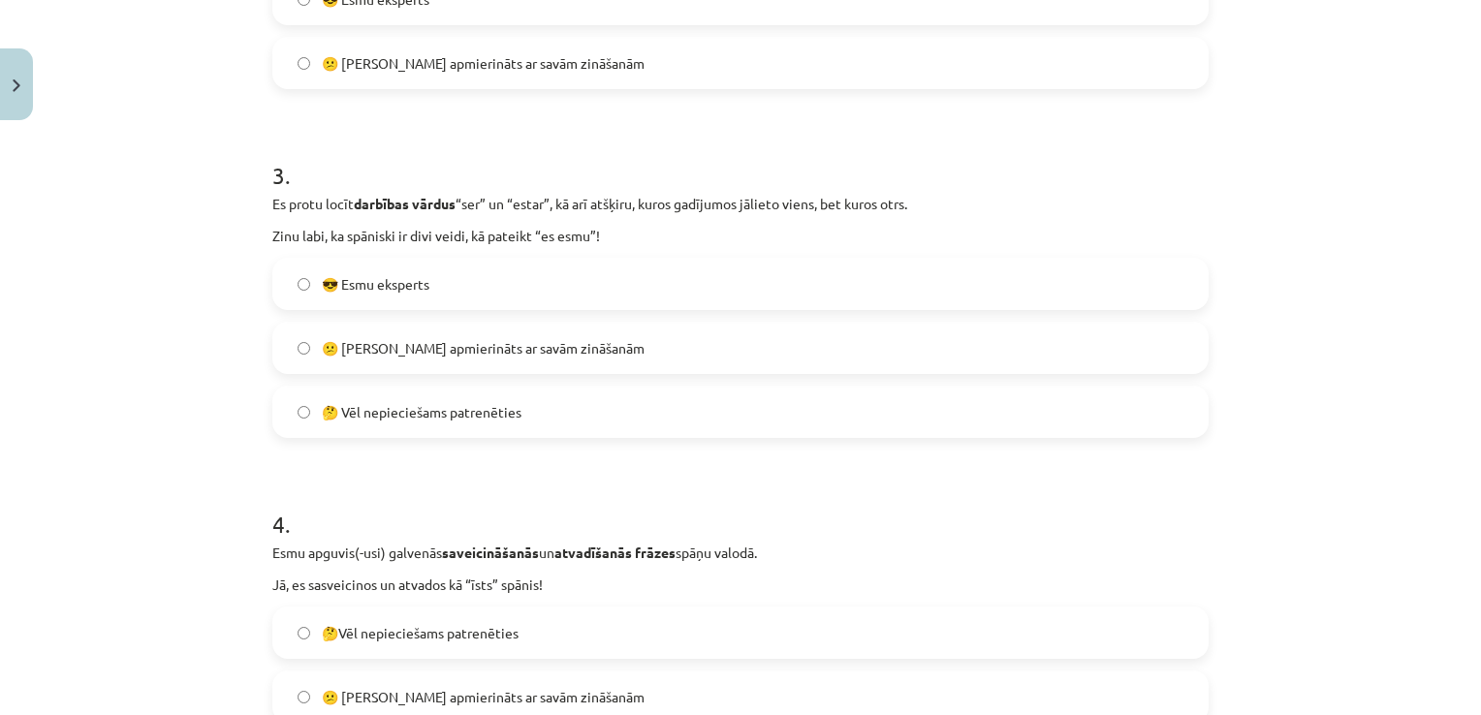
scroll to position [977, 0]
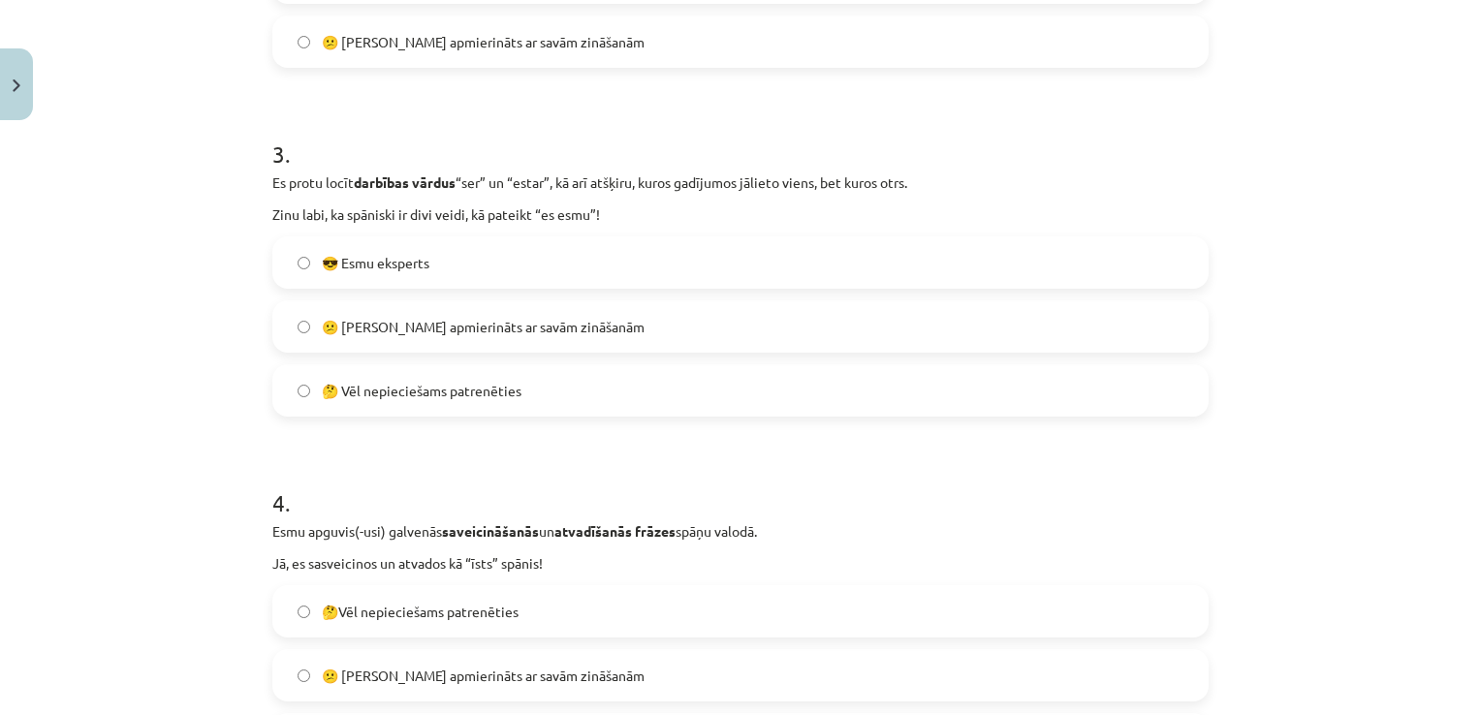
click at [782, 405] on label "🤔 Vēl nepieciešams patrenēties" at bounding box center [740, 390] width 932 height 48
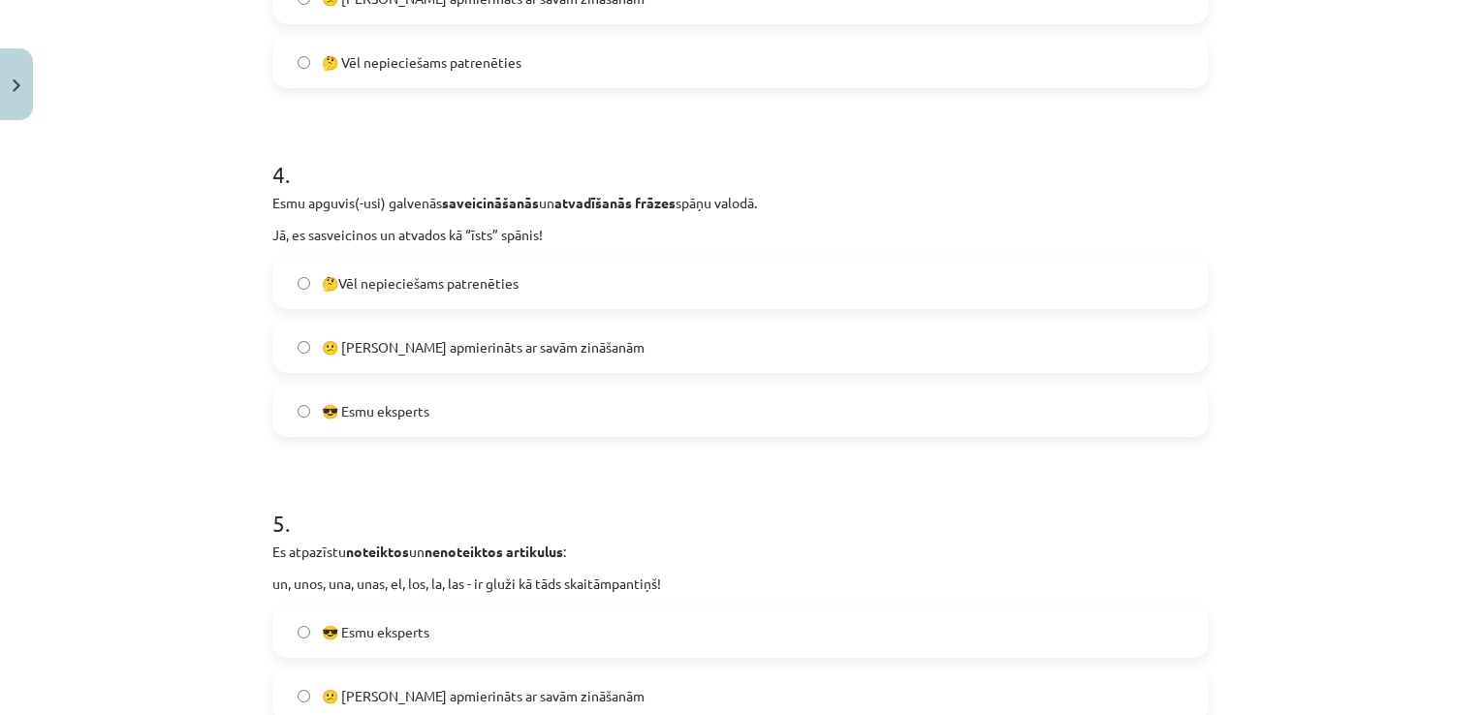
scroll to position [1316, 0]
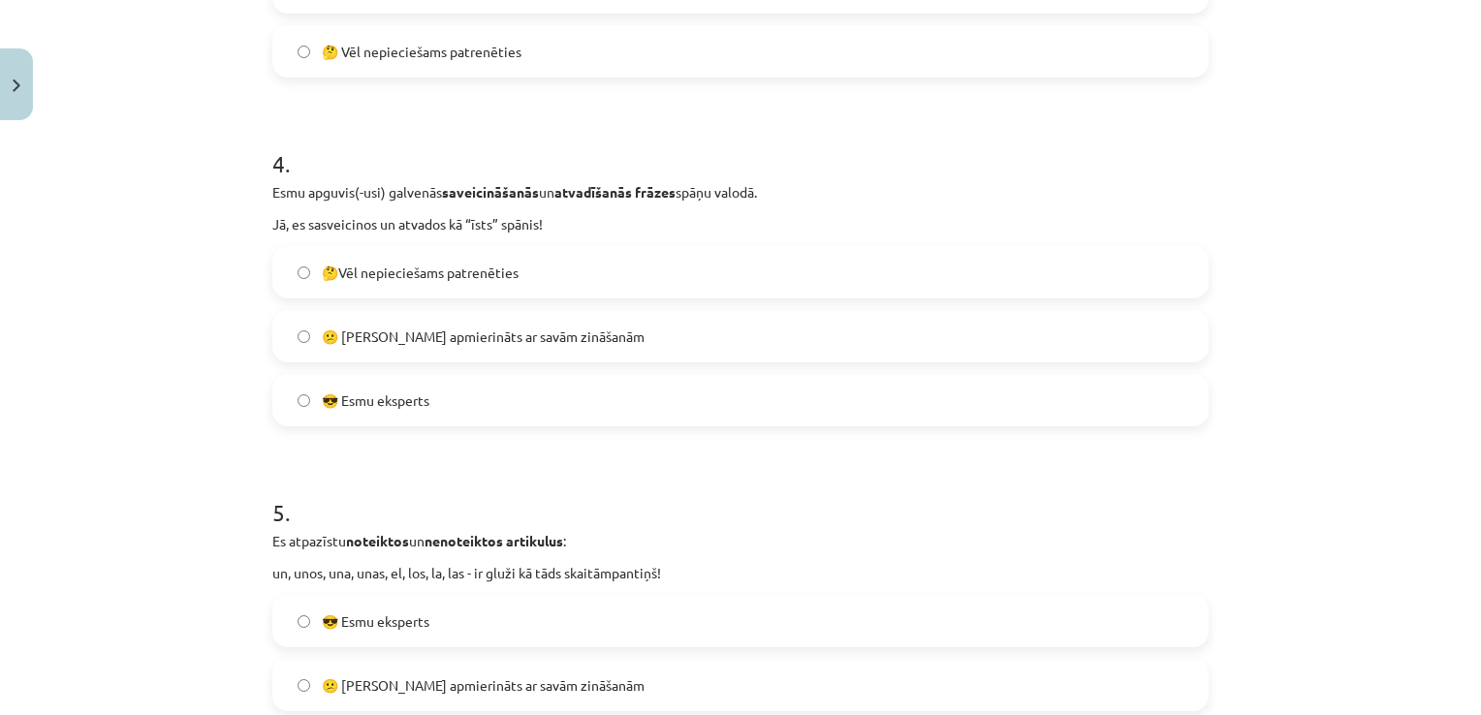
click at [667, 393] on label "😎 Esmu eksperts" at bounding box center [740, 400] width 932 height 48
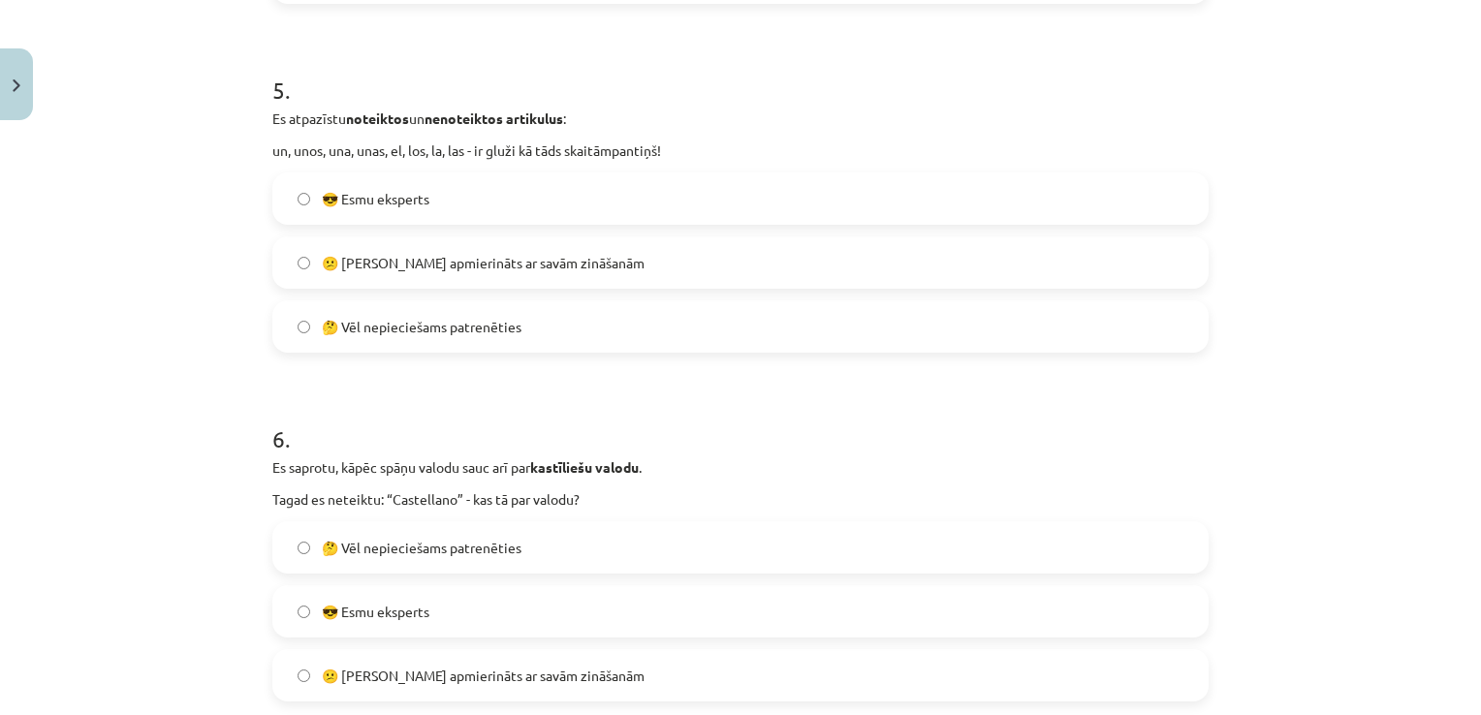
scroll to position [1749, 0]
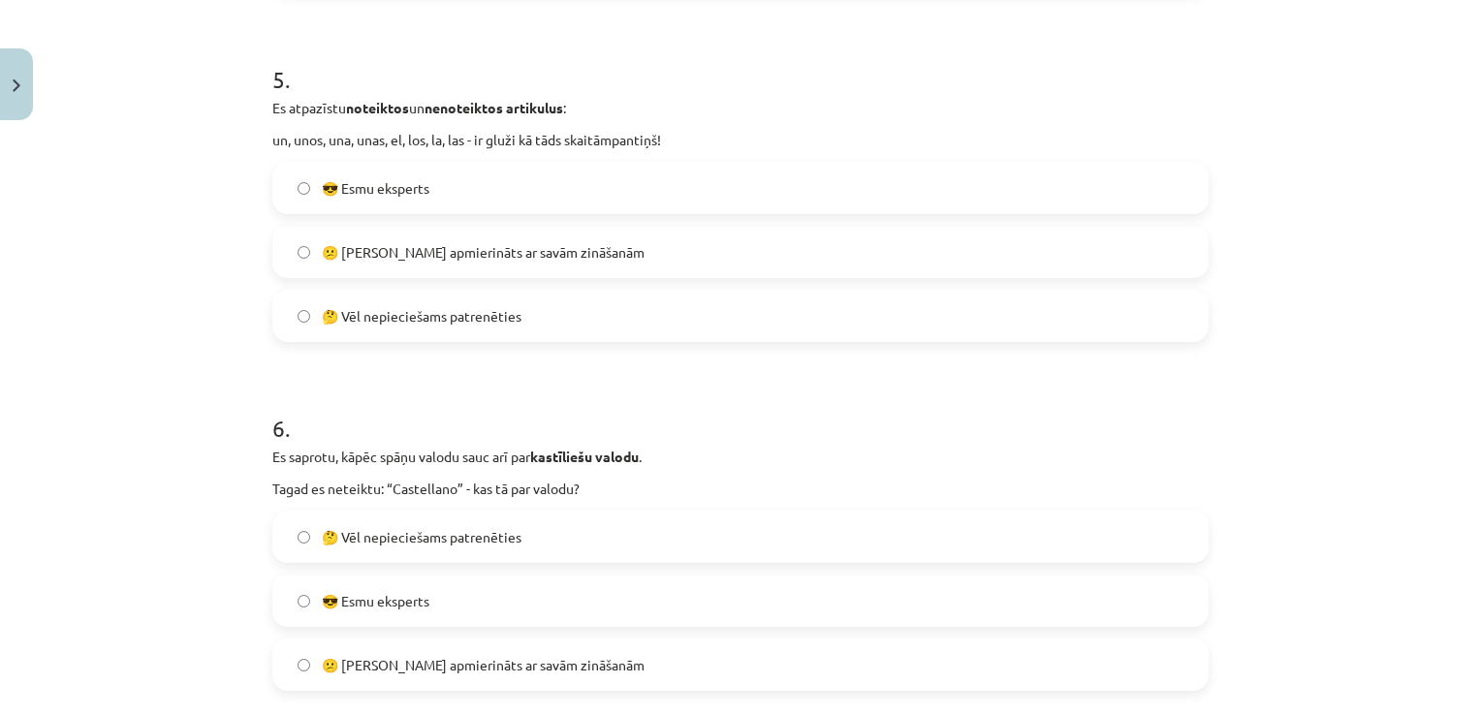
click at [793, 248] on label "😕 [PERSON_NAME] apmierināts ar savām zināšanām" at bounding box center [740, 252] width 932 height 48
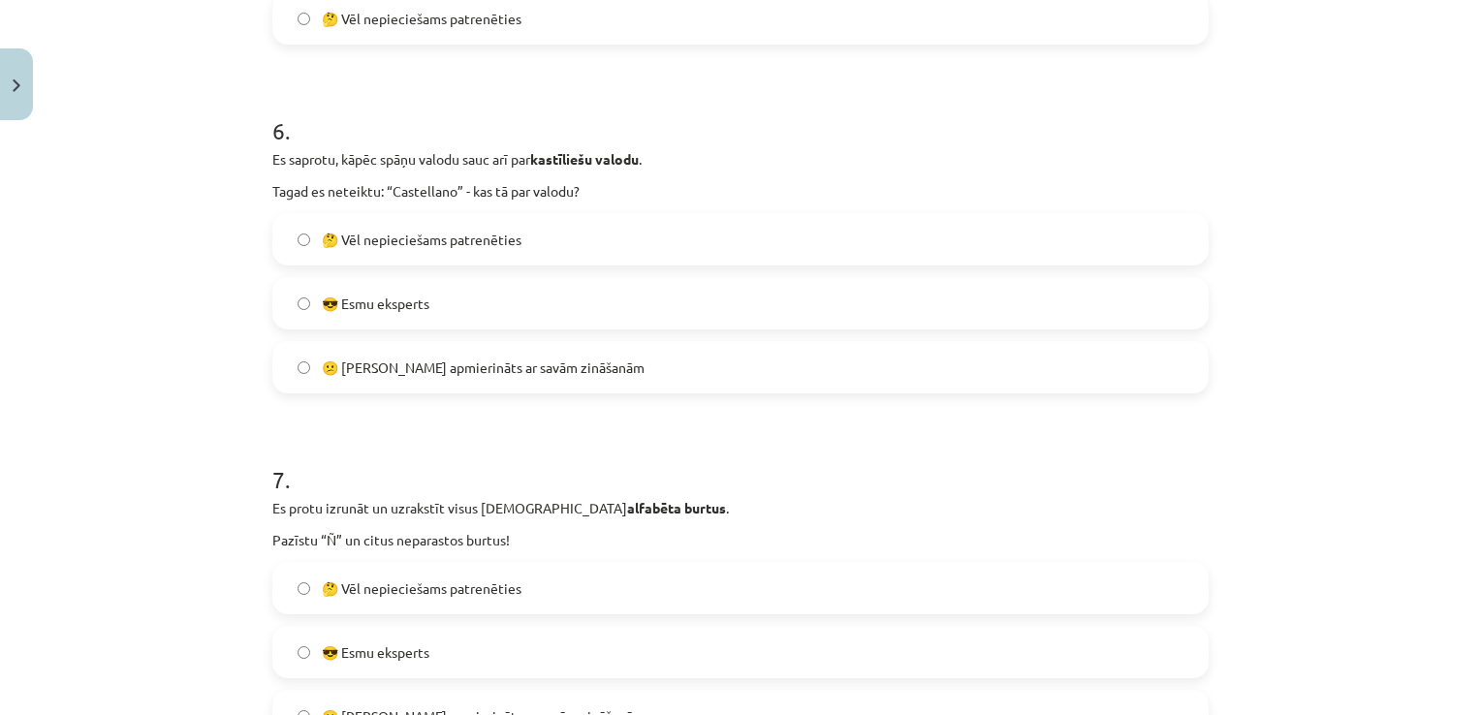
scroll to position [2075, 0]
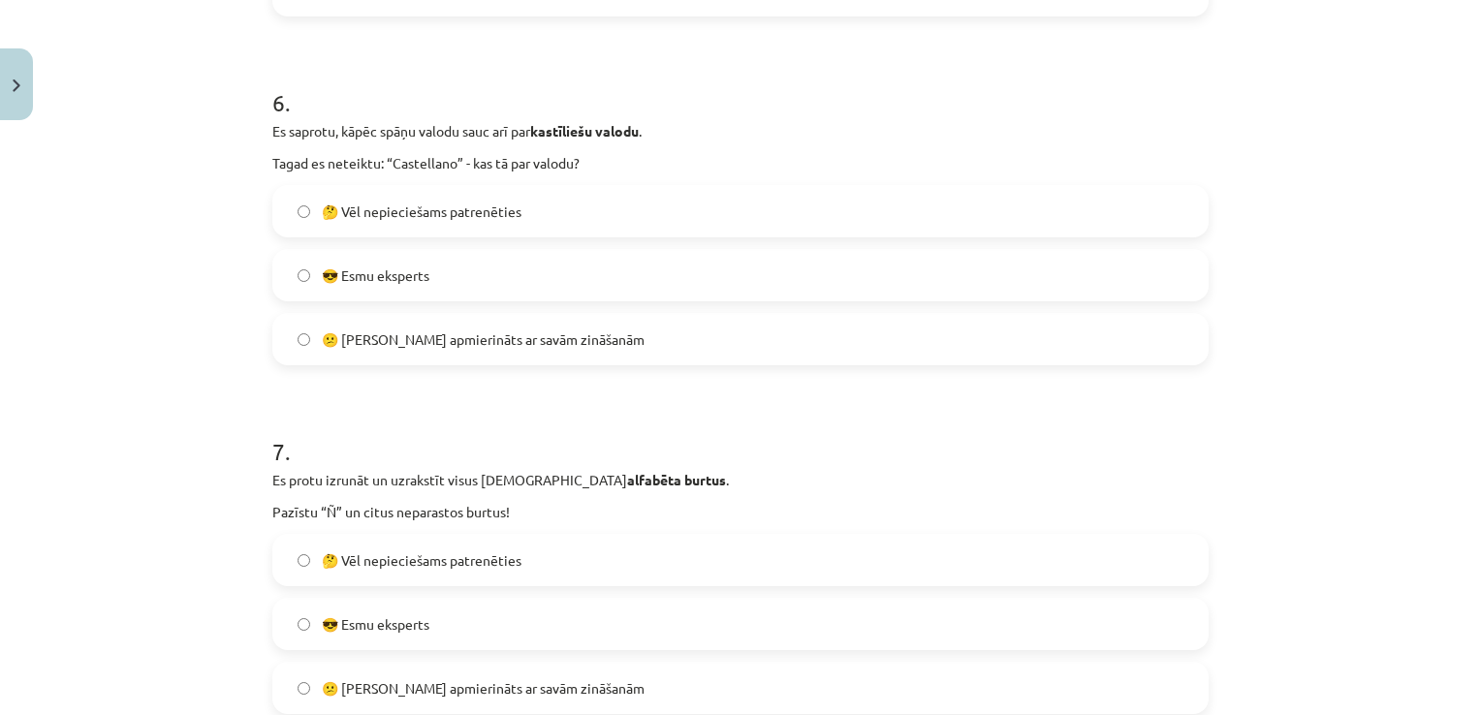
click at [918, 198] on label "🤔 Vēl nepieciešams patrenēties" at bounding box center [740, 211] width 932 height 48
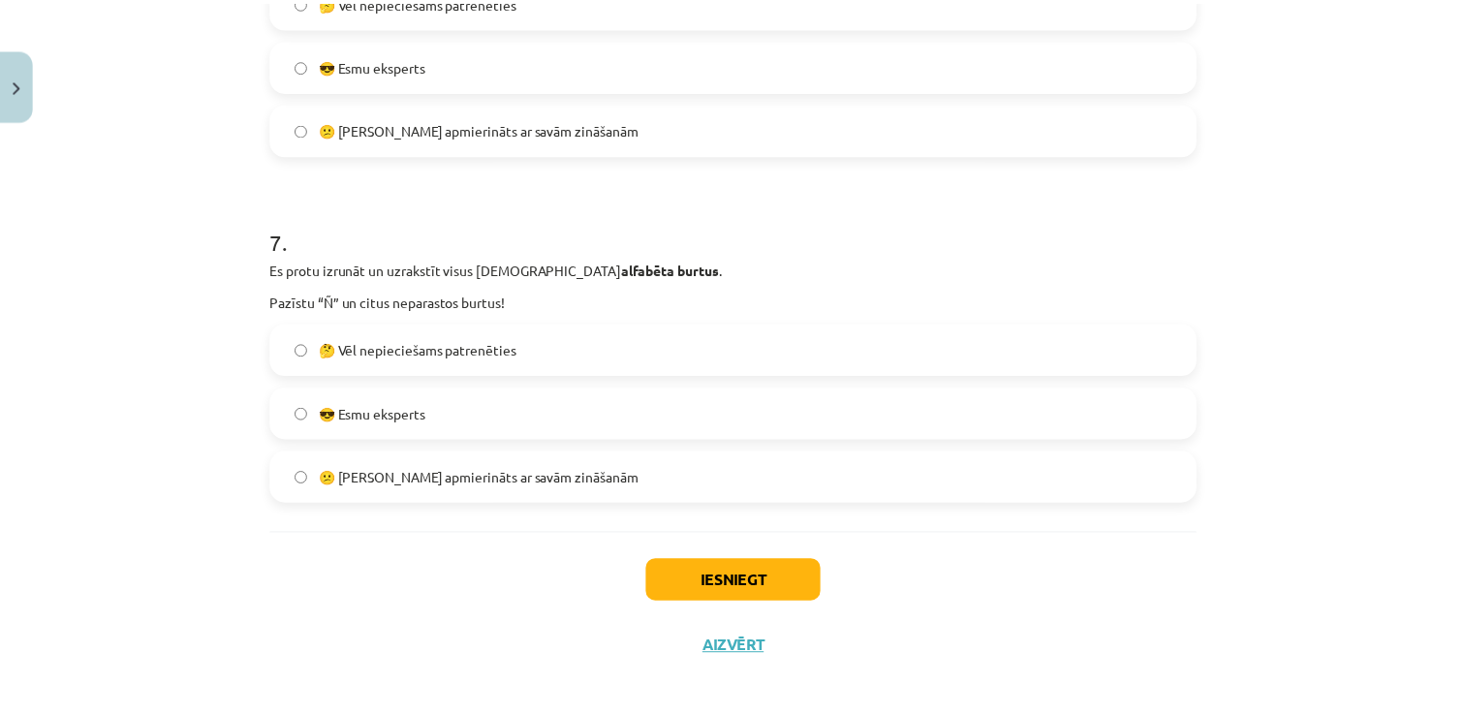
scroll to position [2298, 0]
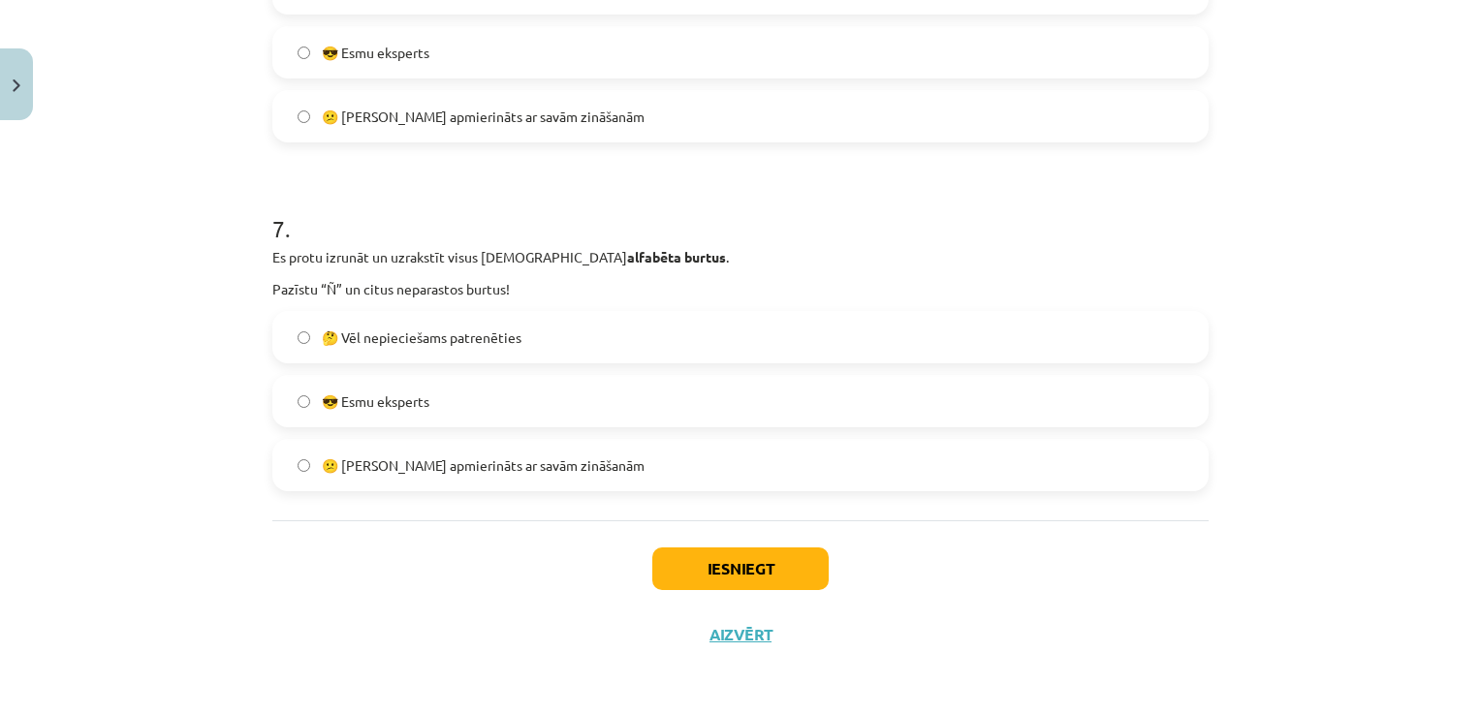
click at [673, 332] on label "🤔 Vēl nepieciešams patrenēties" at bounding box center [740, 337] width 932 height 48
click at [727, 566] on button "Iesniegt" at bounding box center [740, 569] width 176 height 43
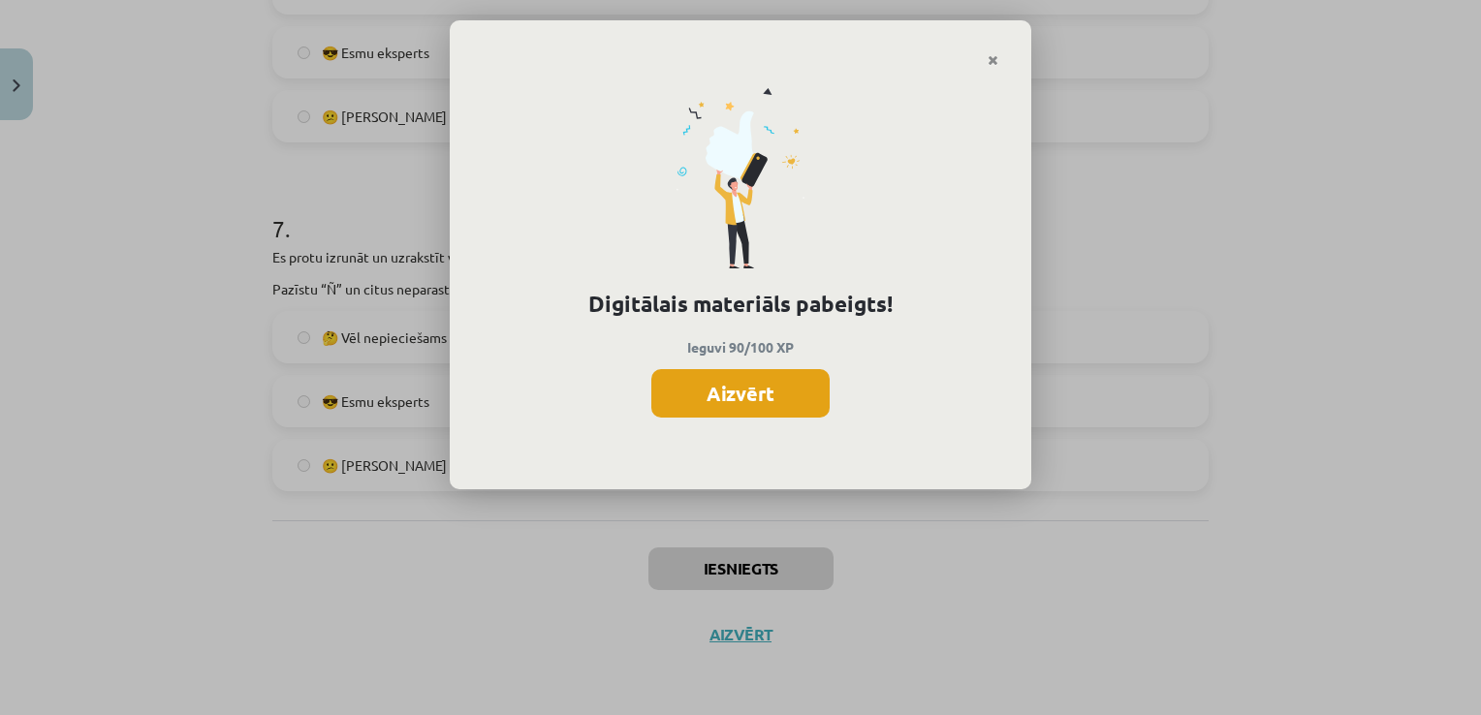
click at [753, 392] on button "Aizvērt" at bounding box center [740, 393] width 178 height 48
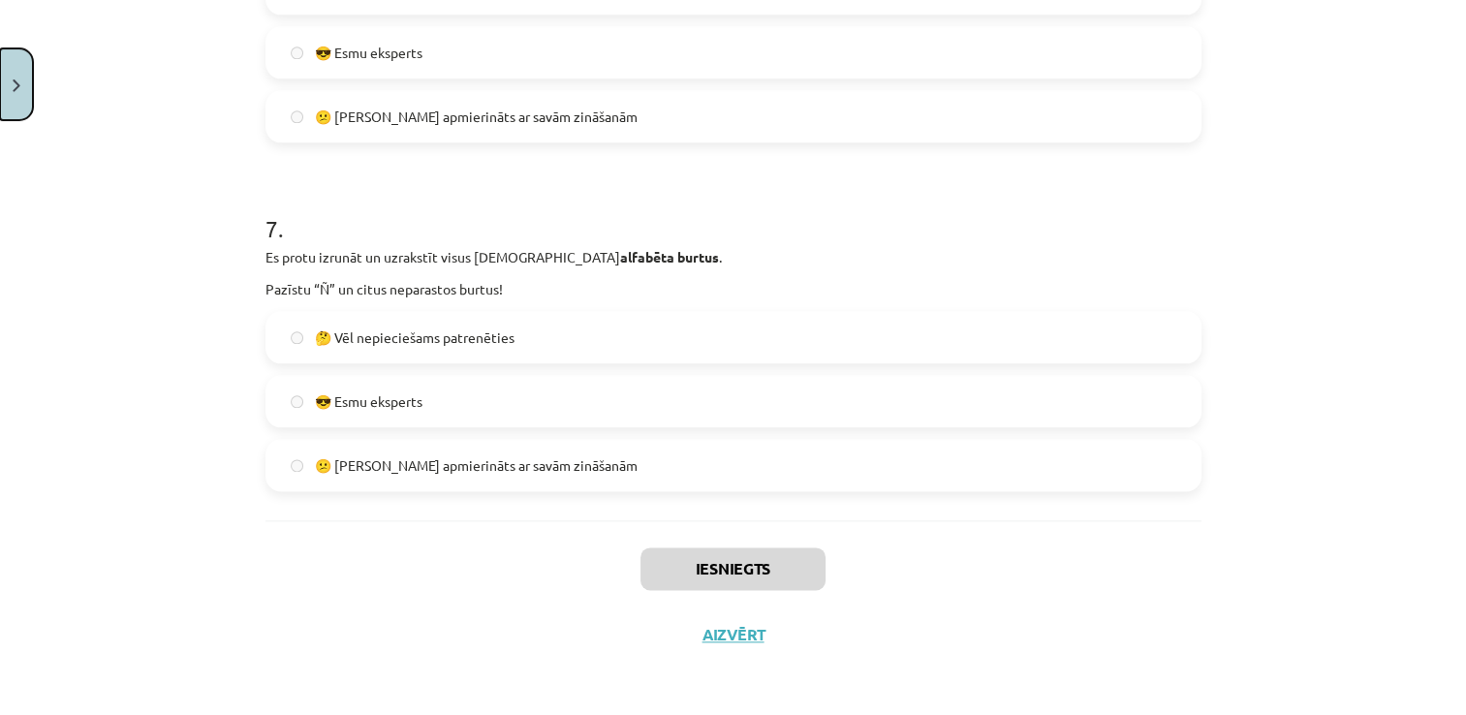
click at [26, 76] on button "Close" at bounding box center [16, 84] width 33 height 72
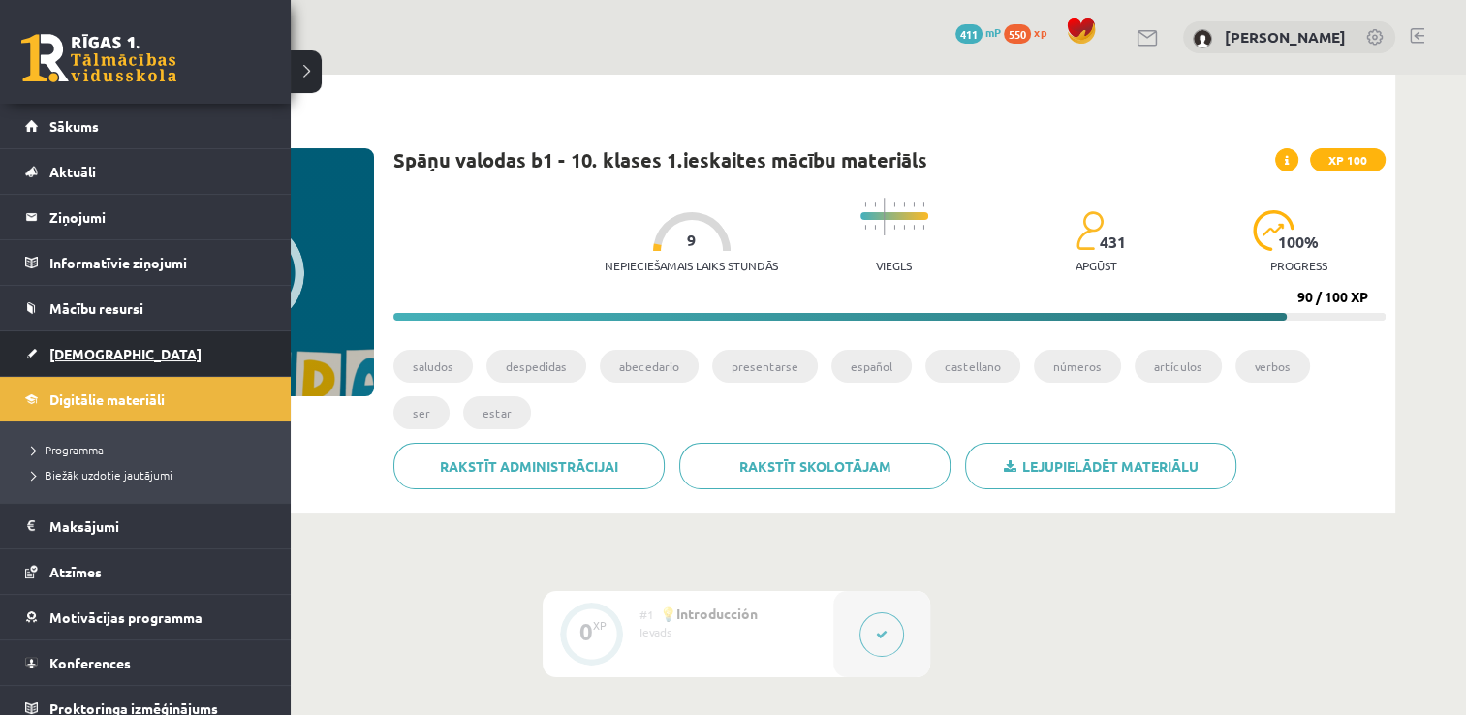
click at [108, 353] on link "[DEMOGRAPHIC_DATA]" at bounding box center [145, 353] width 241 height 45
